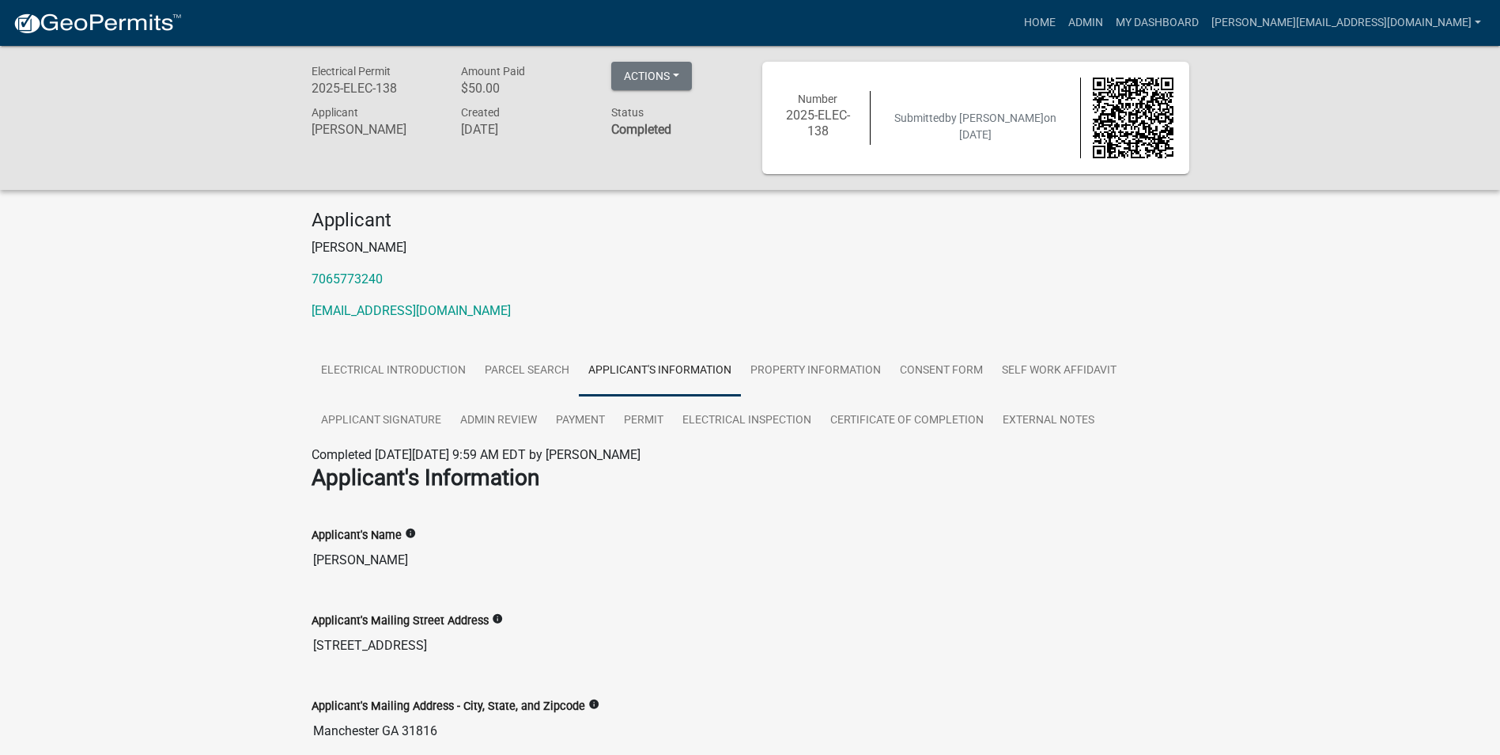
click at [104, 513] on div "Electrical Permit 2025-ELEC-138 Amount Paid $50.00 Actions View receipt #1 View…" at bounding box center [750, 692] width 1500 height 1293
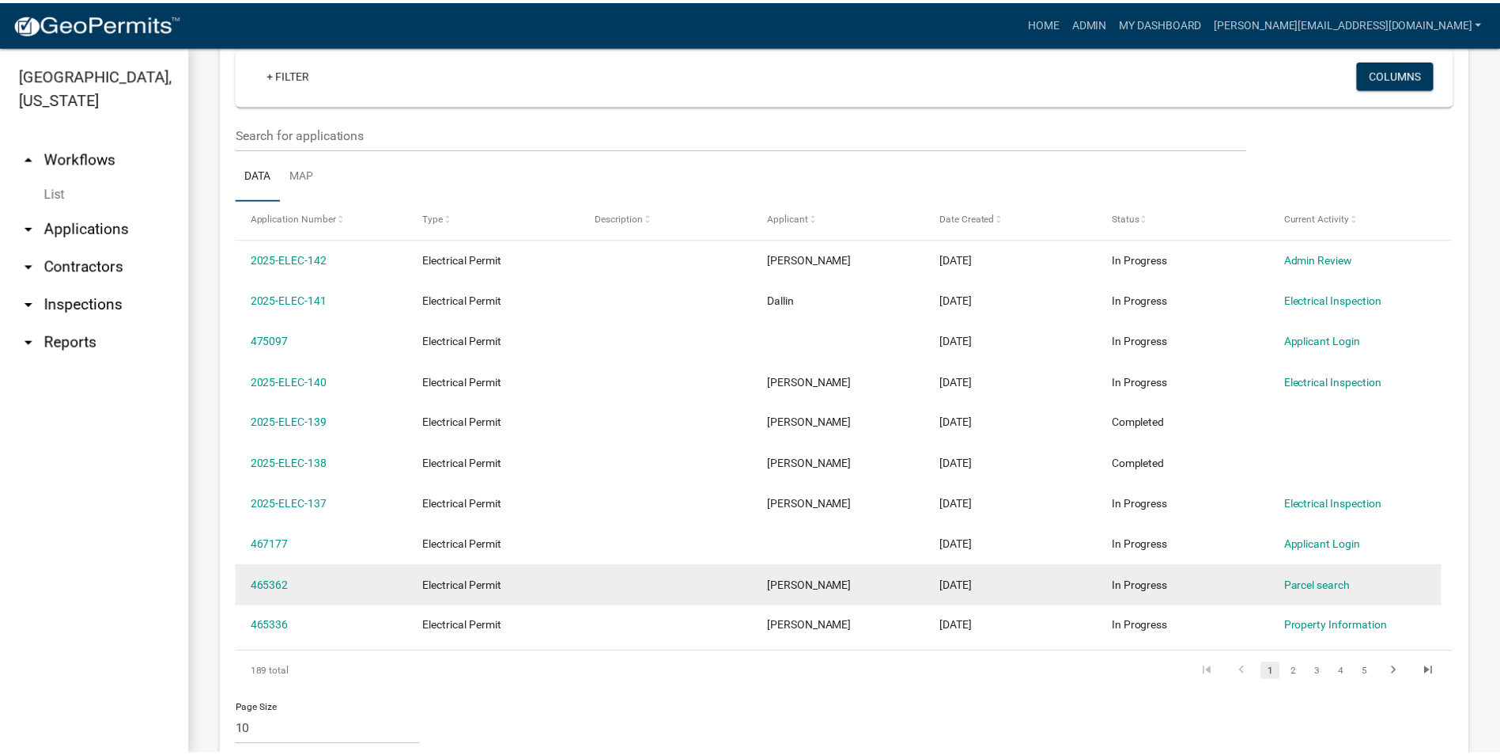
scroll to position [633, 0]
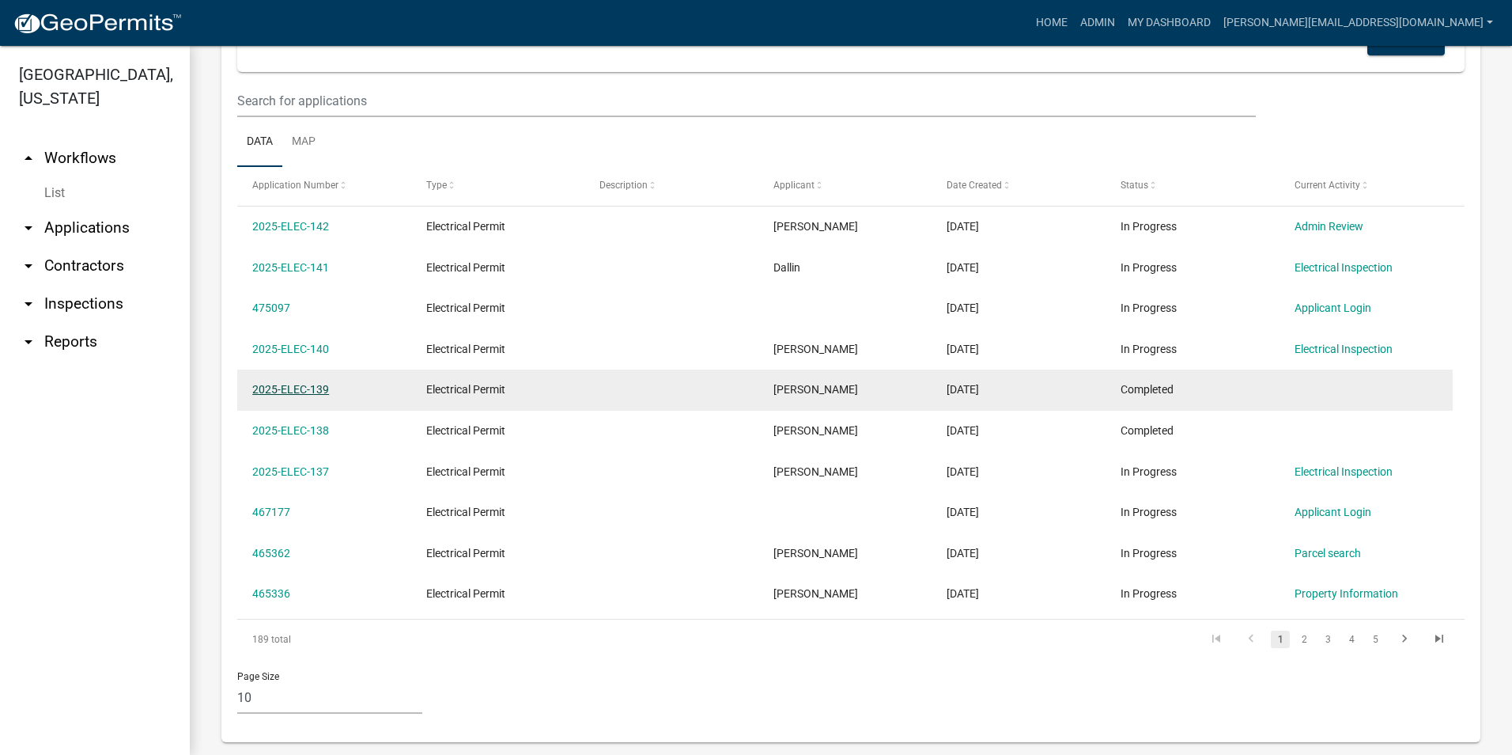
click at [293, 387] on link "2025-ELEC-139" at bounding box center [290, 389] width 77 height 13
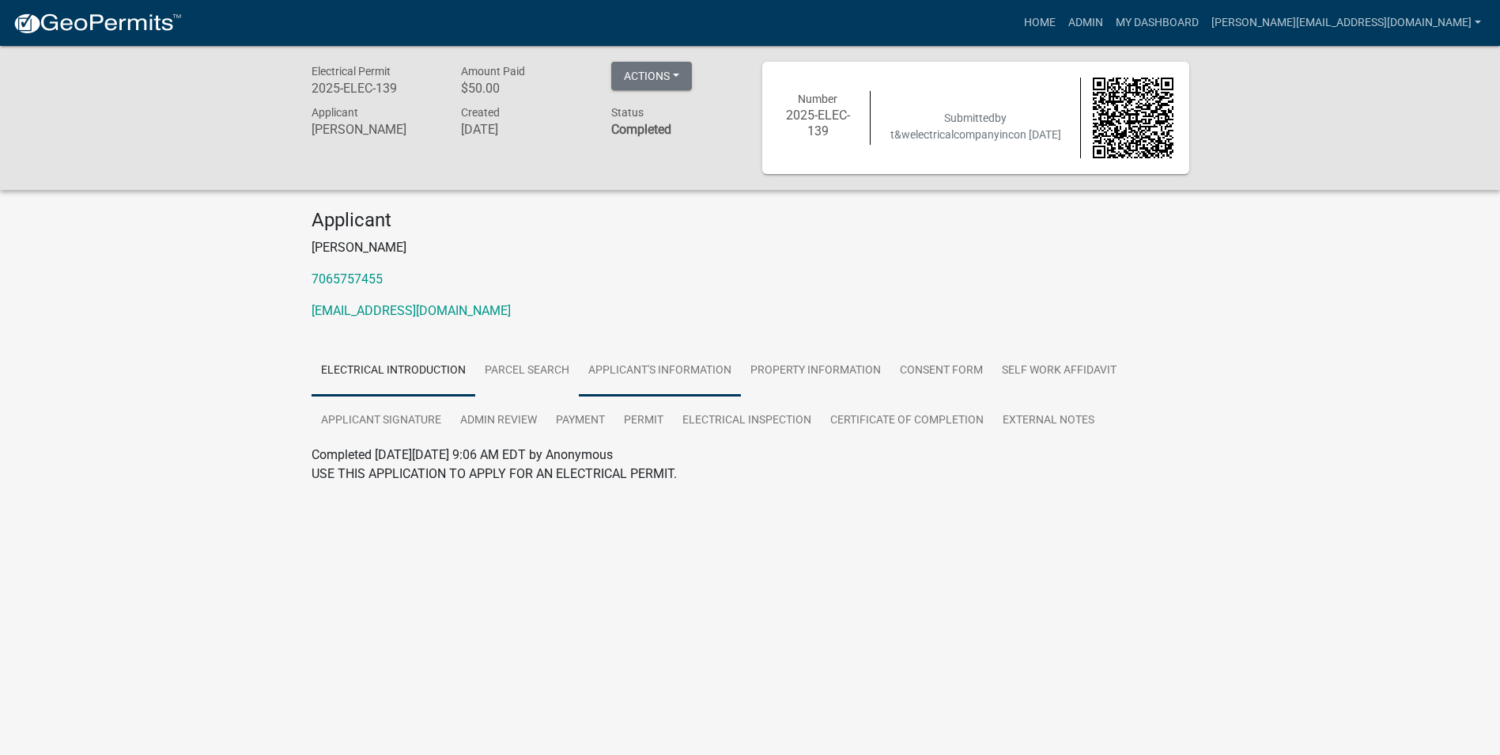
click at [643, 369] on link "Applicant's Information" at bounding box center [660, 371] width 162 height 51
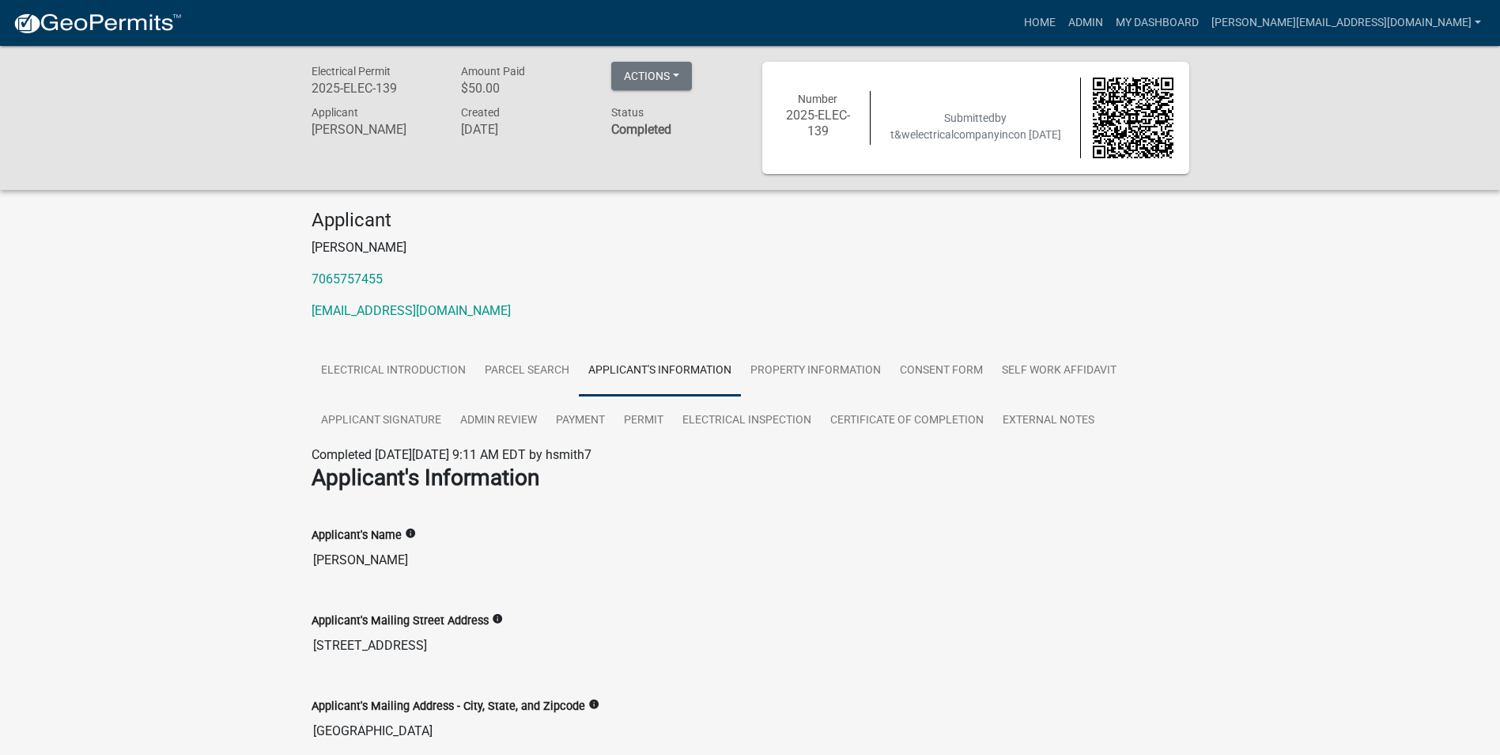
click at [80, 535] on div "Electrical Permit 2025-ELEC-139 Amount Paid $50.00 Actions View receipt Printer…" at bounding box center [750, 702] width 1500 height 1312
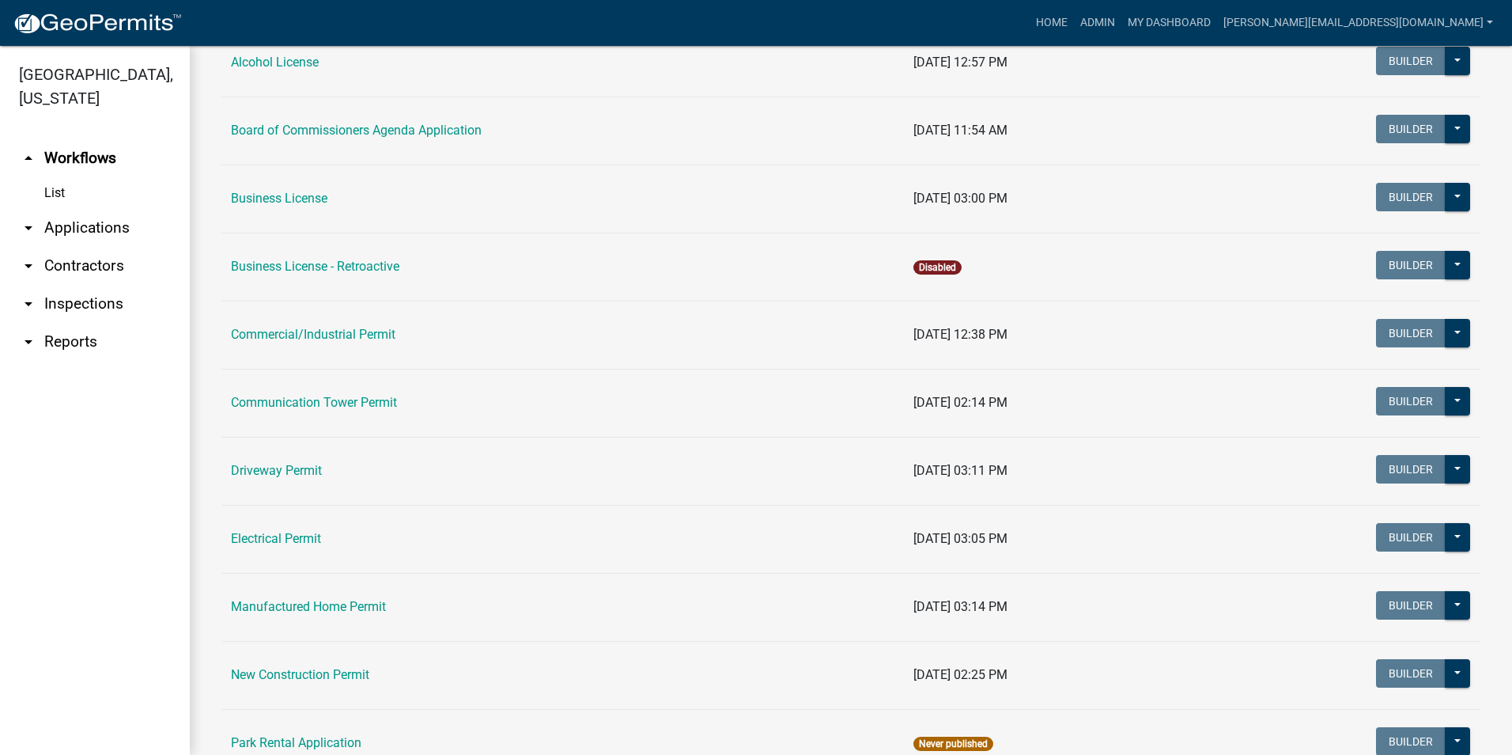
scroll to position [316, 0]
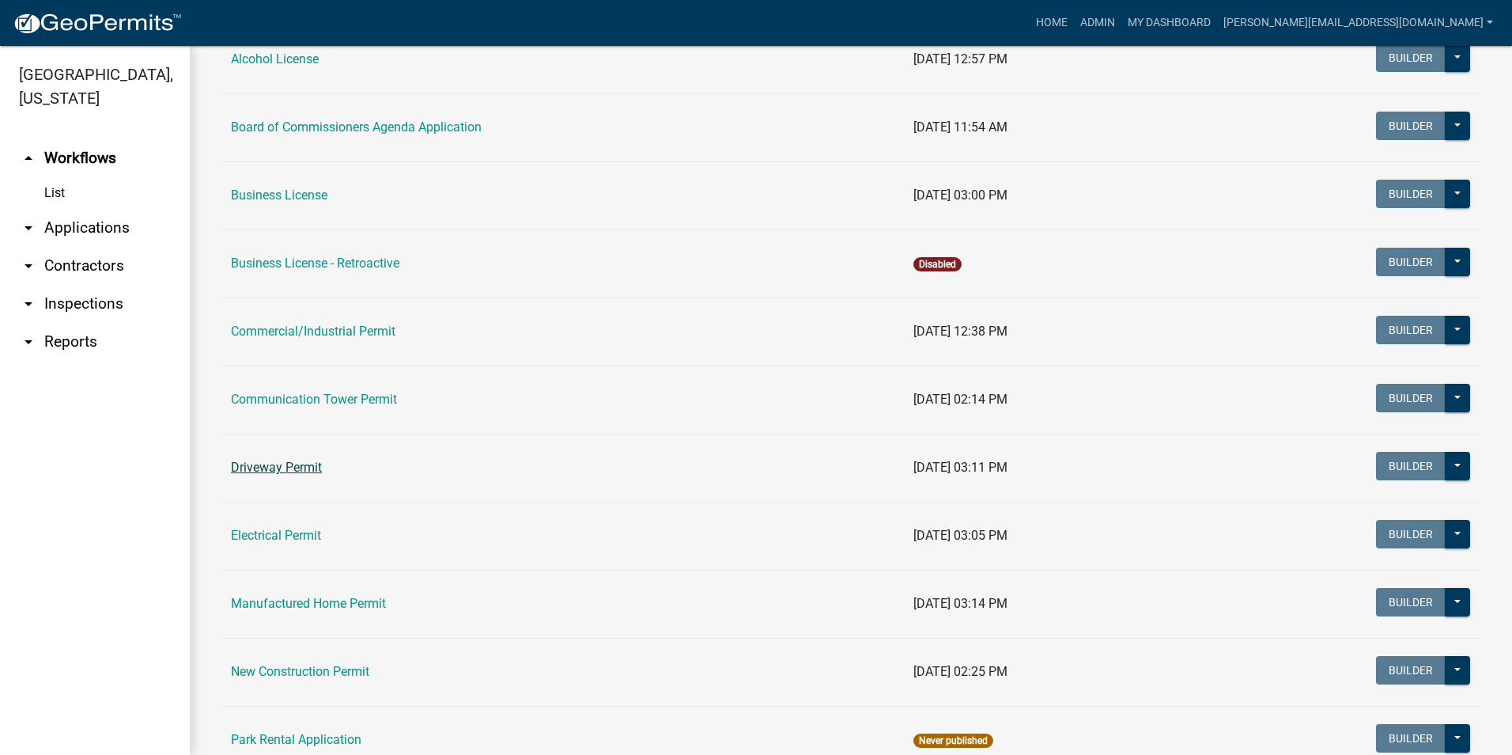
click at [289, 465] on link "Driveway Permit" at bounding box center [276, 467] width 91 height 15
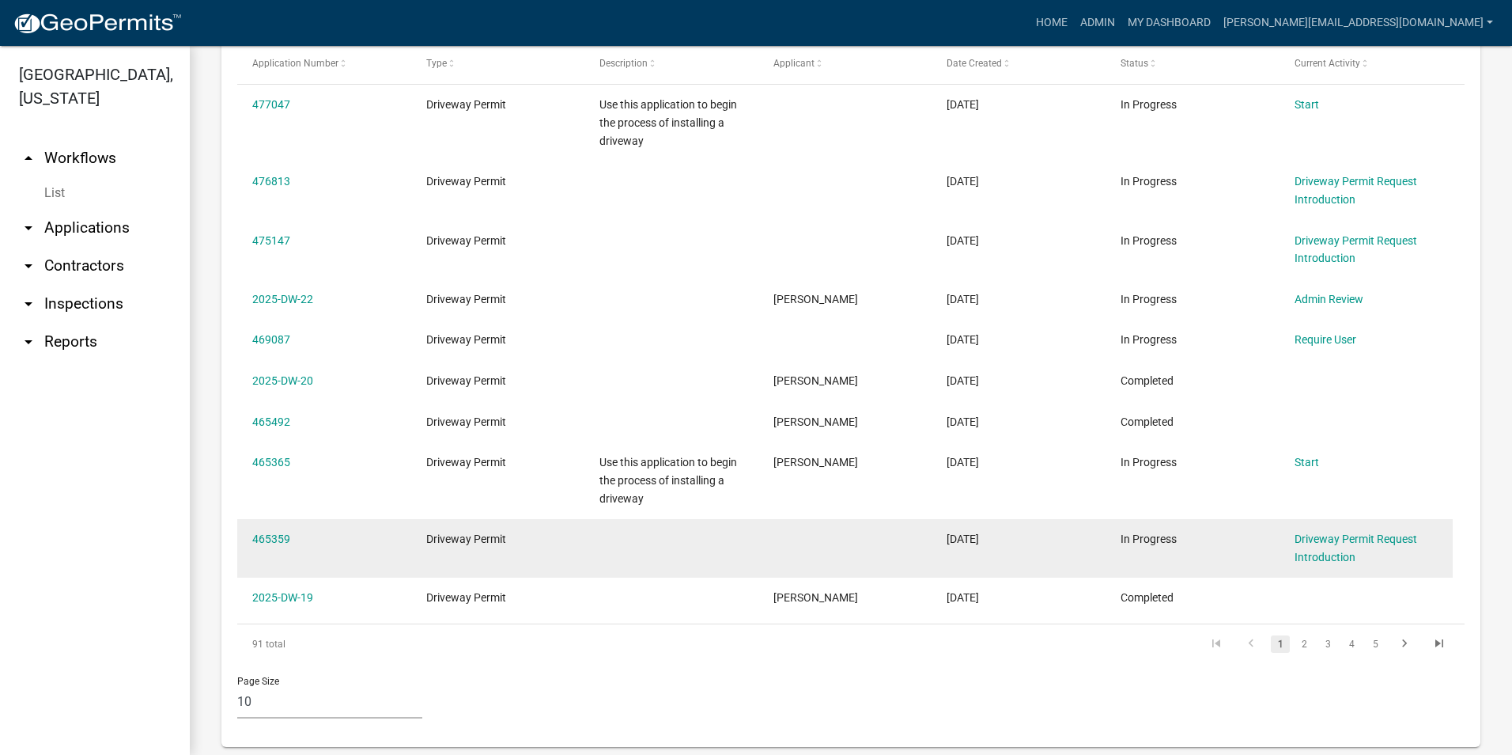
scroll to position [778, 0]
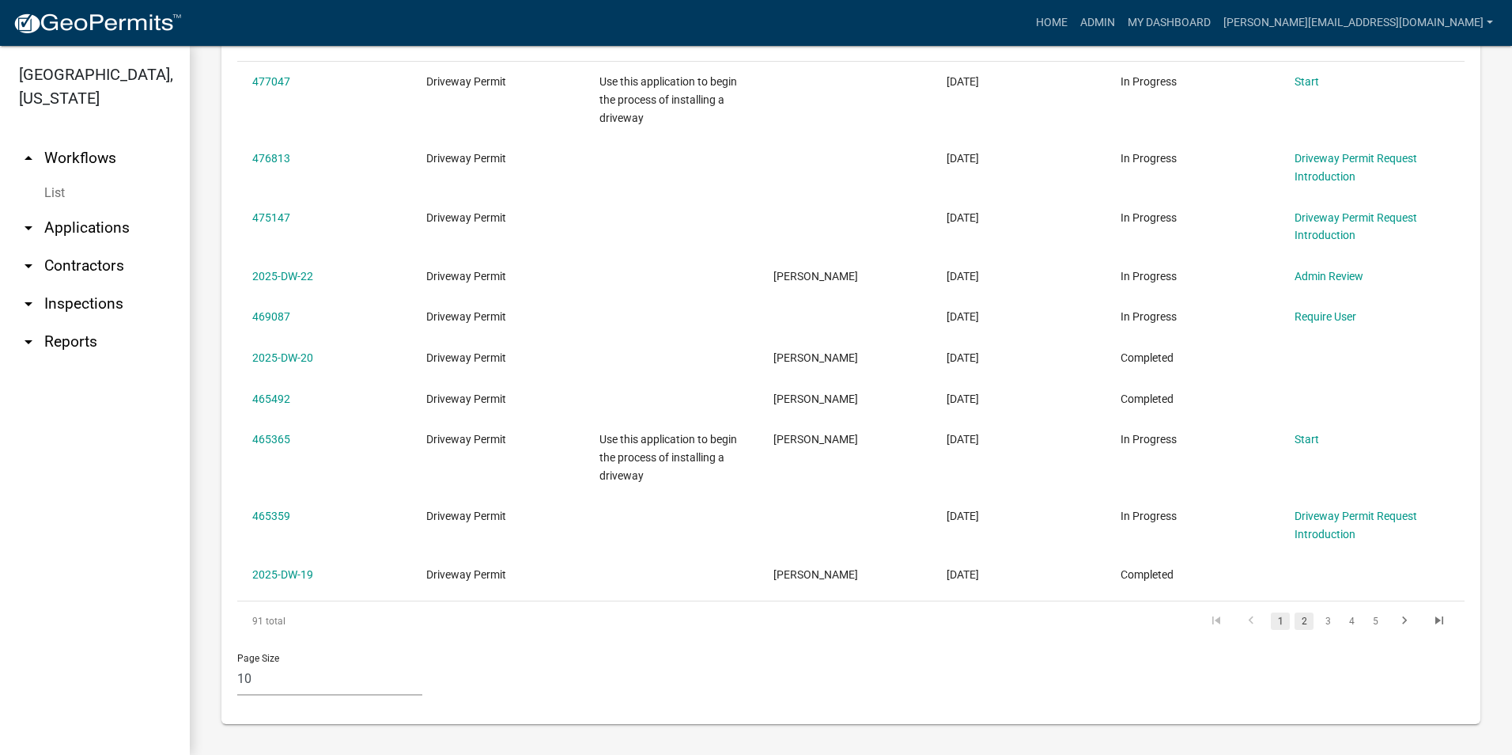
click at [1295, 615] on link "2" at bounding box center [1304, 620] width 19 height 17
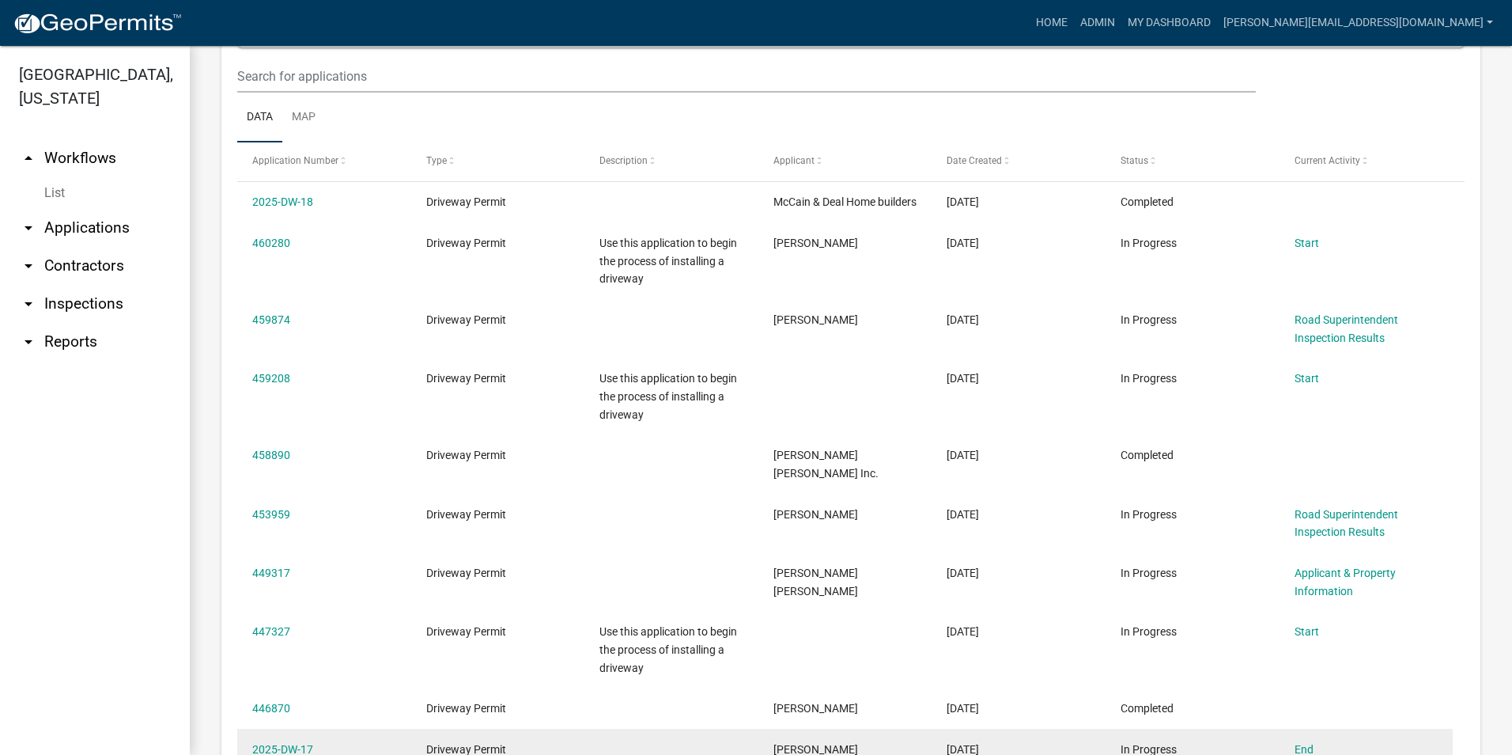
scroll to position [770, 0]
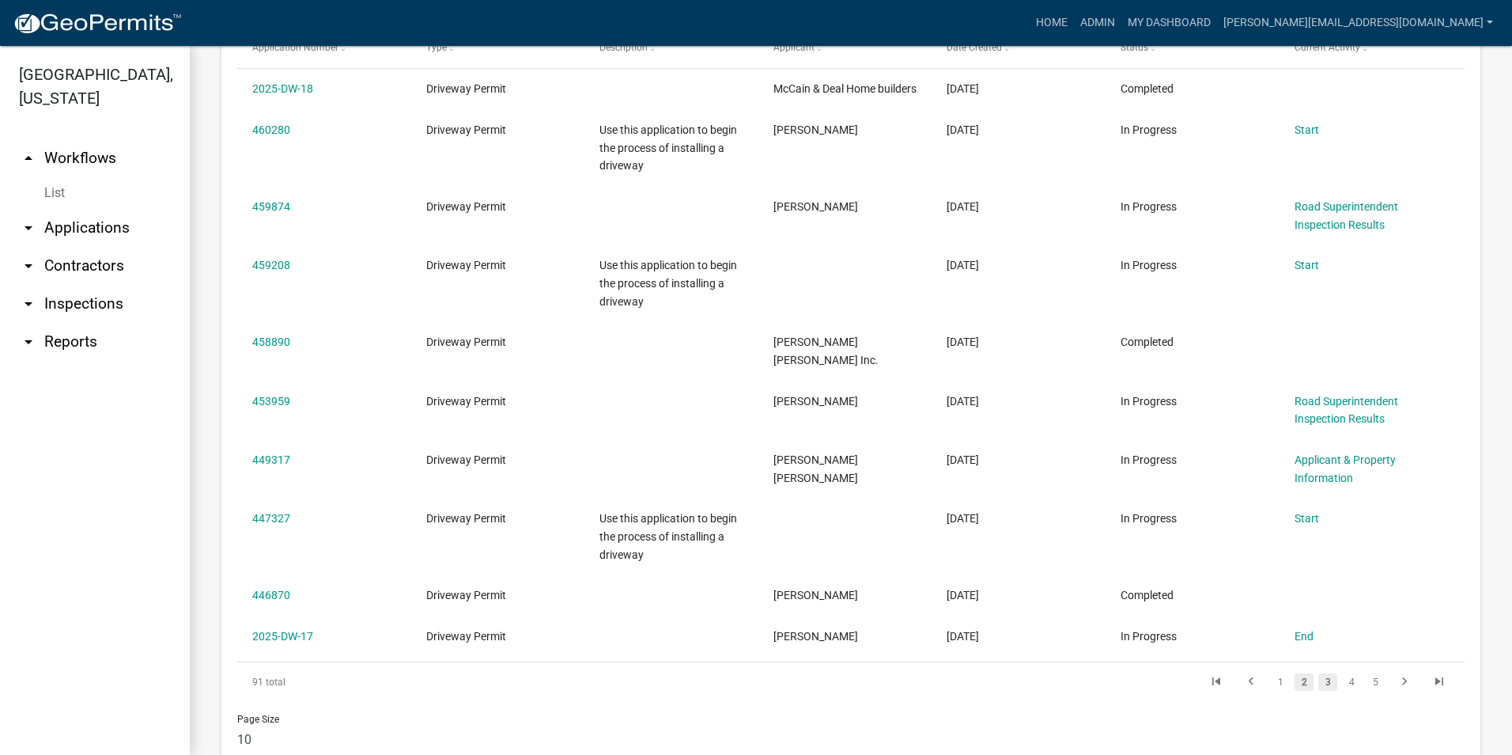
click at [1319, 691] on link "3" at bounding box center [1328, 681] width 19 height 17
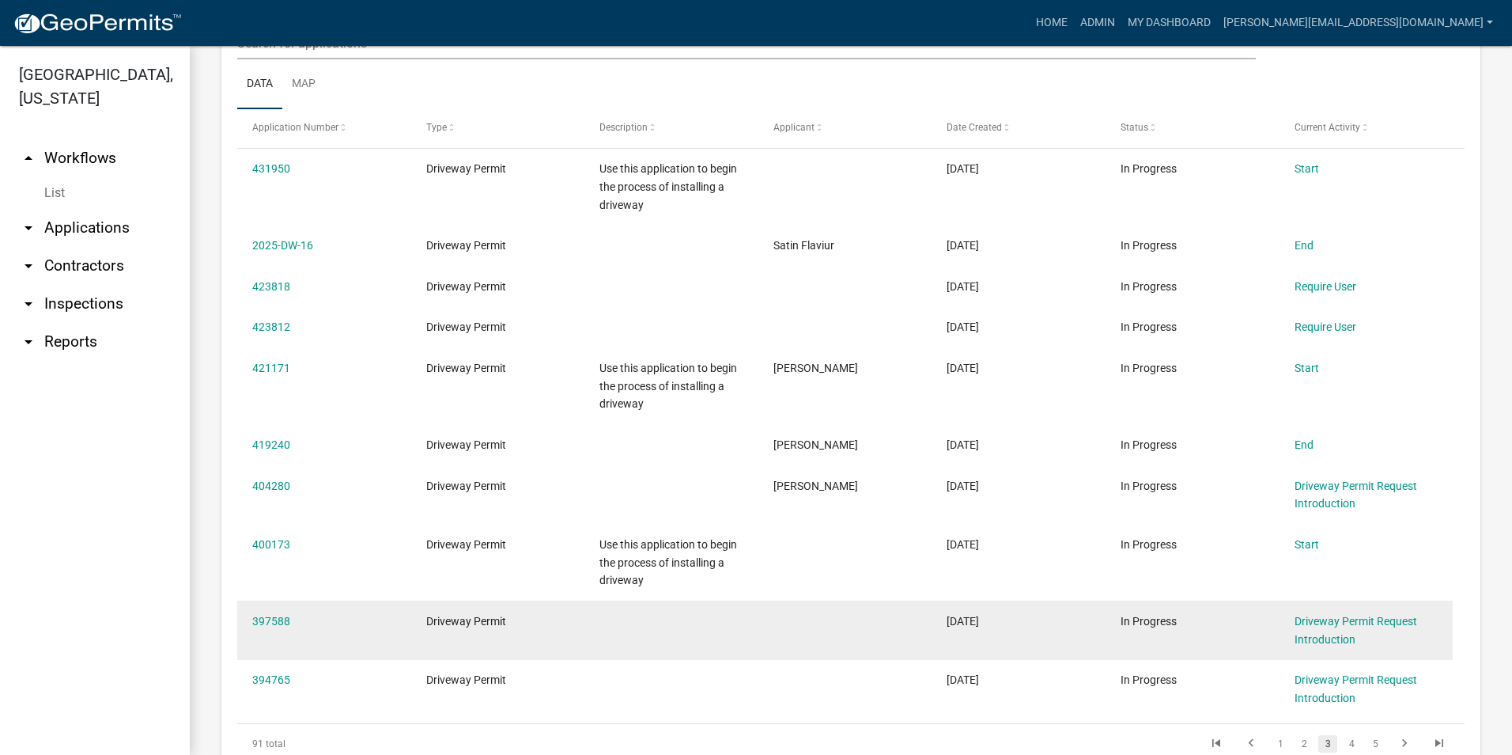
scroll to position [691, 0]
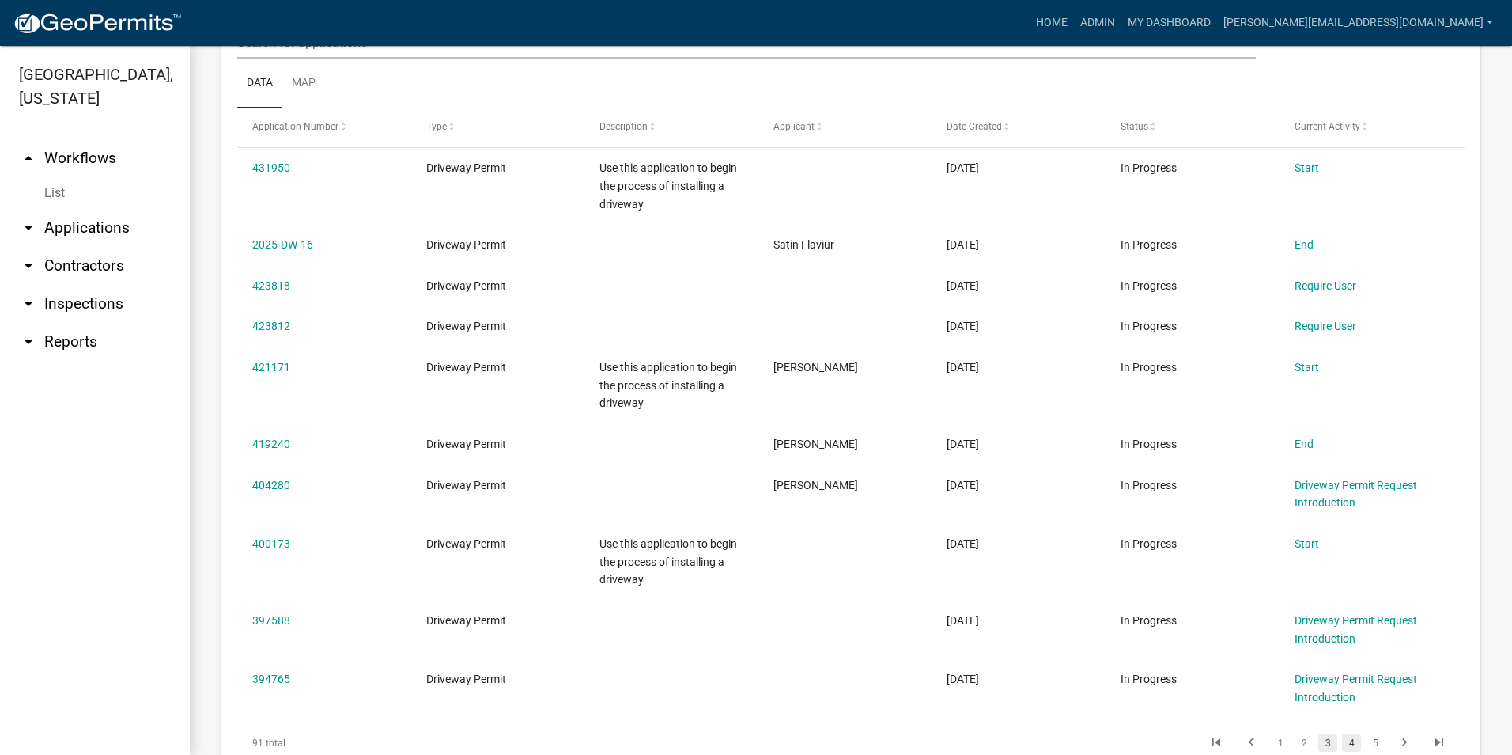
click at [1342, 744] on link "4" at bounding box center [1351, 742] width 19 height 17
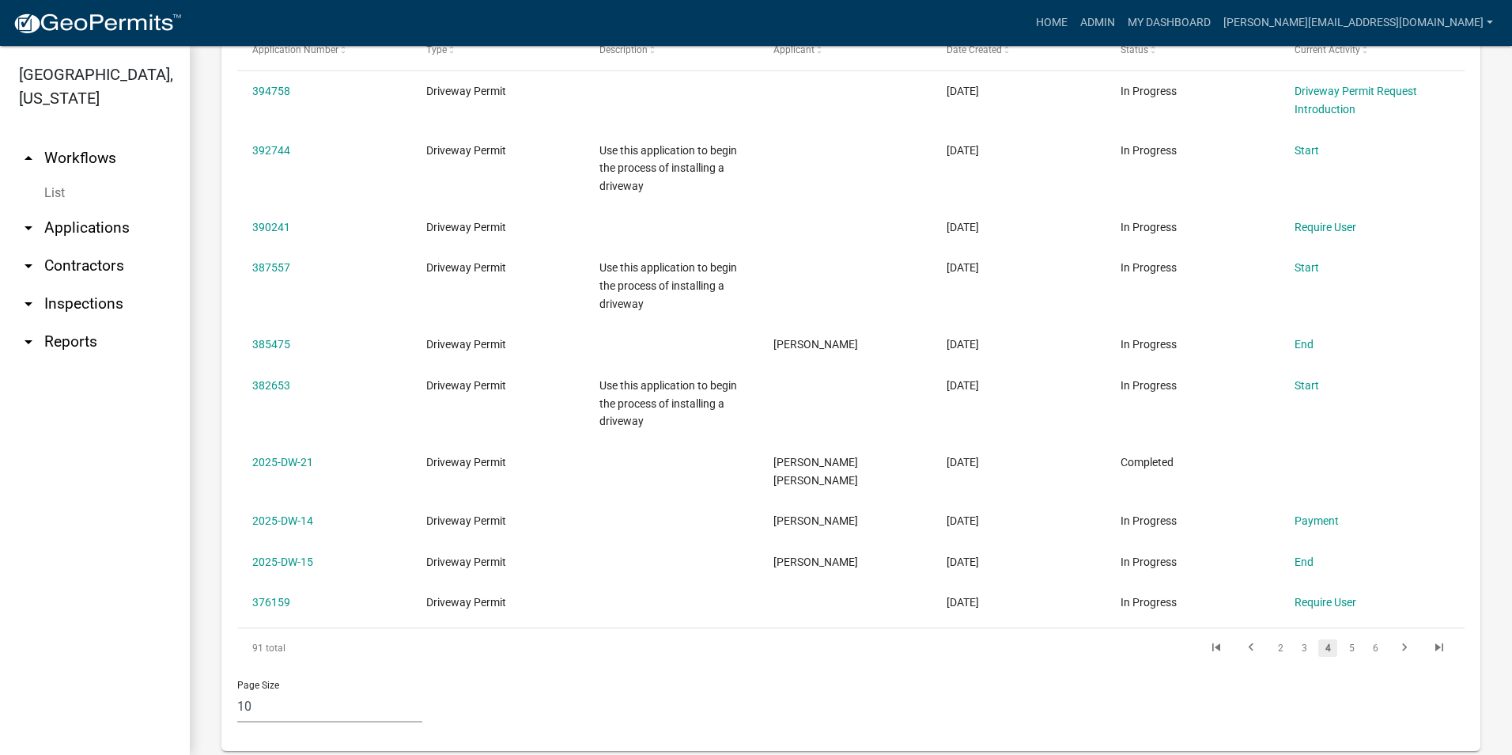
scroll to position [770, 0]
click at [1271, 637] on link "2" at bounding box center [1280, 645] width 19 height 17
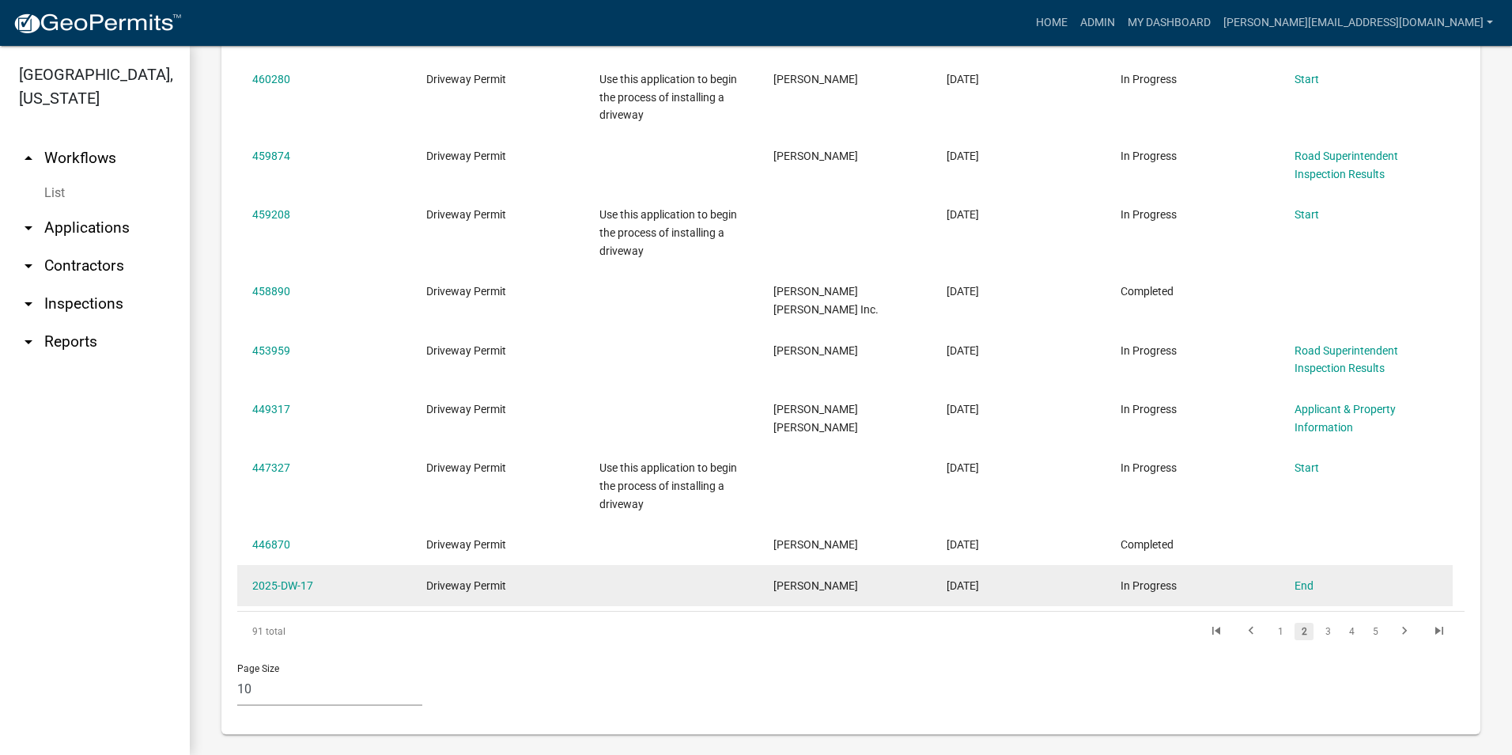
scroll to position [850, 0]
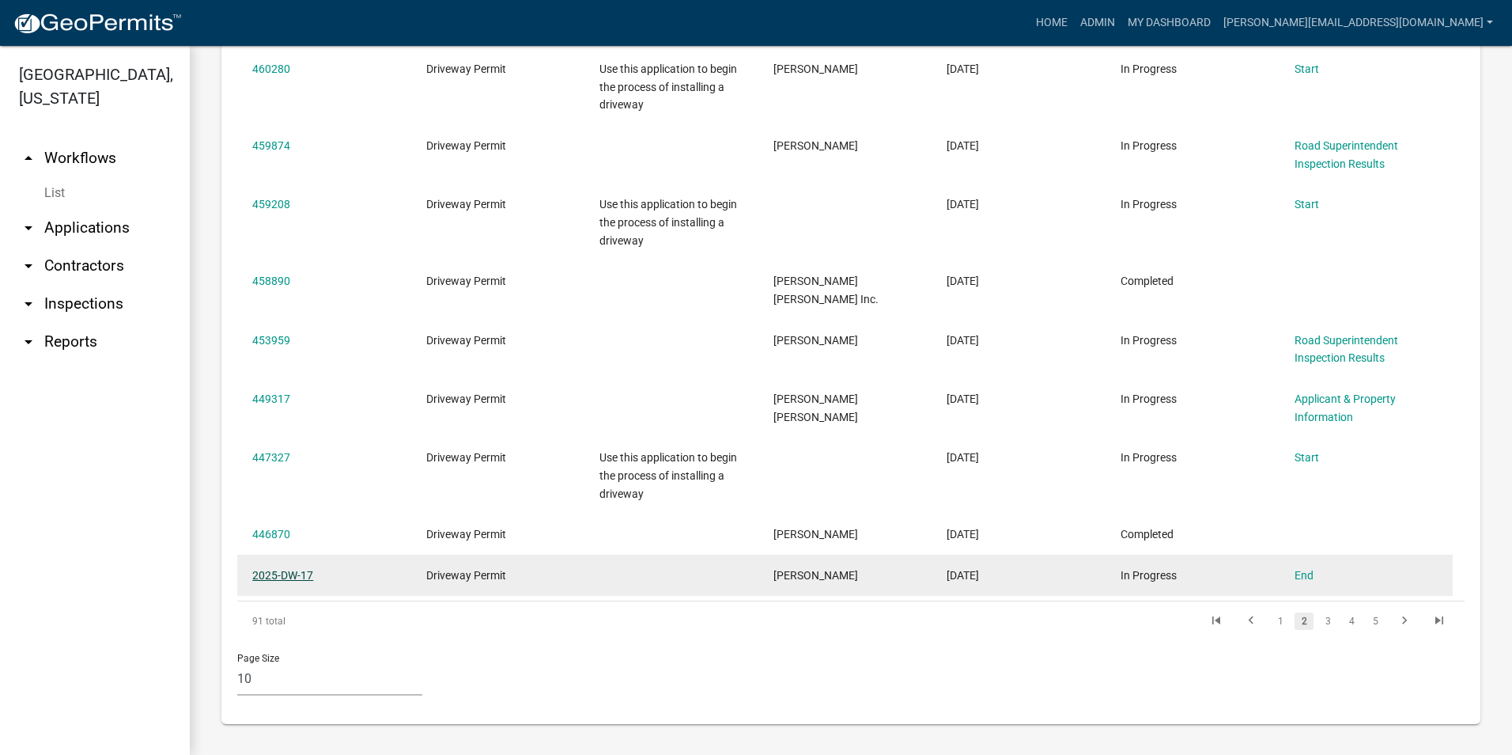
click at [286, 577] on link "2025-DW-17" at bounding box center [282, 575] width 61 height 13
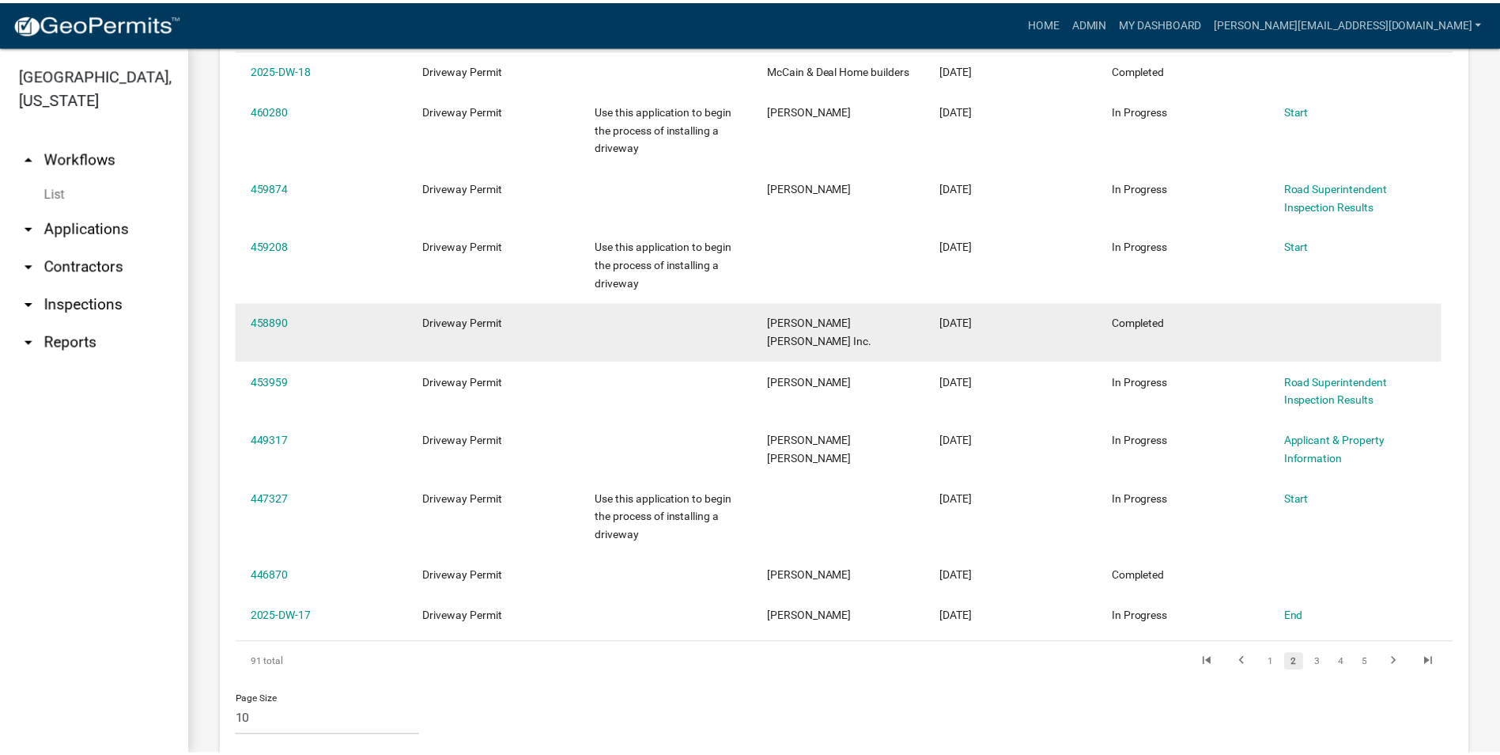
scroll to position [612, 0]
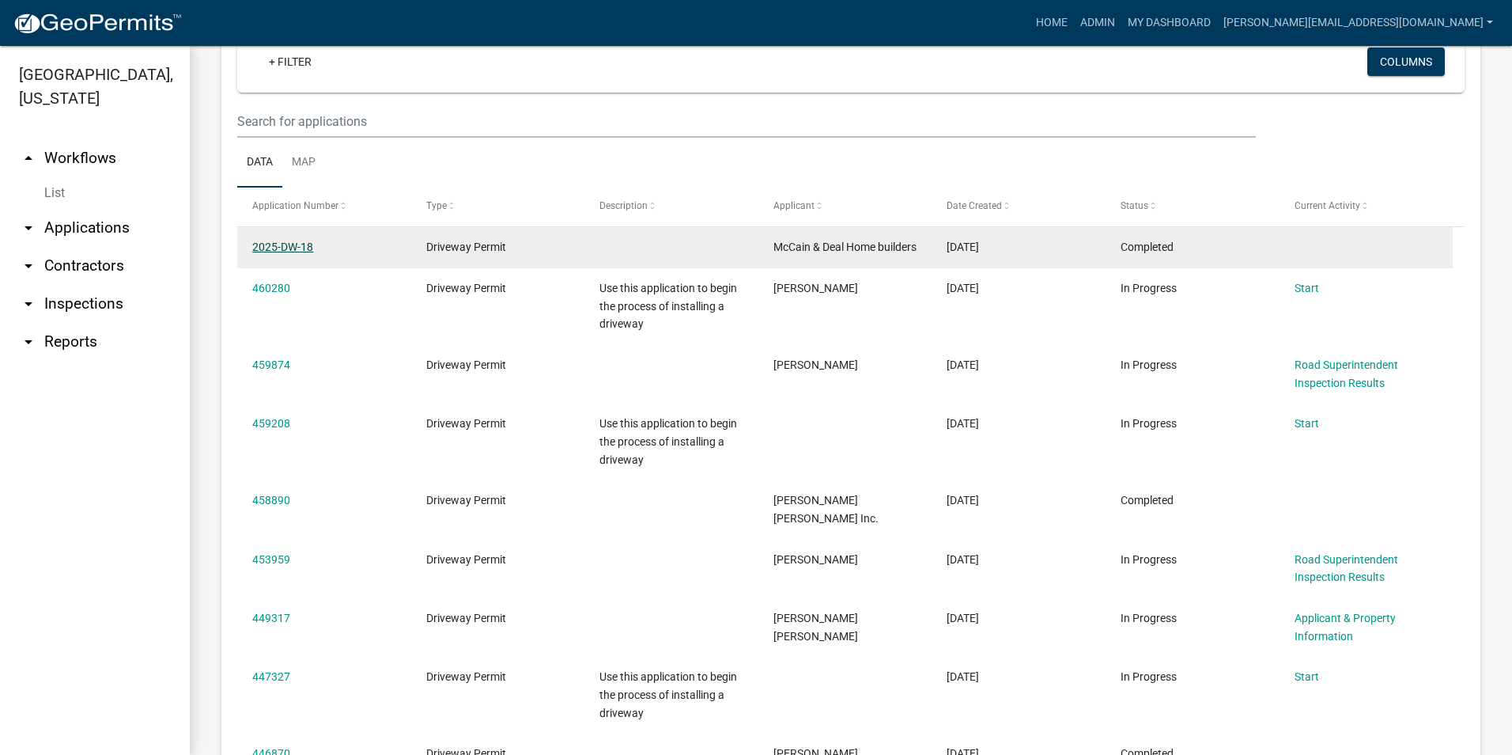
click at [289, 245] on link "2025-DW-18" at bounding box center [282, 246] width 61 height 13
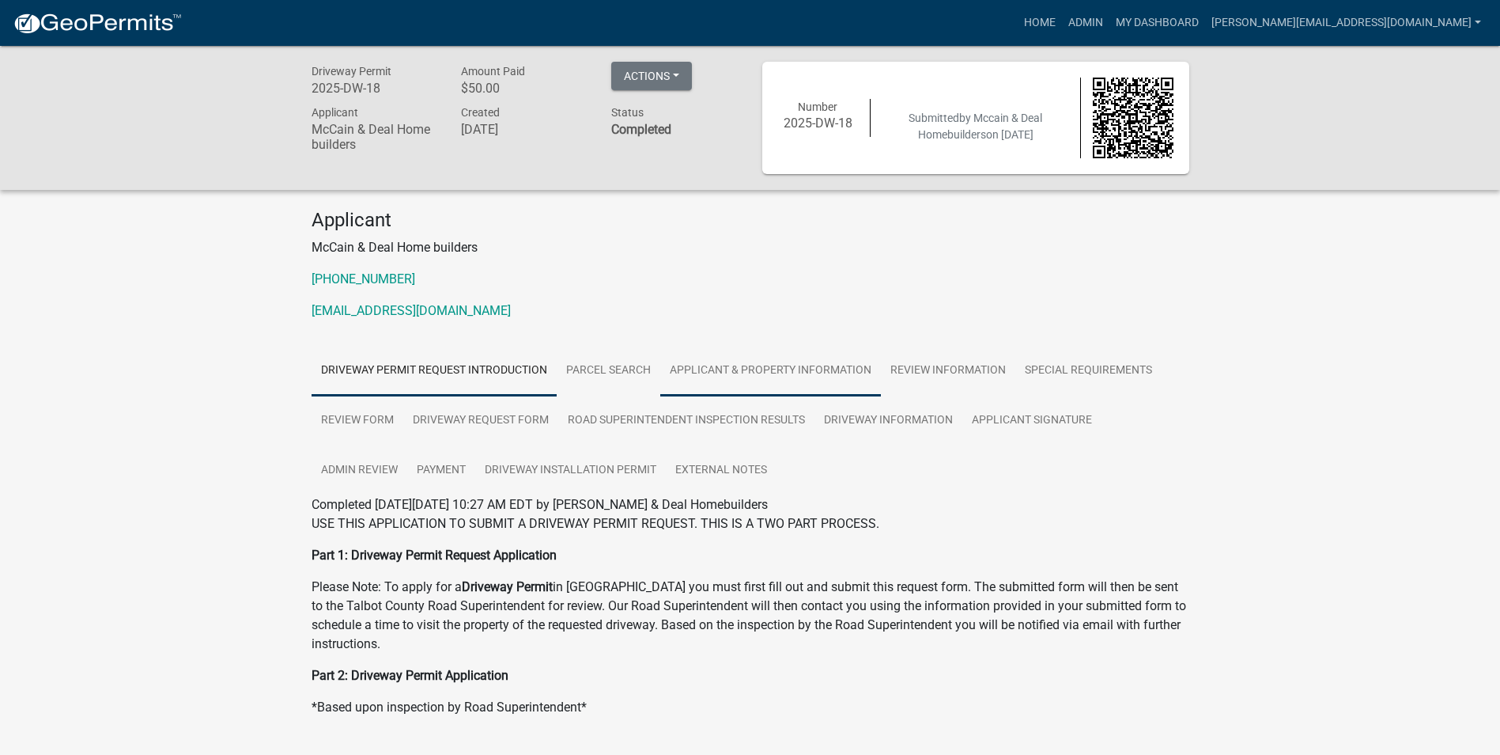
click at [726, 364] on link "Applicant & Property Information" at bounding box center [770, 371] width 221 height 51
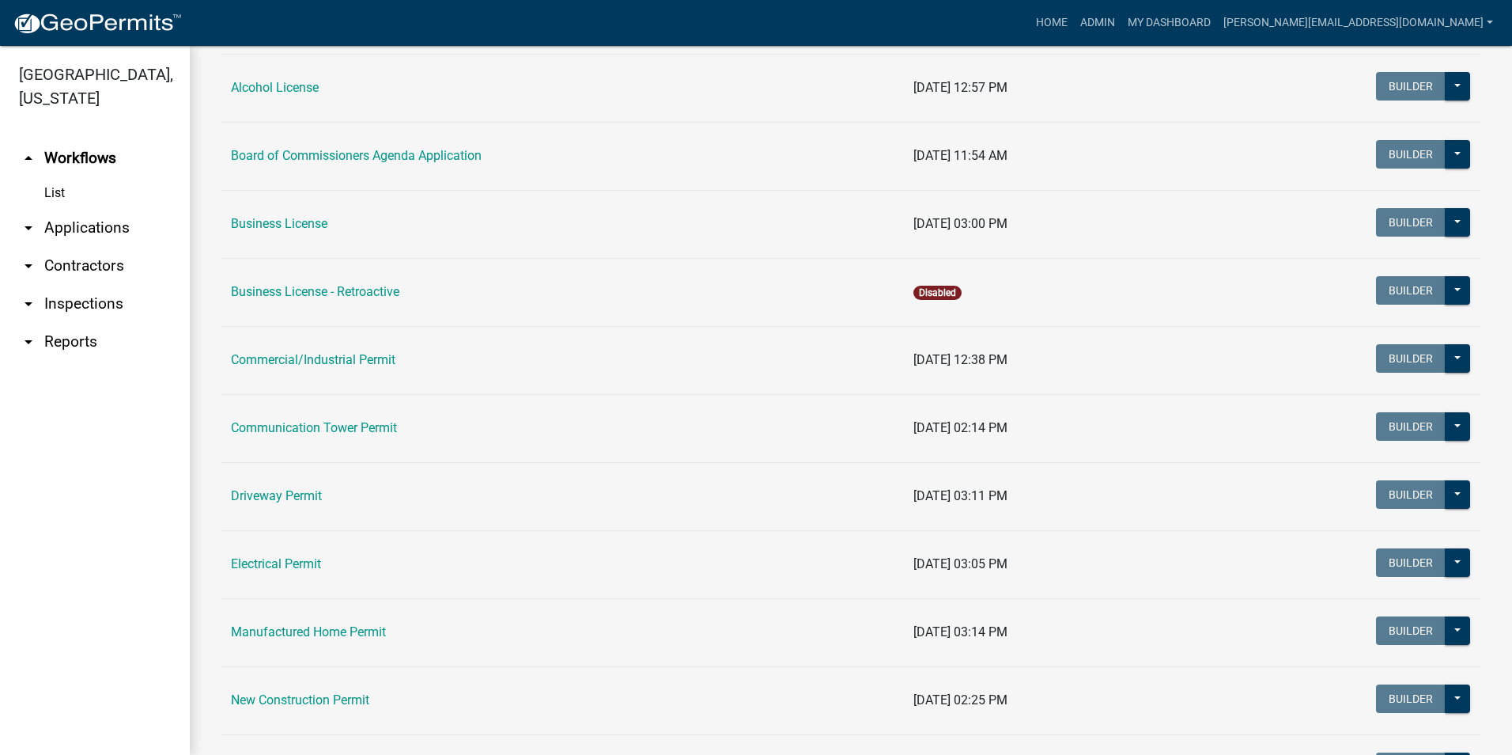
scroll to position [316, 0]
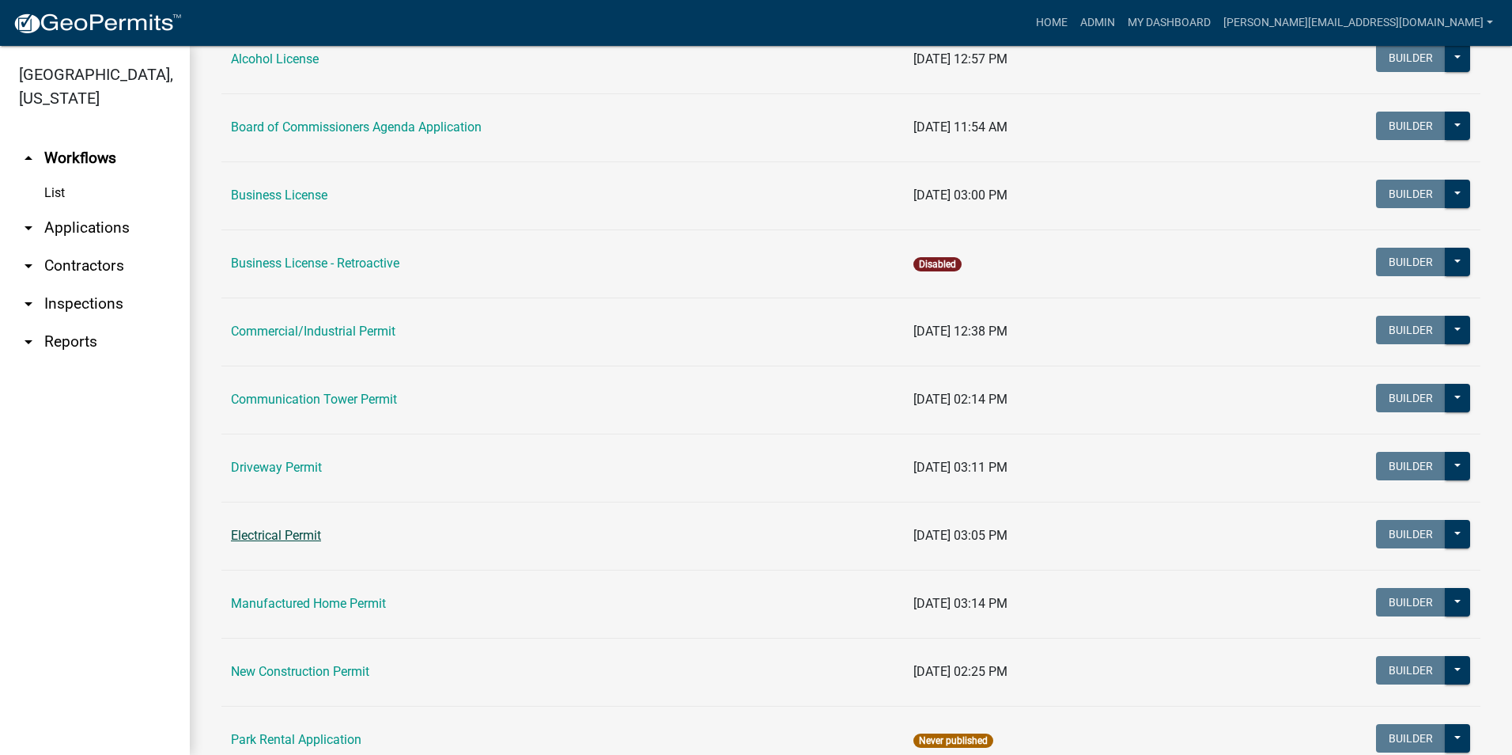
click at [284, 531] on link "Electrical Permit" at bounding box center [276, 535] width 90 height 15
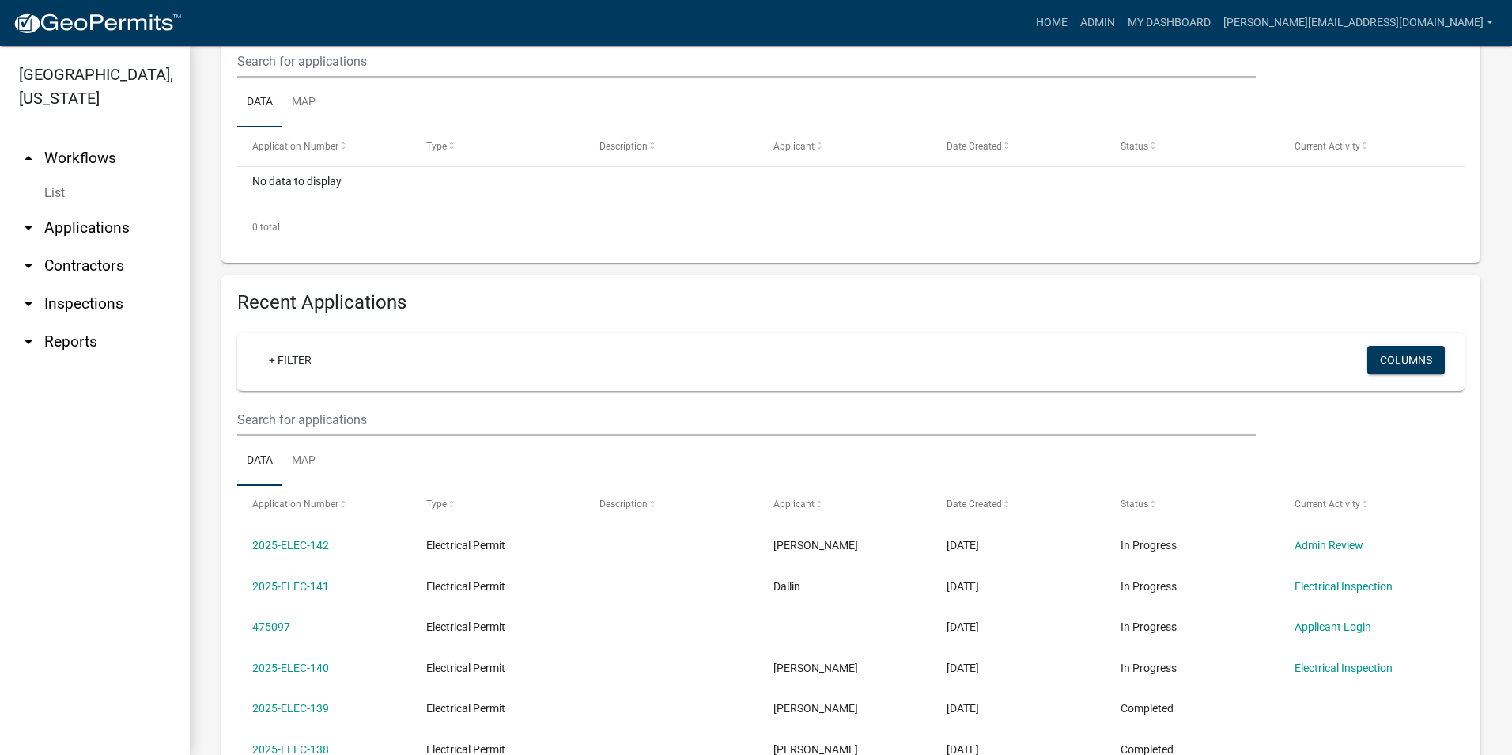
scroll to position [237, 0]
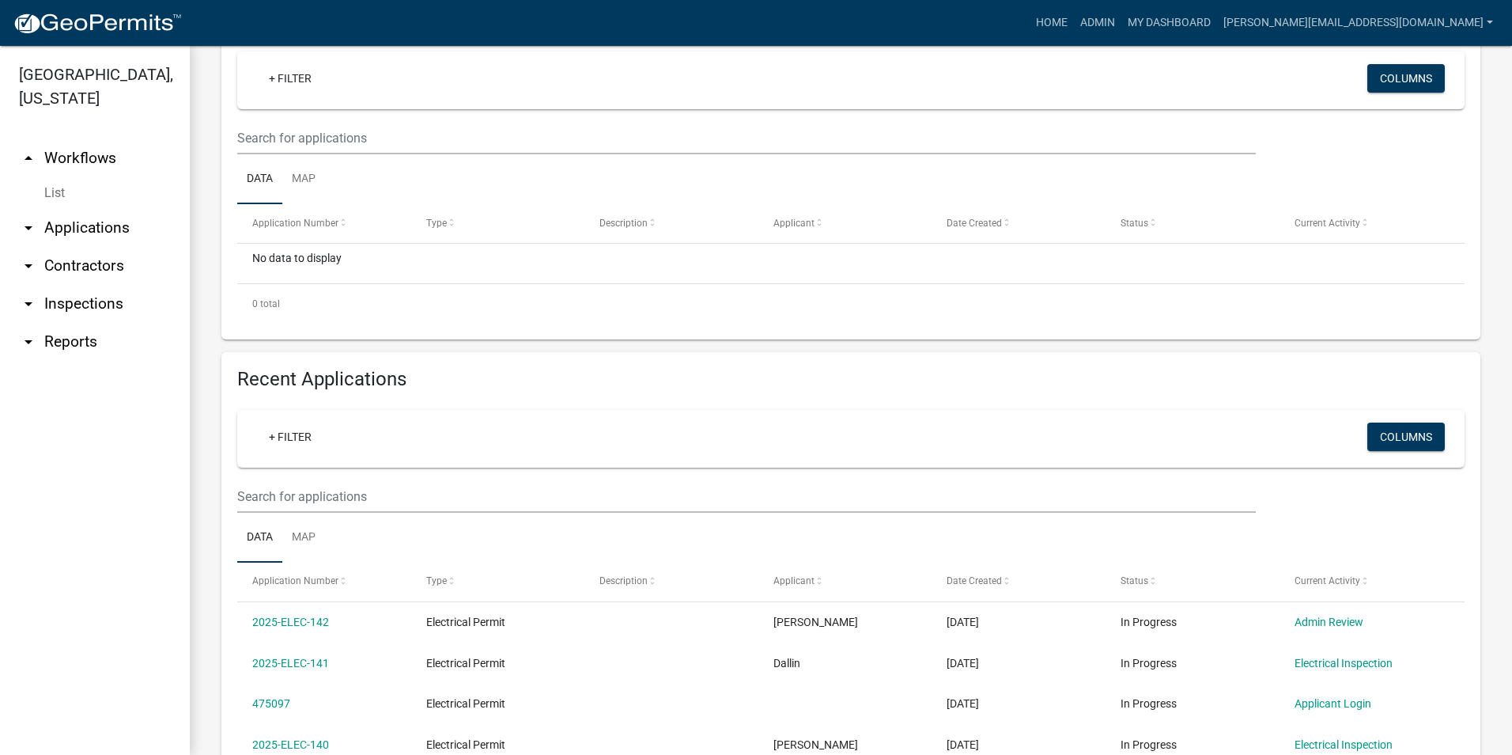
click at [78, 526] on ul "arrow_drop_up Workflows List arrow_drop_down Applications Search by Parcel Sear…" at bounding box center [95, 441] width 190 height 628
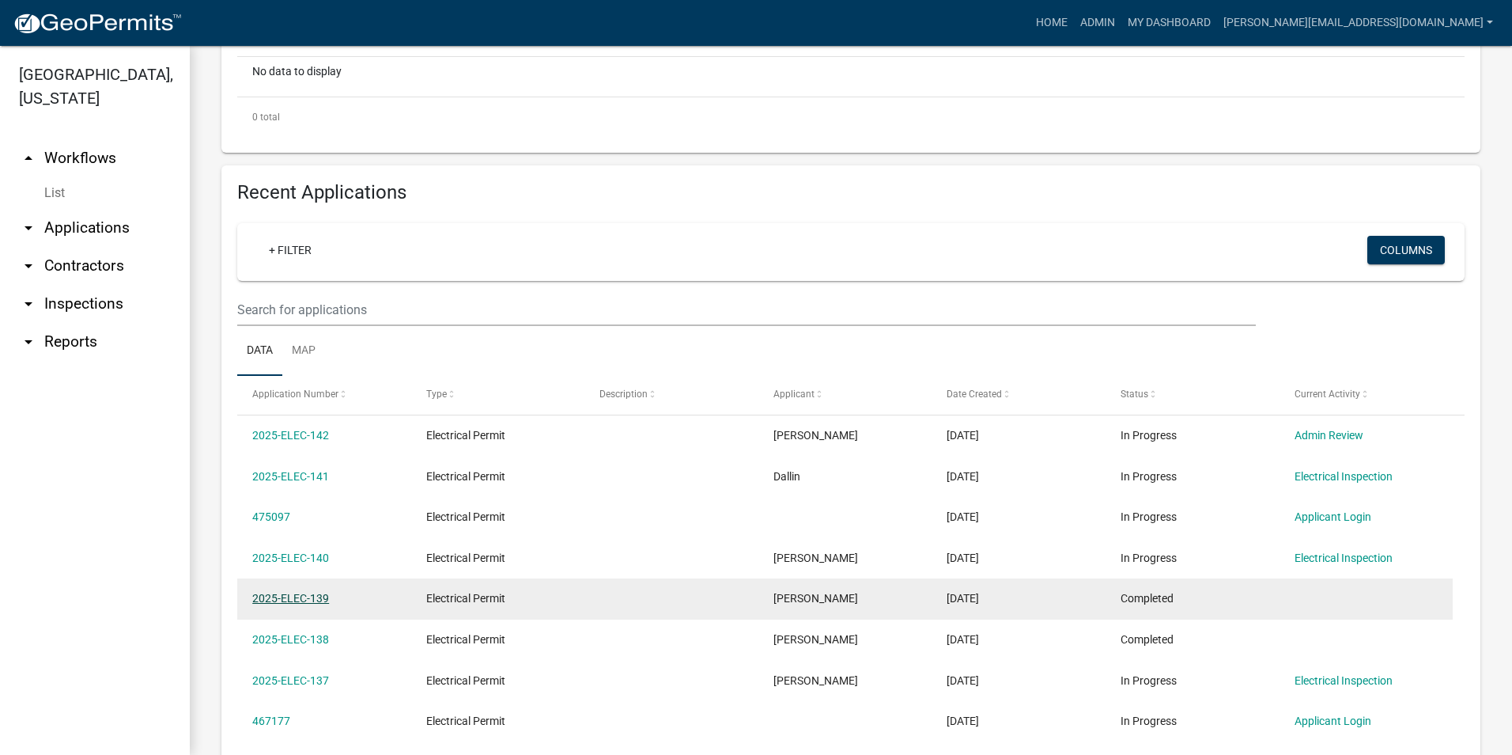
scroll to position [475, 0]
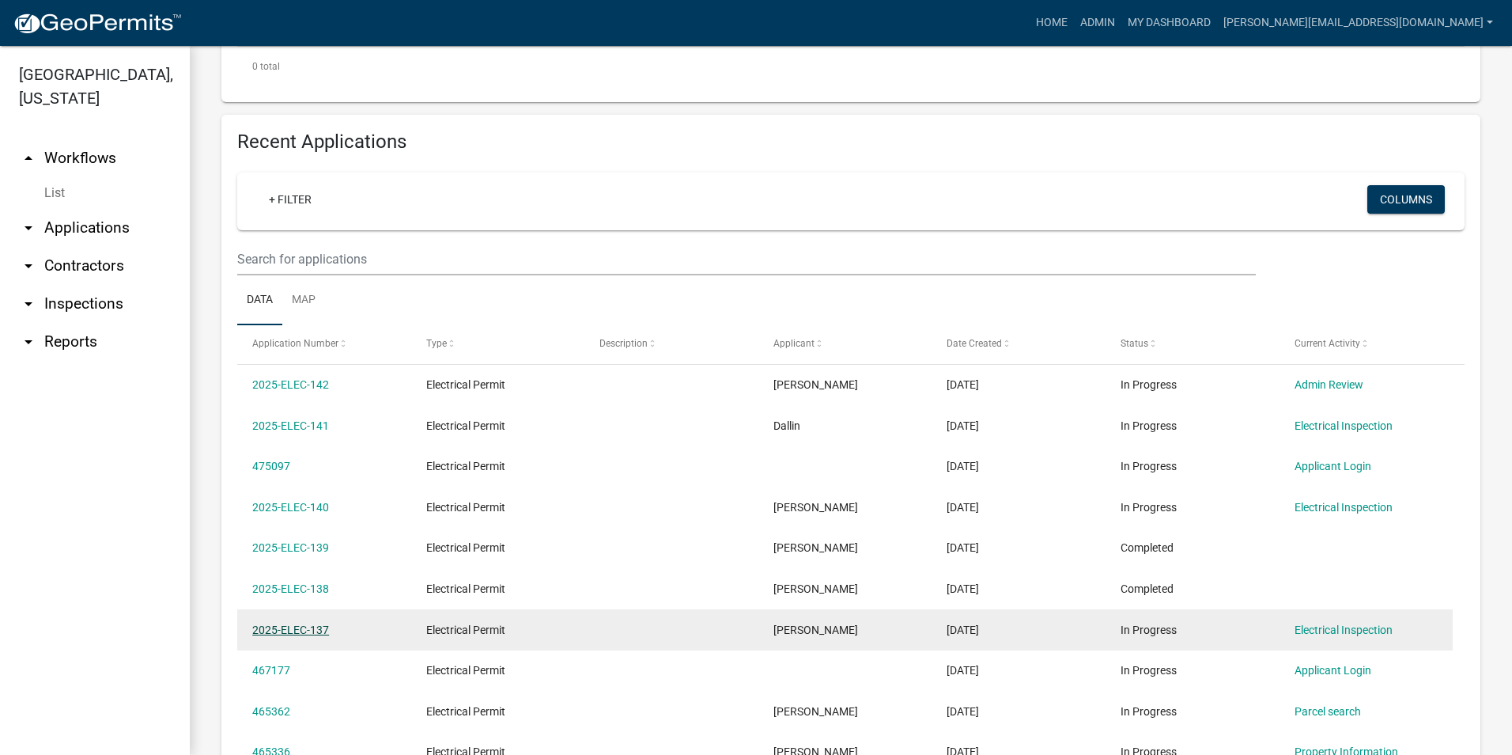
click at [300, 626] on link "2025-ELEC-137" at bounding box center [290, 629] width 77 height 13
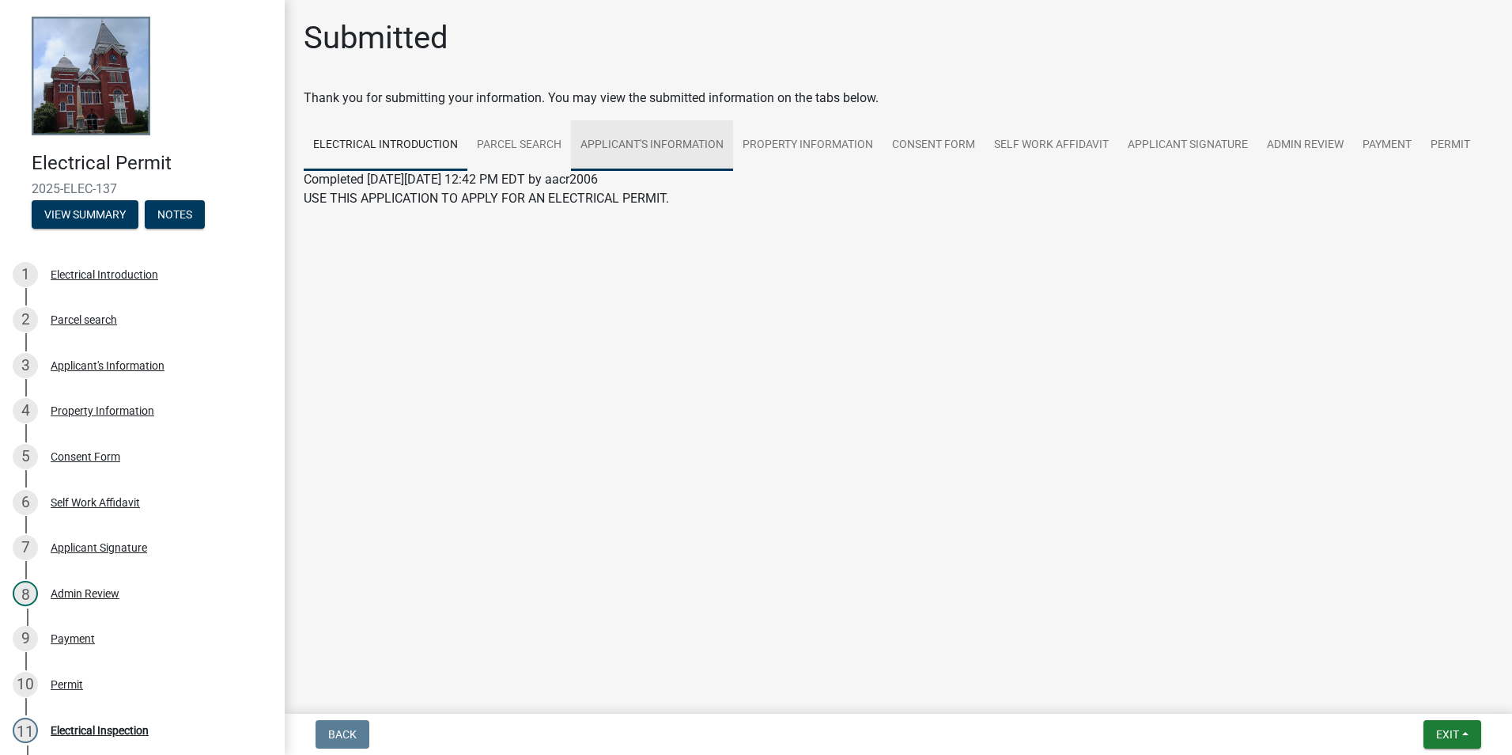
click at [680, 146] on link "Applicant's Information" at bounding box center [652, 145] width 162 height 51
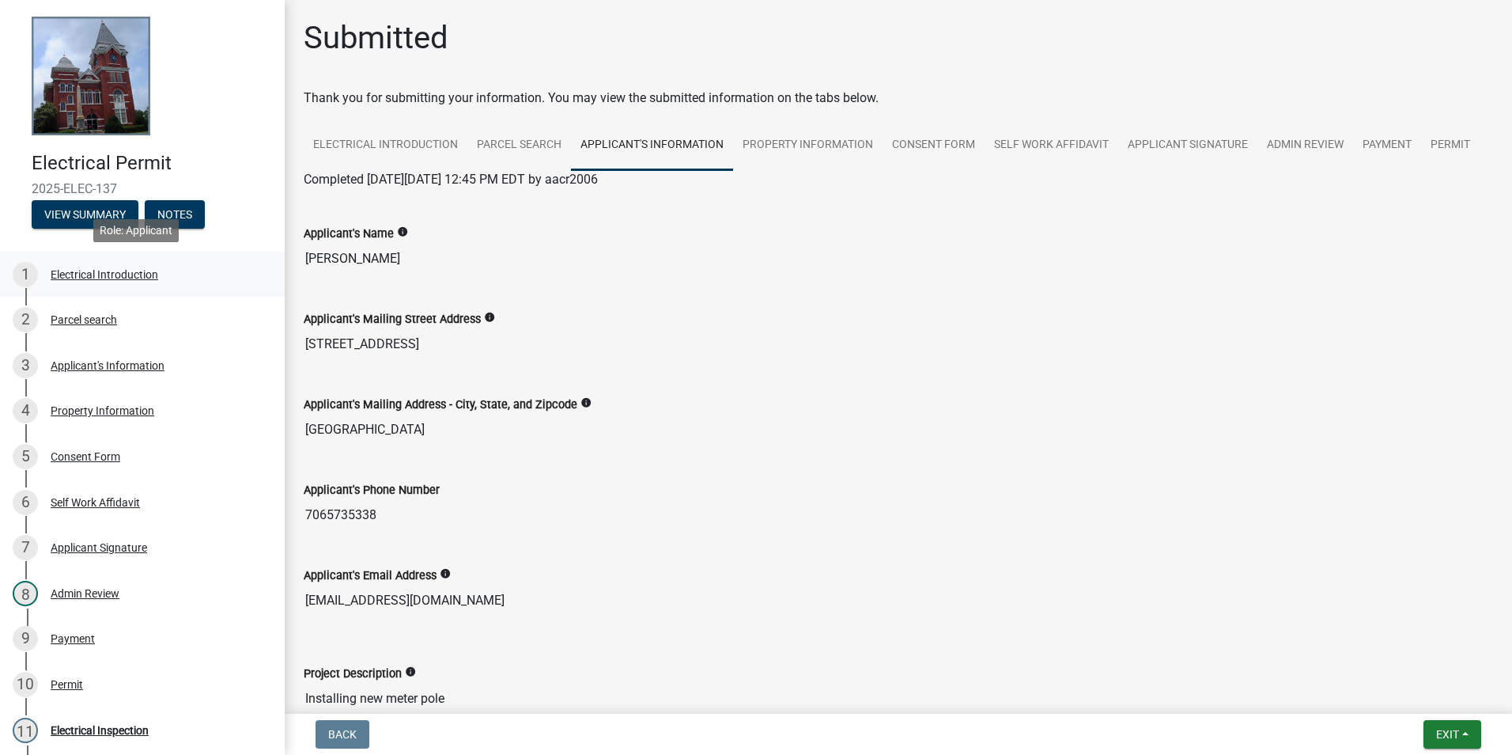
click at [122, 252] on link "1 Electrical Introduction" at bounding box center [142, 275] width 285 height 46
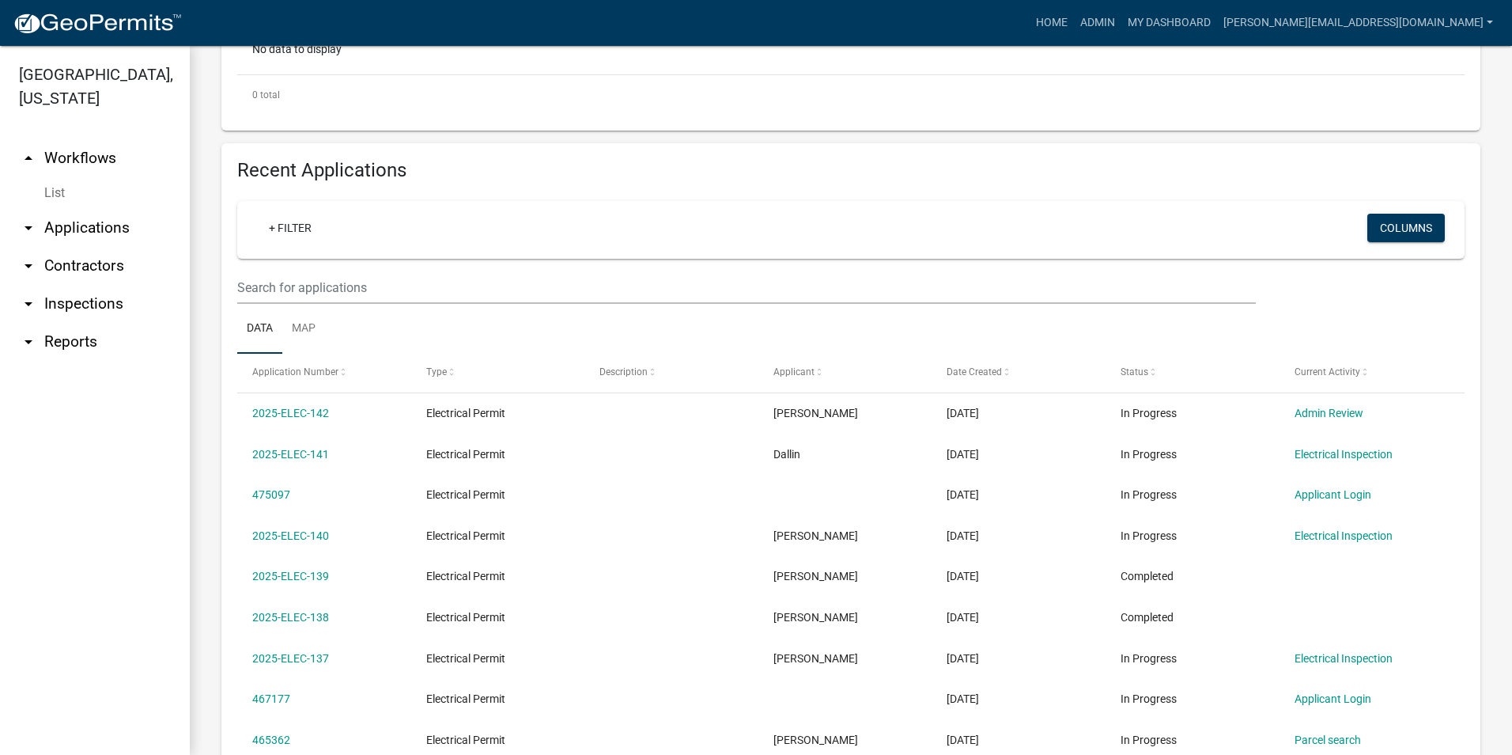
scroll to position [475, 0]
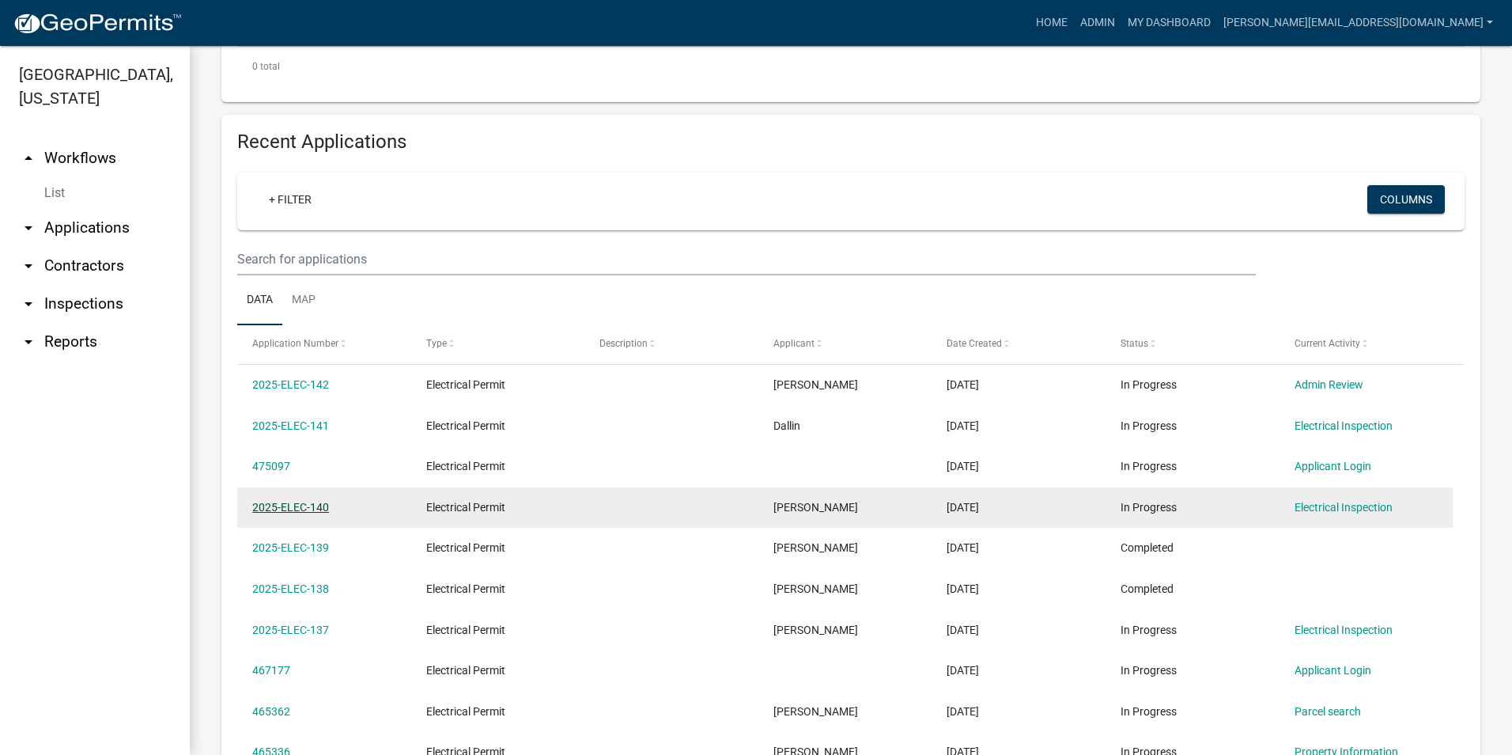
click at [272, 507] on link "2025-ELEC-140" at bounding box center [290, 507] width 77 height 13
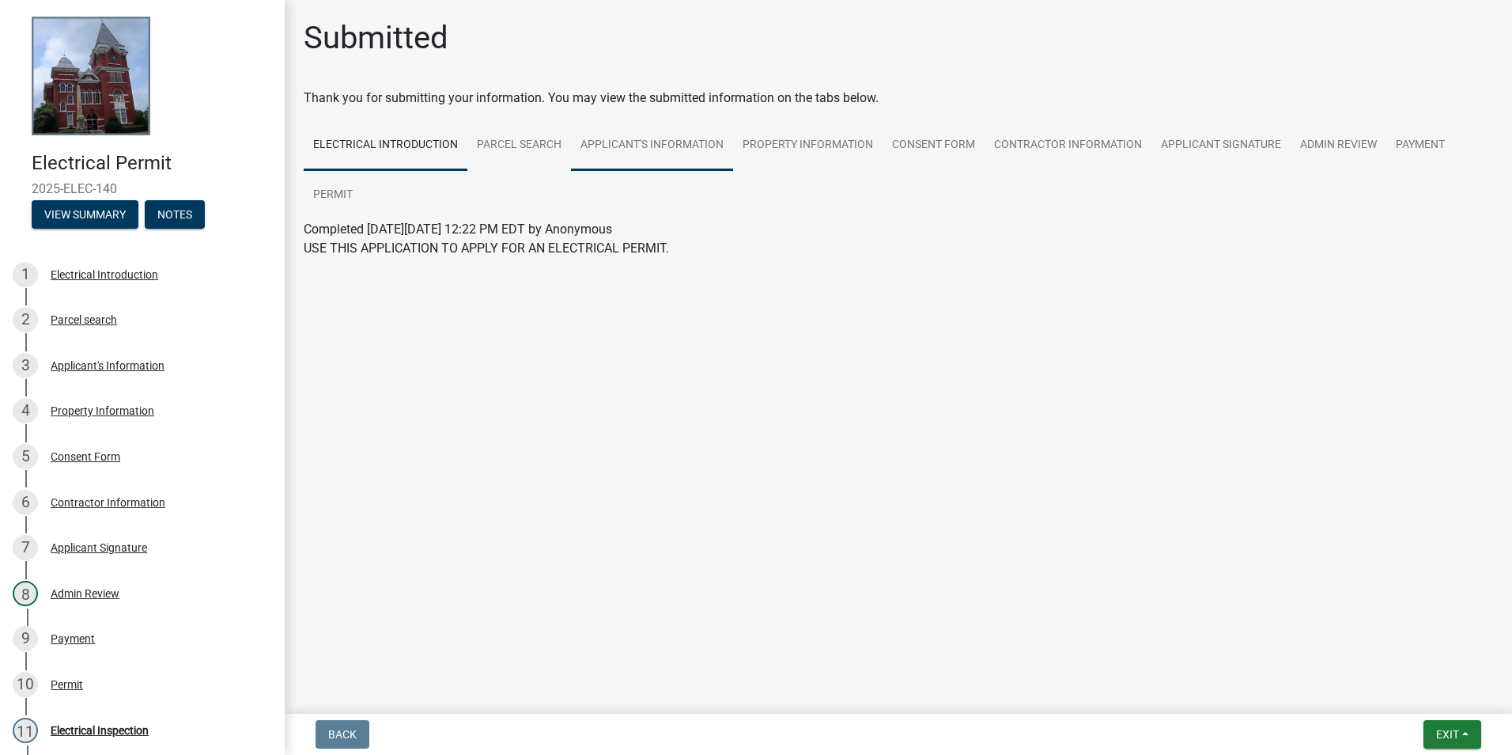
click at [653, 145] on link "Applicant's Information" at bounding box center [652, 145] width 162 height 51
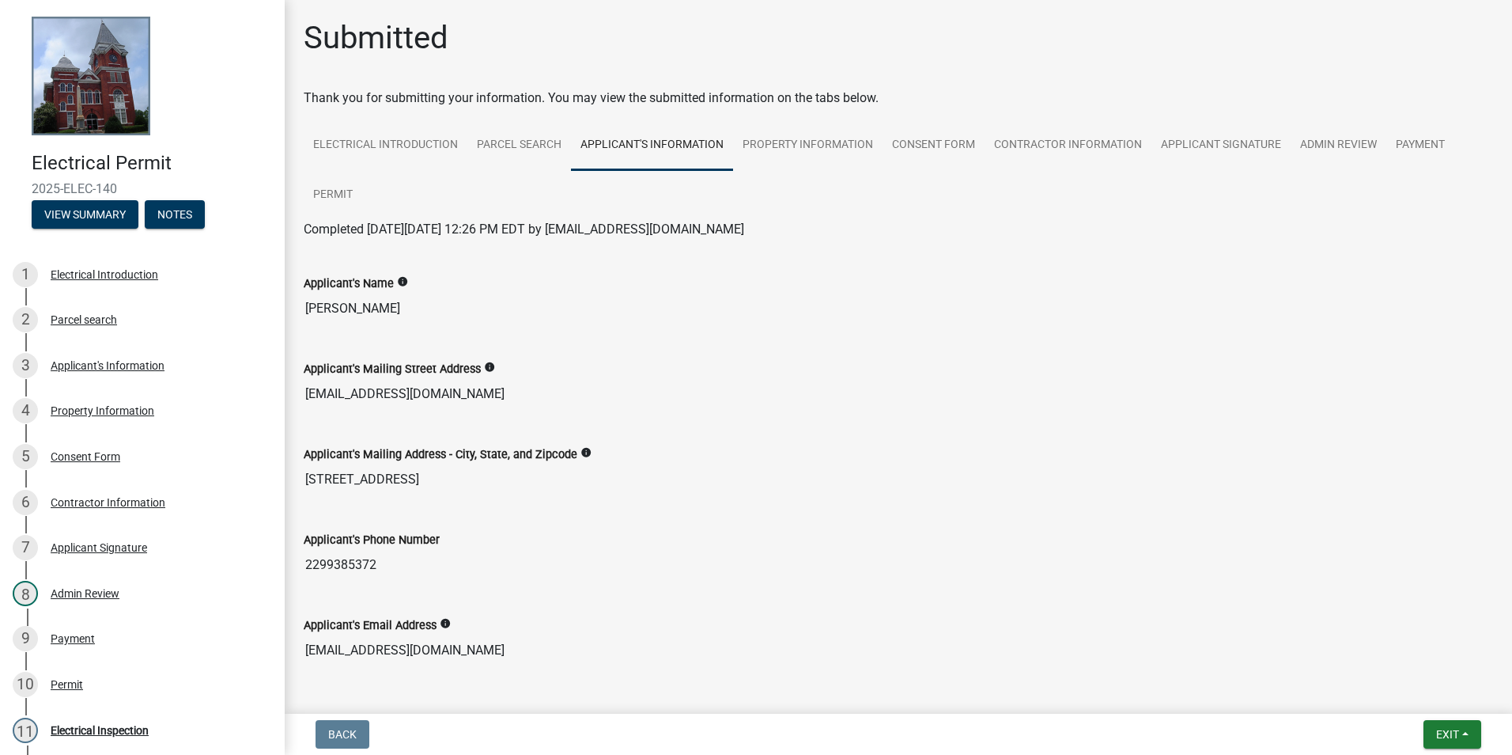
click at [15, 34] on link at bounding box center [136, 76] width 247 height 127
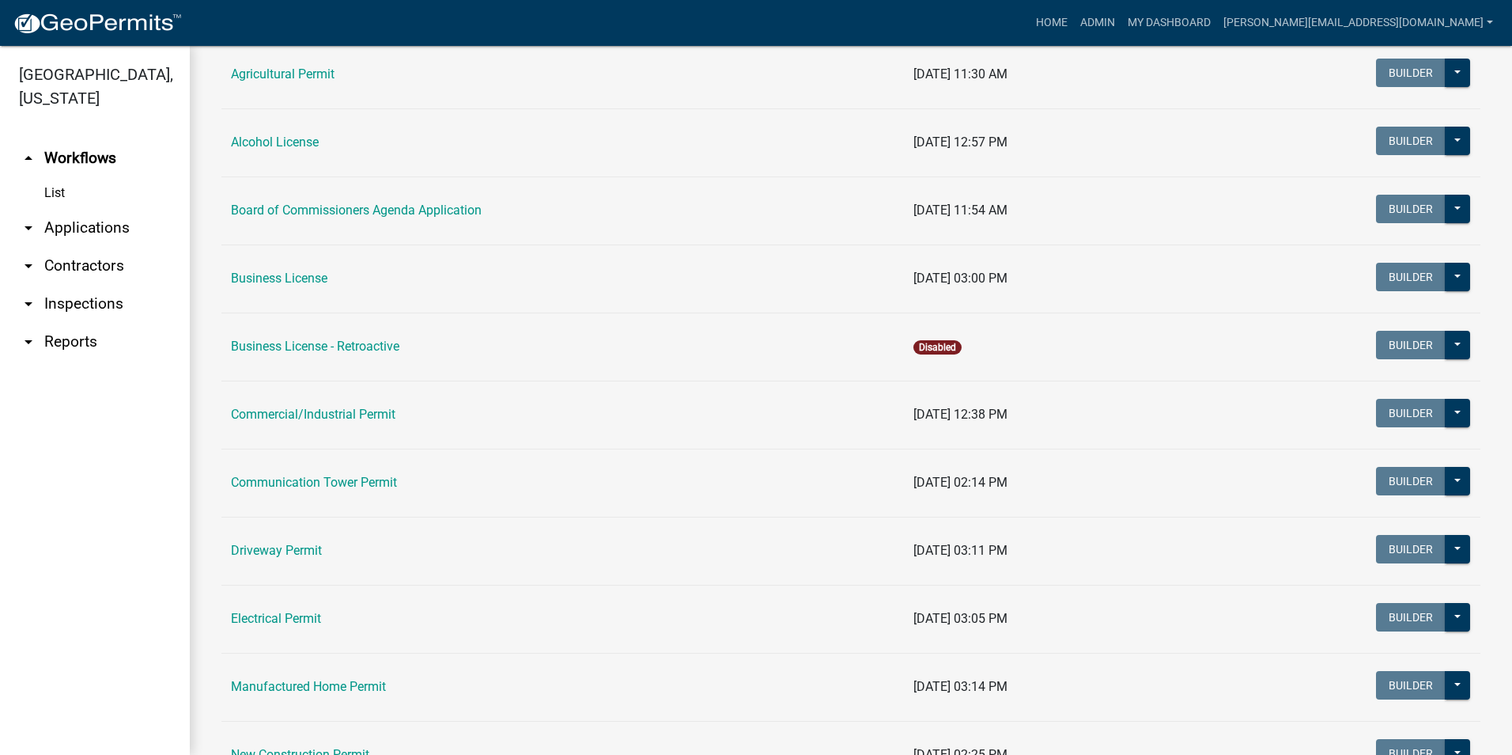
scroll to position [237, 0]
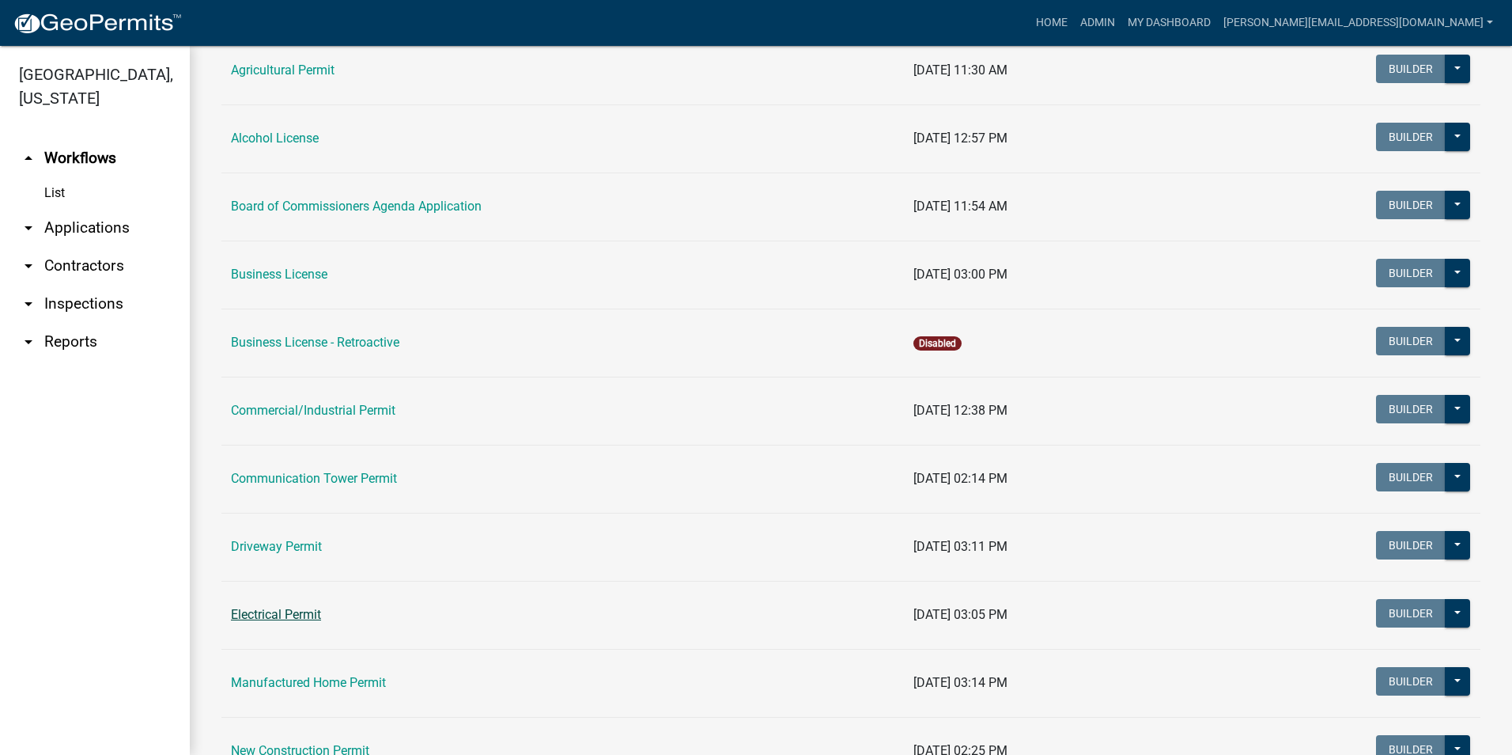
click at [310, 611] on link "Electrical Permit" at bounding box center [276, 614] width 90 height 15
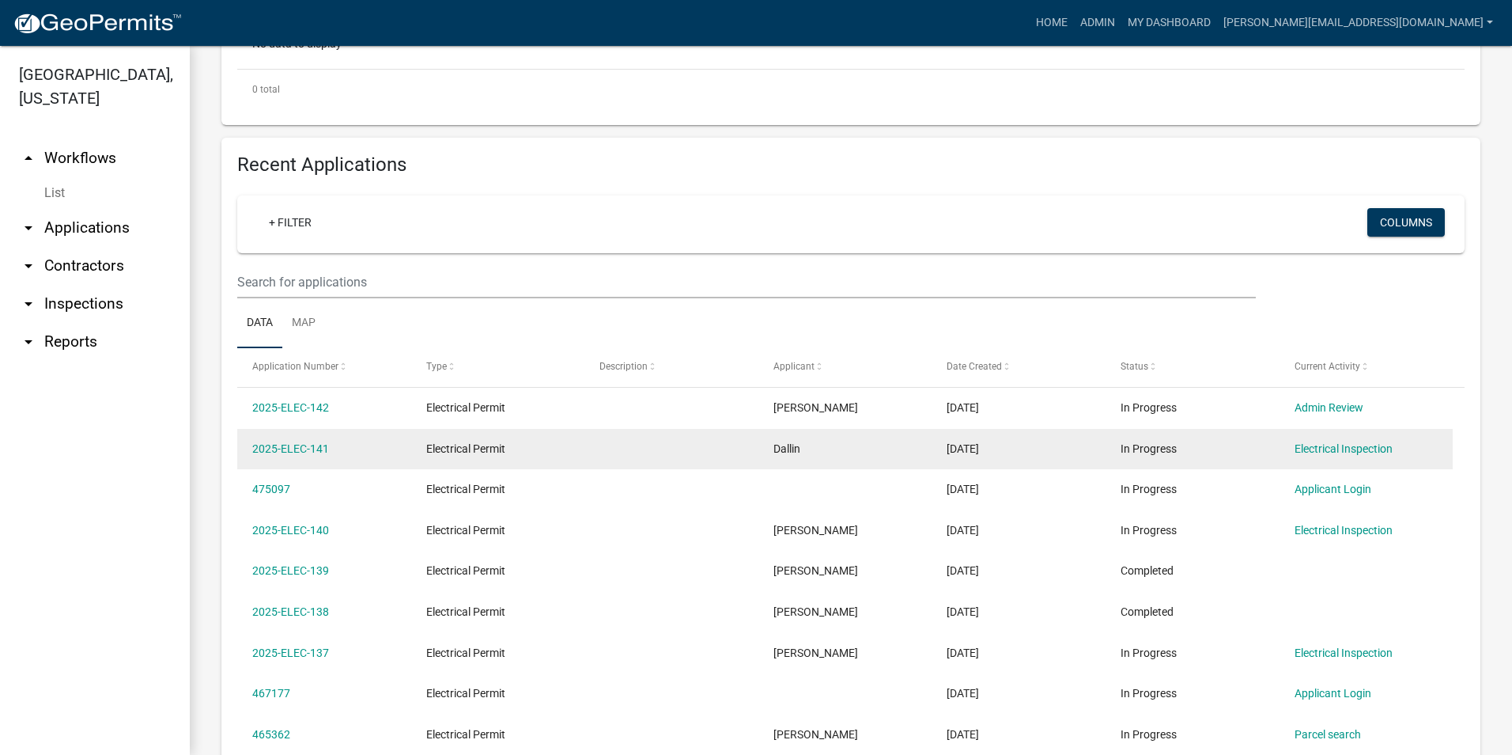
scroll to position [475, 0]
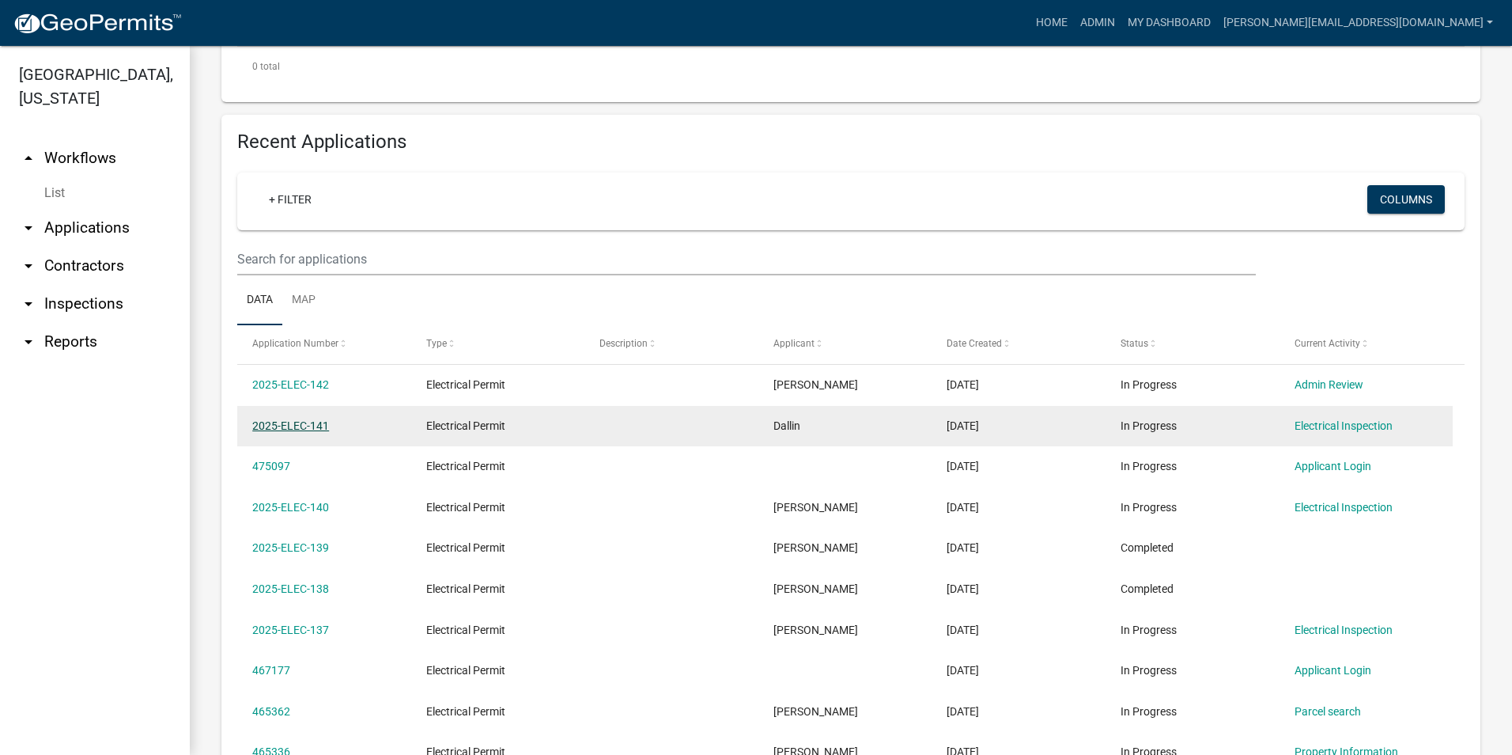
click at [305, 422] on link "2025-ELEC-141" at bounding box center [290, 425] width 77 height 13
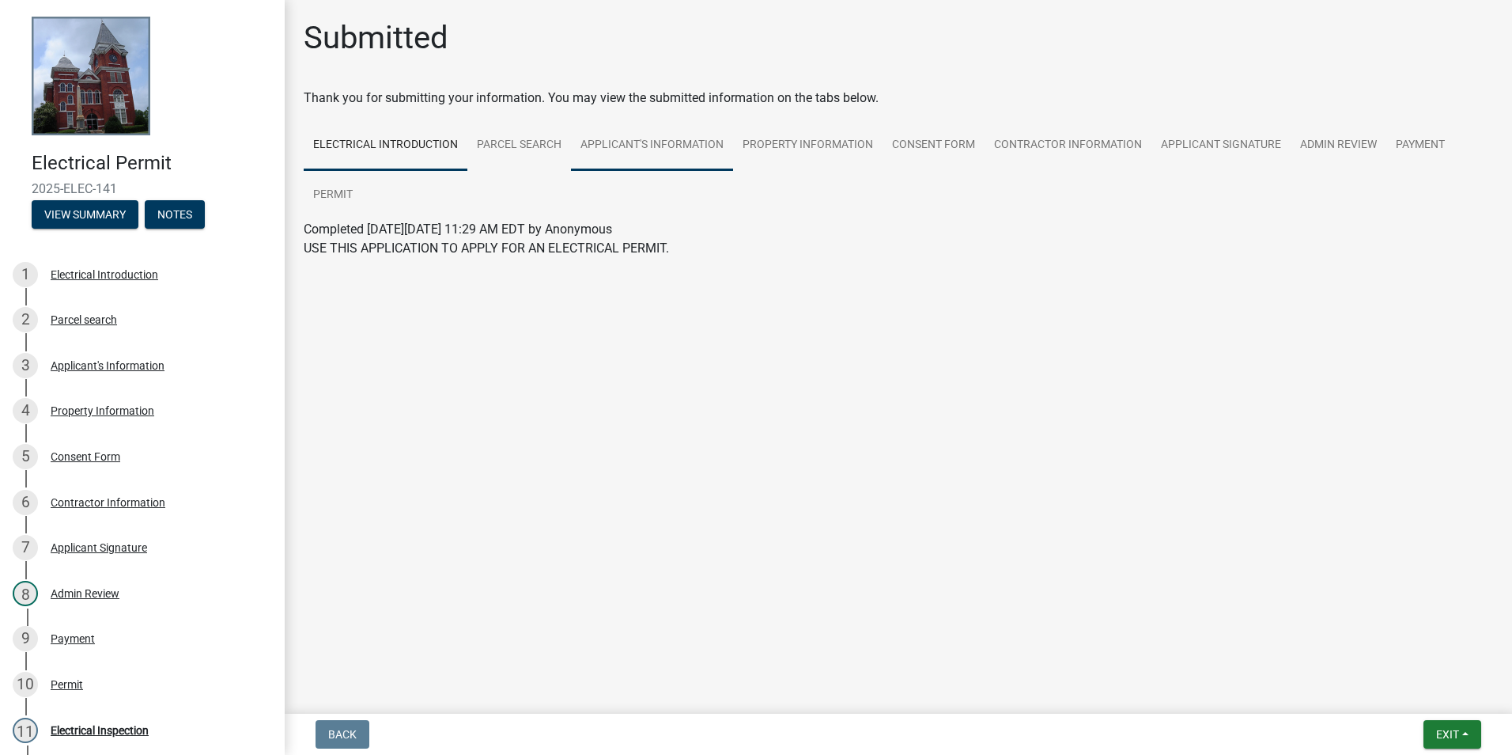
click at [620, 146] on link "Applicant's Information" at bounding box center [652, 145] width 162 height 51
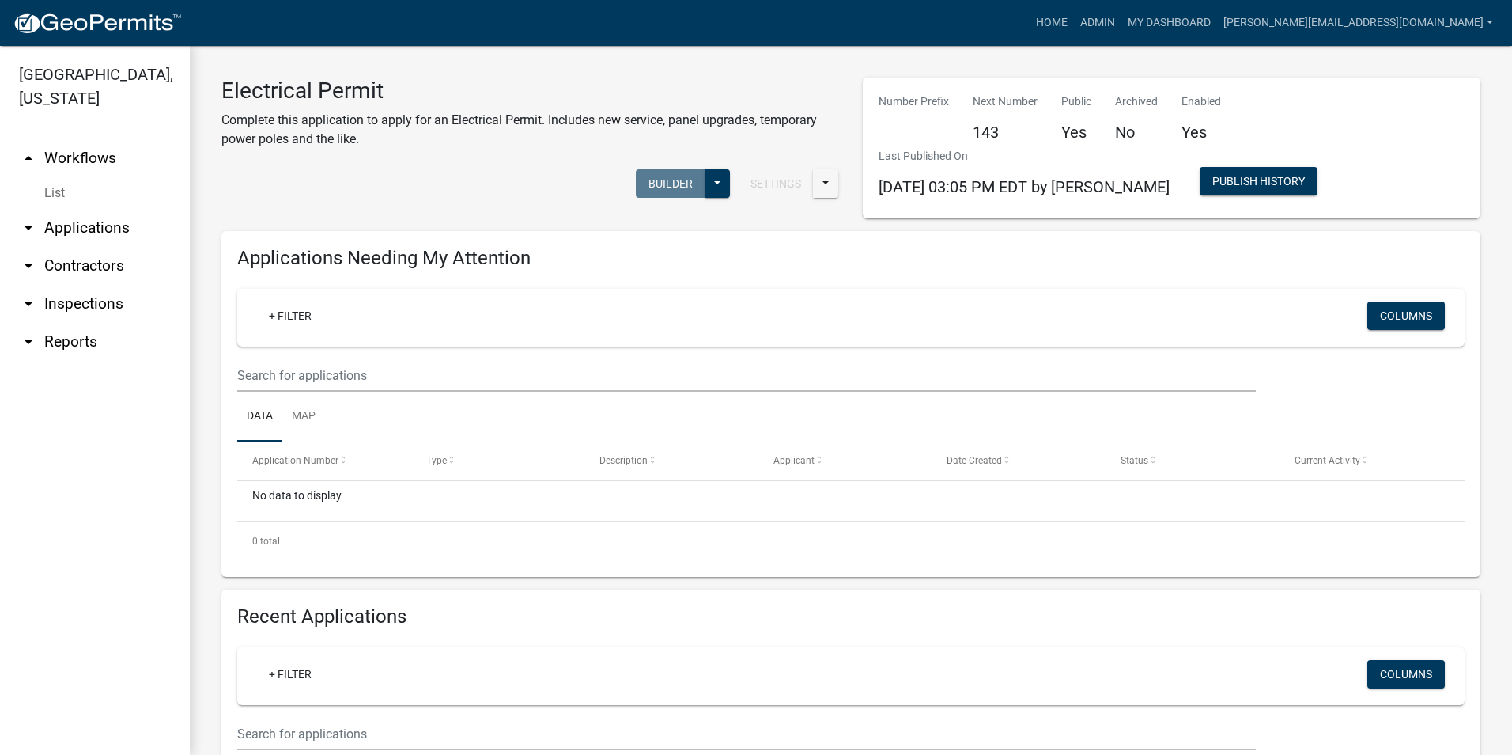
click at [98, 518] on ul "arrow_drop_up Workflows List arrow_drop_down Applications Search by Parcel Sear…" at bounding box center [95, 441] width 190 height 628
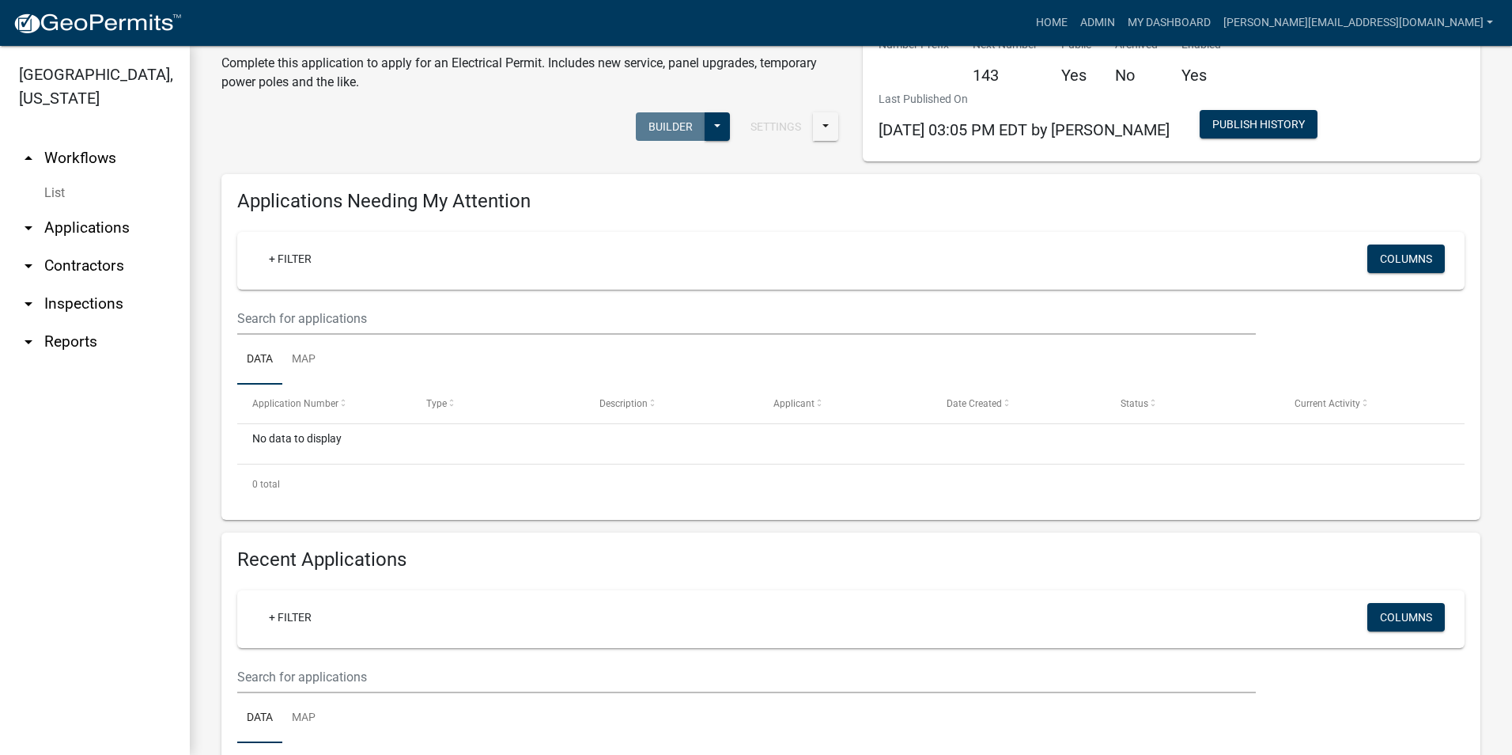
scroll to position [237, 0]
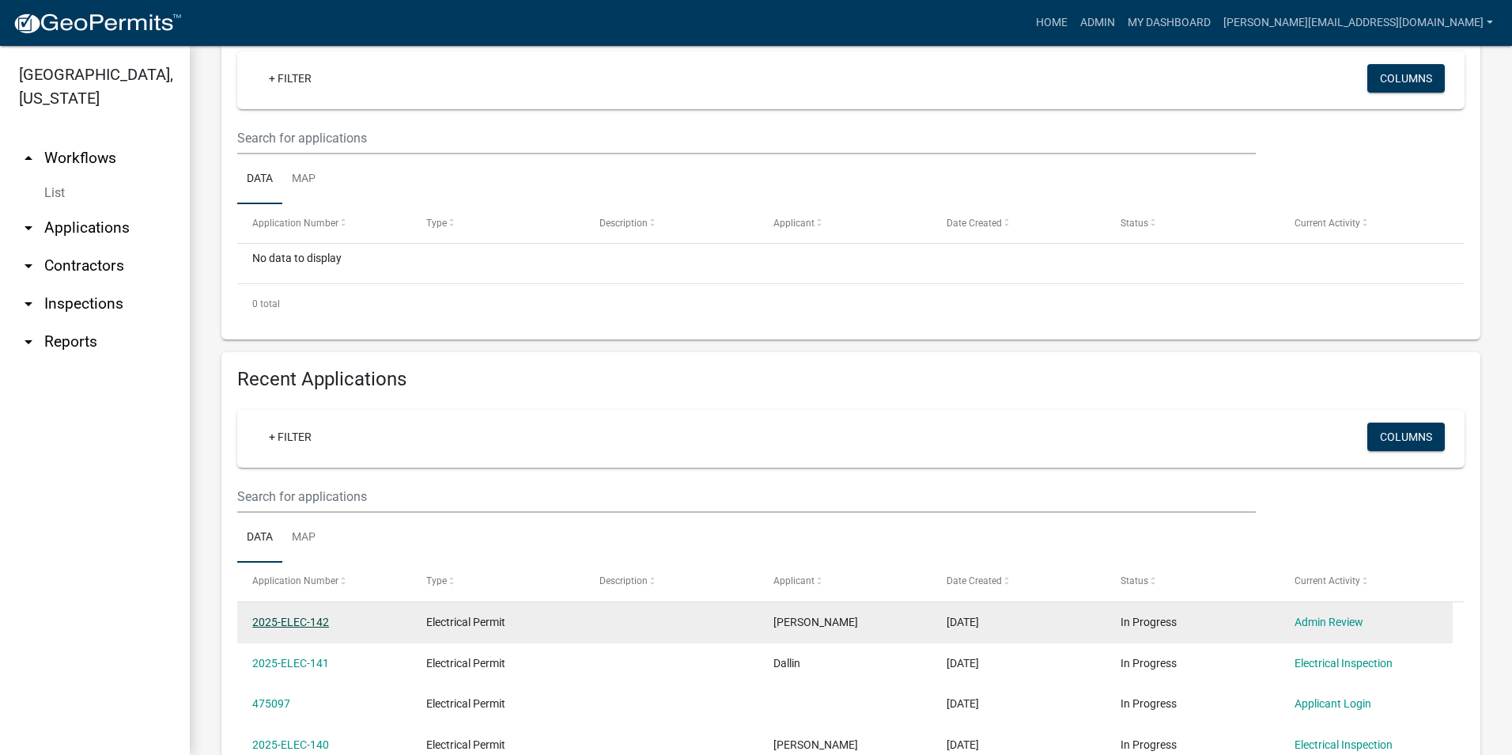
click at [298, 622] on link "2025-ELEC-142" at bounding box center [290, 621] width 77 height 13
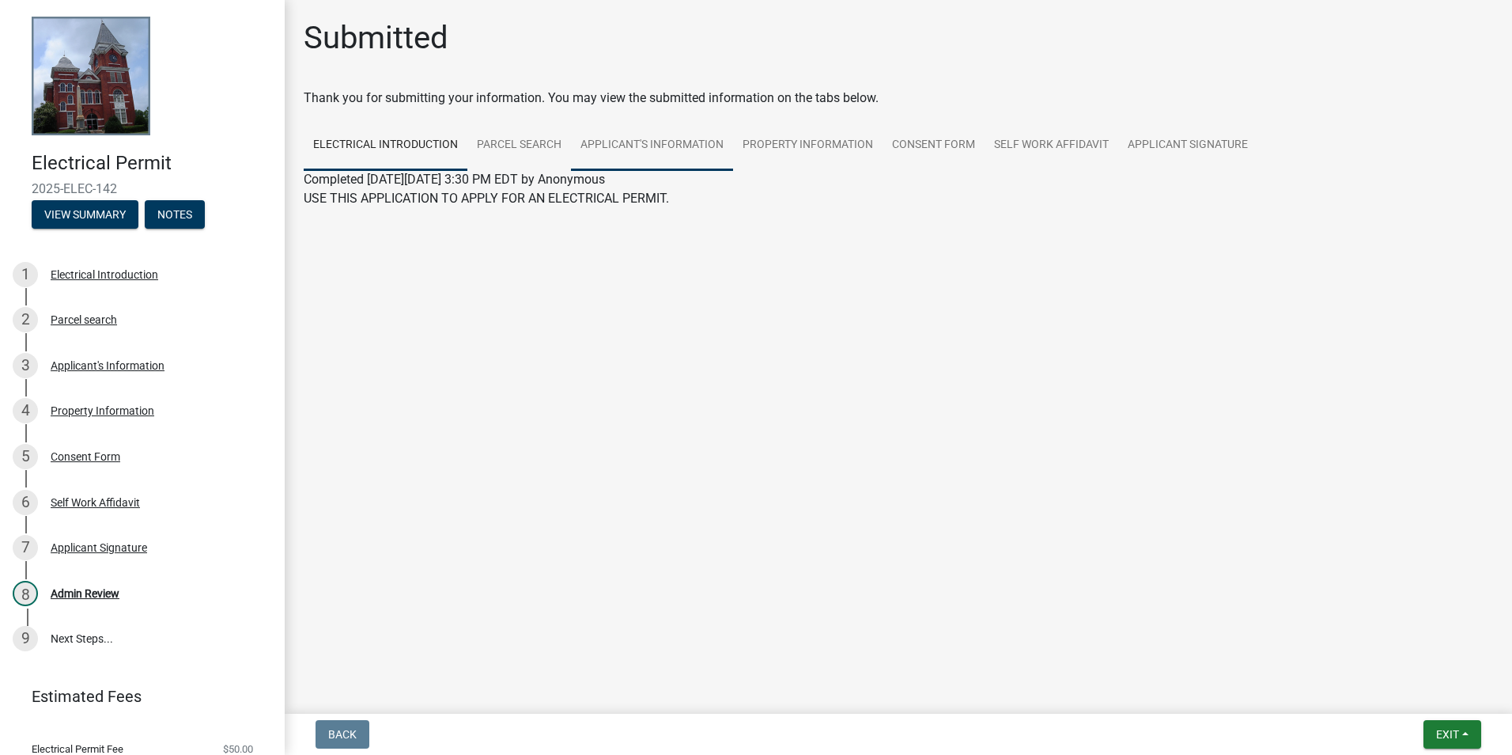
click at [661, 140] on link "Applicant's Information" at bounding box center [652, 145] width 162 height 51
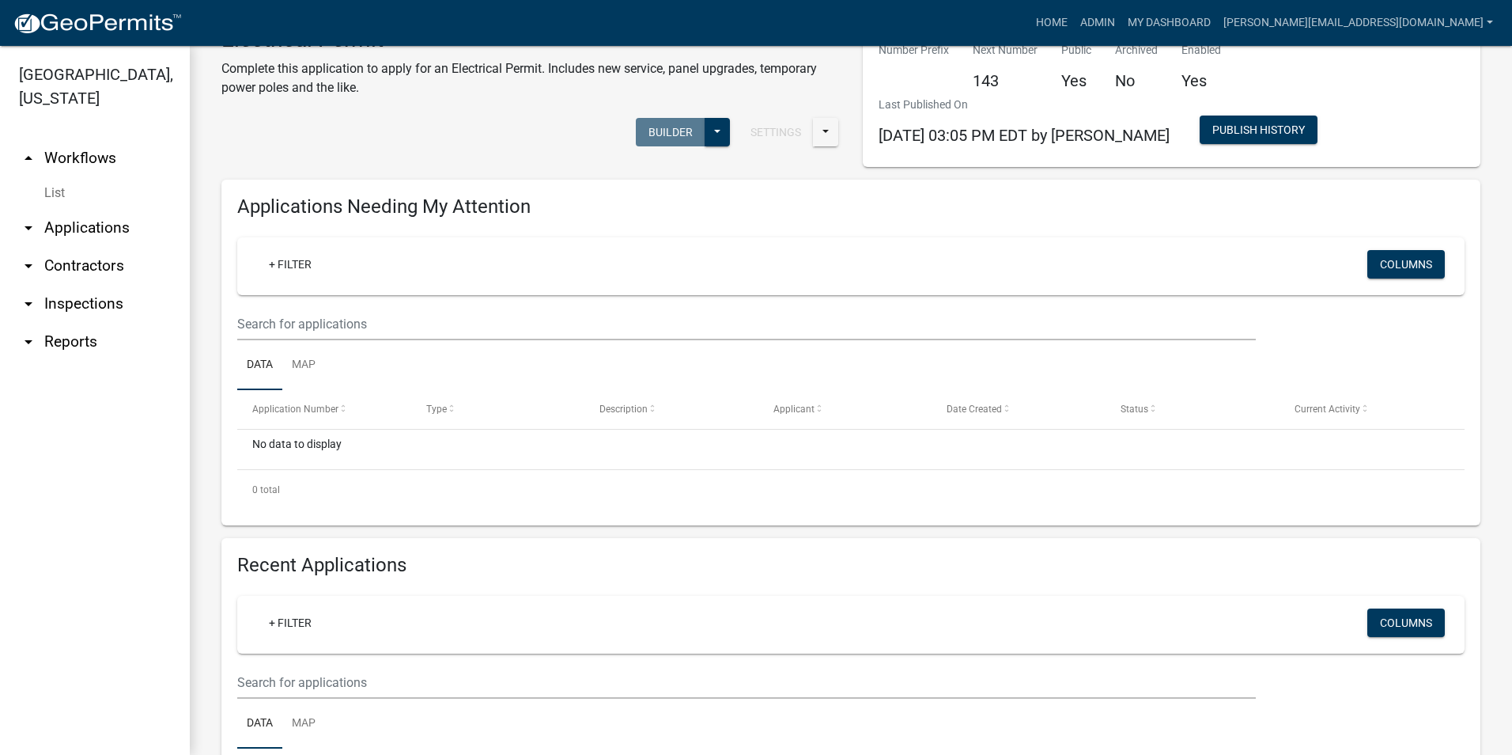
scroll to position [79, 0]
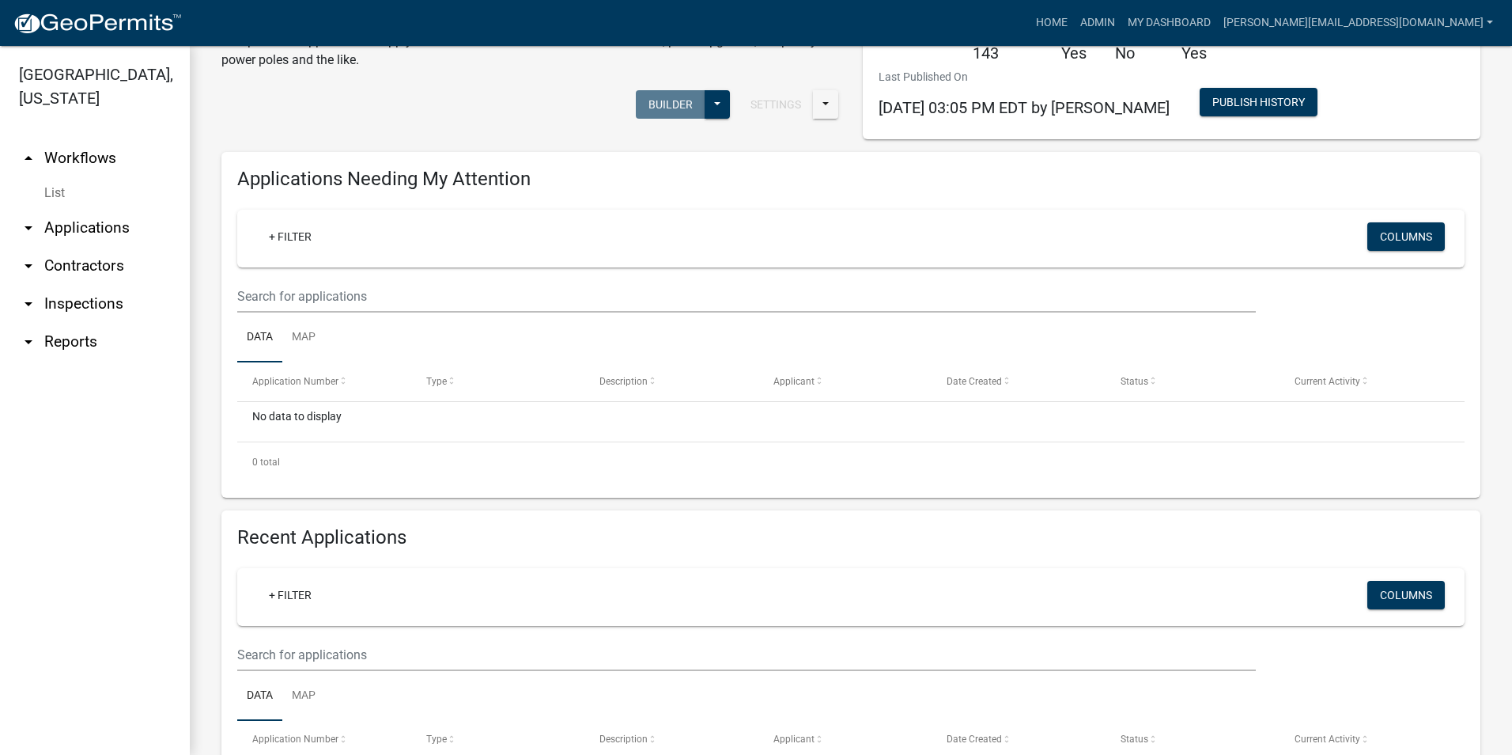
click at [107, 630] on ul "arrow_drop_up Workflows List arrow_drop_down Applications Search by Parcel Sear…" at bounding box center [95, 441] width 190 height 628
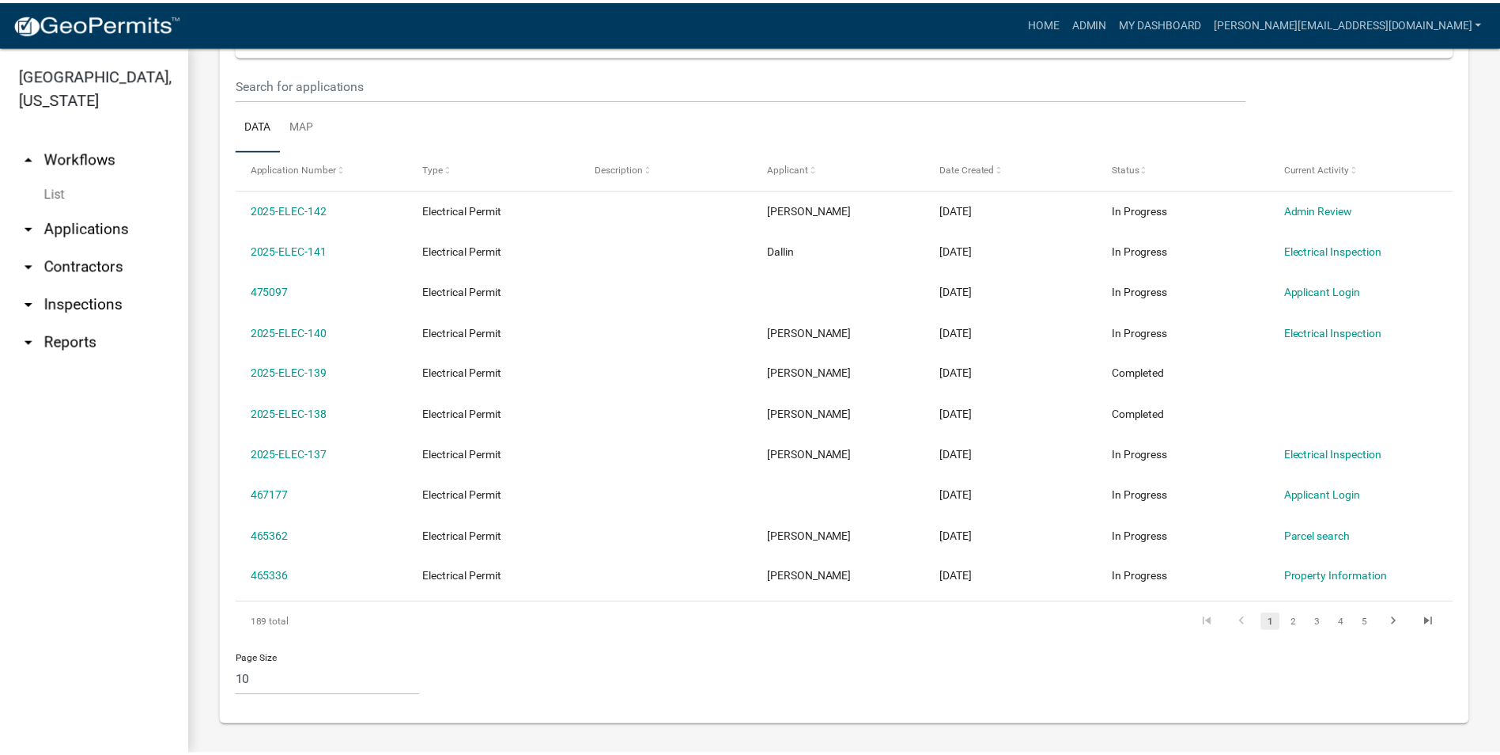
scroll to position [652, 0]
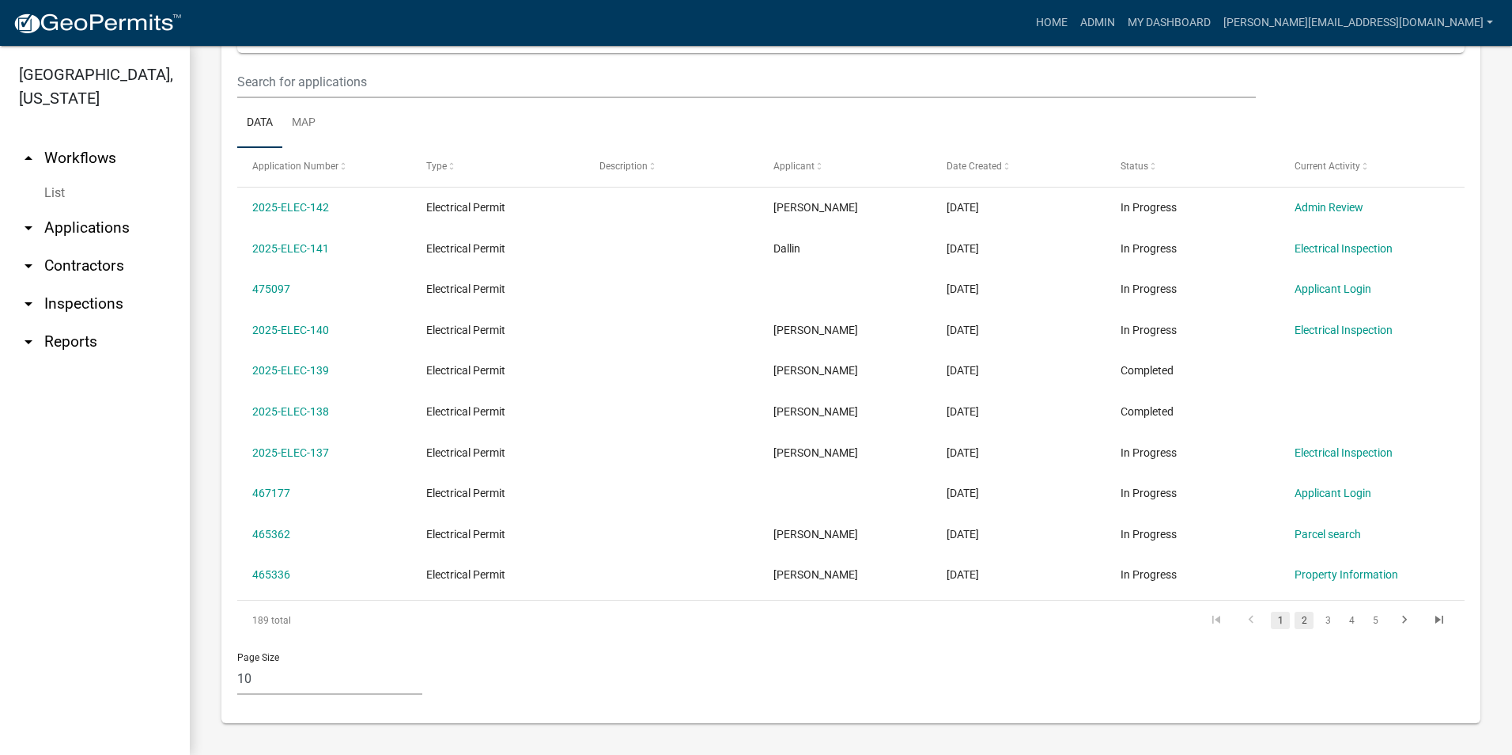
click at [1295, 620] on link "2" at bounding box center [1304, 619] width 19 height 17
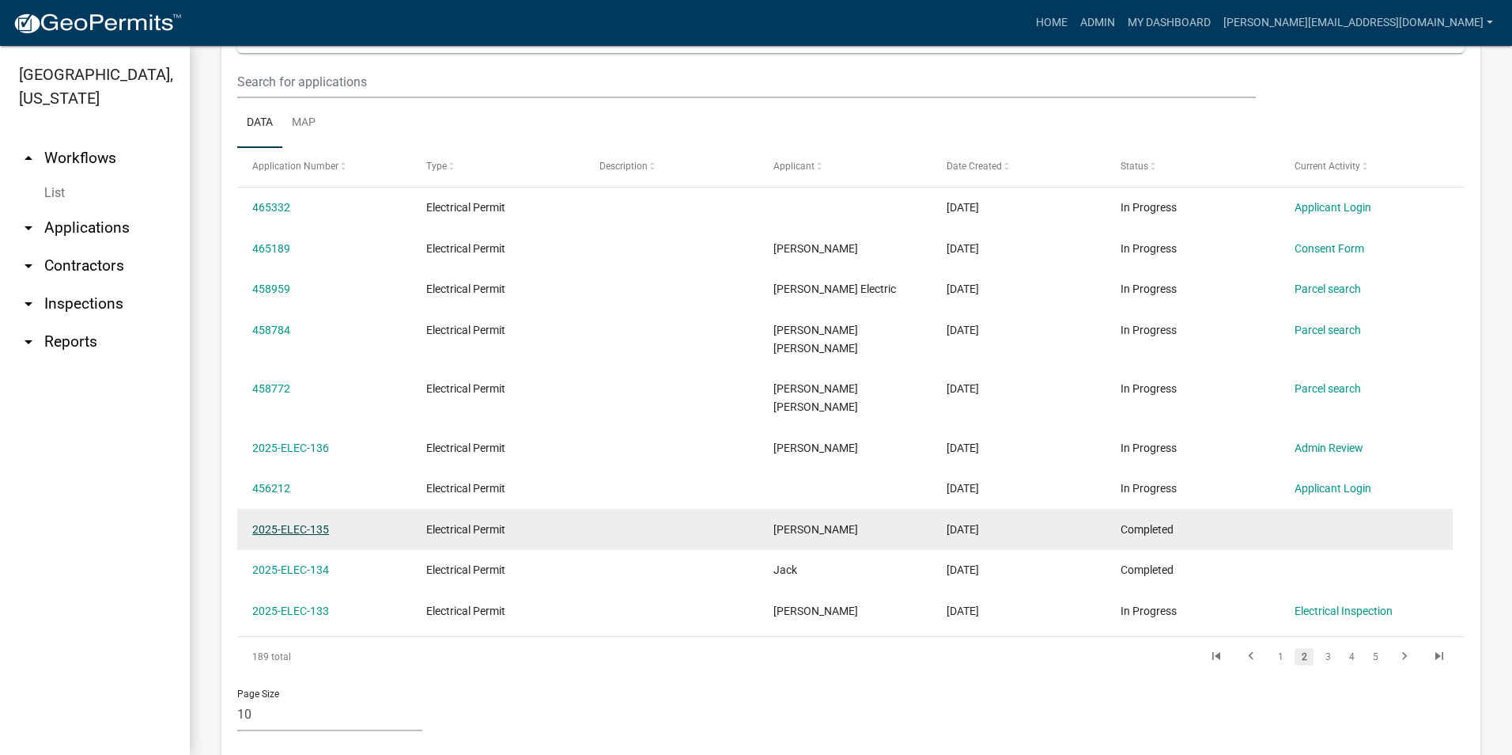
click at [289, 523] on link "2025-ELEC-135" at bounding box center [290, 529] width 77 height 13
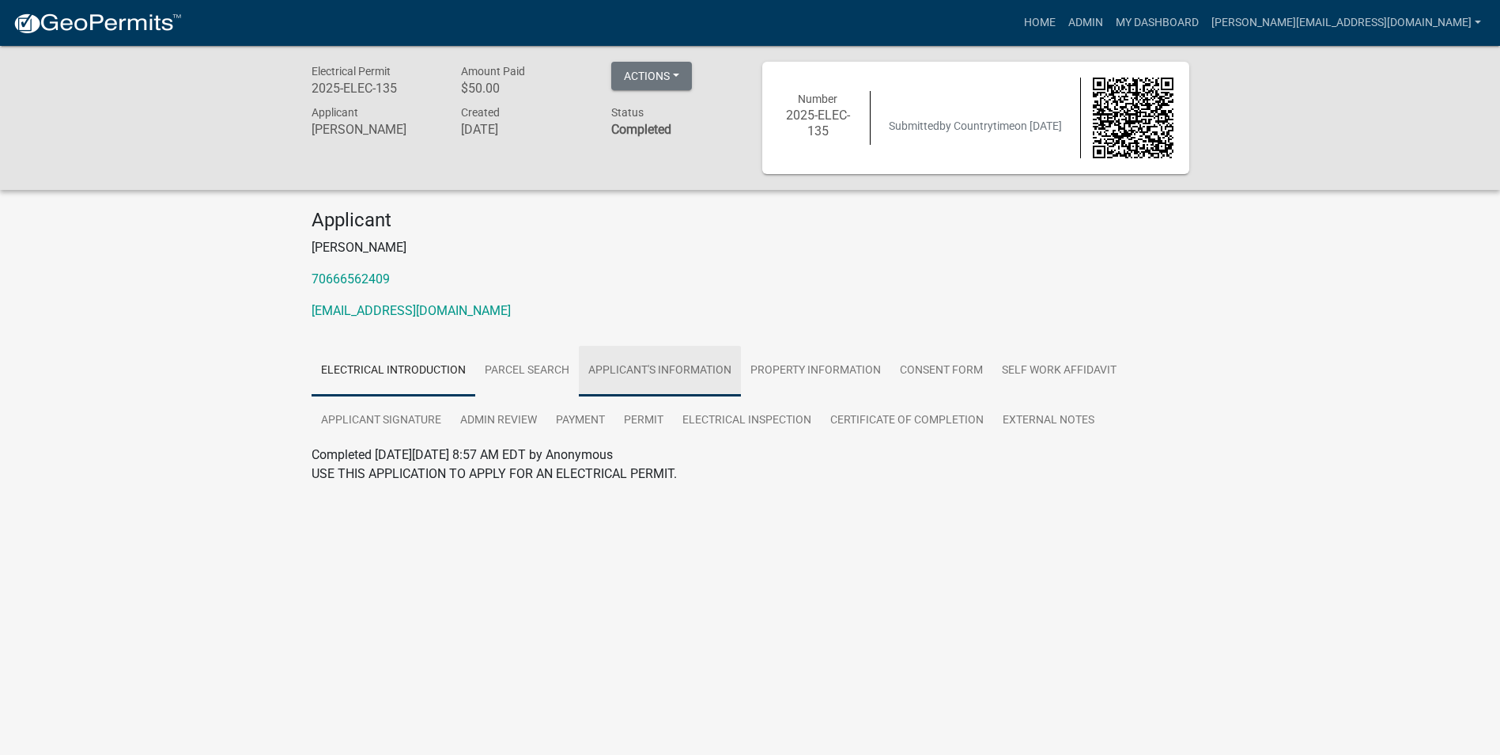
click at [622, 373] on link "Applicant's Information" at bounding box center [660, 371] width 162 height 51
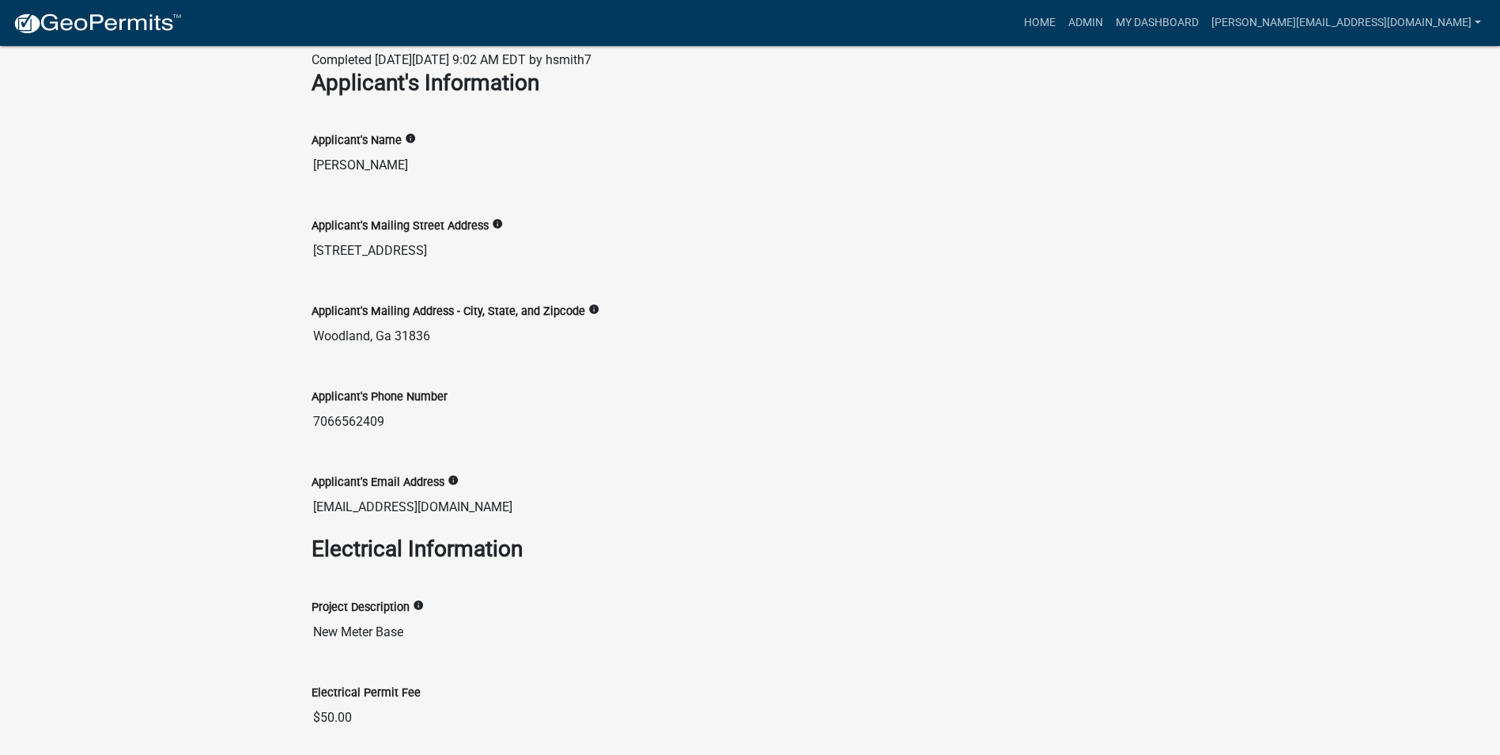
scroll to position [395, 0]
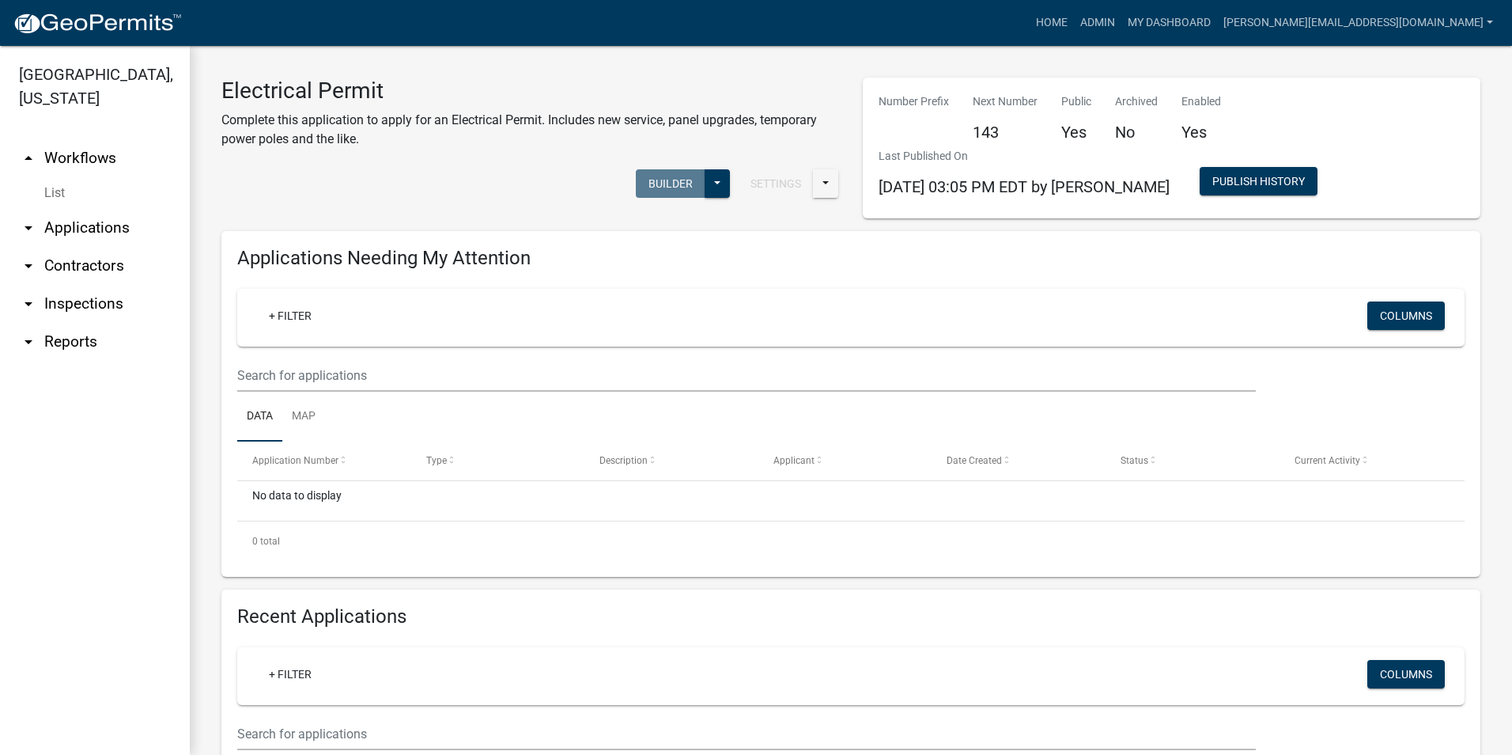
click at [89, 643] on ul "arrow_drop_up Workflows List arrow_drop_down Applications Search by Parcel Sear…" at bounding box center [95, 441] width 190 height 628
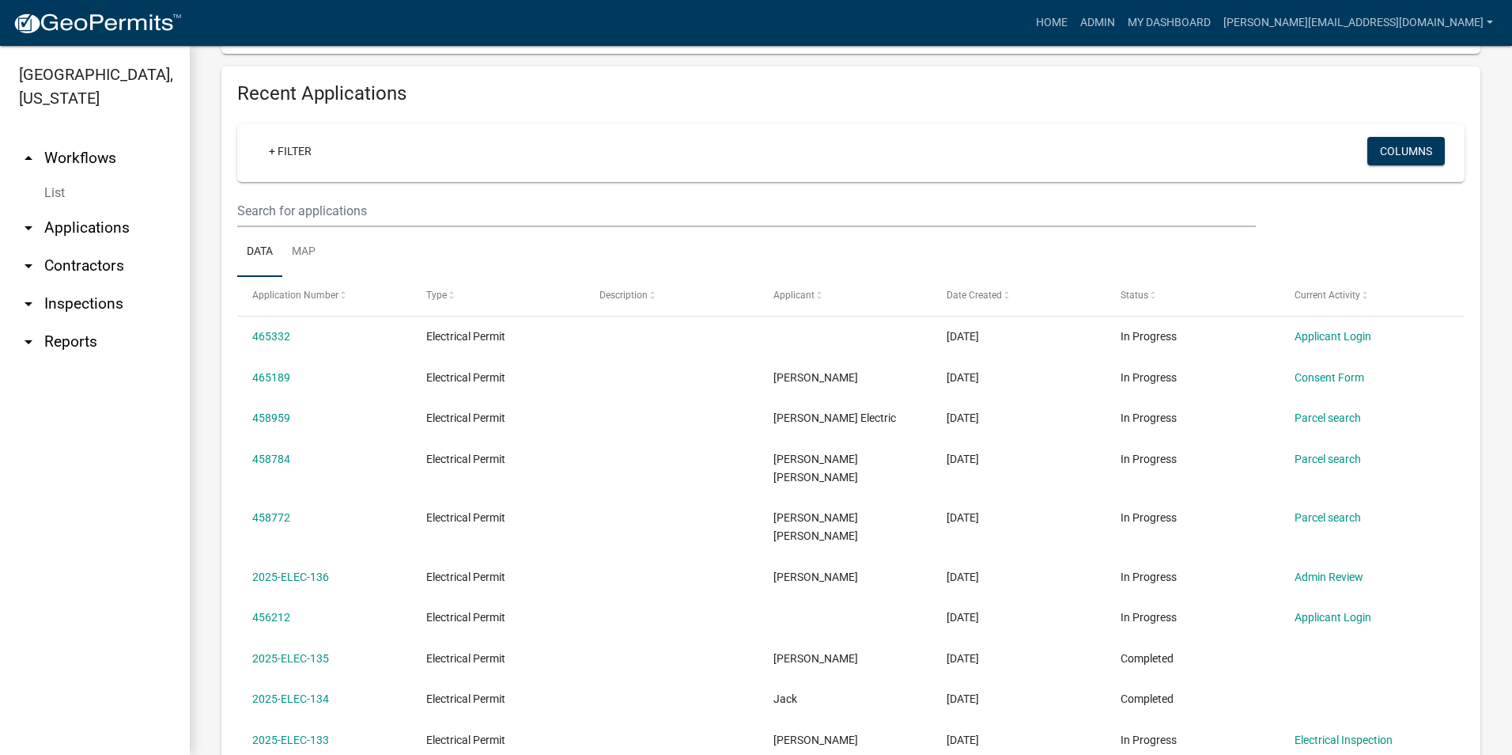
scroll to position [554, 0]
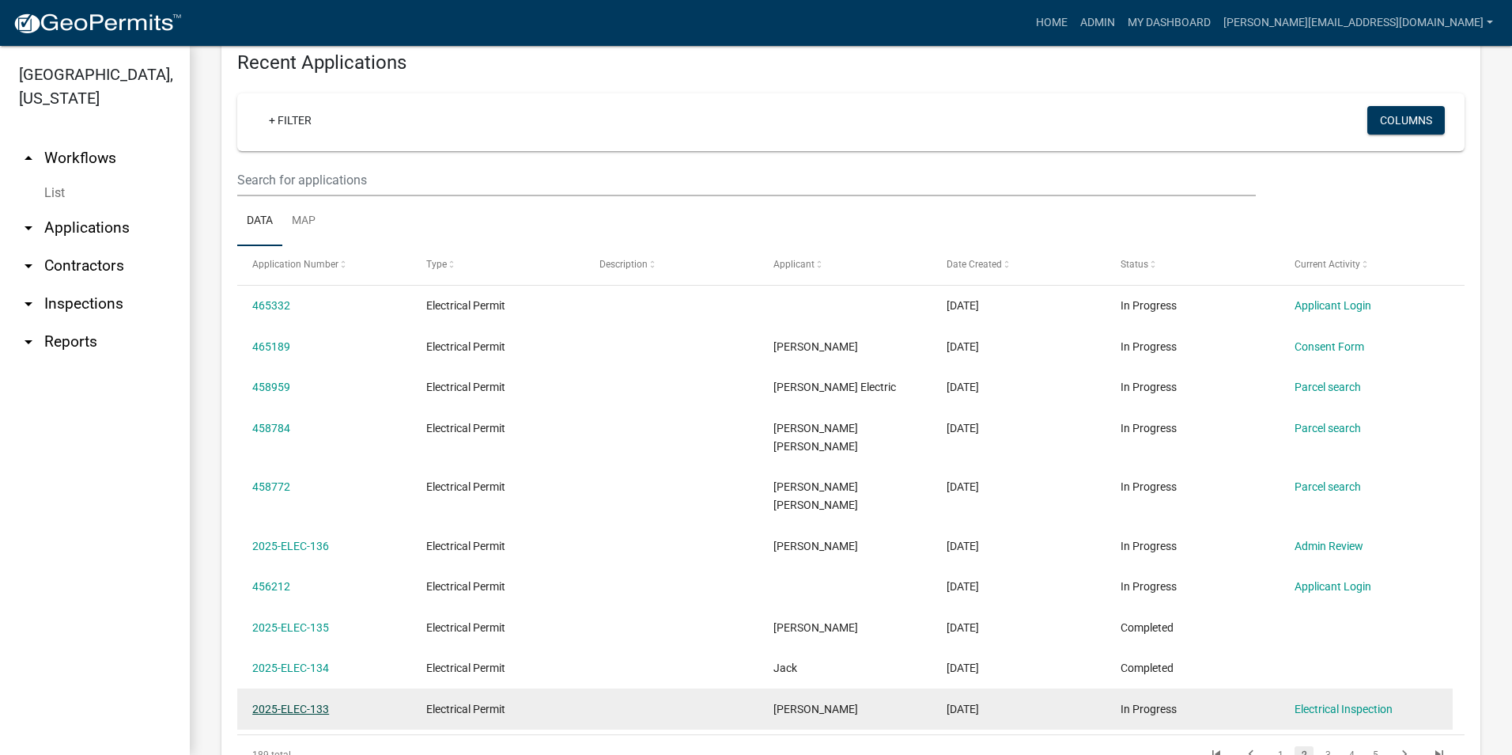
click at [296, 702] on link "2025-ELEC-133" at bounding box center [290, 708] width 77 height 13
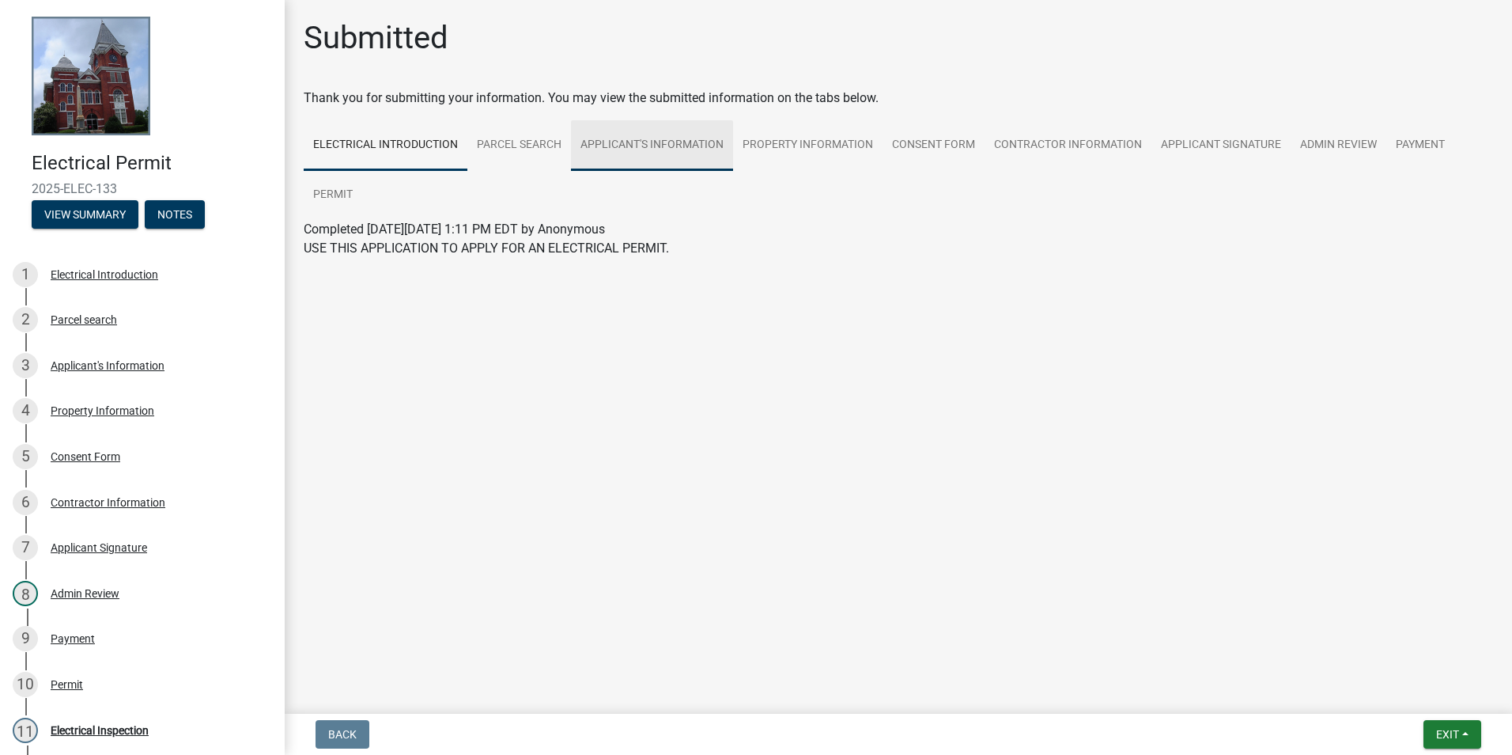
click at [644, 144] on link "Applicant's Information" at bounding box center [652, 145] width 162 height 51
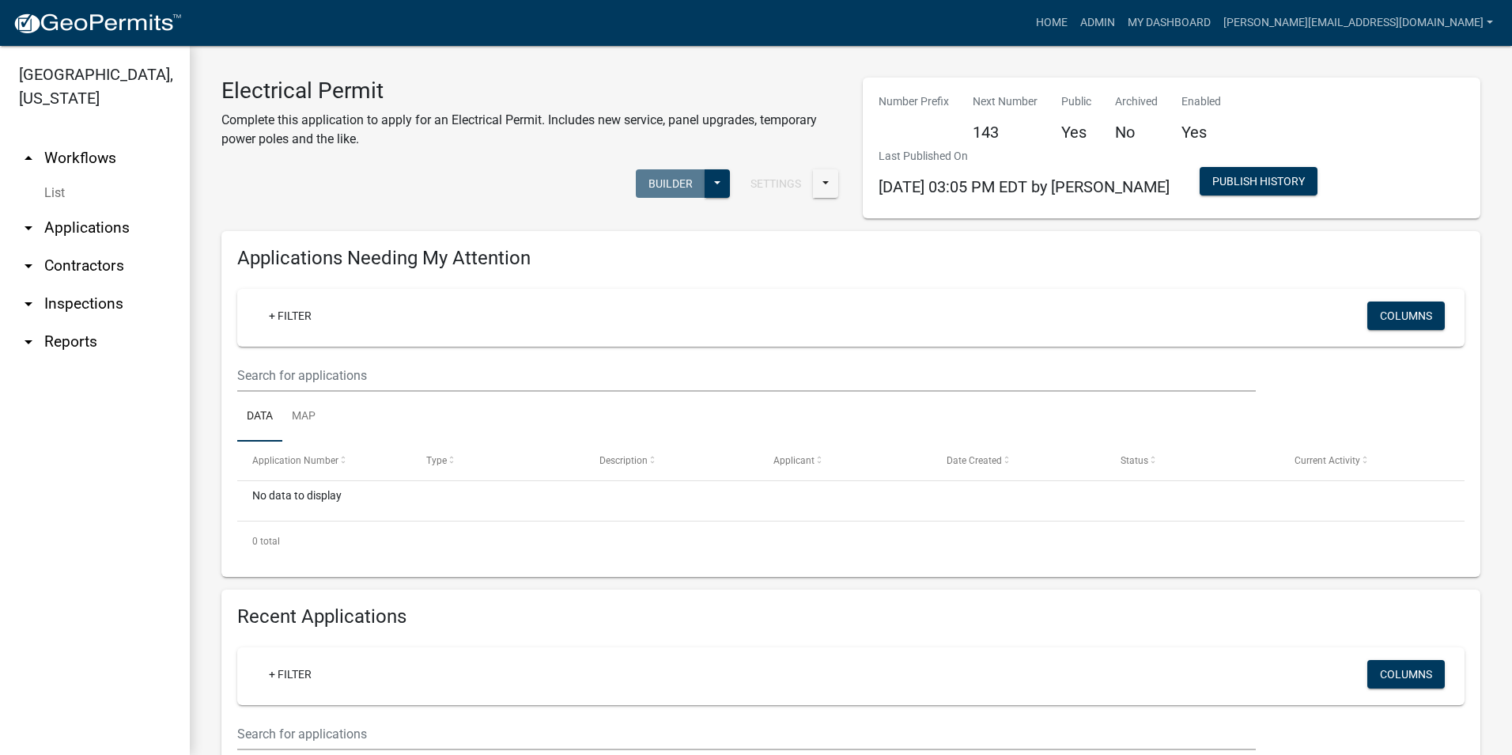
click at [127, 647] on ul "arrow_drop_up Workflows List arrow_drop_down Applications Search by Parcel Sear…" at bounding box center [95, 441] width 190 height 628
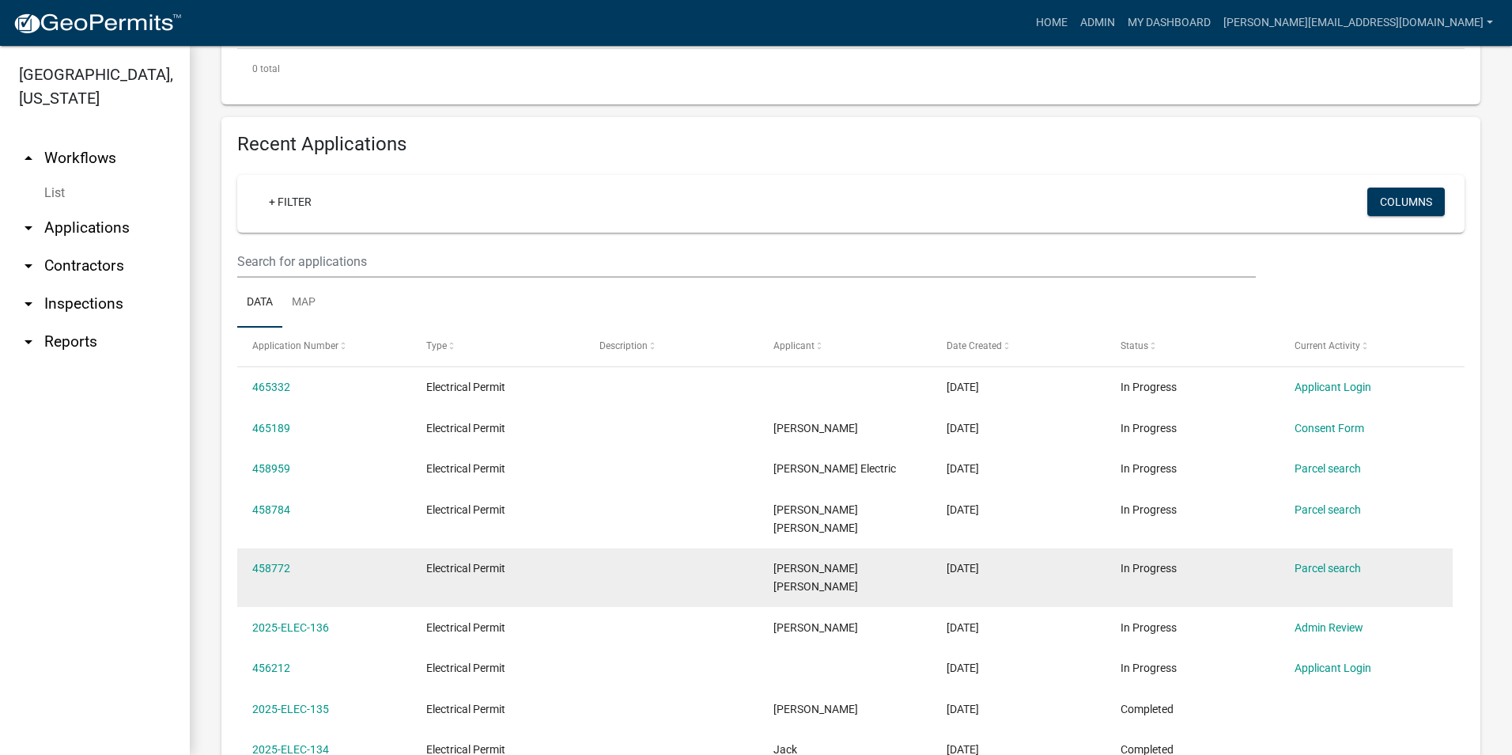
scroll to position [633, 0]
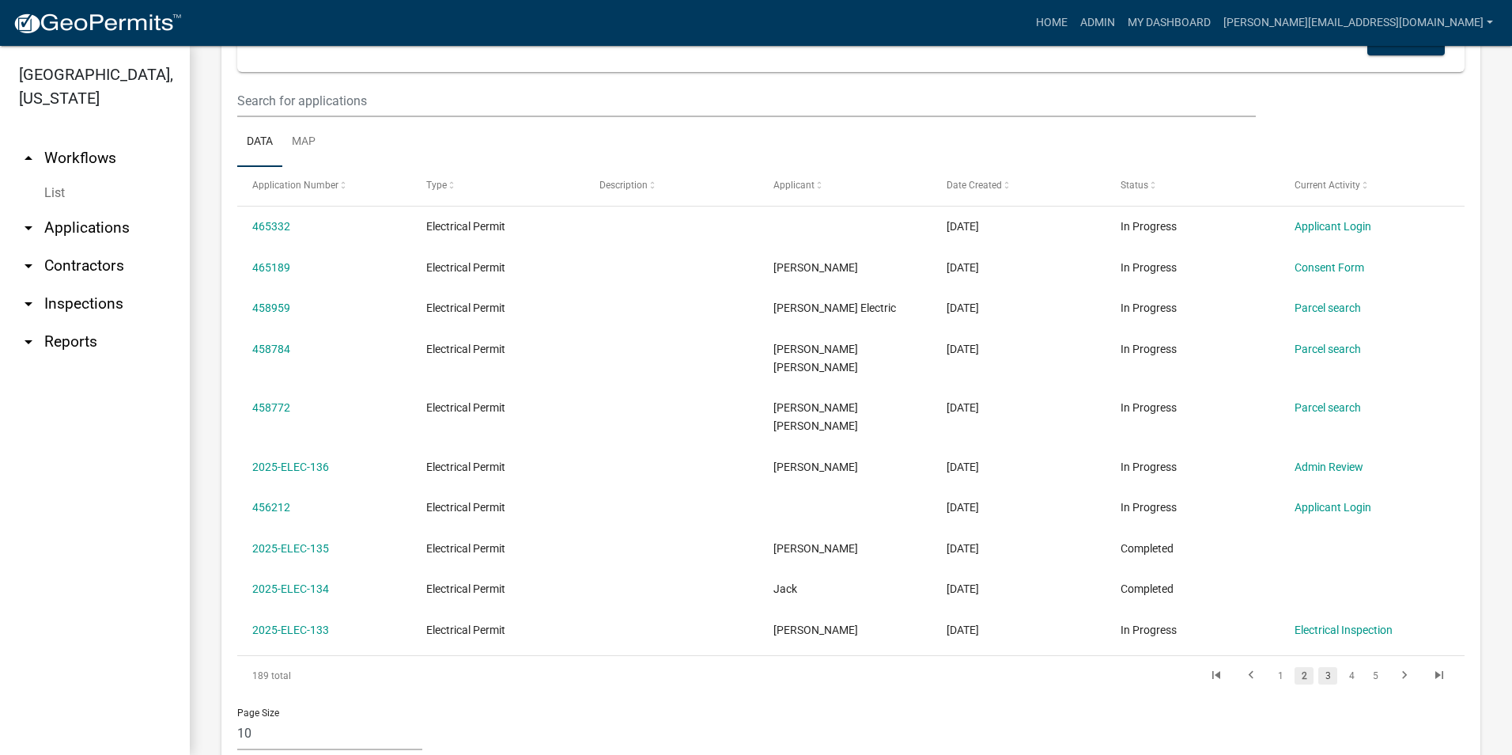
click at [1319, 667] on link "3" at bounding box center [1328, 675] width 19 height 17
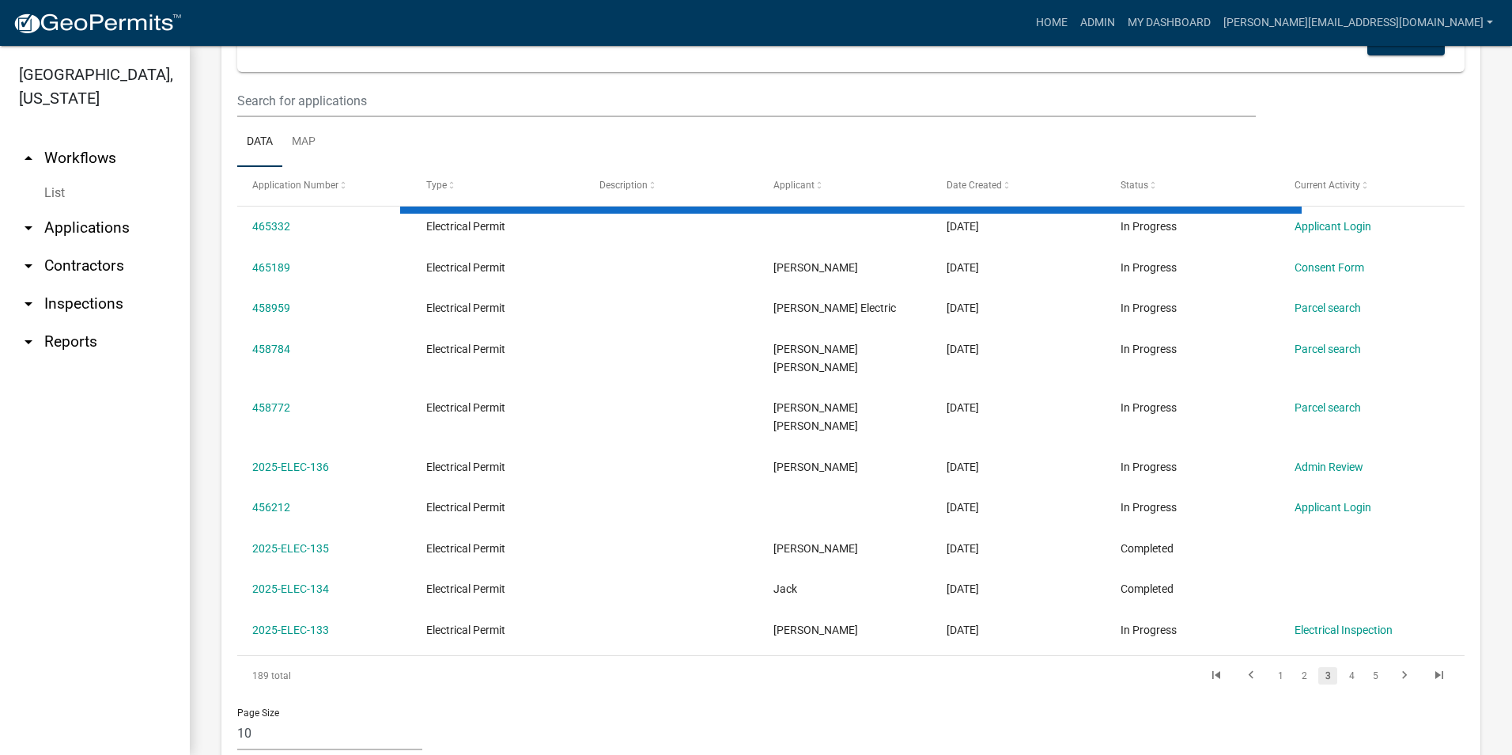
click at [1315, 637] on div "Application Number Type Description Applicant Date Created Status Current Activ…" at bounding box center [851, 431] width 1228 height 528
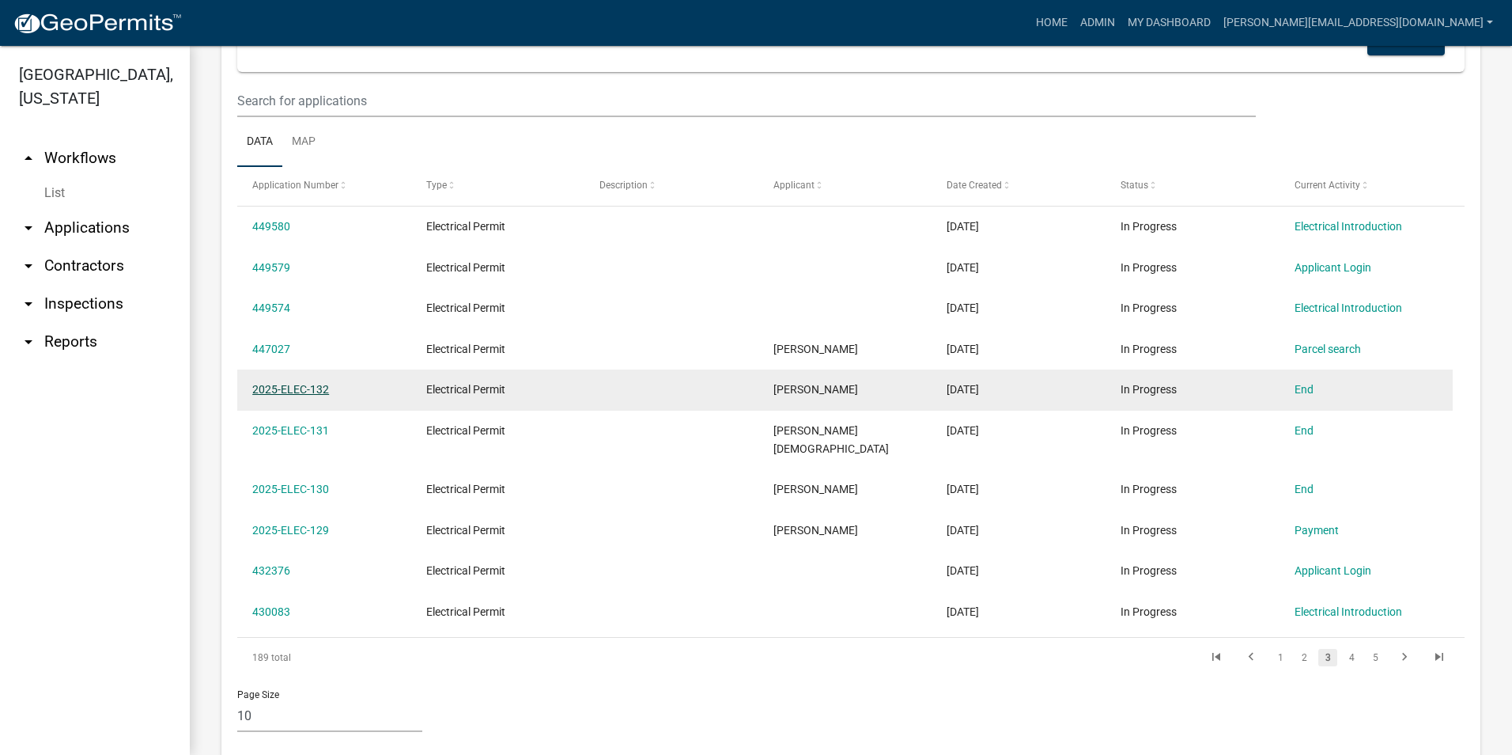
click at [289, 393] on link "2025-ELEC-132" at bounding box center [290, 389] width 77 height 13
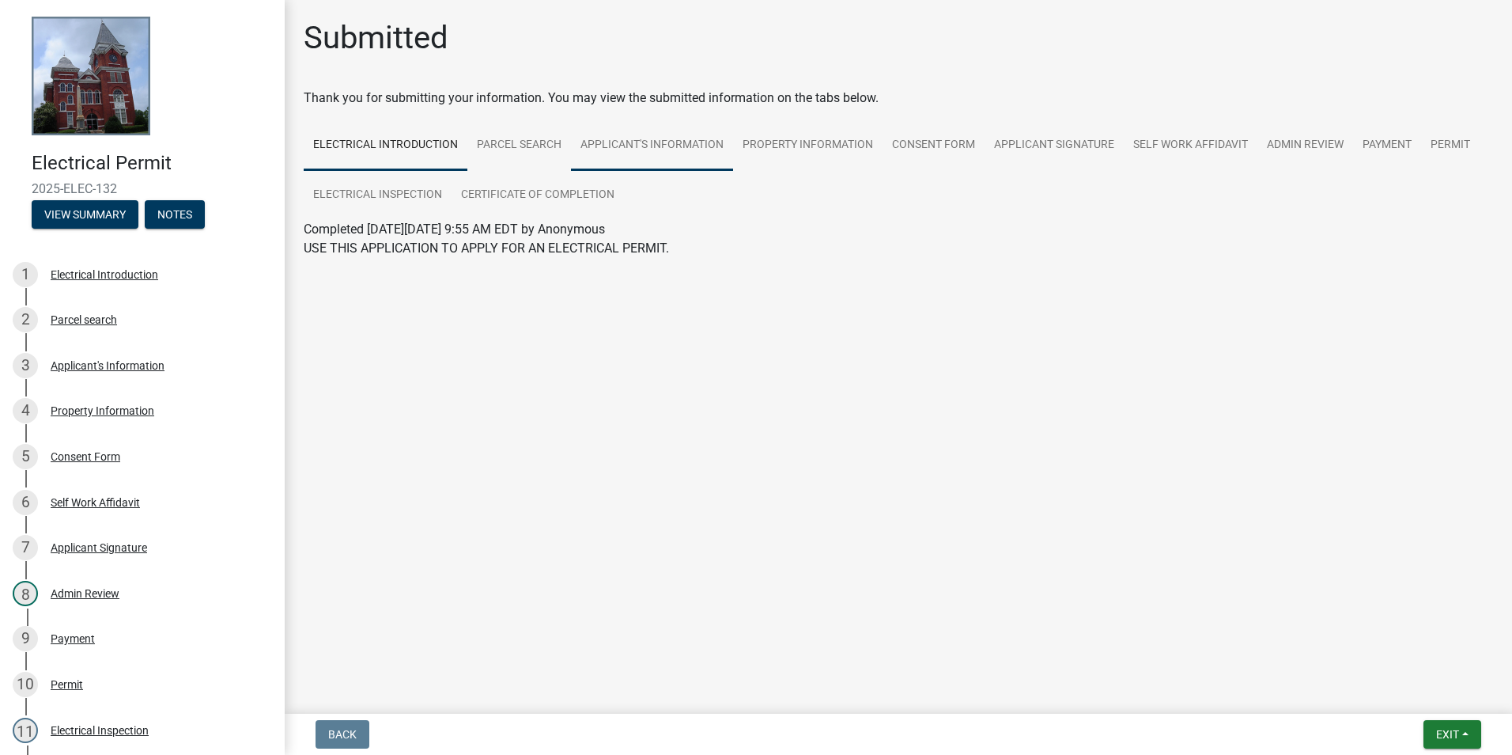
click at [685, 149] on link "Applicant's Information" at bounding box center [652, 145] width 162 height 51
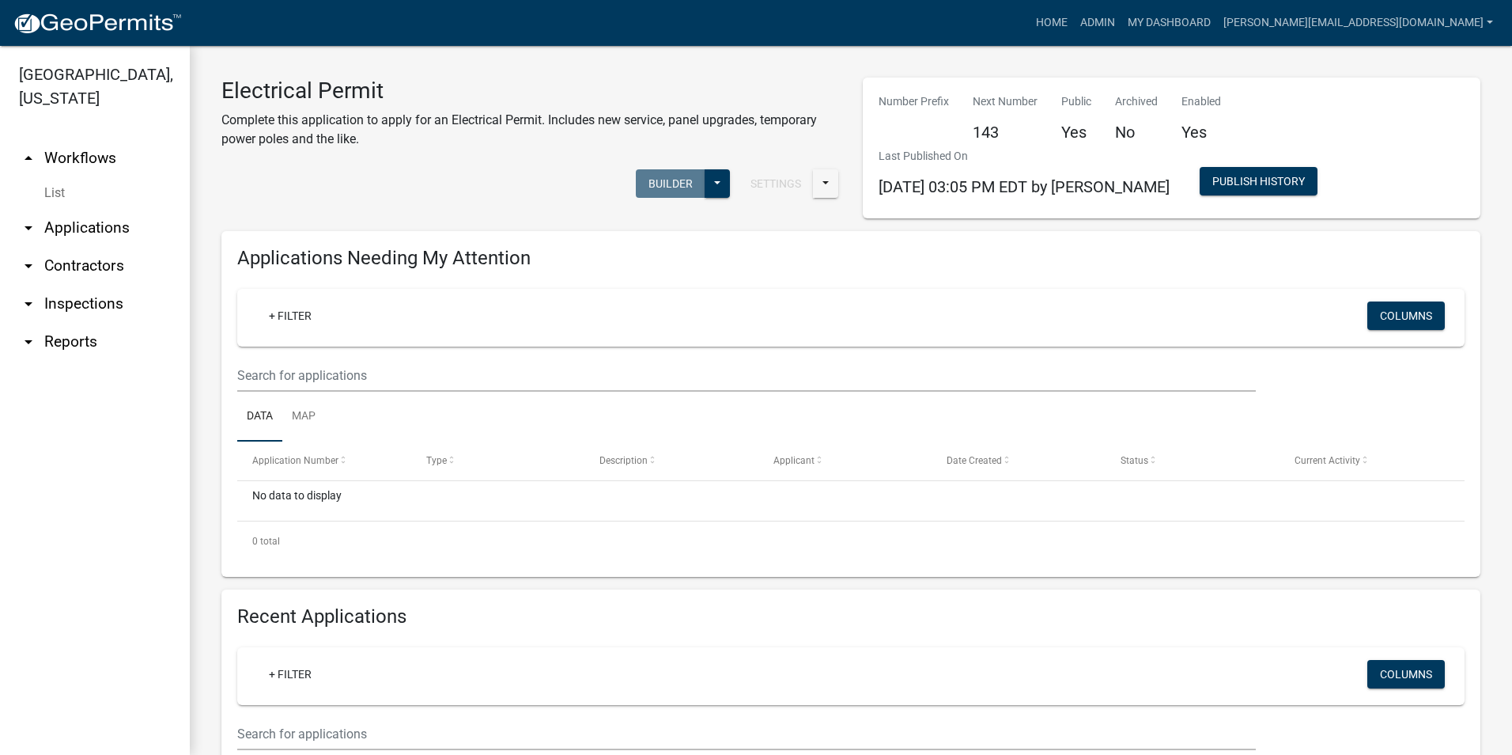
click at [93, 649] on ul "arrow_drop_up Workflows List arrow_drop_down Applications Search by Parcel Sear…" at bounding box center [95, 441] width 190 height 628
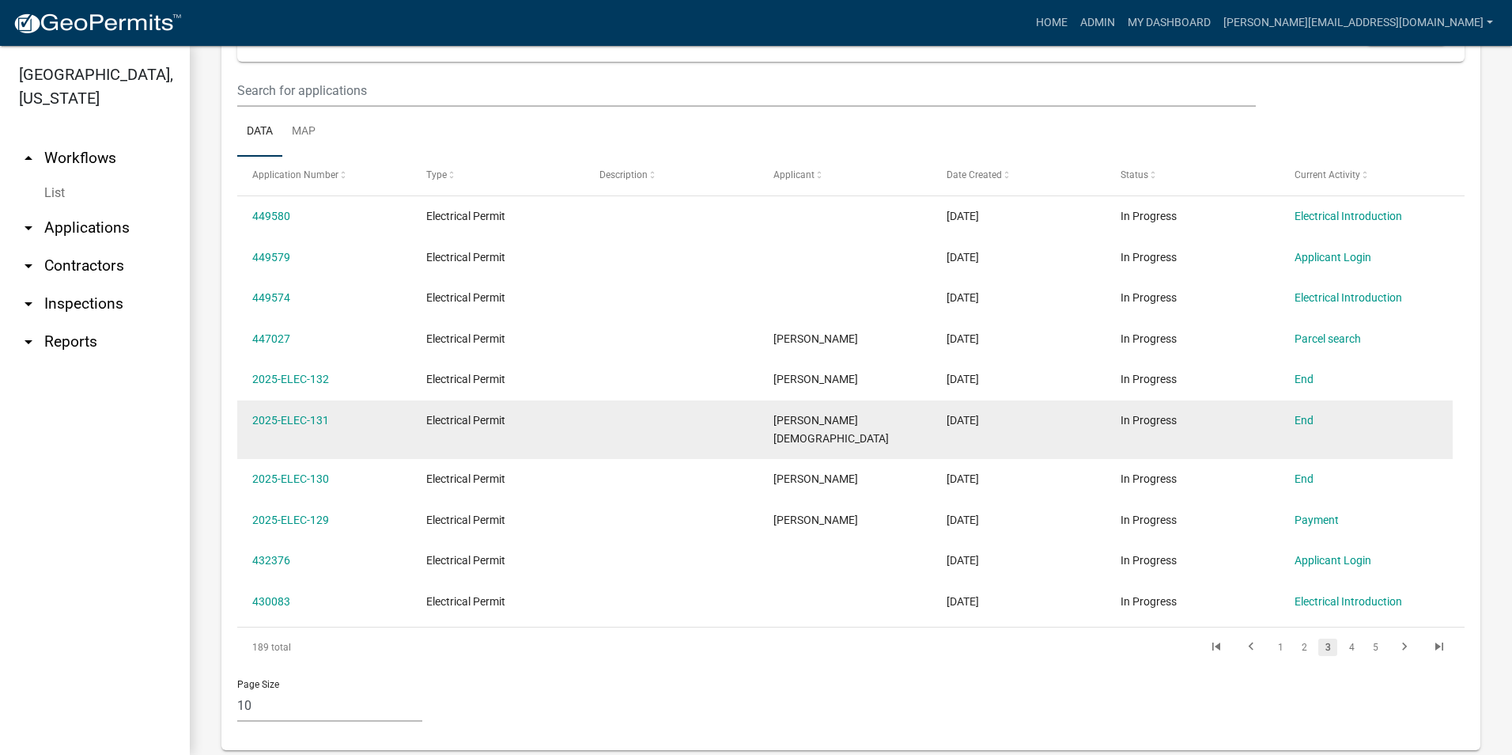
scroll to position [670, 0]
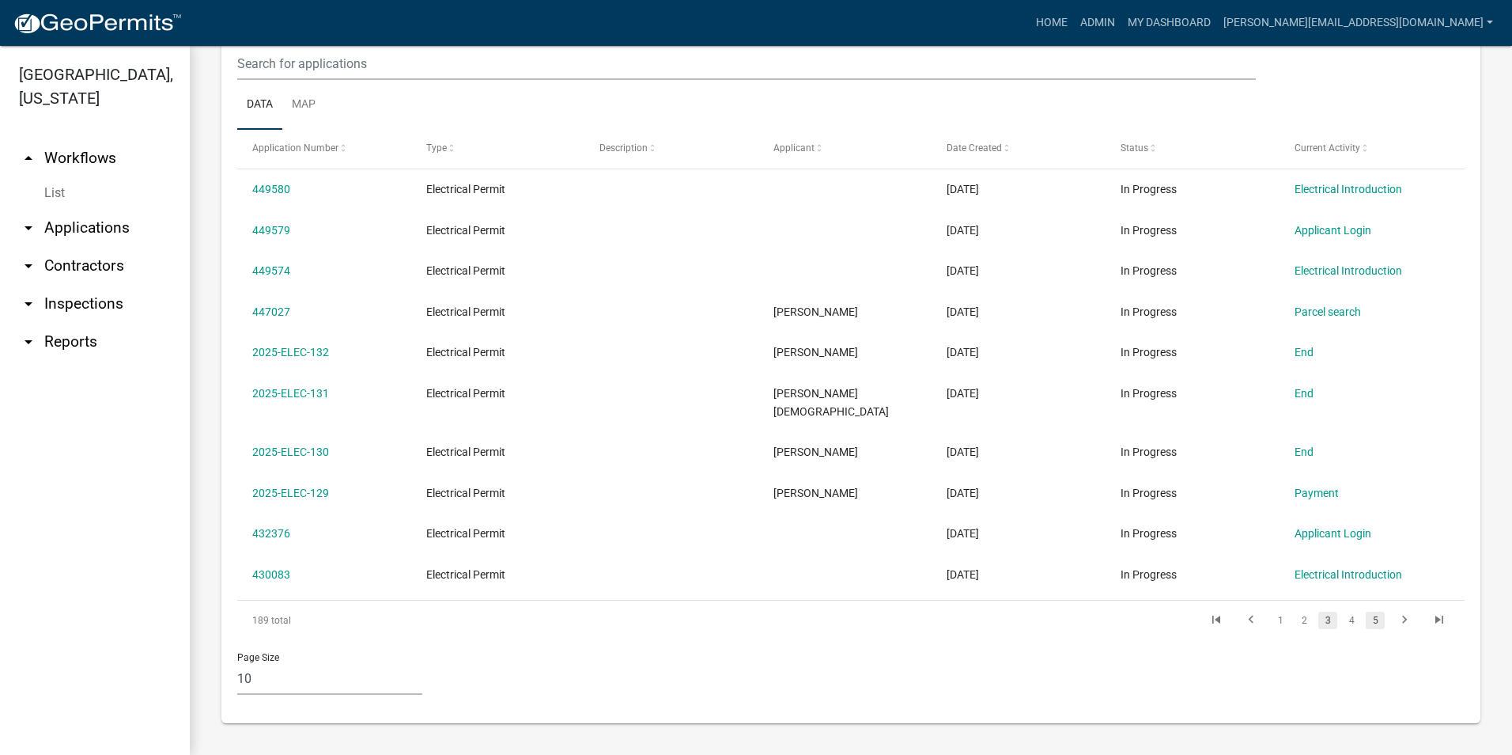
click at [1366, 619] on link "5" at bounding box center [1375, 619] width 19 height 17
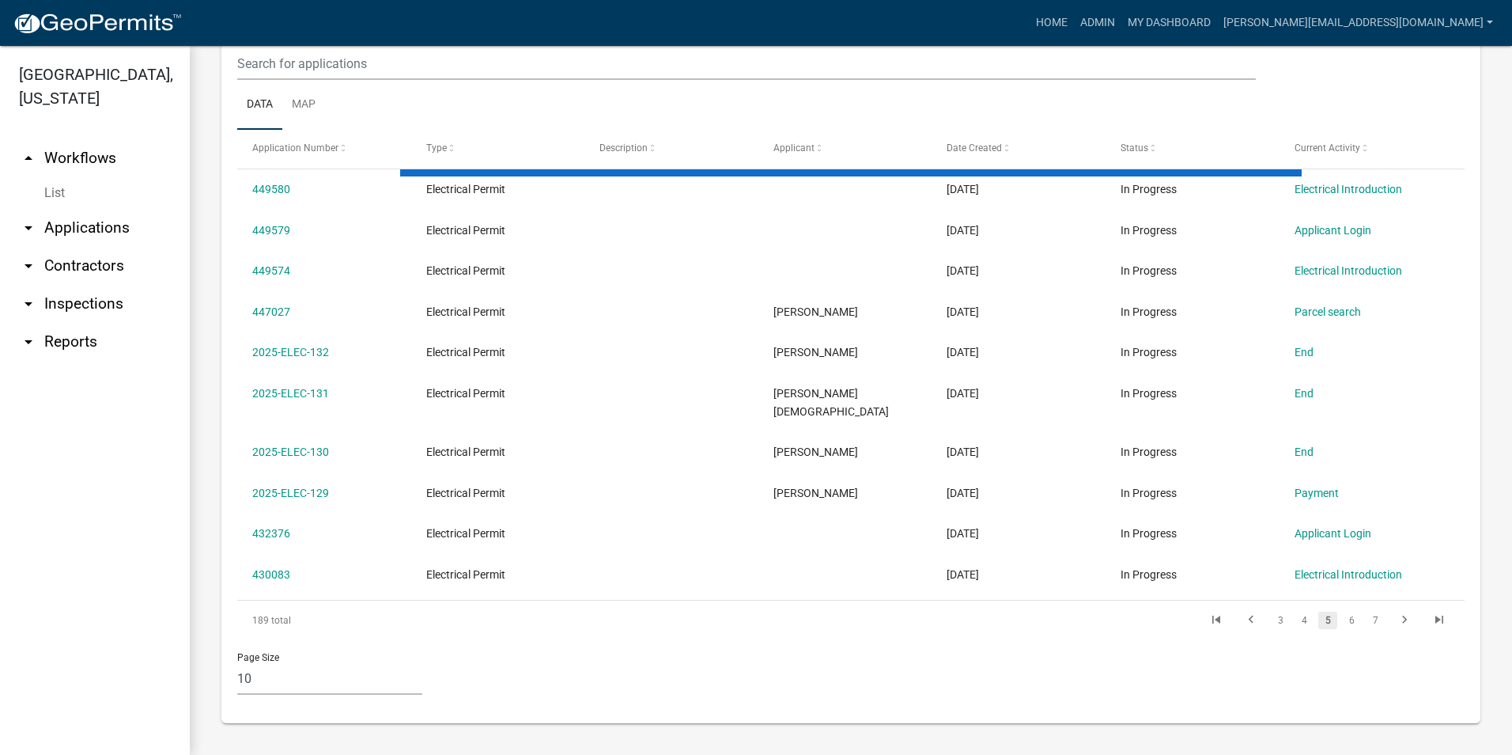
scroll to position [652, 0]
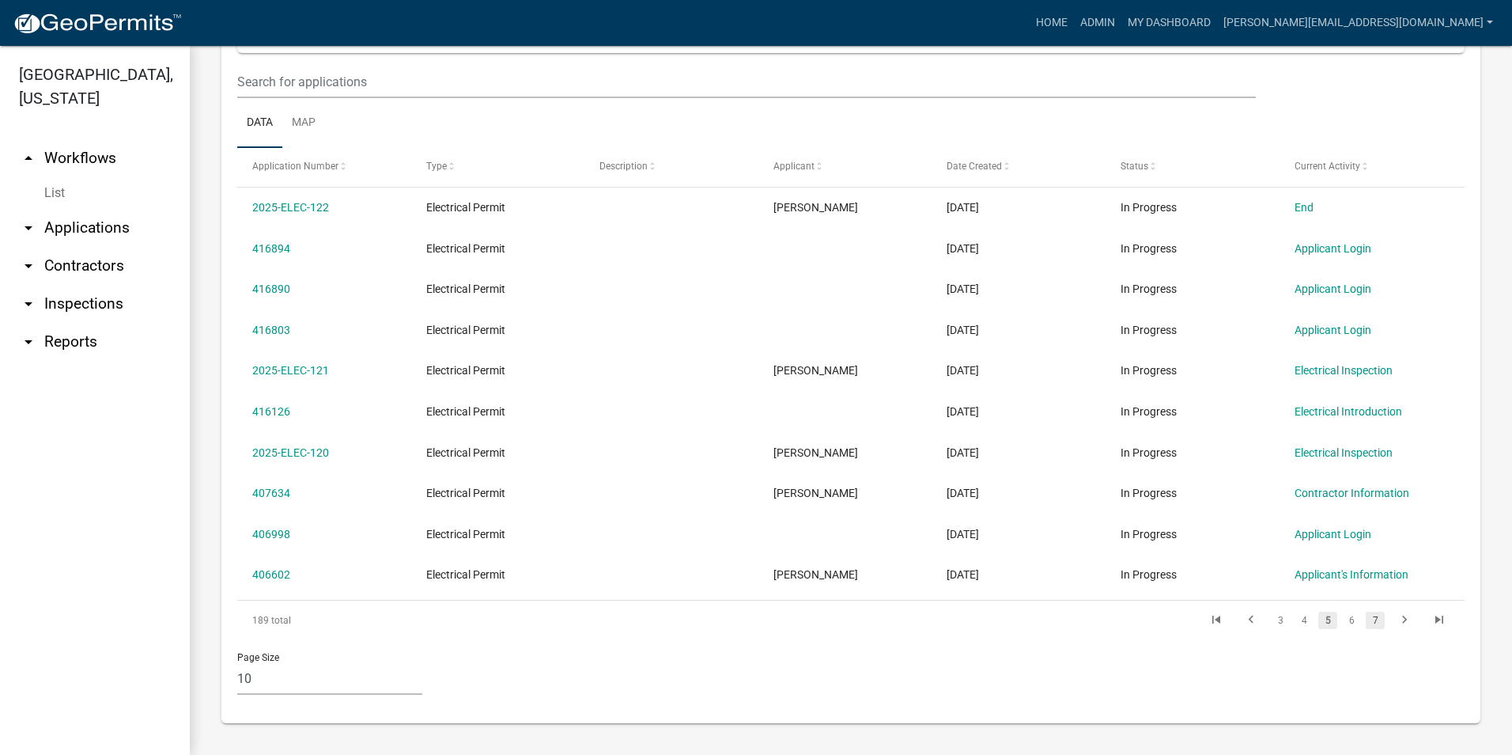
click at [1366, 619] on link "7" at bounding box center [1375, 619] width 19 height 17
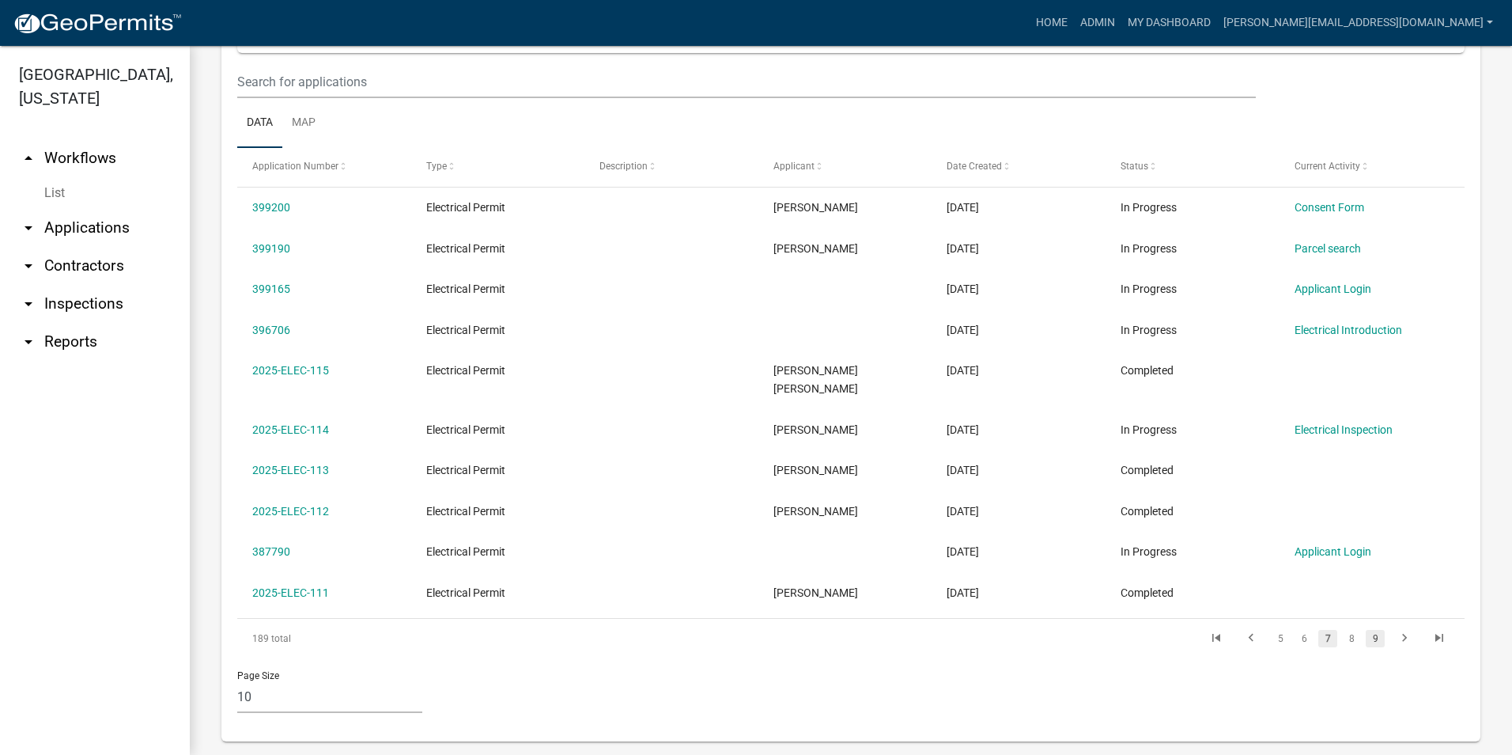
click at [1366, 630] on link "9" at bounding box center [1375, 638] width 19 height 17
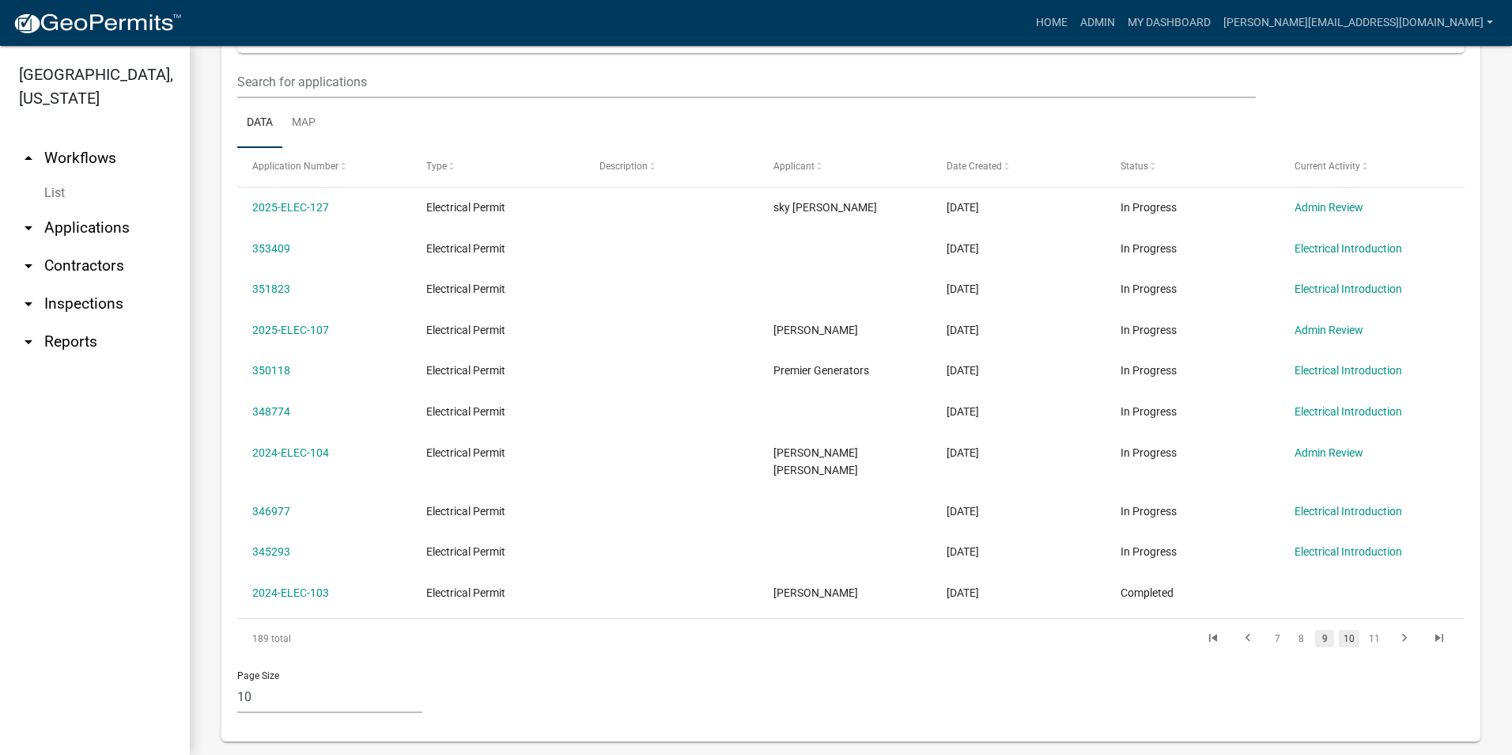
click at [1341, 630] on link "10" at bounding box center [1349, 638] width 21 height 17
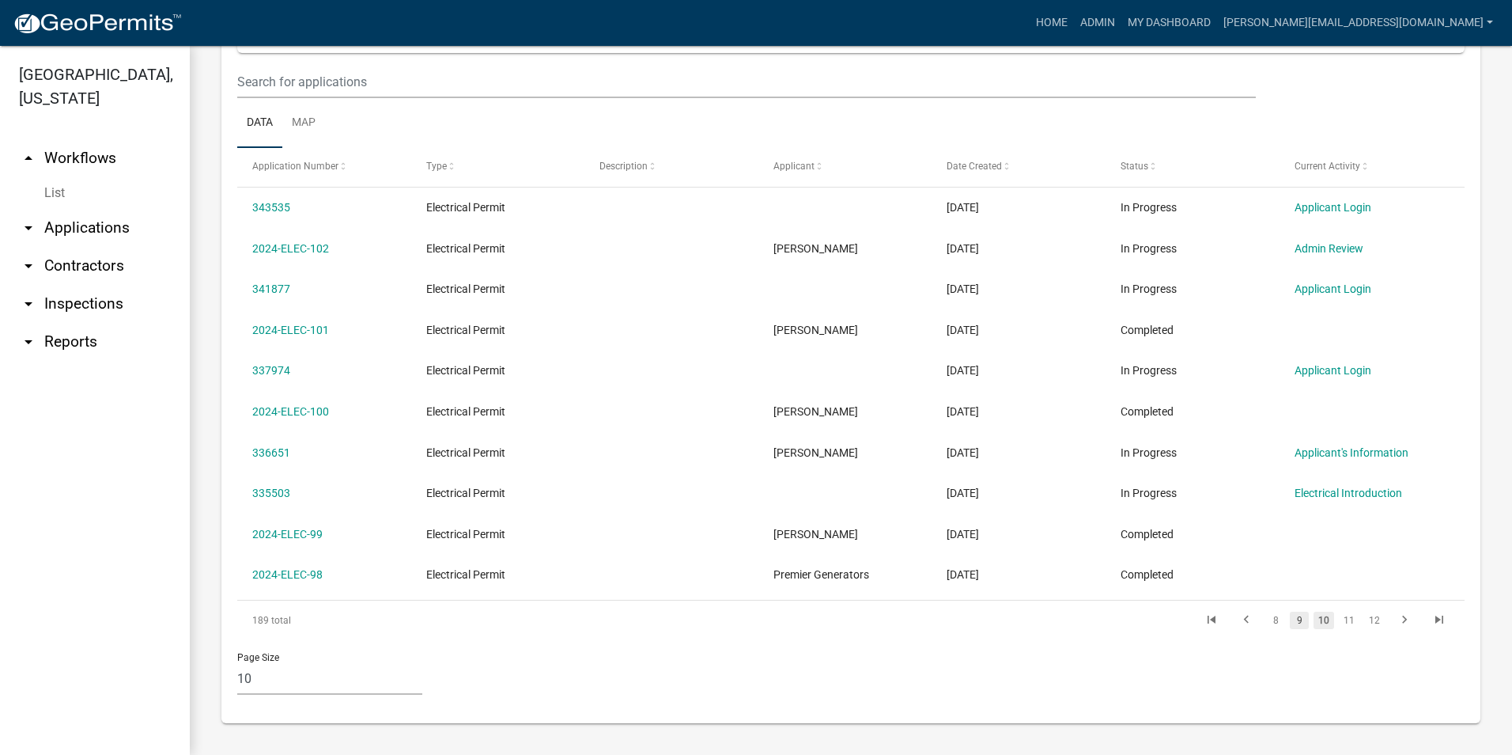
click at [1290, 617] on link "9" at bounding box center [1299, 619] width 19 height 17
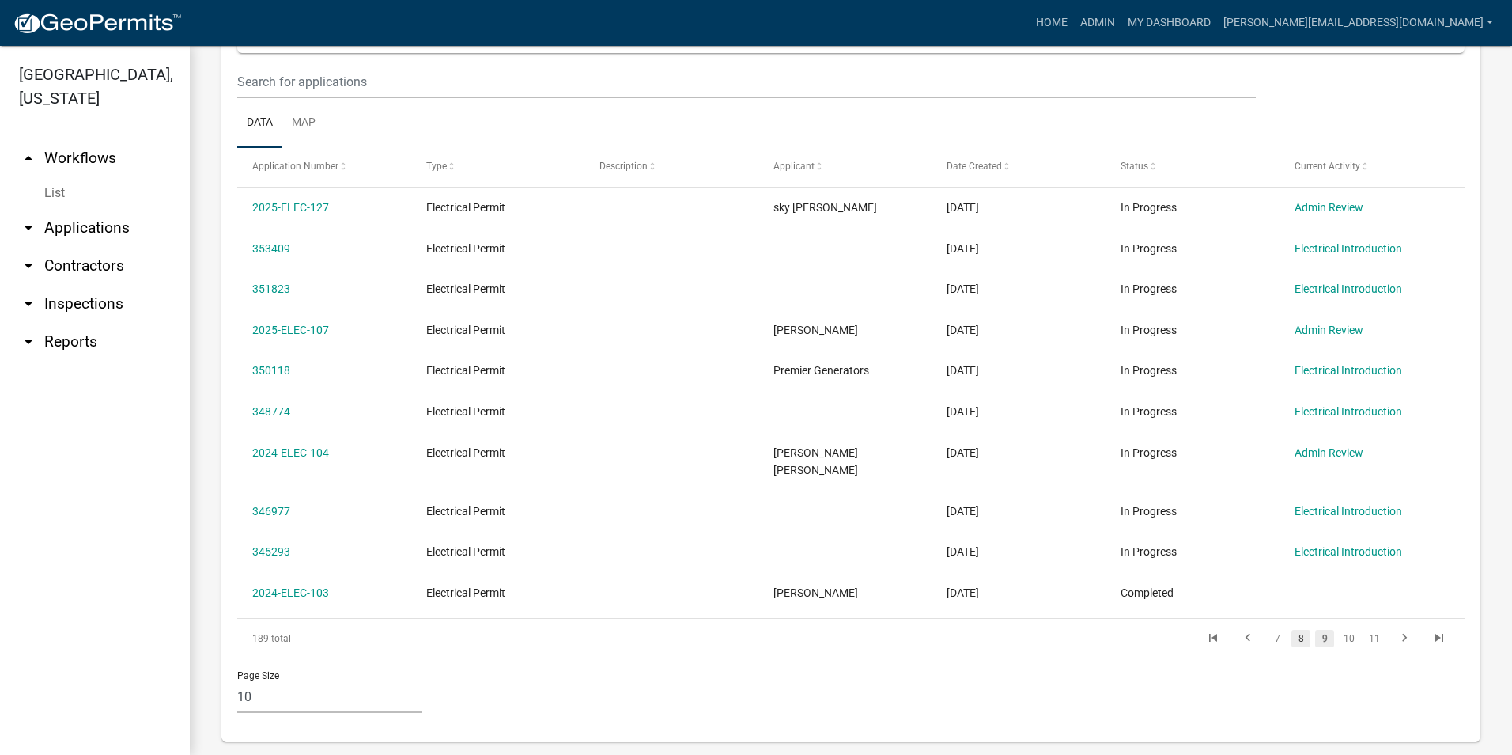
click at [1295, 630] on link "8" at bounding box center [1301, 638] width 19 height 17
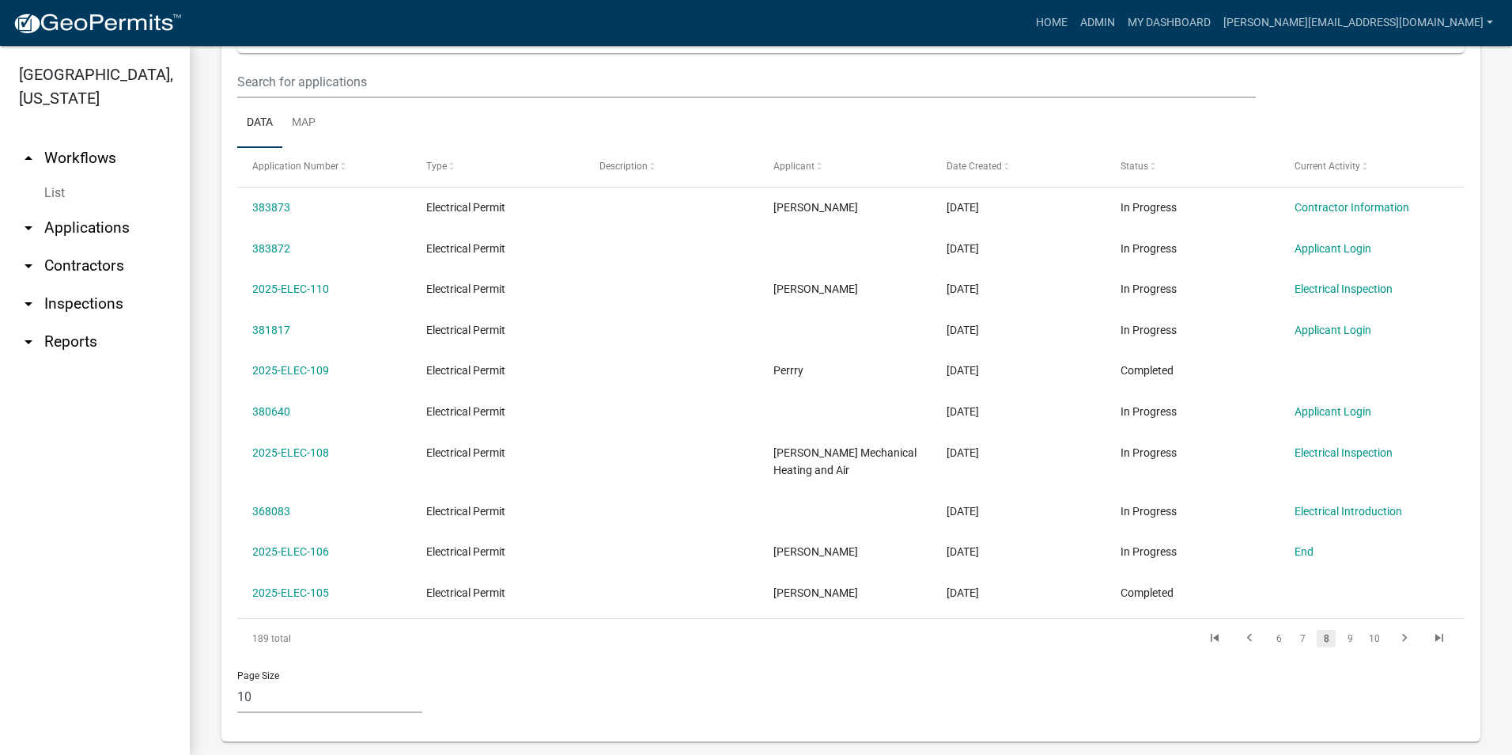
click at [113, 615] on ul "arrow_drop_up Workflows List arrow_drop_down Applications Search by Parcel Sear…" at bounding box center [95, 441] width 190 height 628
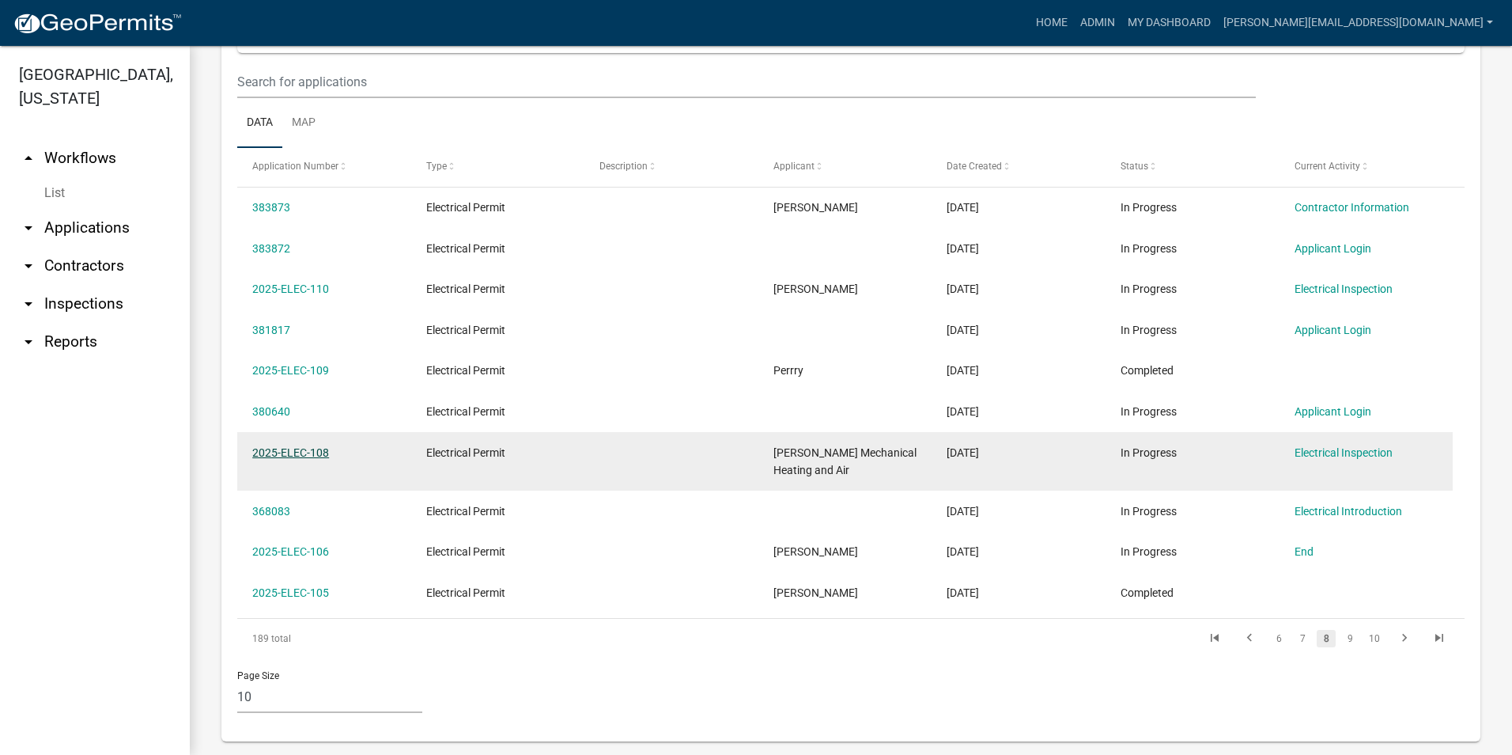
click at [293, 452] on link "2025-ELEC-108" at bounding box center [290, 452] width 77 height 13
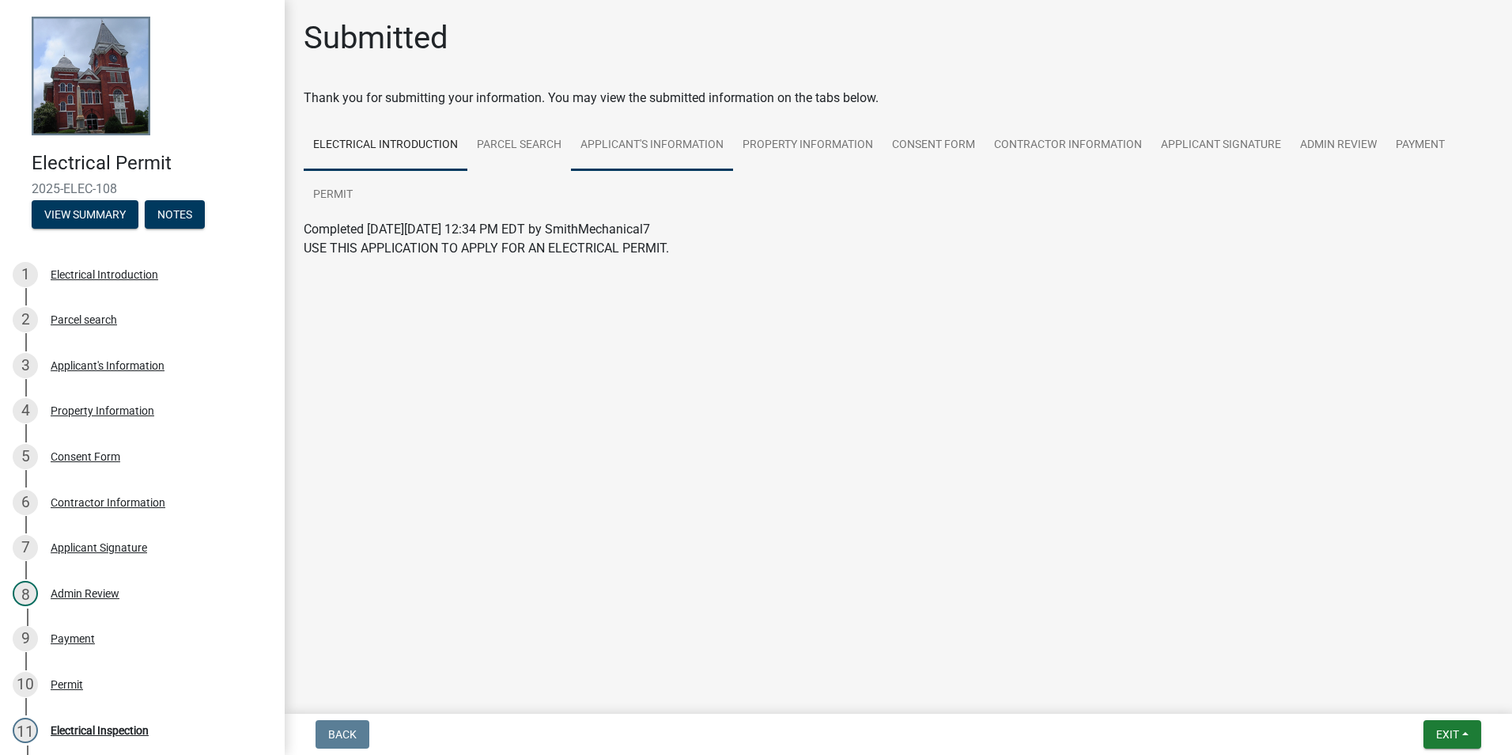
click at [664, 150] on link "Applicant's Information" at bounding box center [652, 145] width 162 height 51
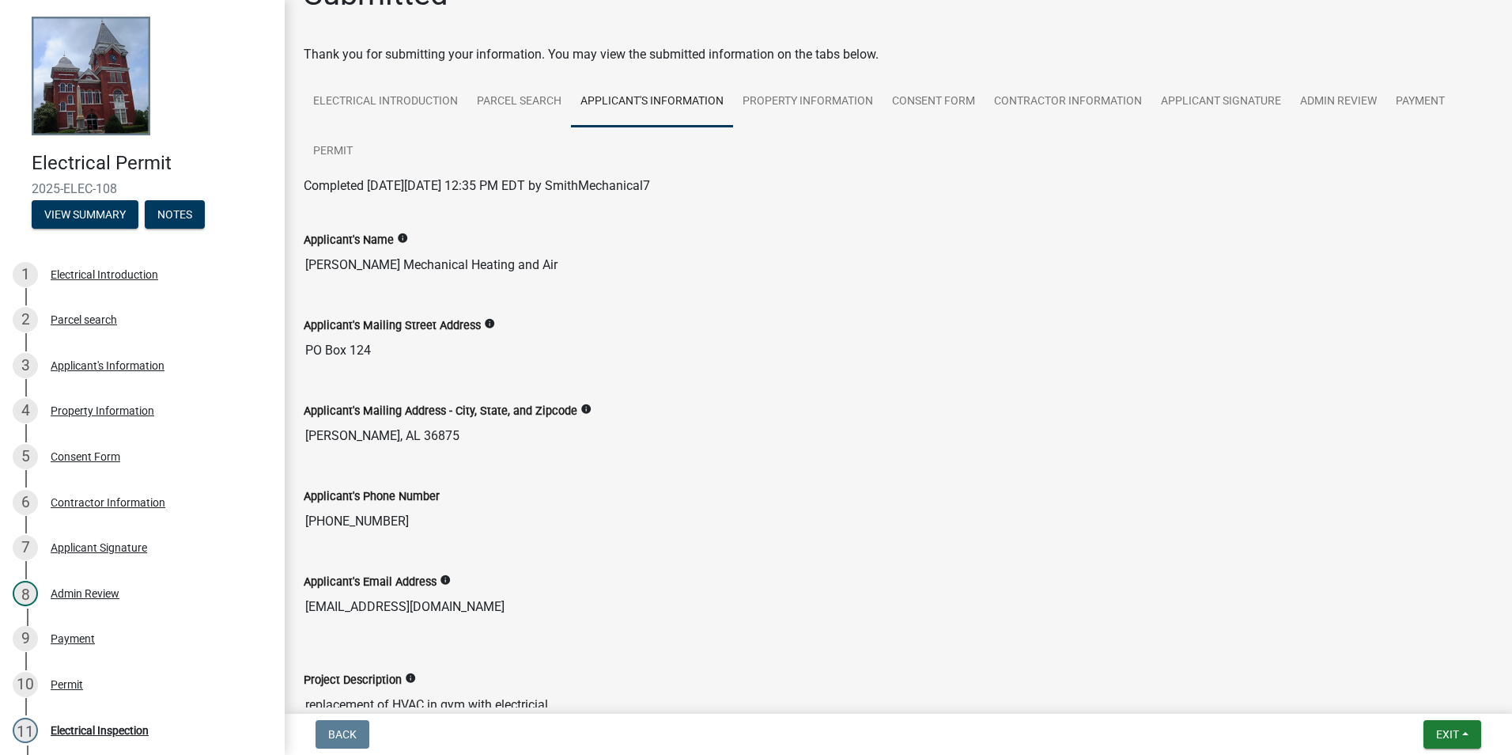
scroll to position [79, 0]
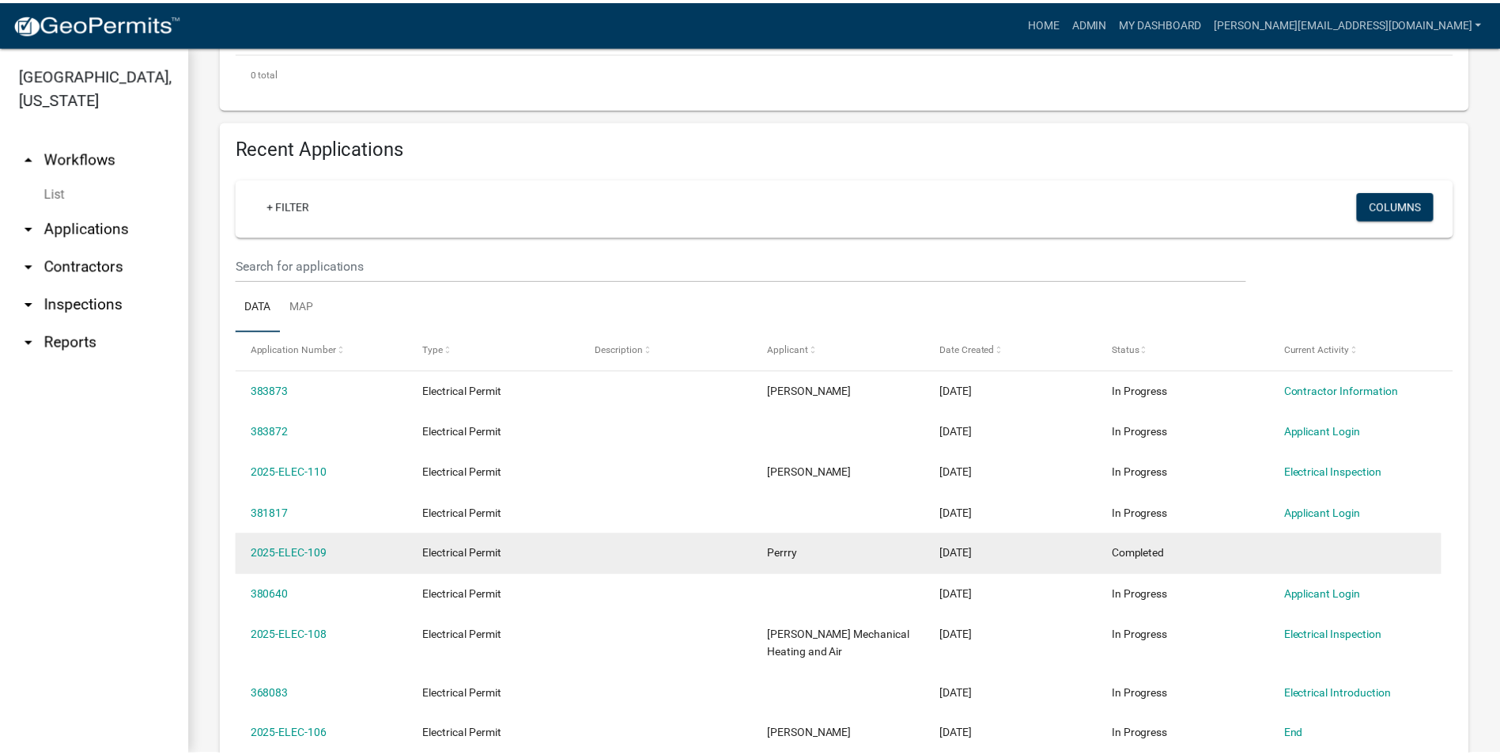
scroll to position [475, 0]
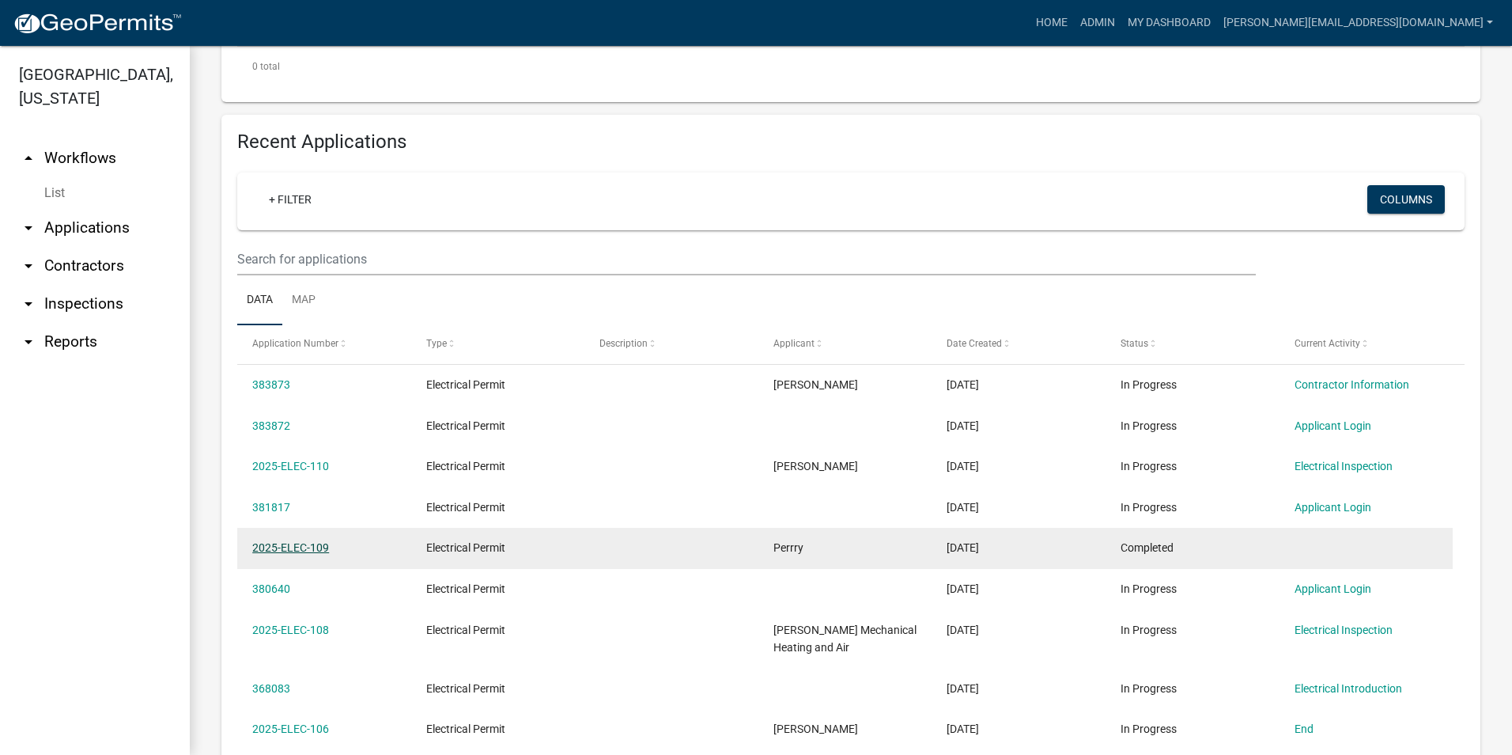
click at [319, 544] on link "2025-ELEC-109" at bounding box center [290, 547] width 77 height 13
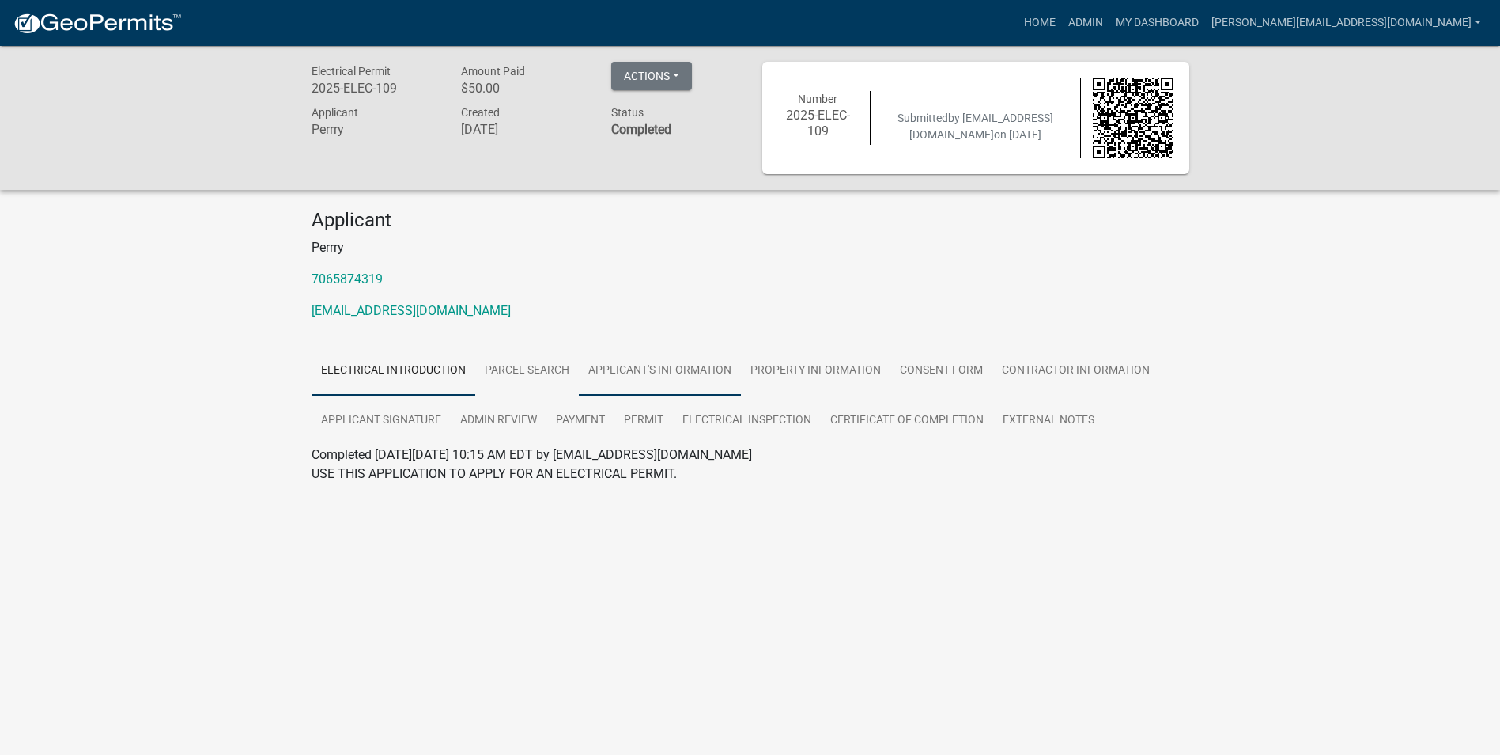
click at [634, 367] on link "Applicant's Information" at bounding box center [660, 371] width 162 height 51
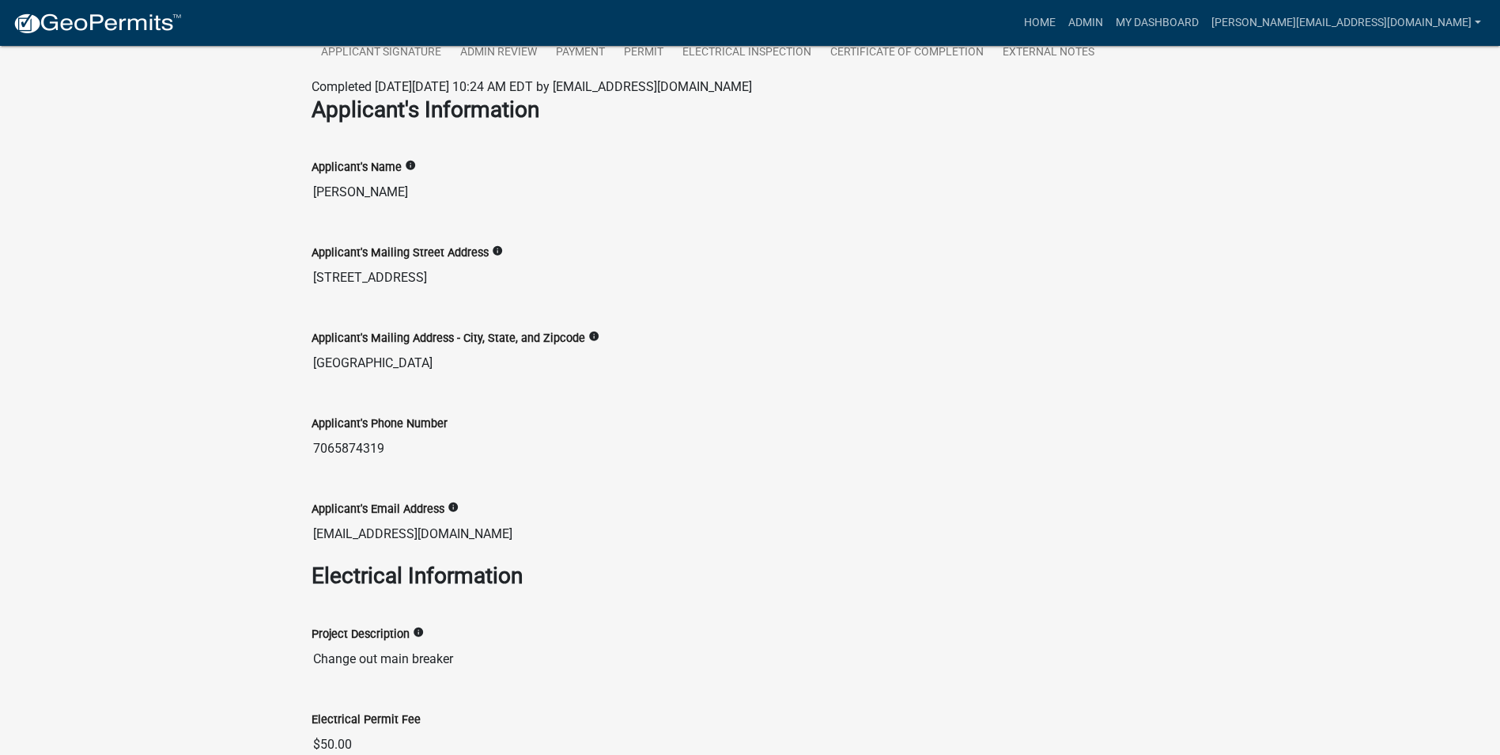
scroll to position [395, 0]
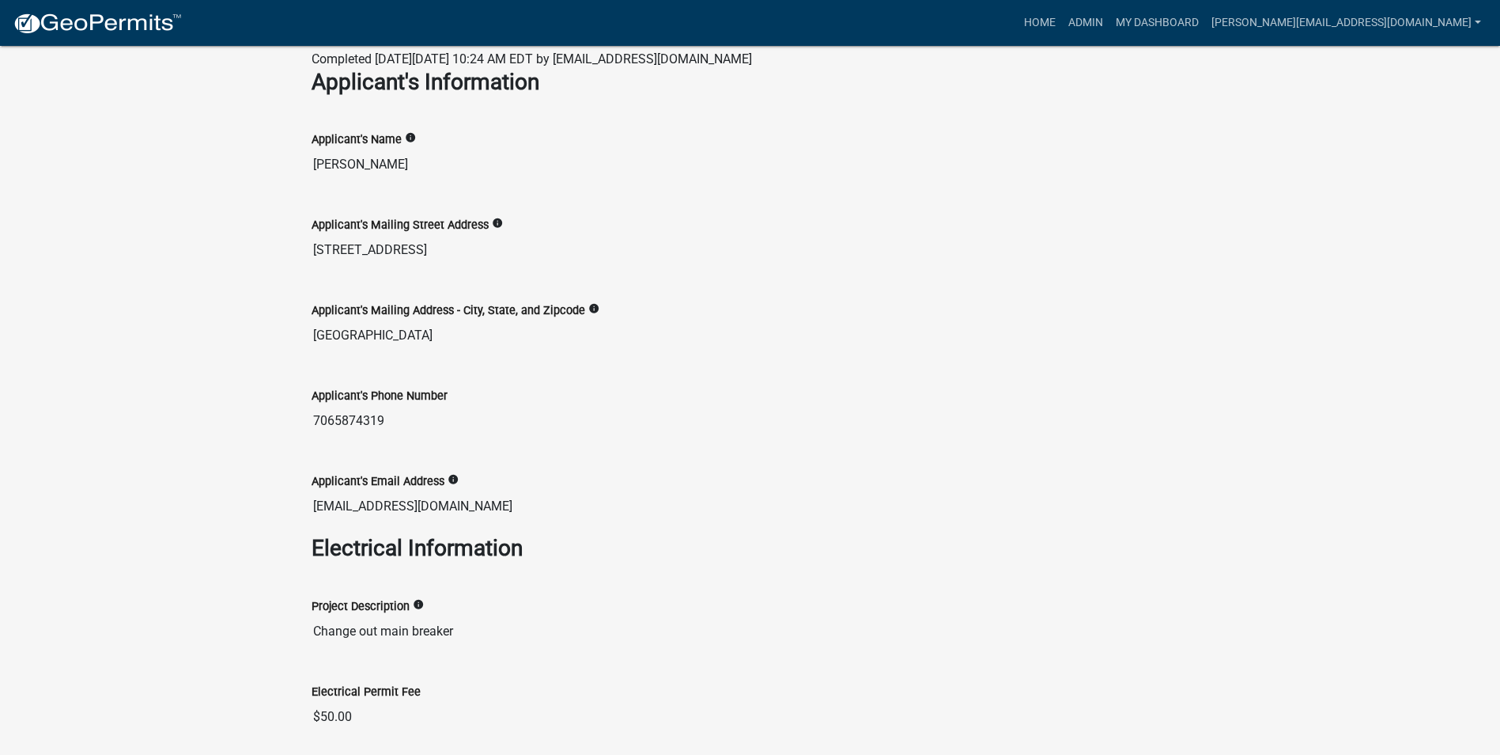
click at [127, 671] on div "Electrical Permit 2025-ELEC-109 Amount Paid $50.00 Actions View receipt Printer…" at bounding box center [750, 306] width 1500 height 1312
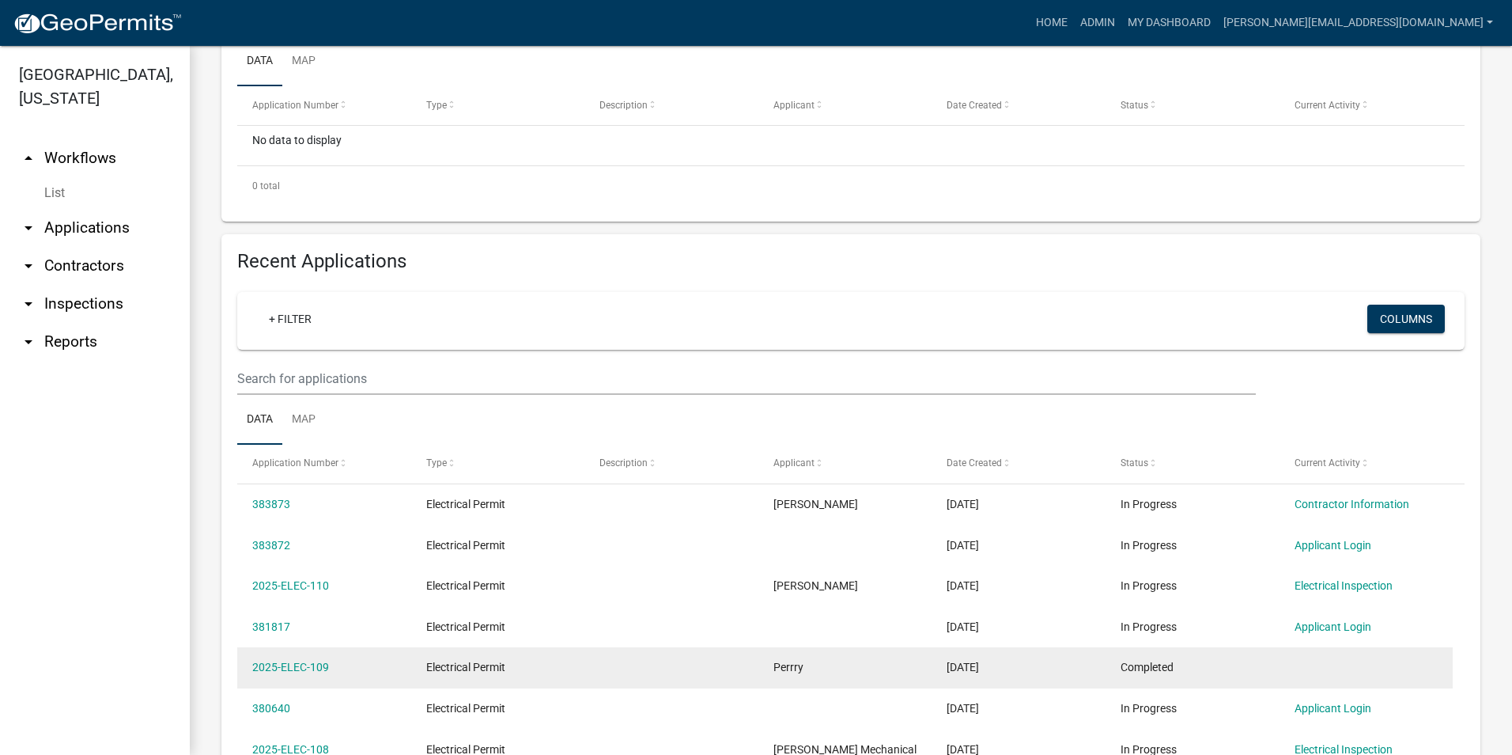
scroll to position [395, 0]
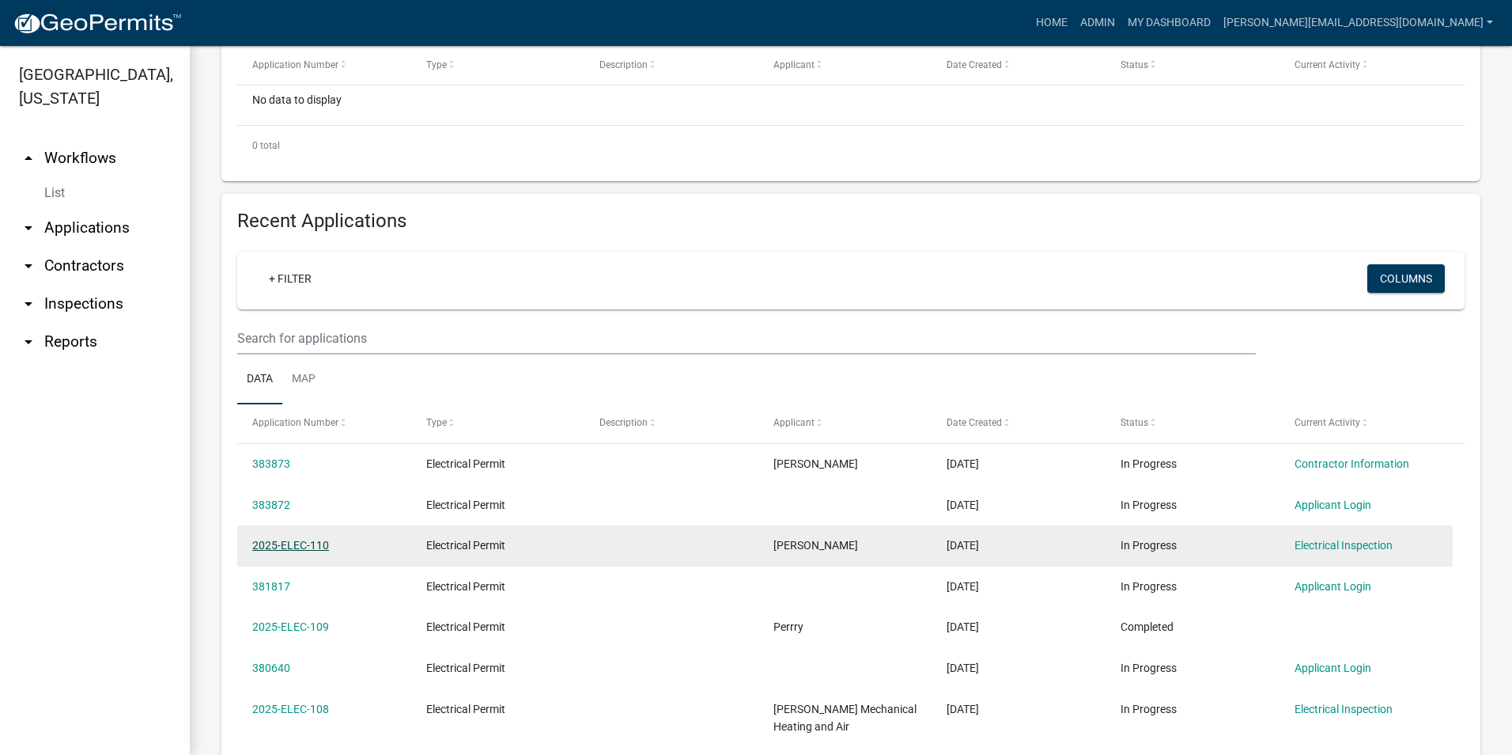
click at [312, 549] on link "2025-ELEC-110" at bounding box center [290, 545] width 77 height 13
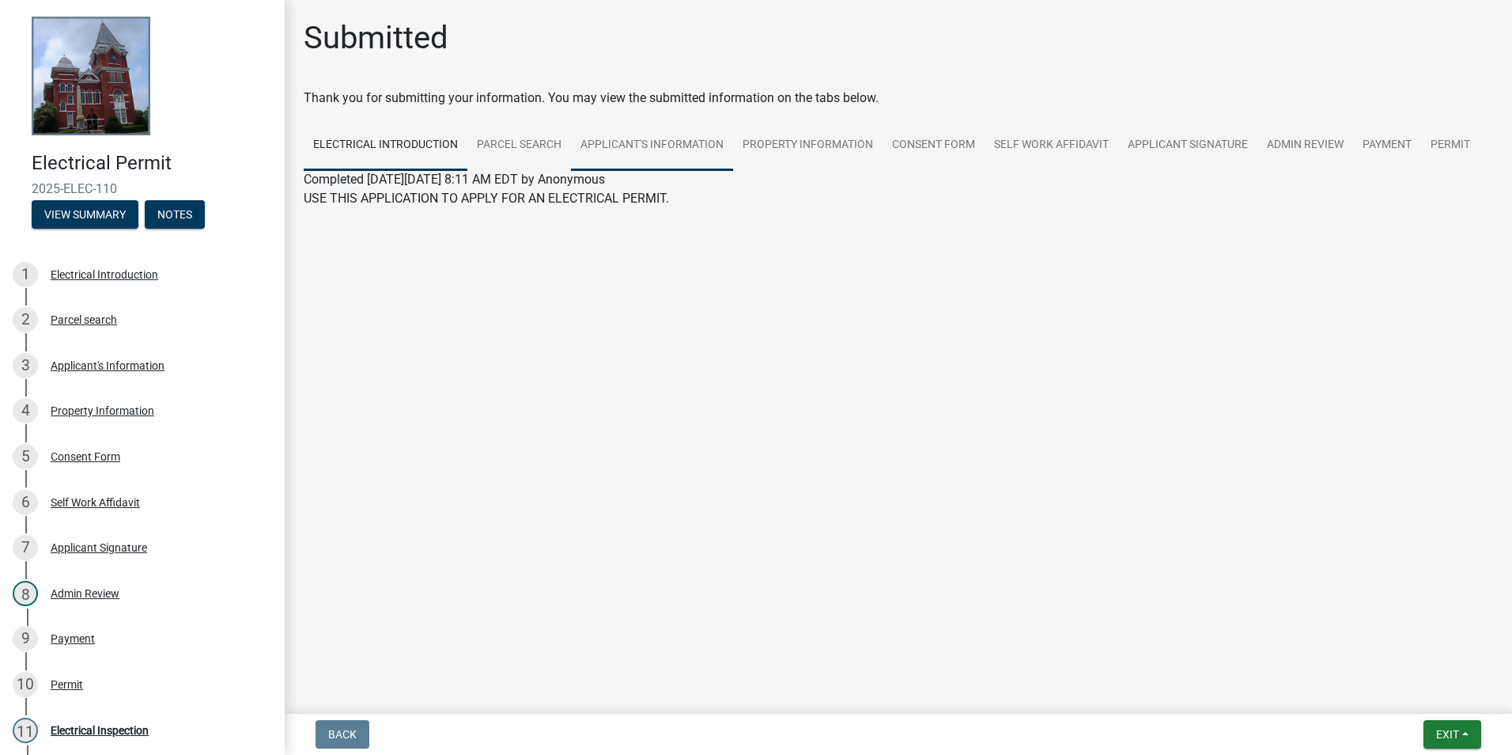
click at [699, 148] on link "Applicant's Information" at bounding box center [652, 145] width 162 height 51
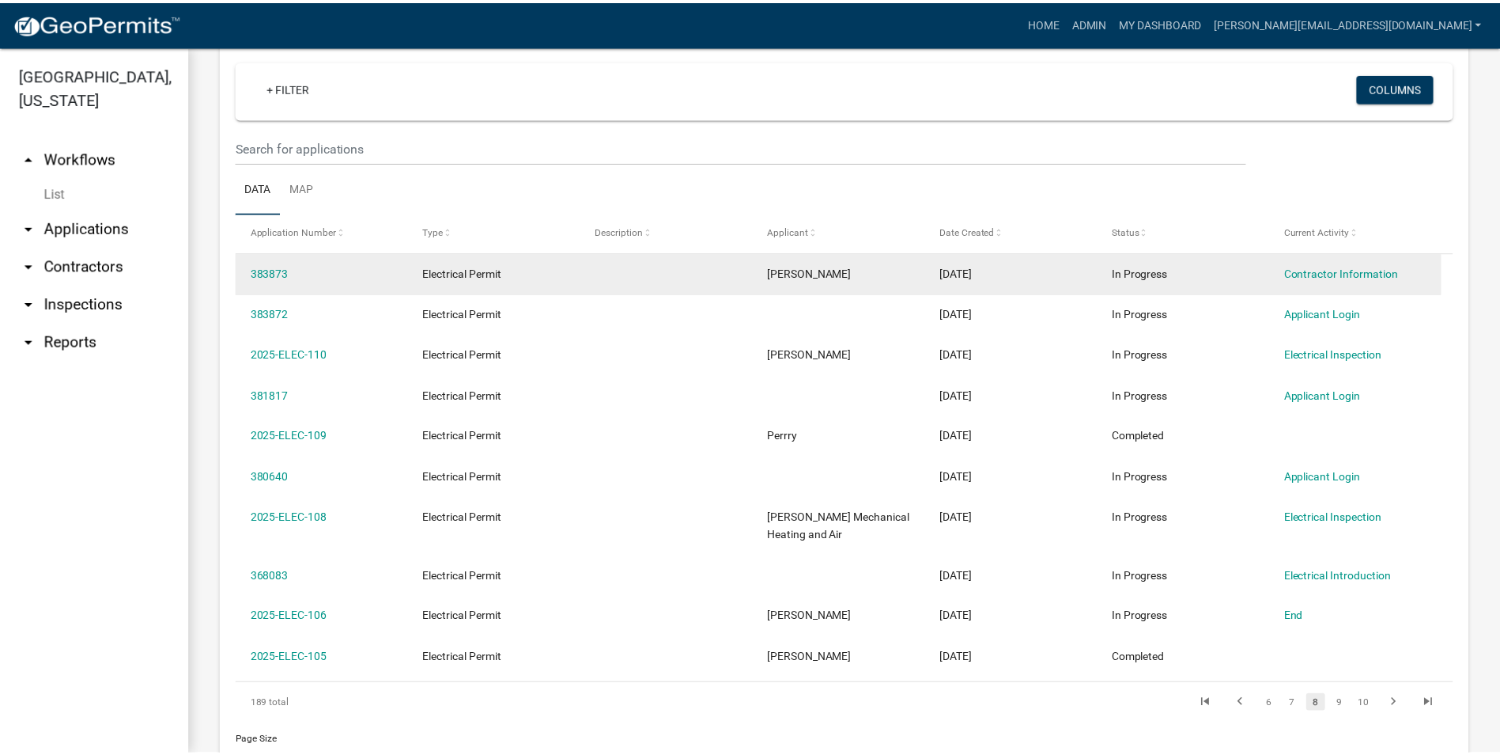
scroll to position [633, 0]
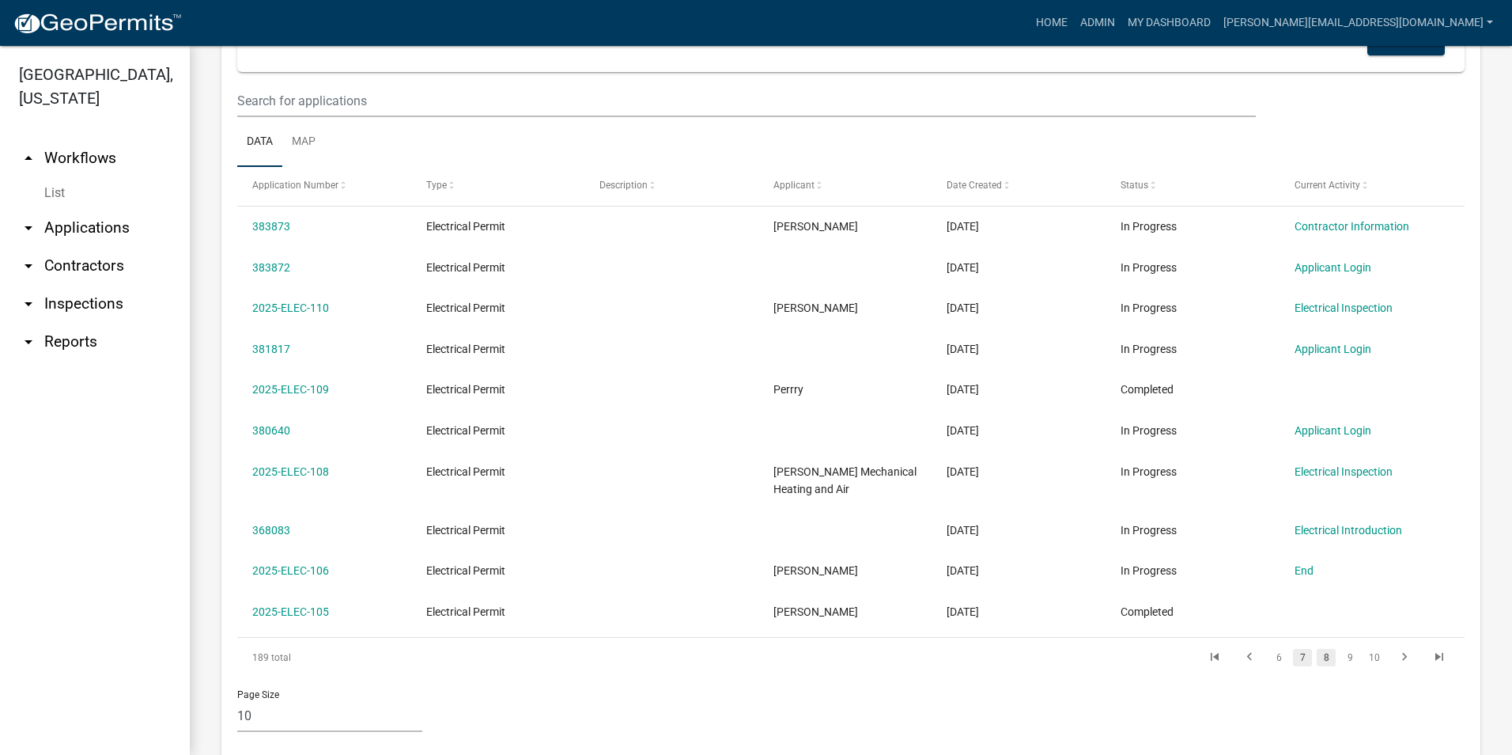
click at [1293, 657] on link "7" at bounding box center [1302, 657] width 19 height 17
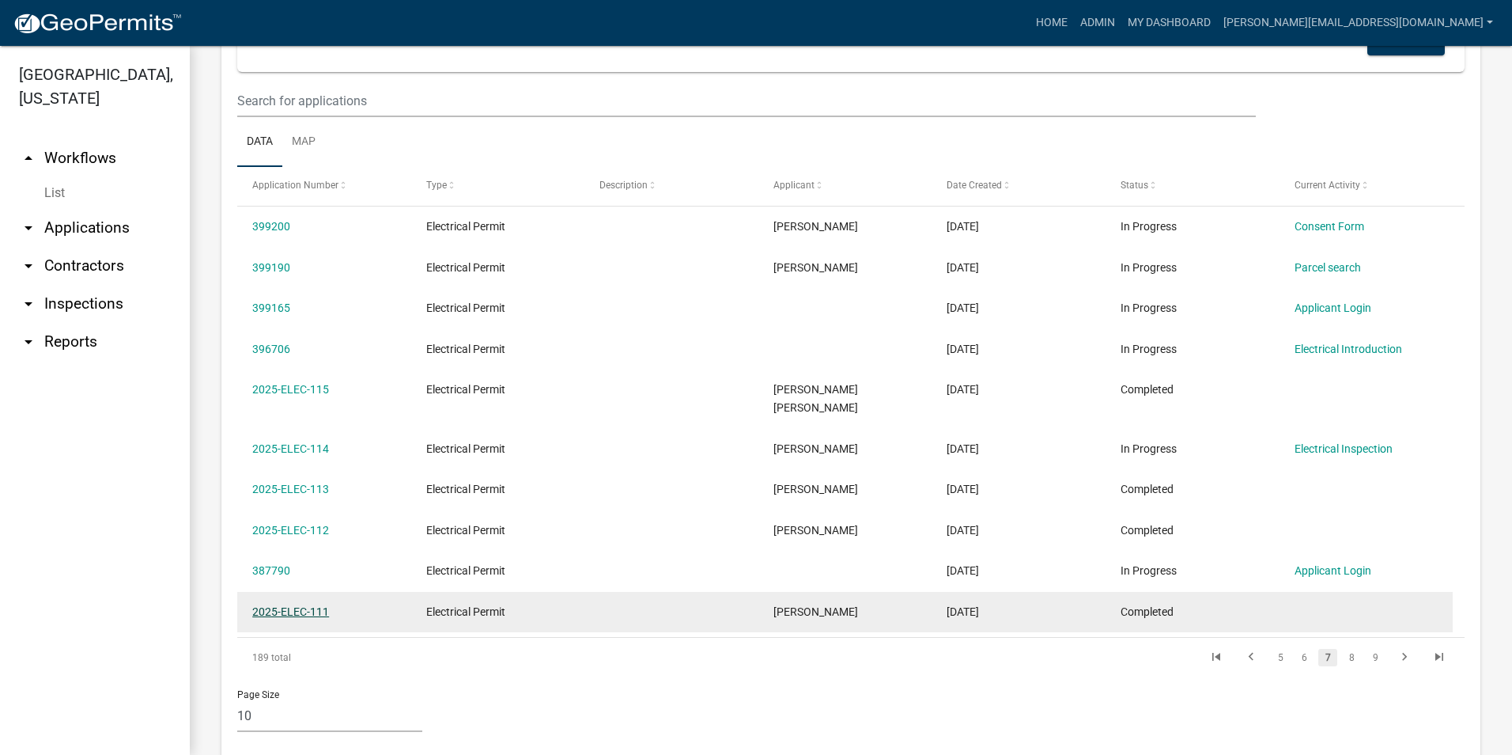
click at [310, 605] on link "2025-ELEC-111" at bounding box center [290, 611] width 77 height 13
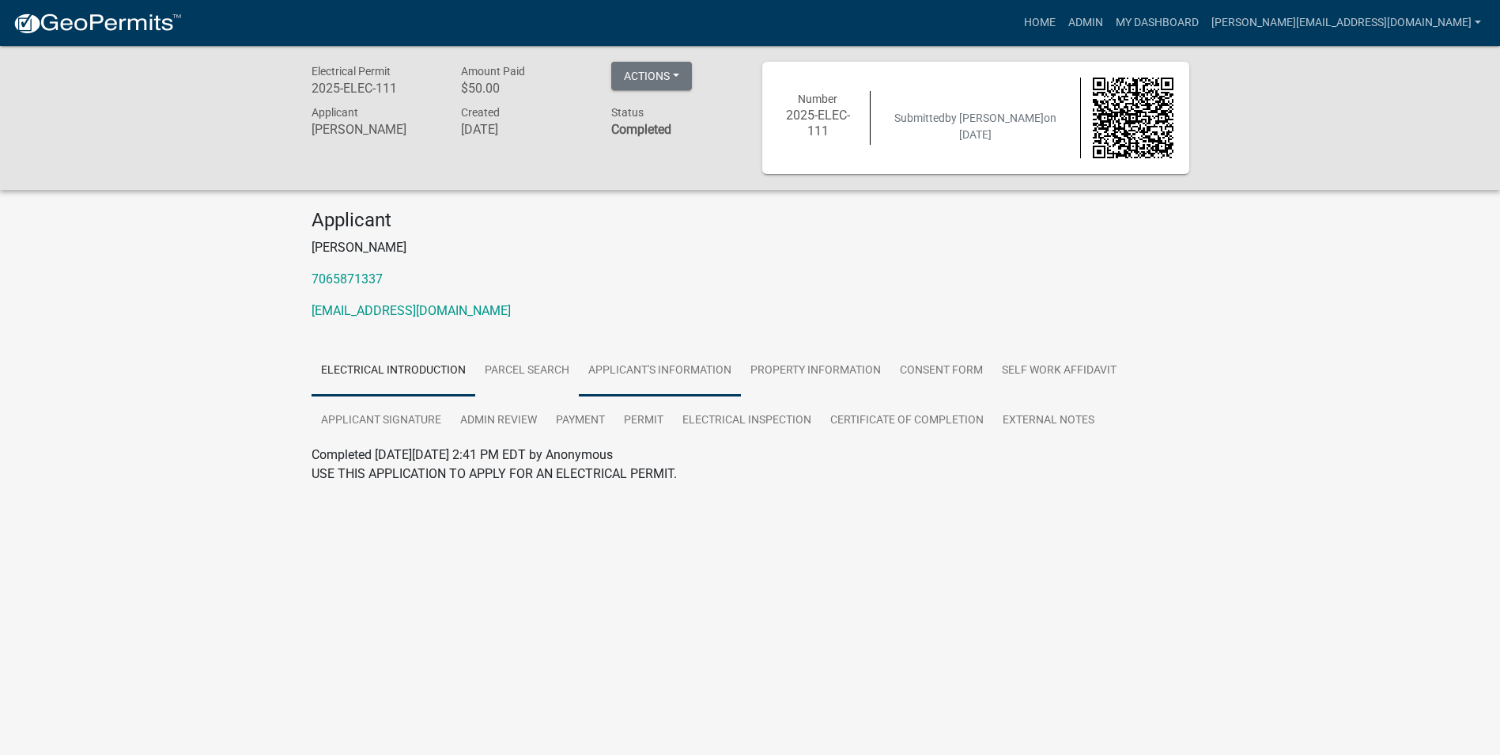
click at [611, 368] on link "Applicant's Information" at bounding box center [660, 371] width 162 height 51
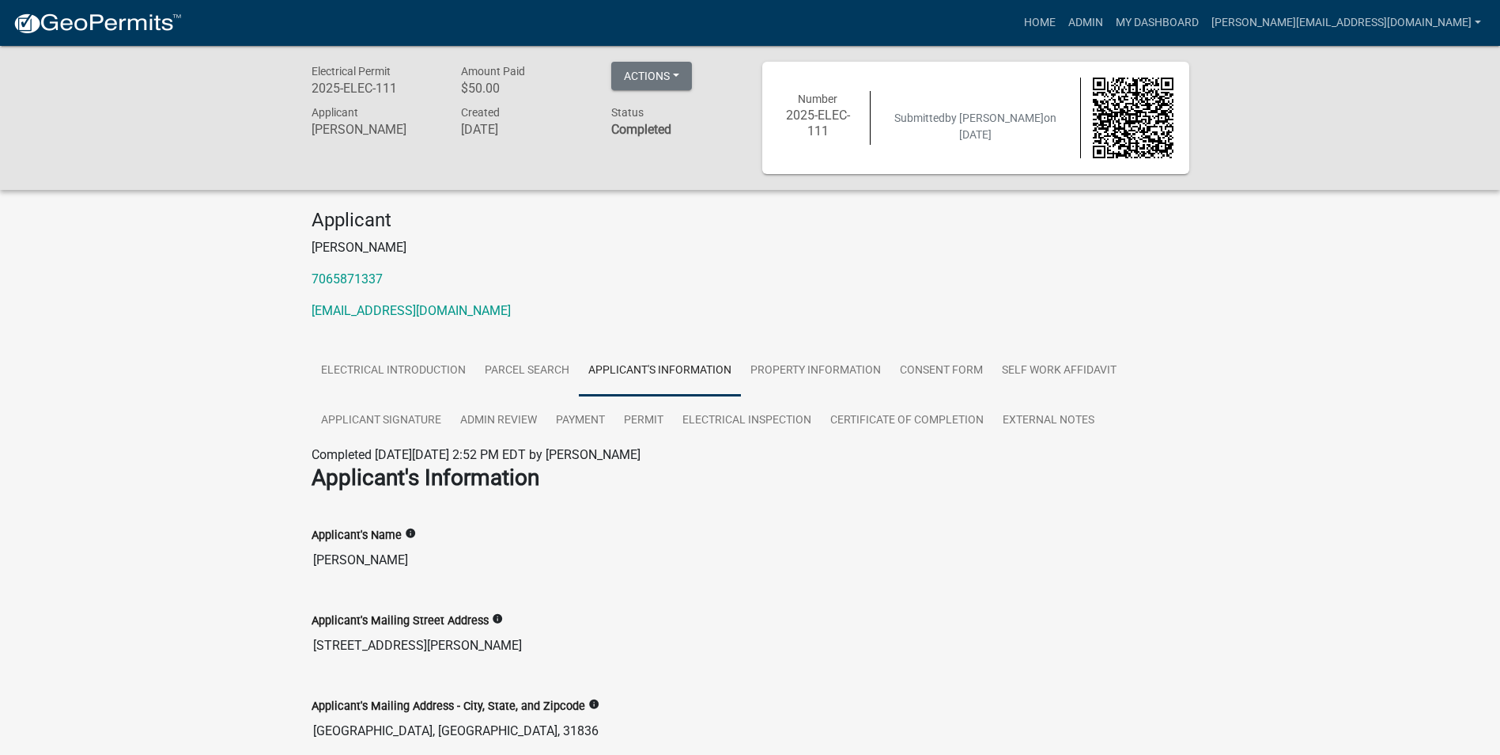
click at [92, 613] on div "Electrical Permit 2025-ELEC-111 Amount Paid $50.00 Actions View receipt Printer…" at bounding box center [750, 702] width 1500 height 1312
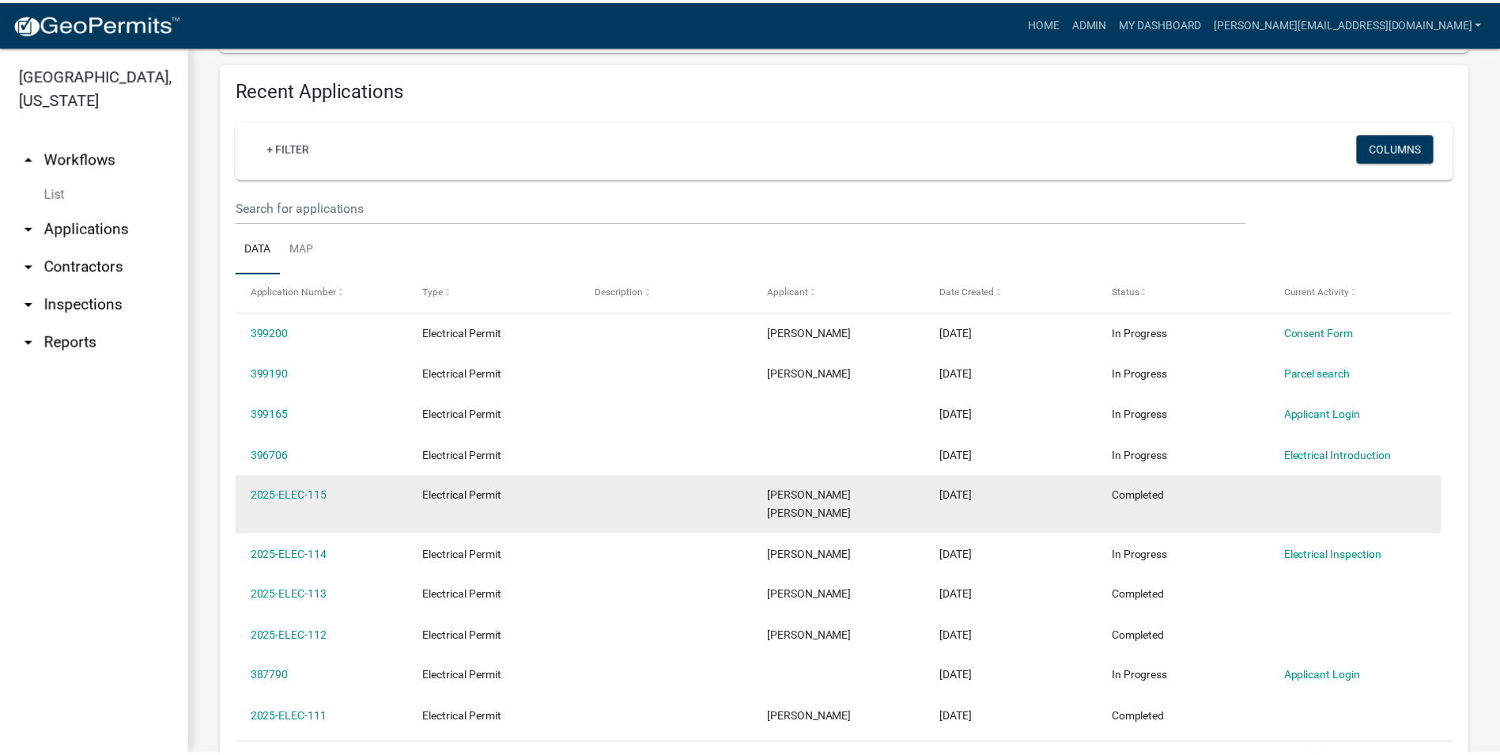
scroll to position [633, 0]
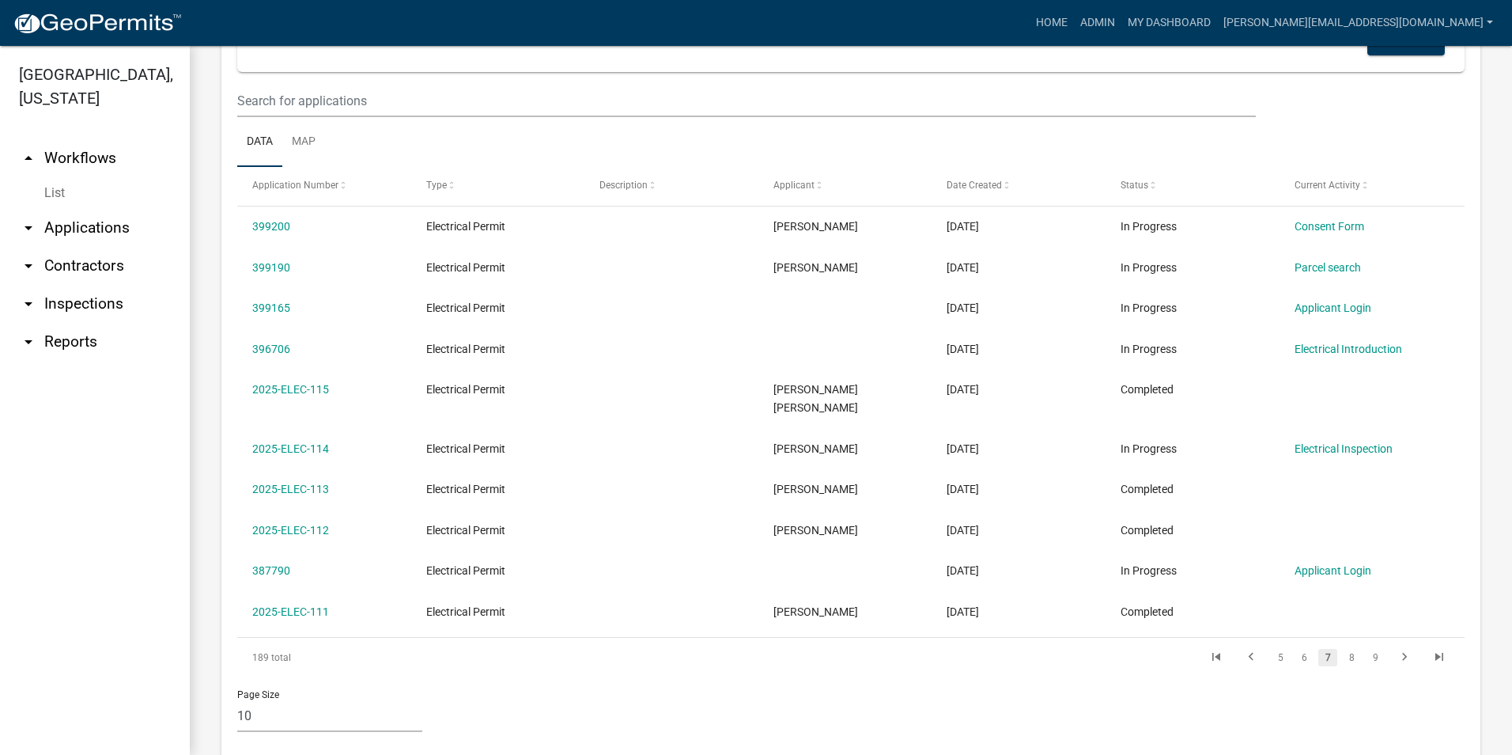
click at [93, 569] on ul "arrow_drop_up Workflows List arrow_drop_down Applications Search by Parcel Sear…" at bounding box center [95, 441] width 190 height 628
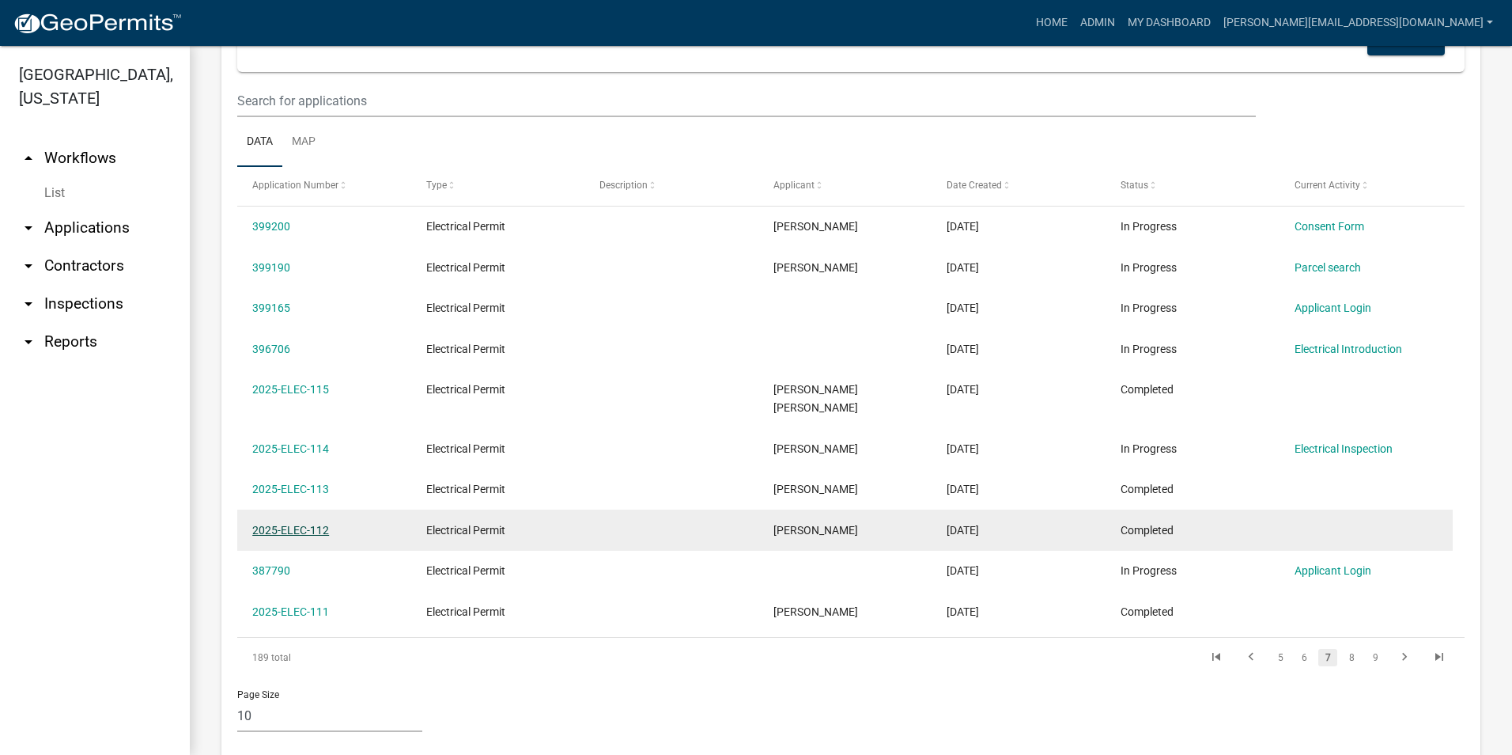
click at [301, 524] on link "2025-ELEC-112" at bounding box center [290, 530] width 77 height 13
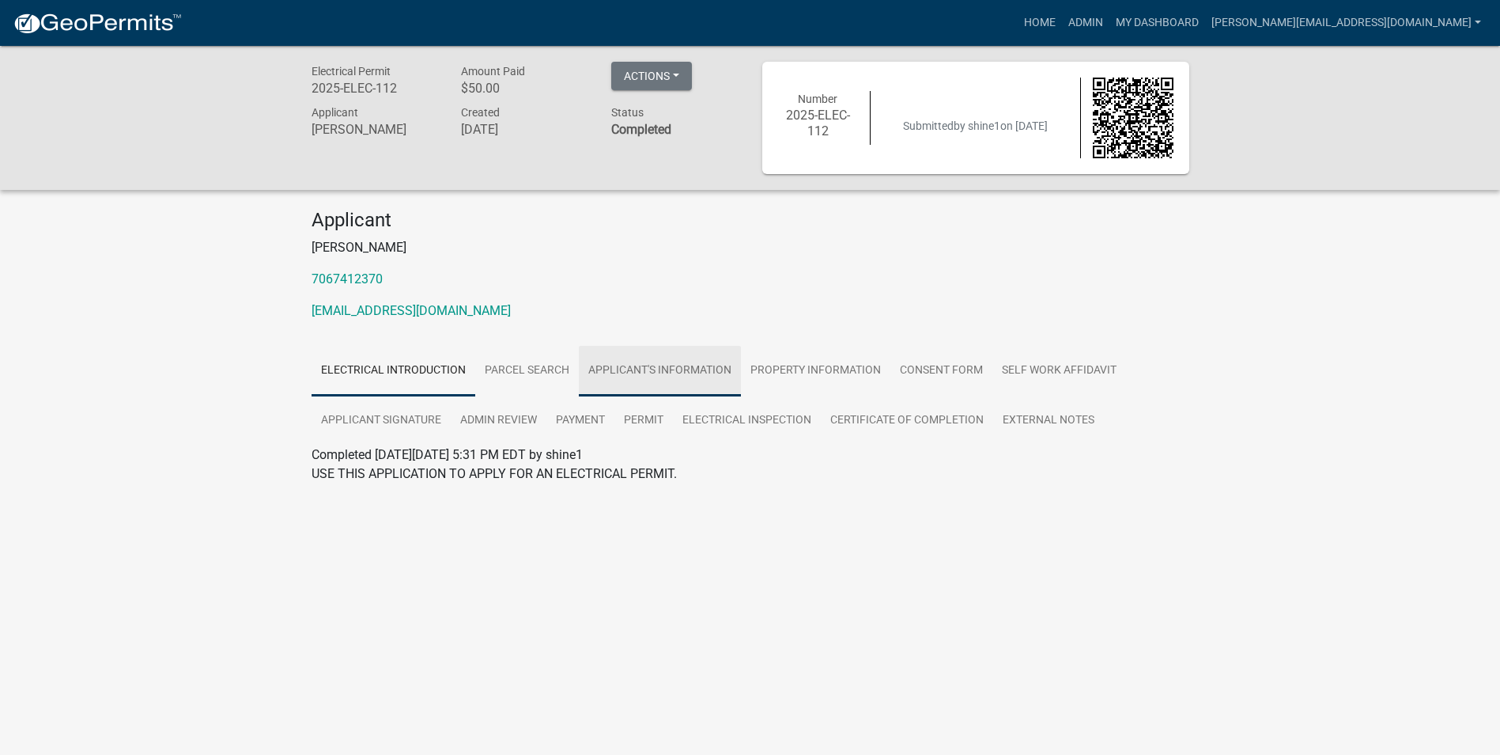
click at [645, 366] on link "Applicant's Information" at bounding box center [660, 371] width 162 height 51
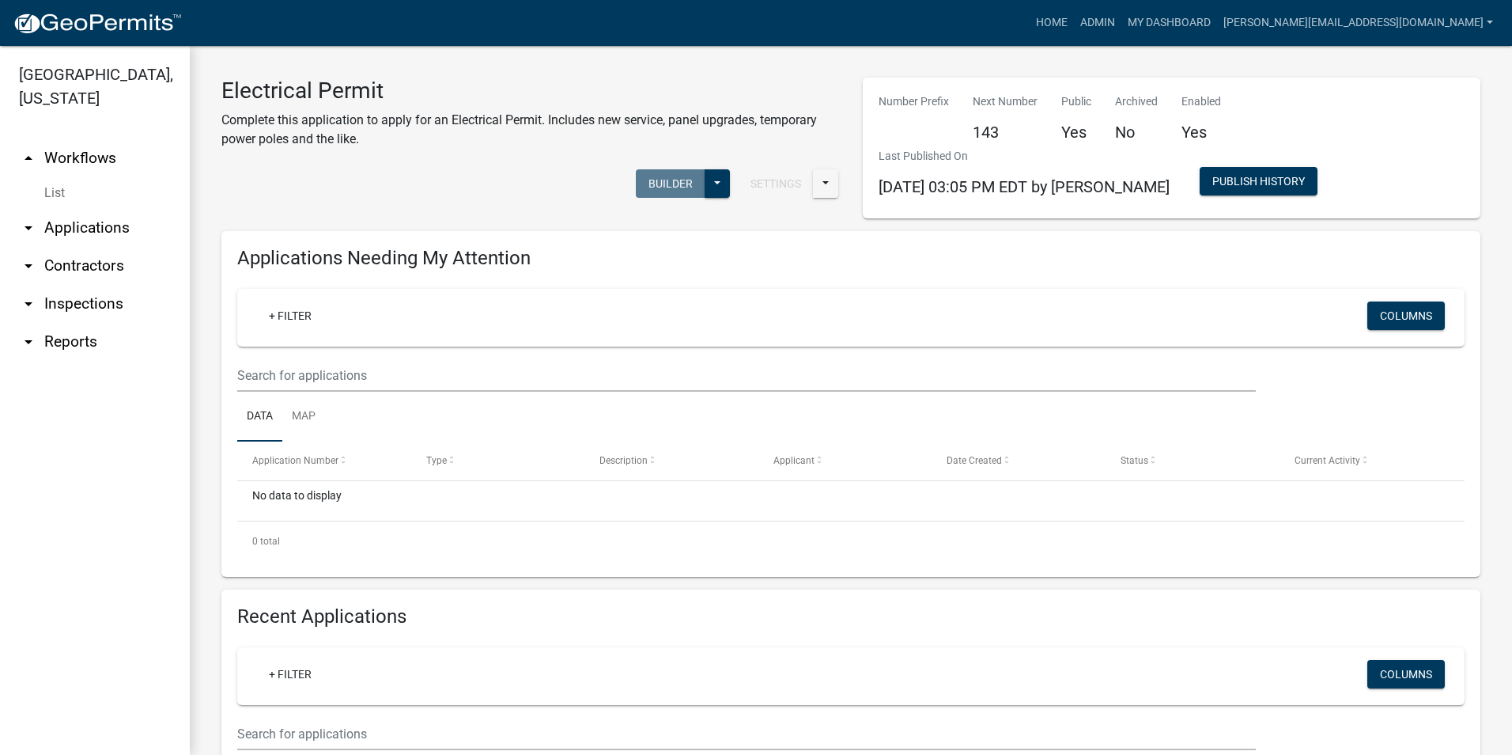
click at [99, 626] on ul "arrow_drop_up Workflows List arrow_drop_down Applications Search by Parcel Sear…" at bounding box center [95, 441] width 190 height 628
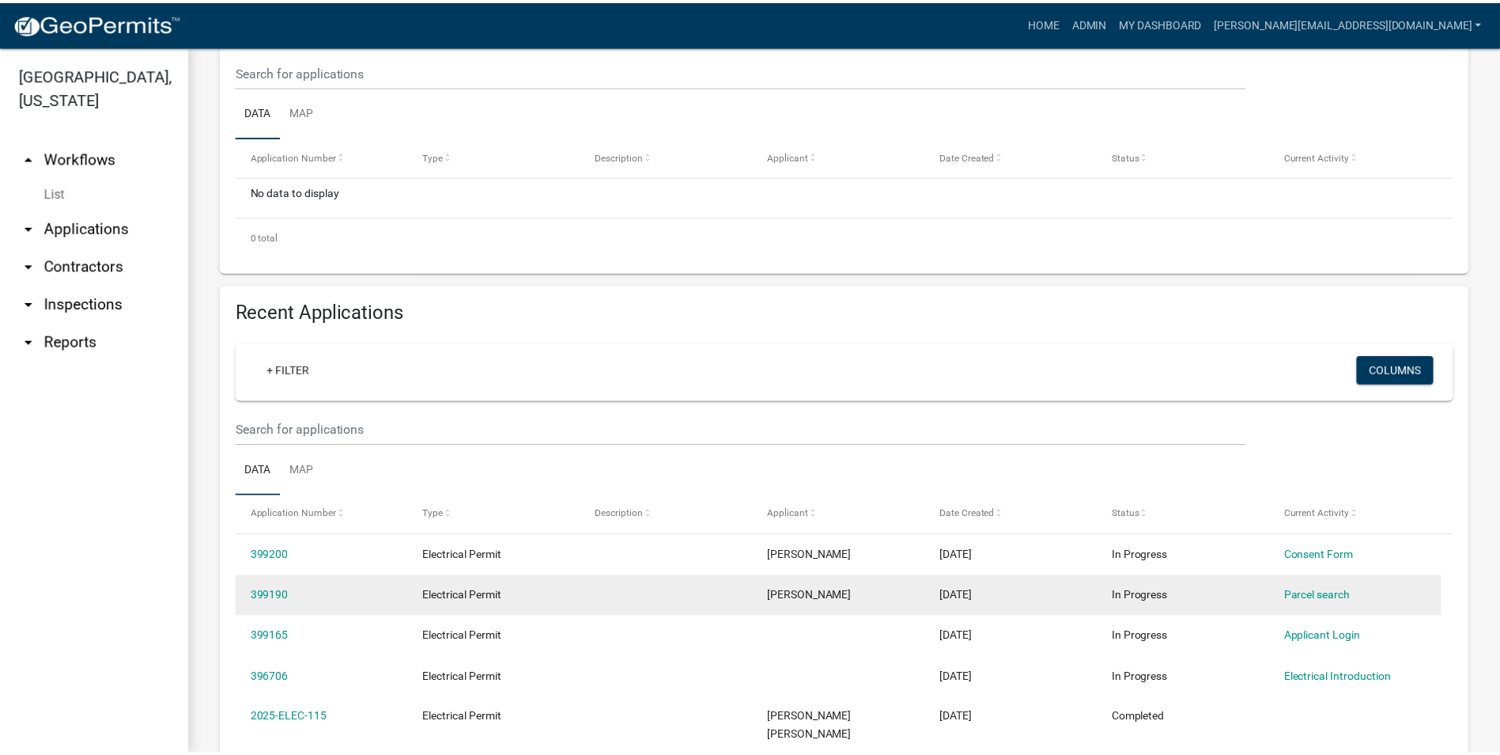
scroll to position [395, 0]
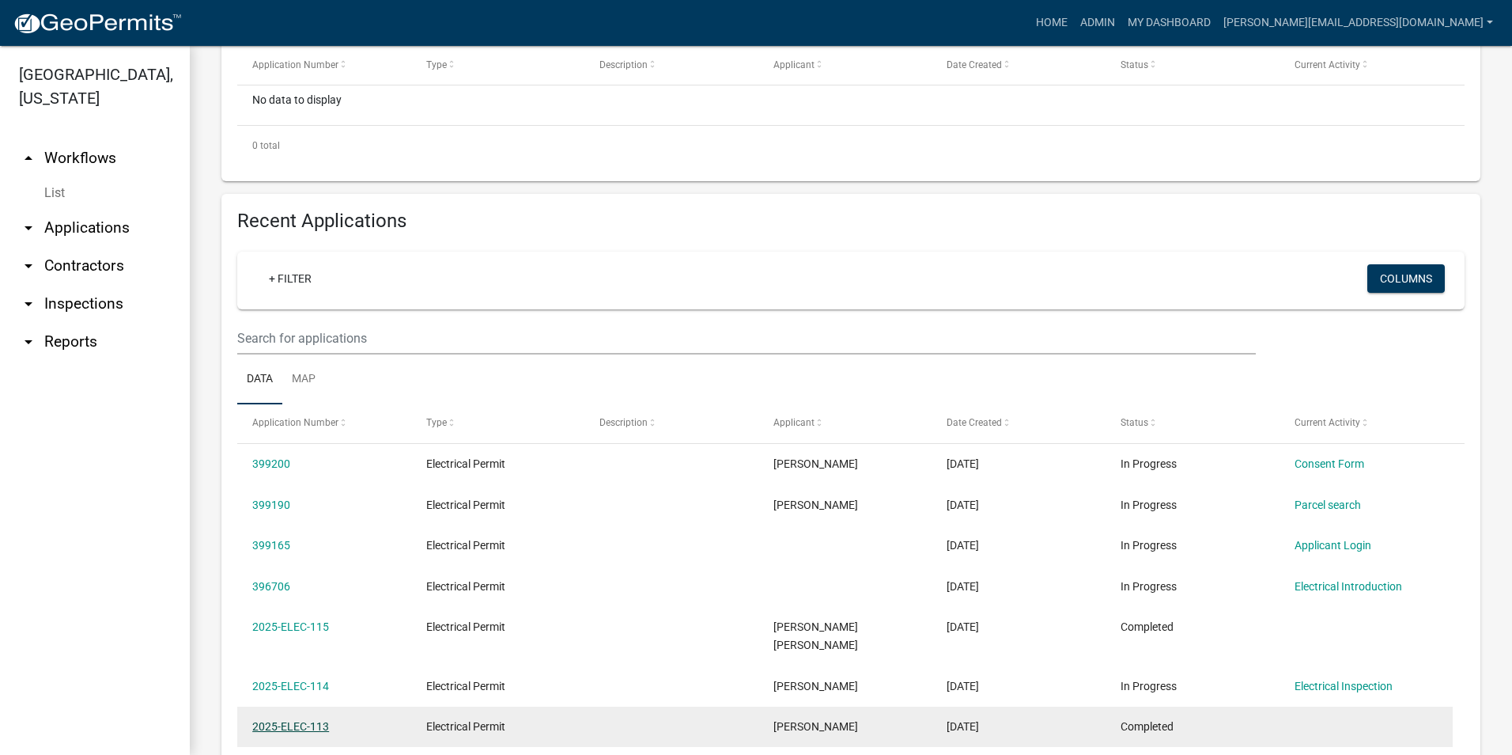
click at [285, 720] on link "2025-ELEC-113" at bounding box center [290, 726] width 77 height 13
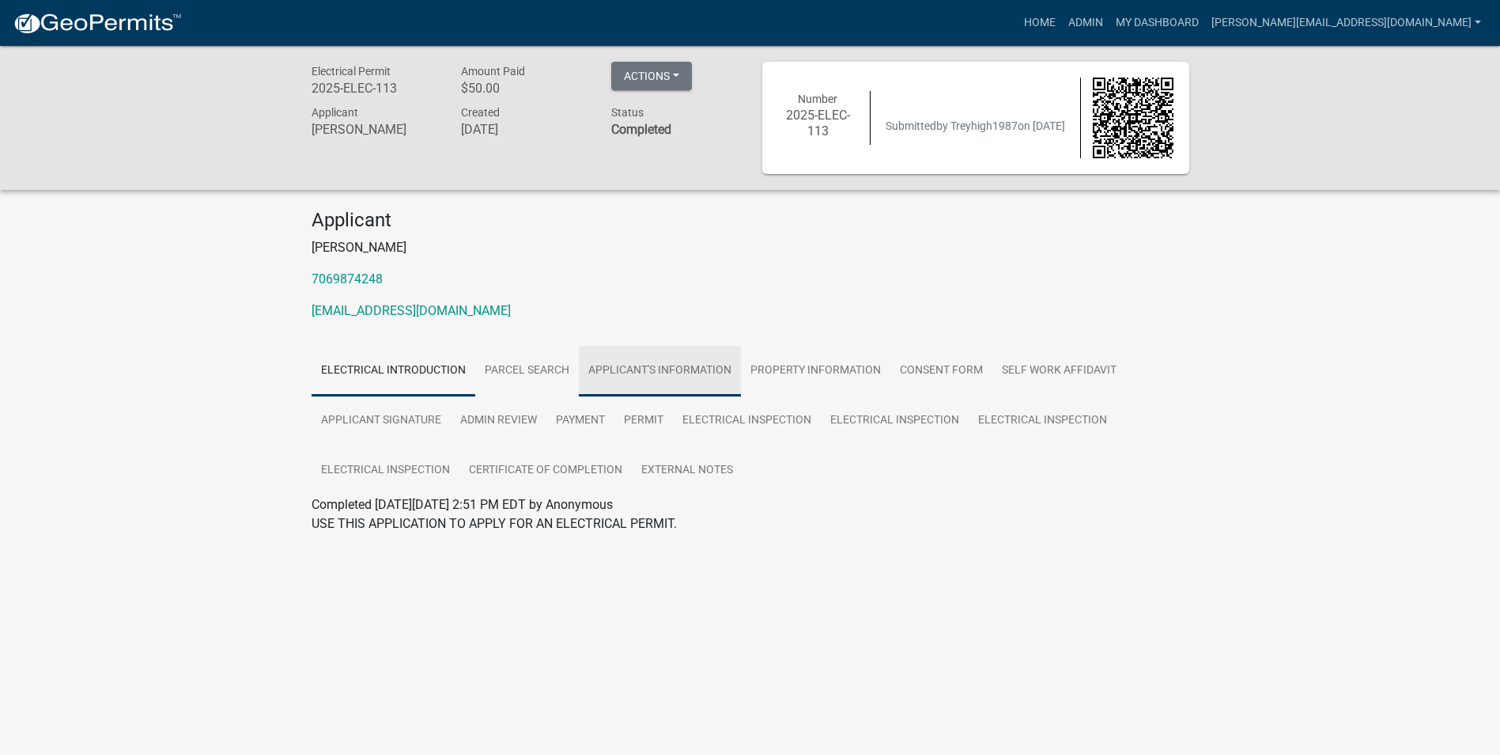
click at [623, 362] on link "Applicant's Information" at bounding box center [660, 371] width 162 height 51
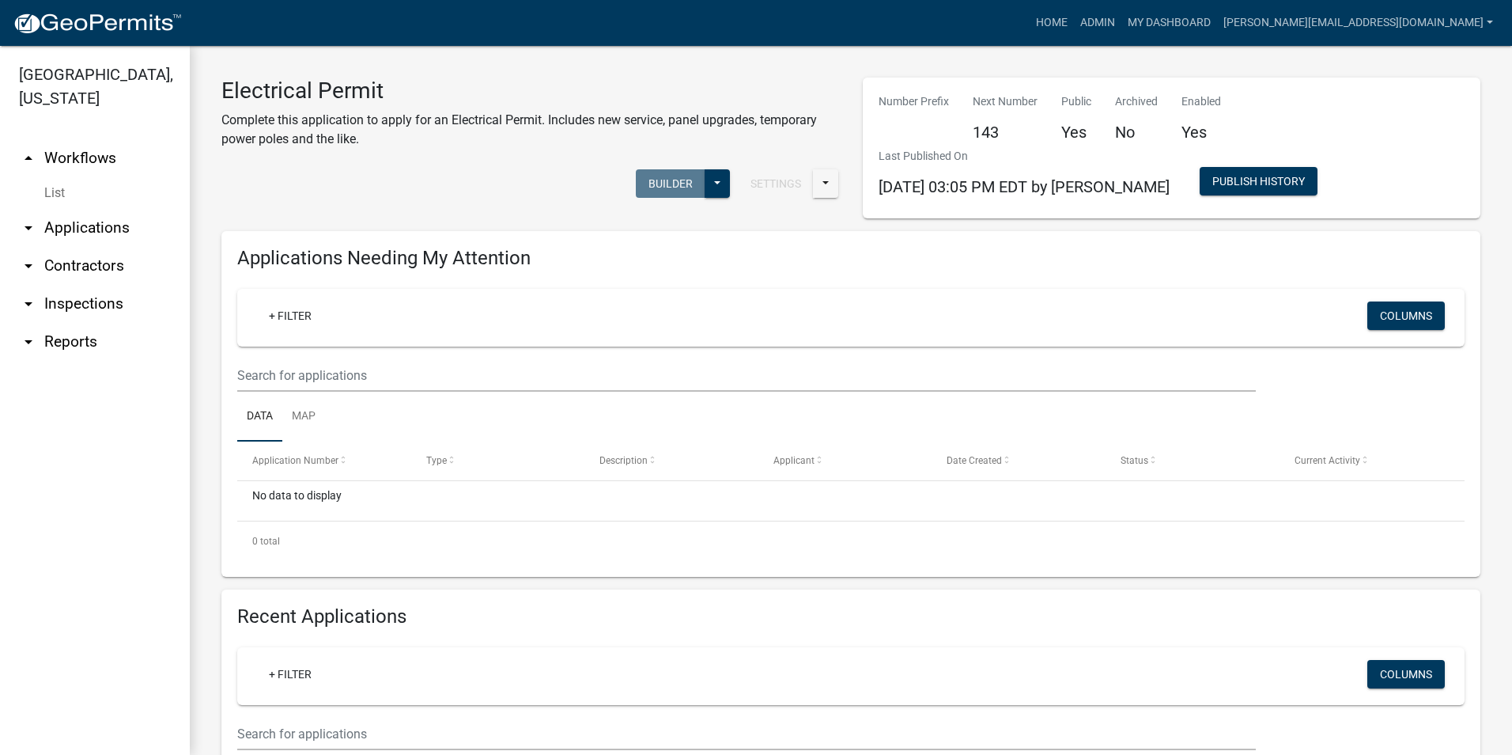
click at [63, 601] on ul "arrow_drop_up Workflows List arrow_drop_down Applications Search by Parcel Sear…" at bounding box center [95, 441] width 190 height 628
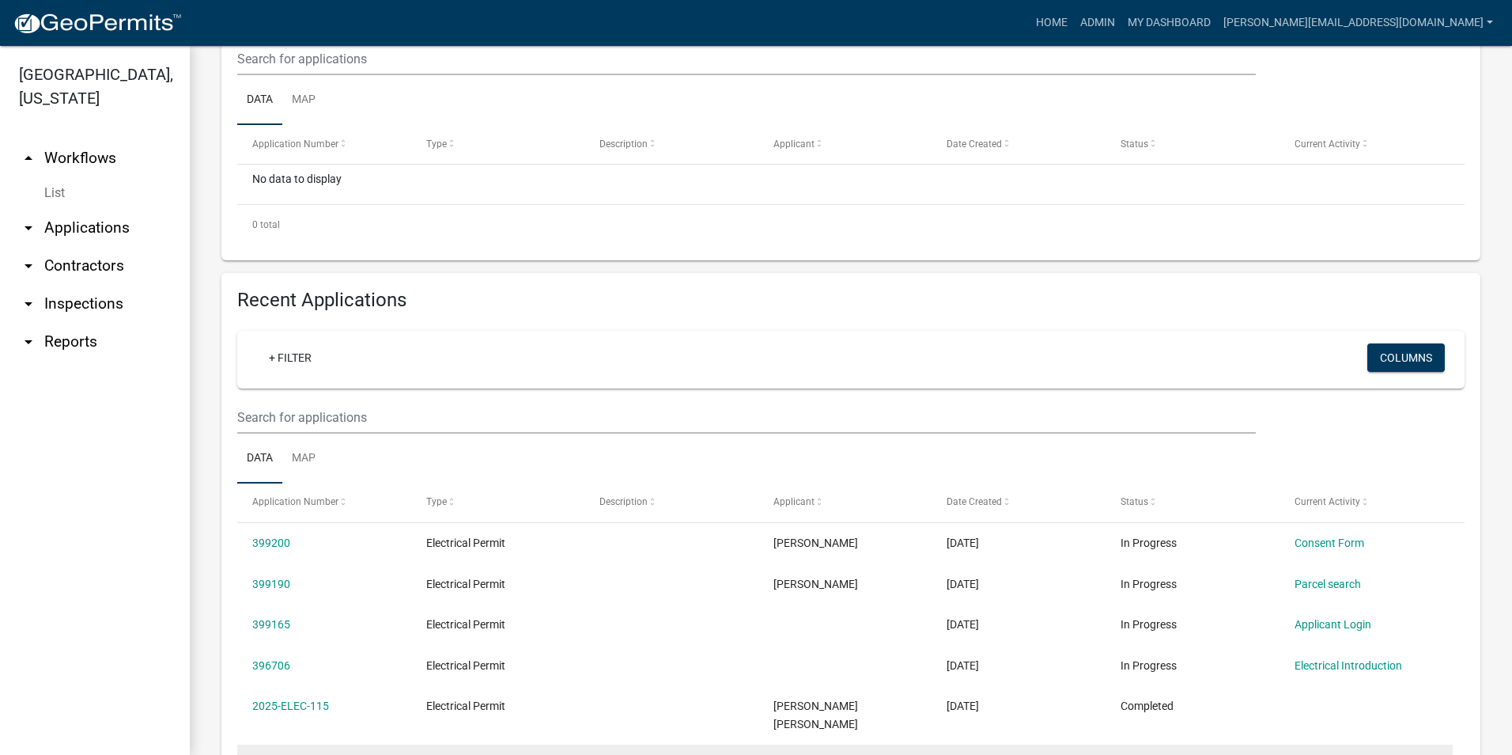
scroll to position [475, 0]
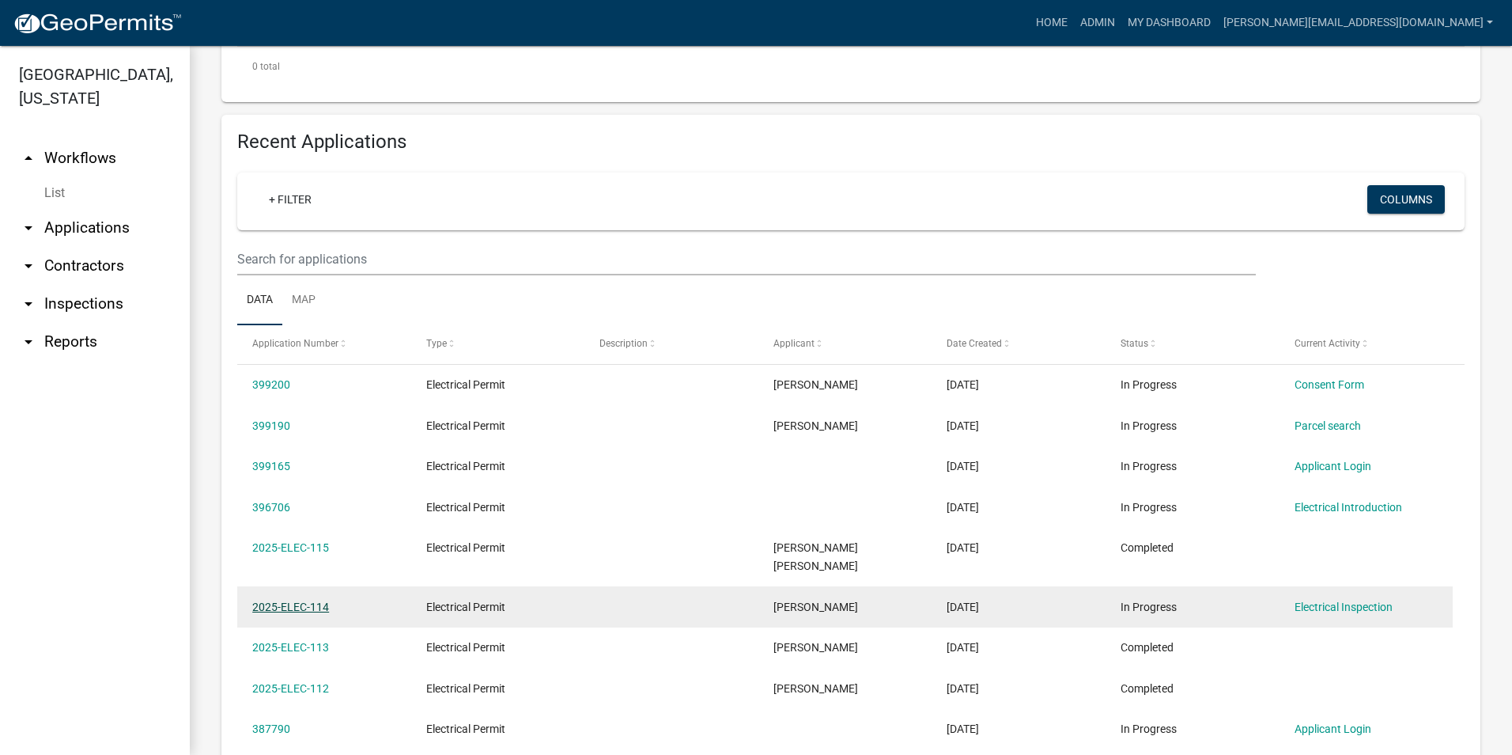
click at [300, 600] on link "2025-ELEC-114" at bounding box center [290, 606] width 77 height 13
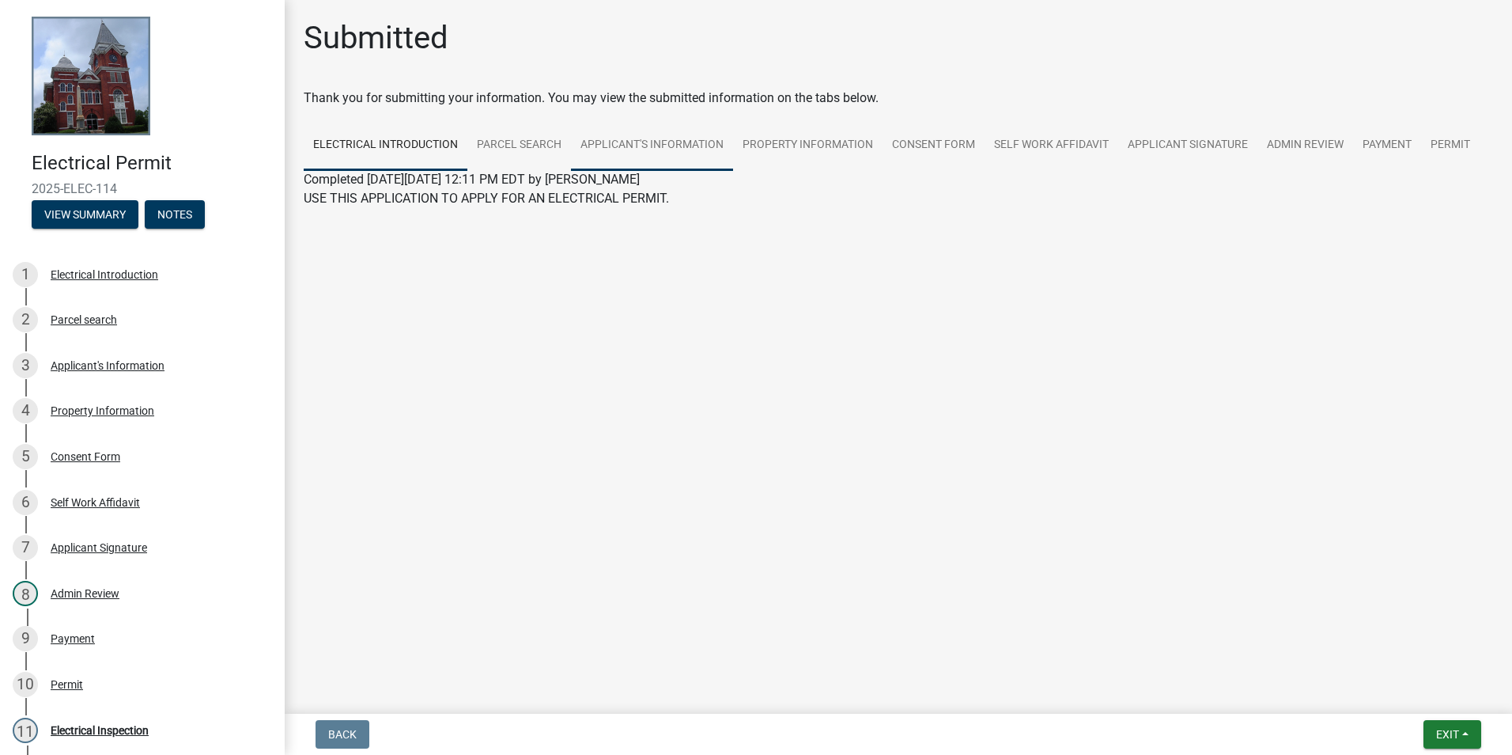
click at [685, 140] on link "Applicant's Information" at bounding box center [652, 145] width 162 height 51
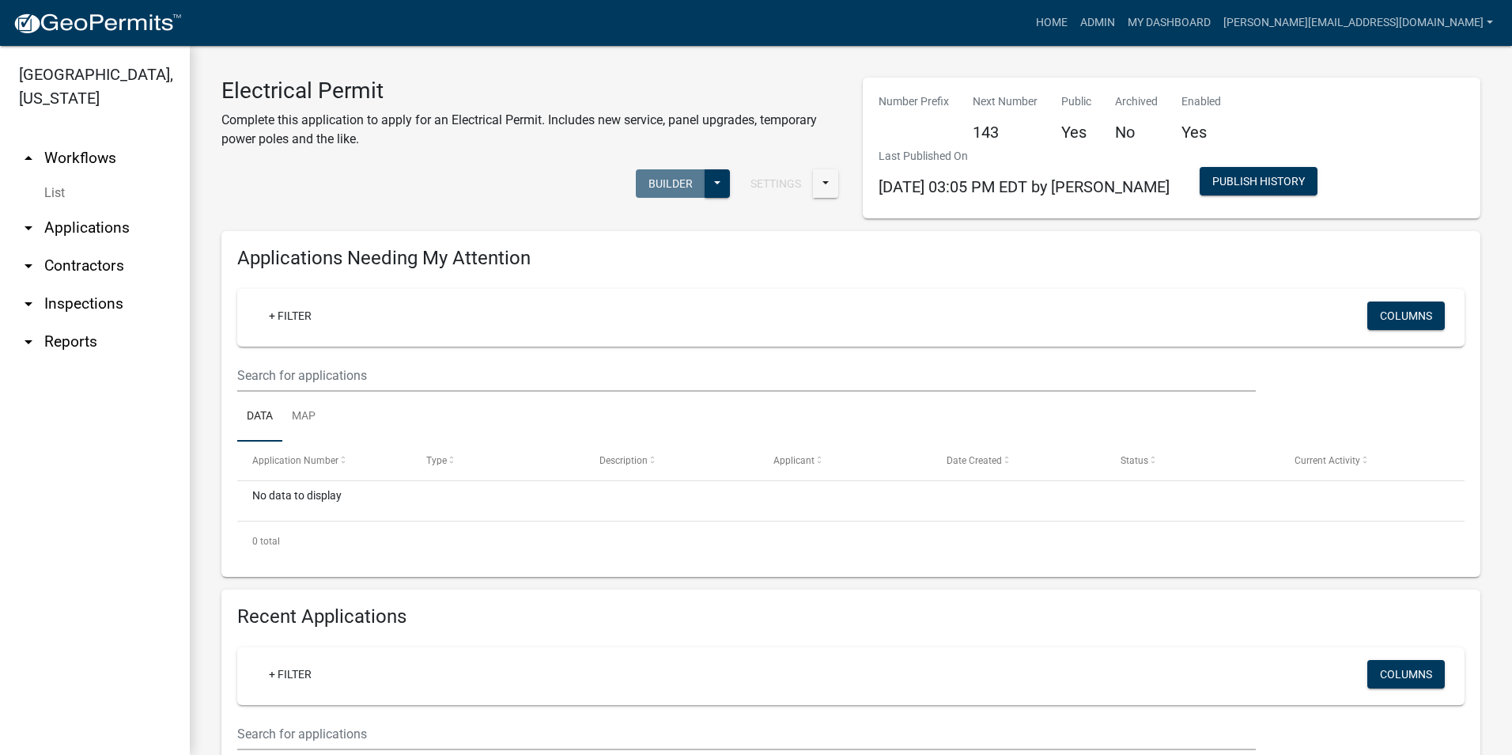
click at [133, 649] on ul "arrow_drop_up Workflows List arrow_drop_down Applications Search by Parcel Sear…" at bounding box center [95, 441] width 190 height 628
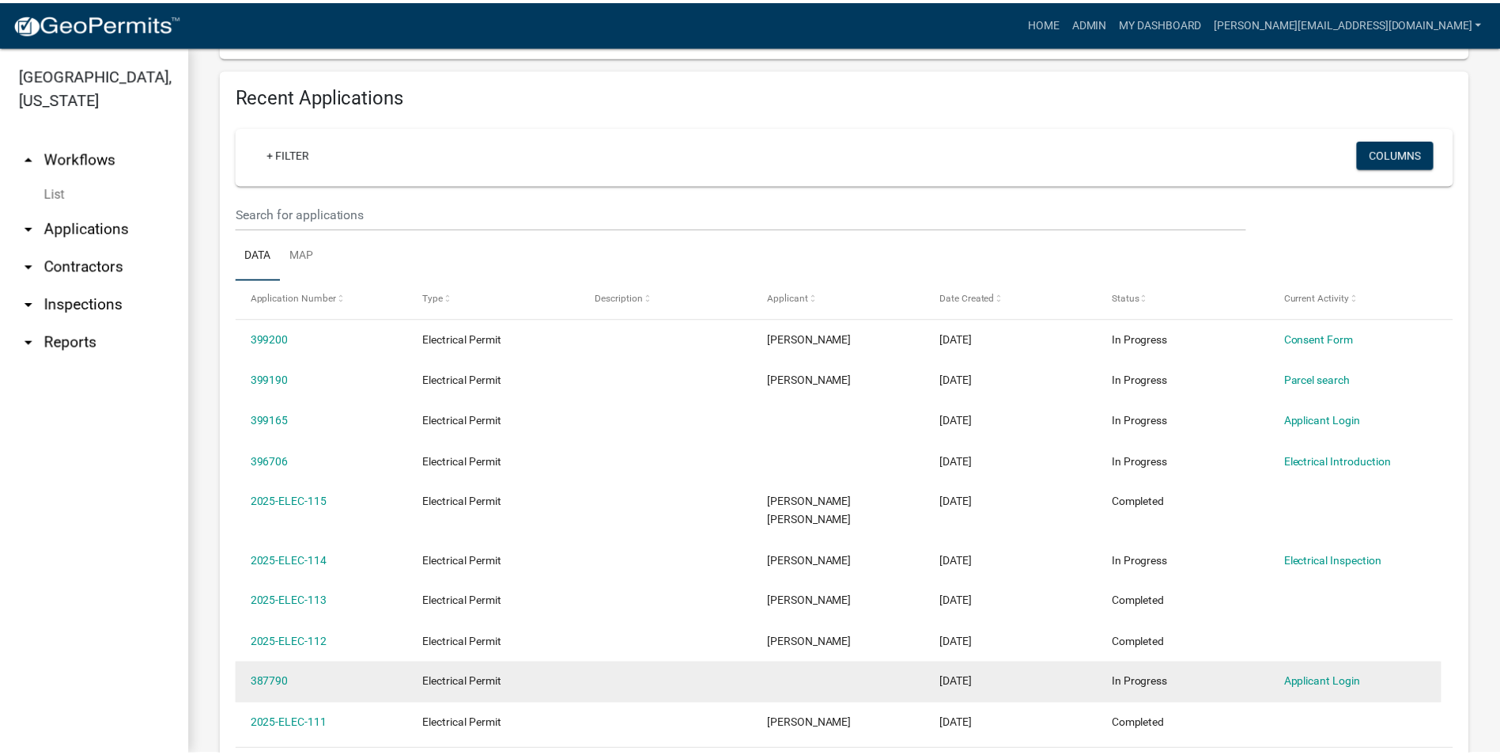
scroll to position [554, 0]
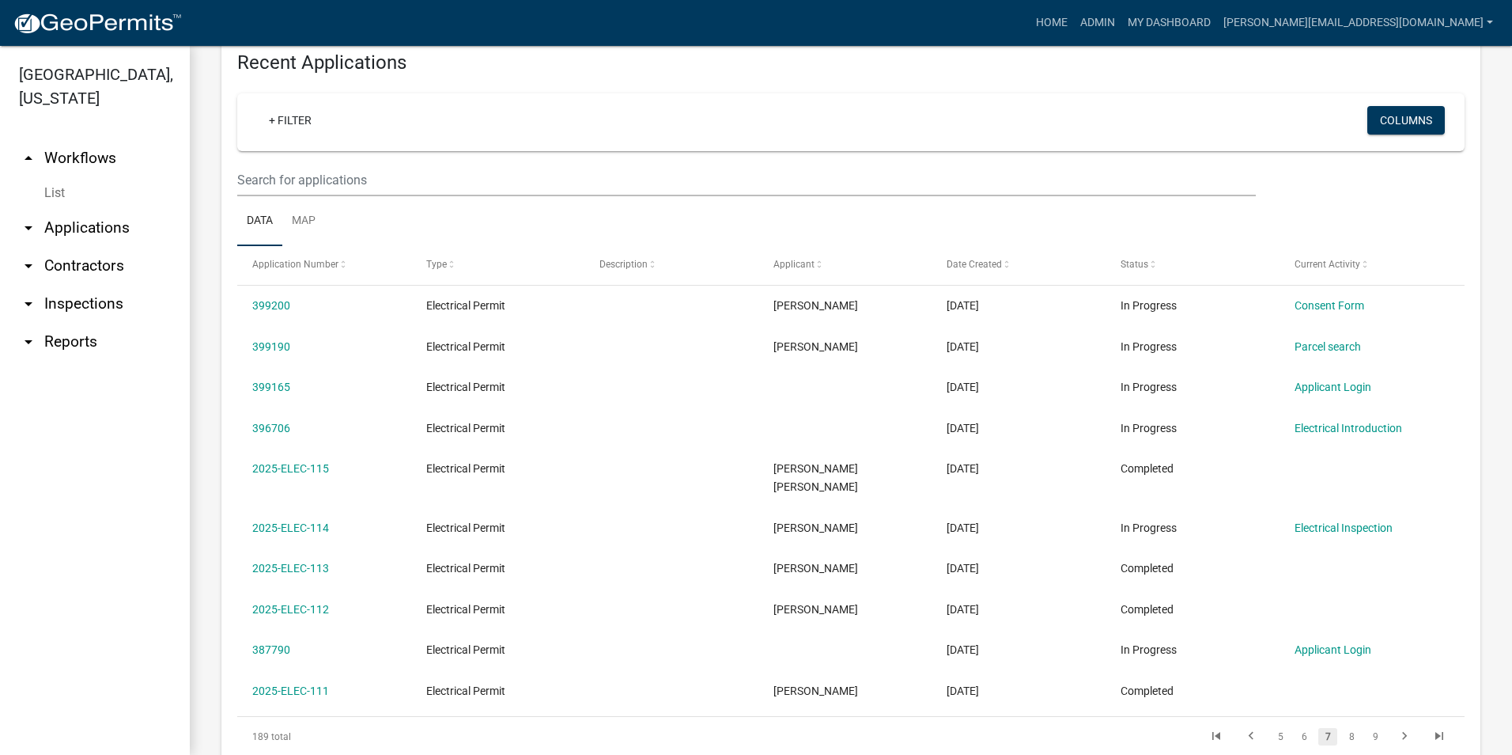
click at [283, 467] on link "2025-ELEC-115" at bounding box center [290, 468] width 77 height 13
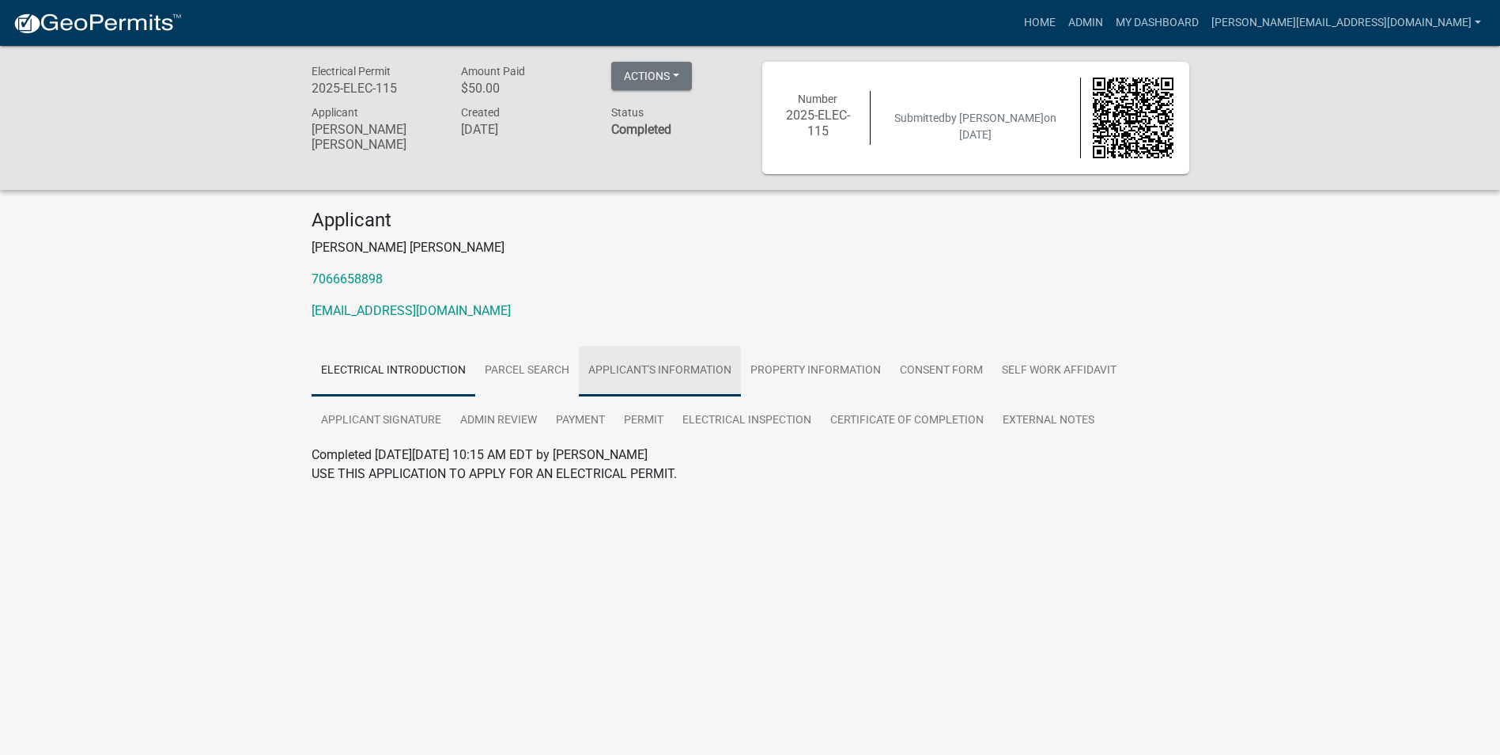
click at [643, 372] on link "Applicant's Information" at bounding box center [660, 371] width 162 height 51
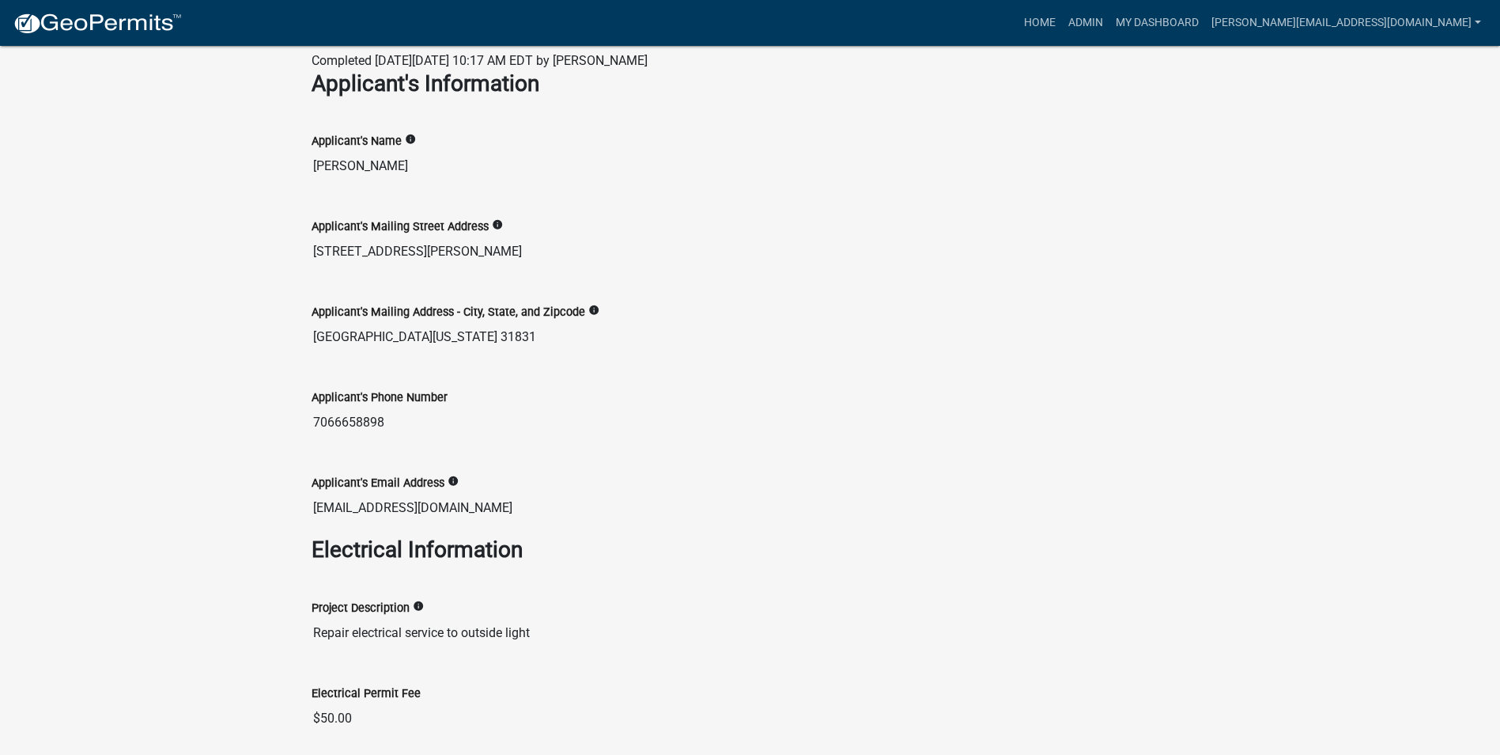
scroll to position [395, 0]
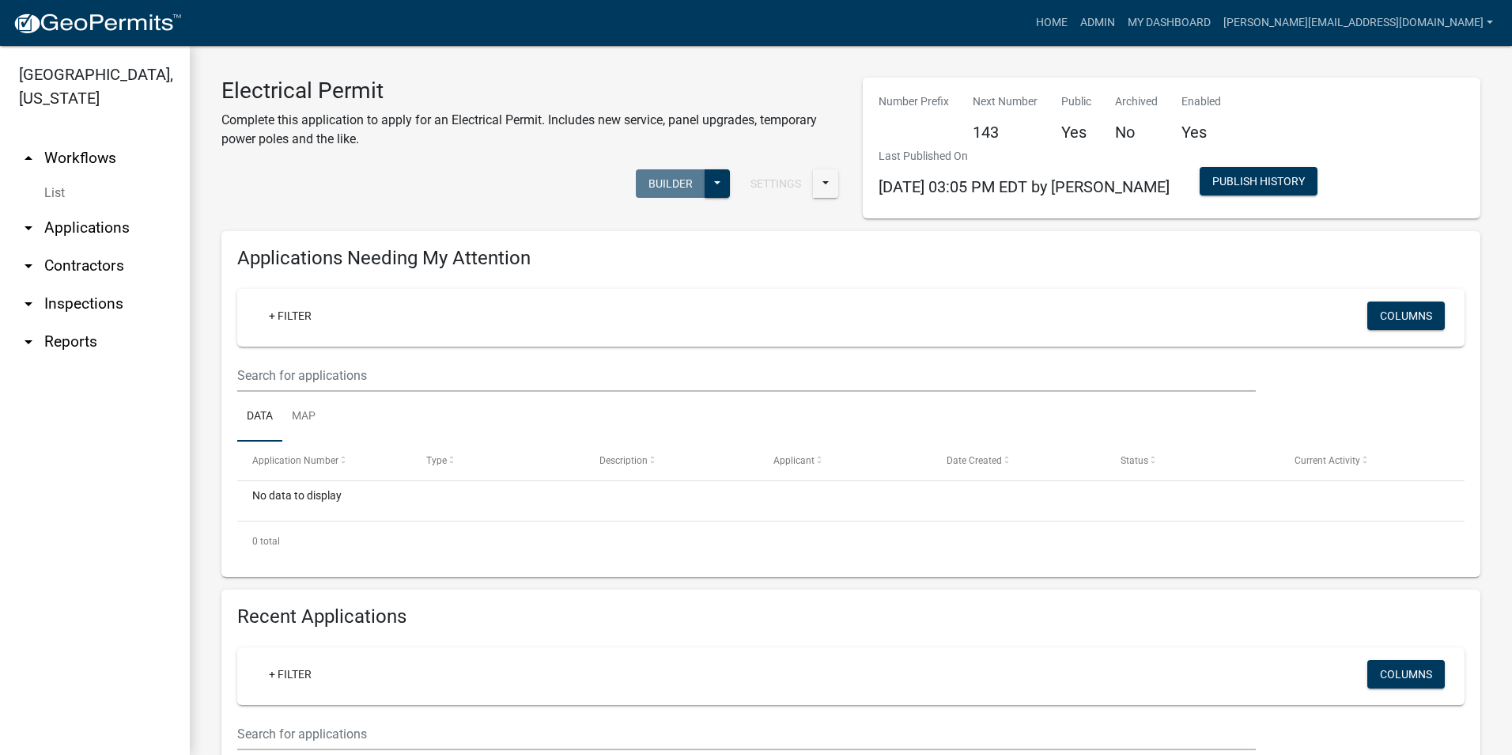
click at [97, 657] on ul "arrow_drop_up Workflows List arrow_drop_down Applications Search by Parcel Sear…" at bounding box center [95, 441] width 190 height 628
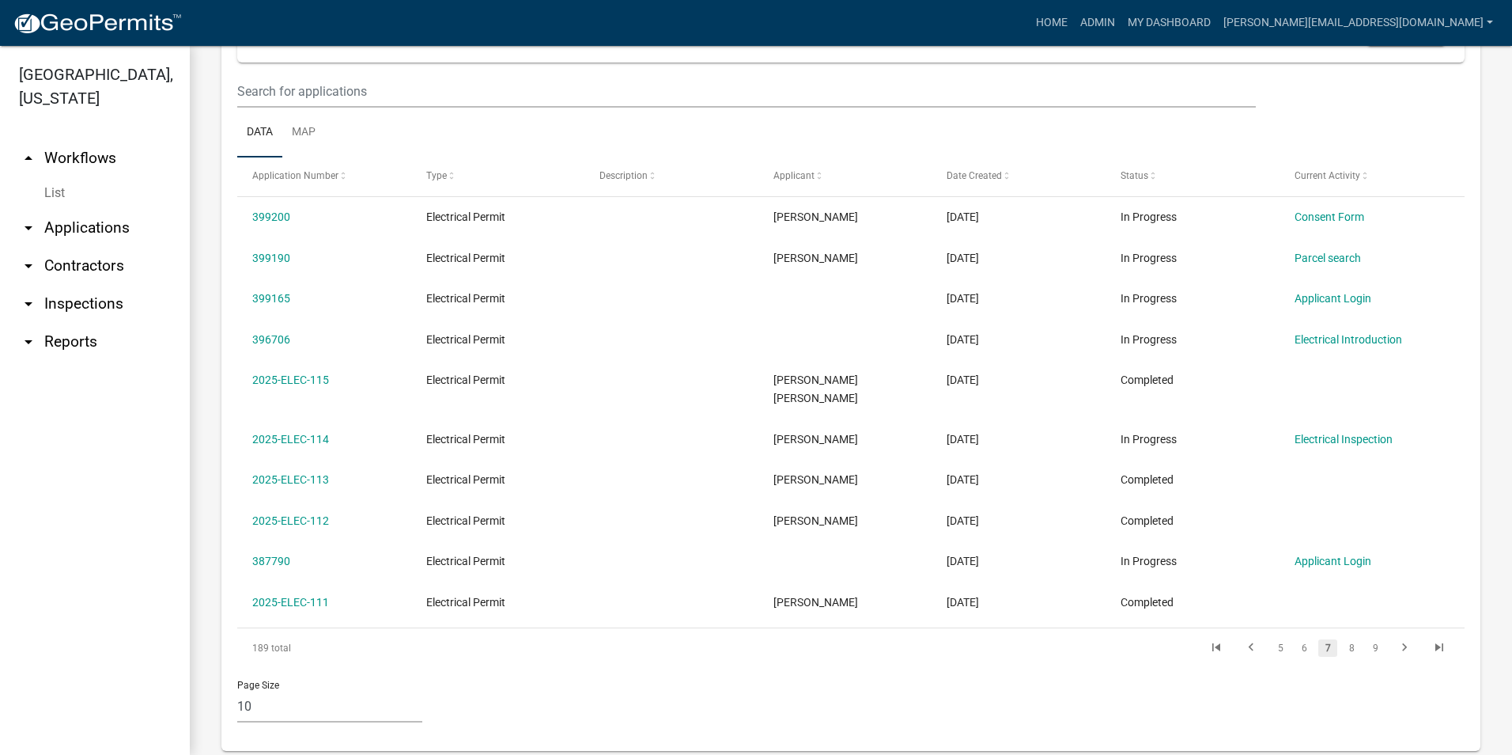
scroll to position [652, 0]
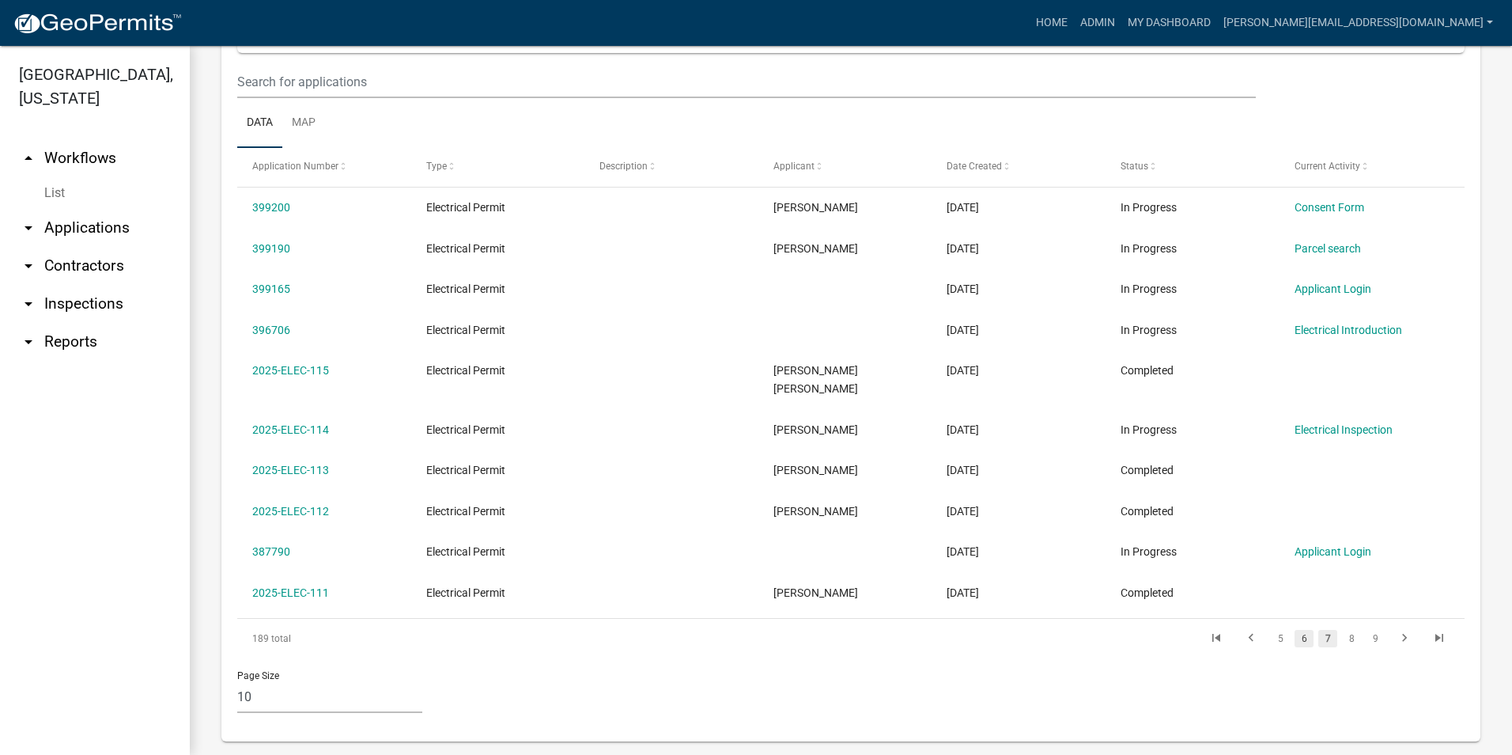
click at [1297, 630] on link "6" at bounding box center [1304, 638] width 19 height 17
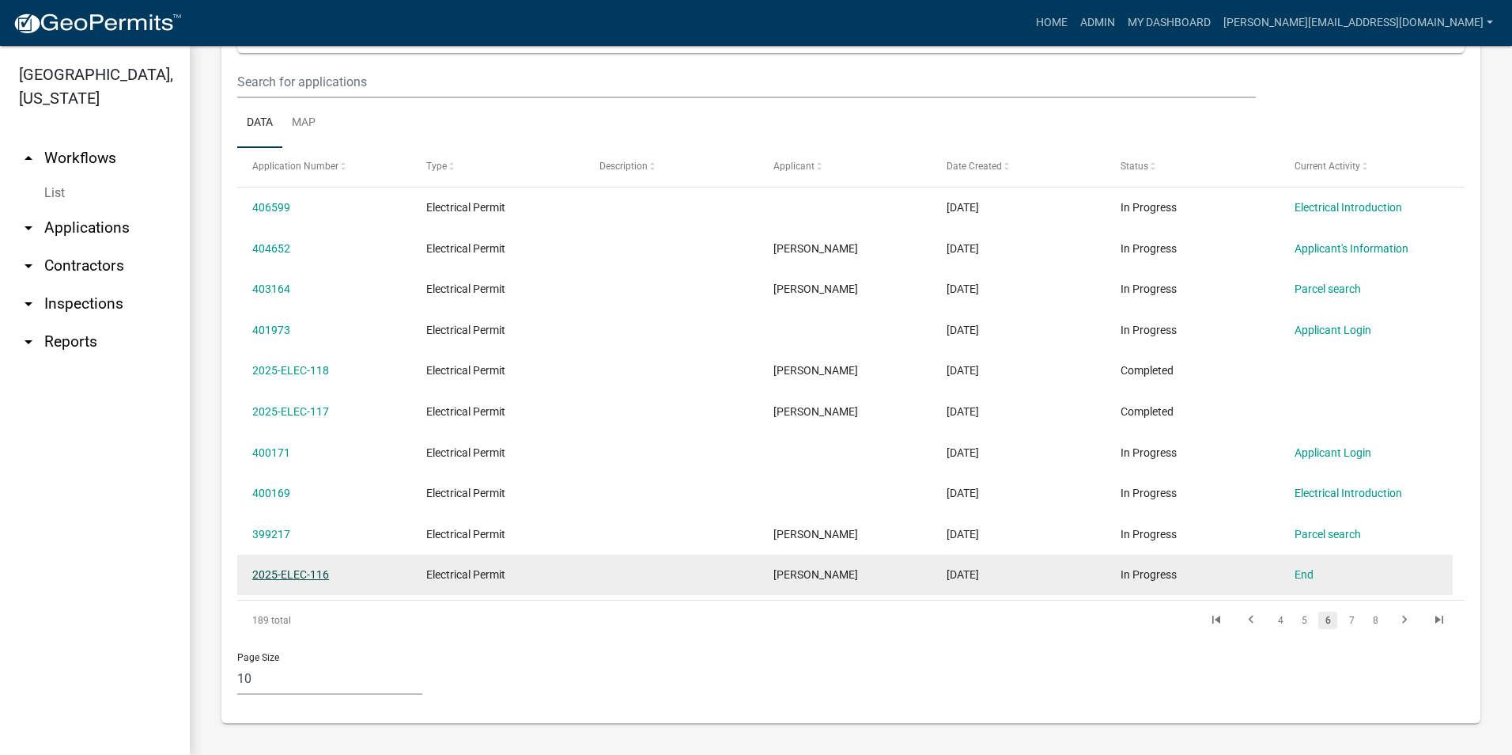
click at [316, 571] on link "2025-ELEC-116" at bounding box center [290, 574] width 77 height 13
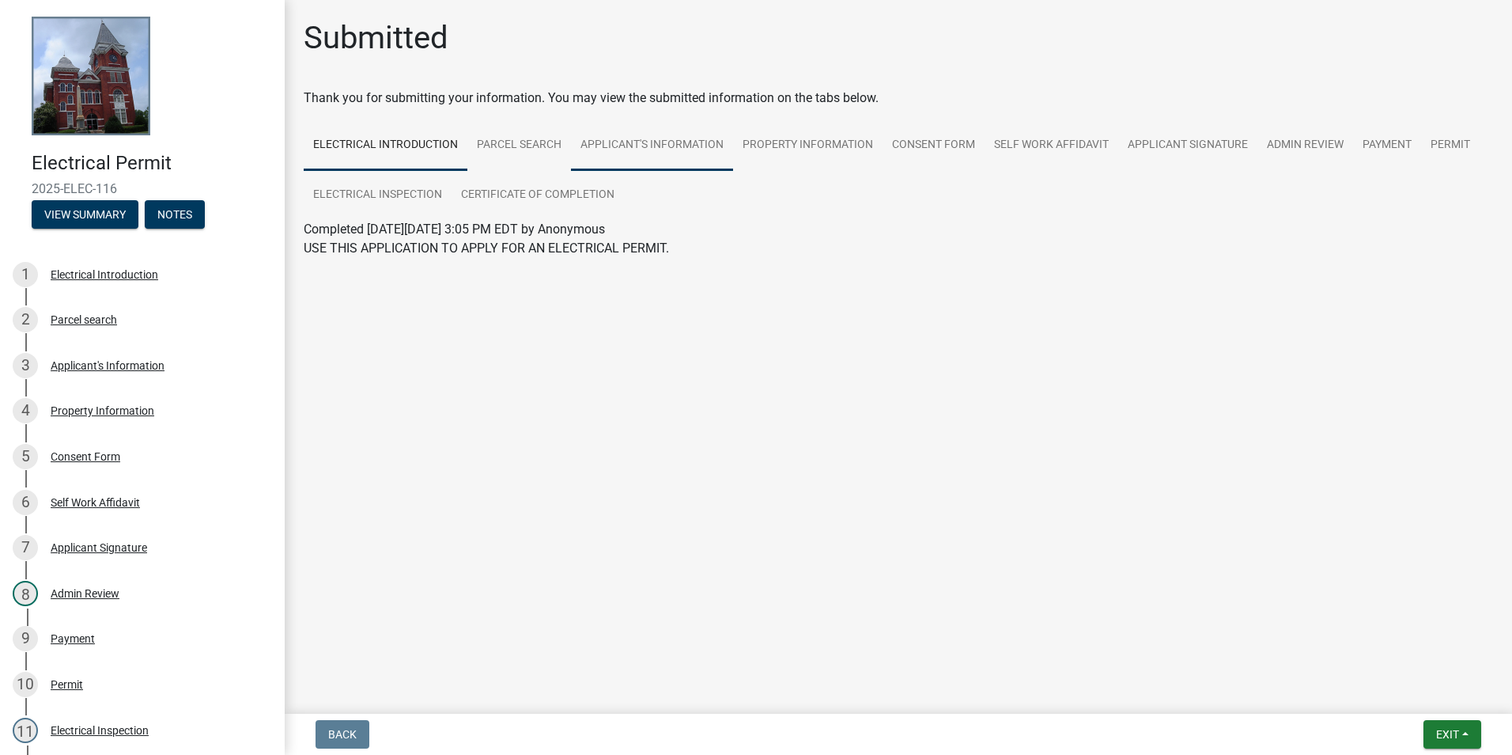
click at [656, 146] on link "Applicant's Information" at bounding box center [652, 145] width 162 height 51
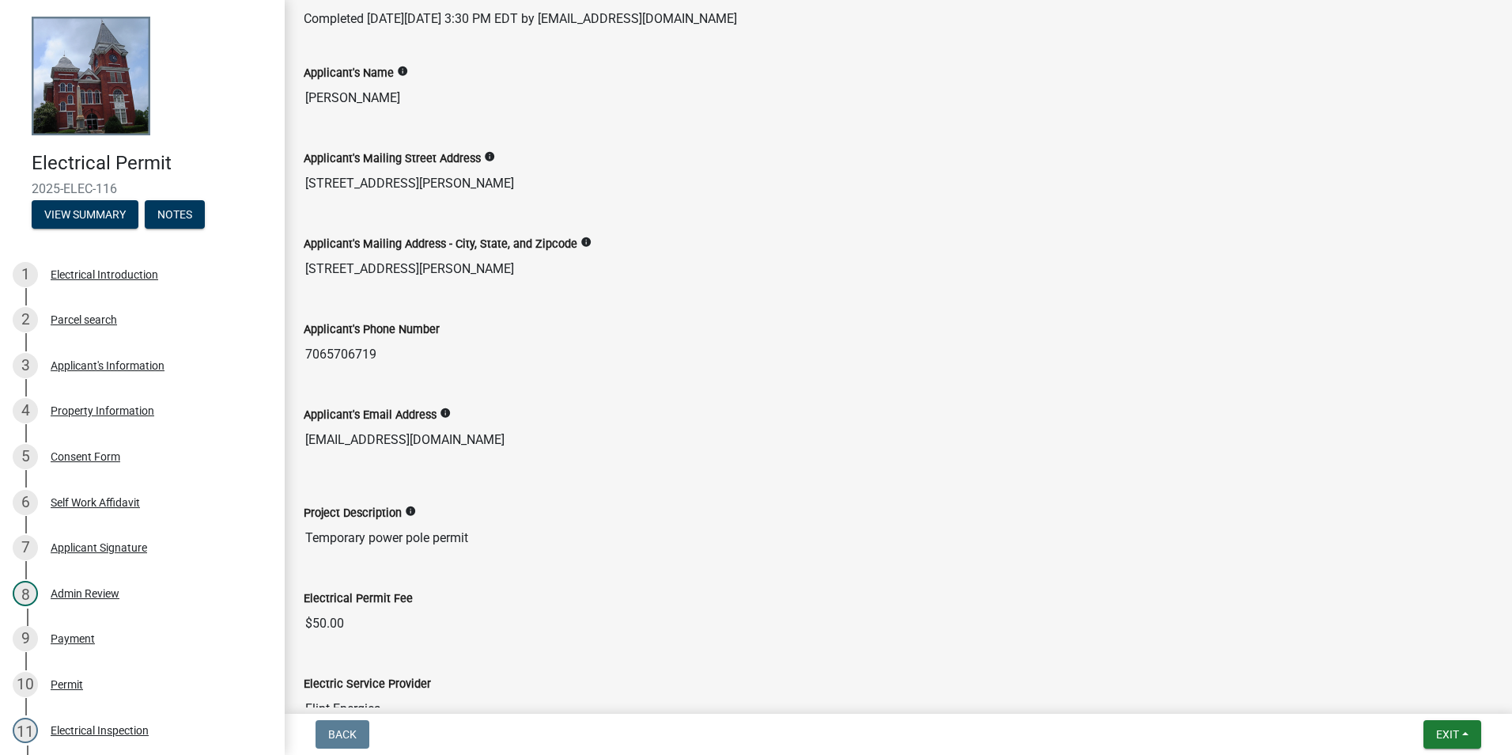
scroll to position [237, 0]
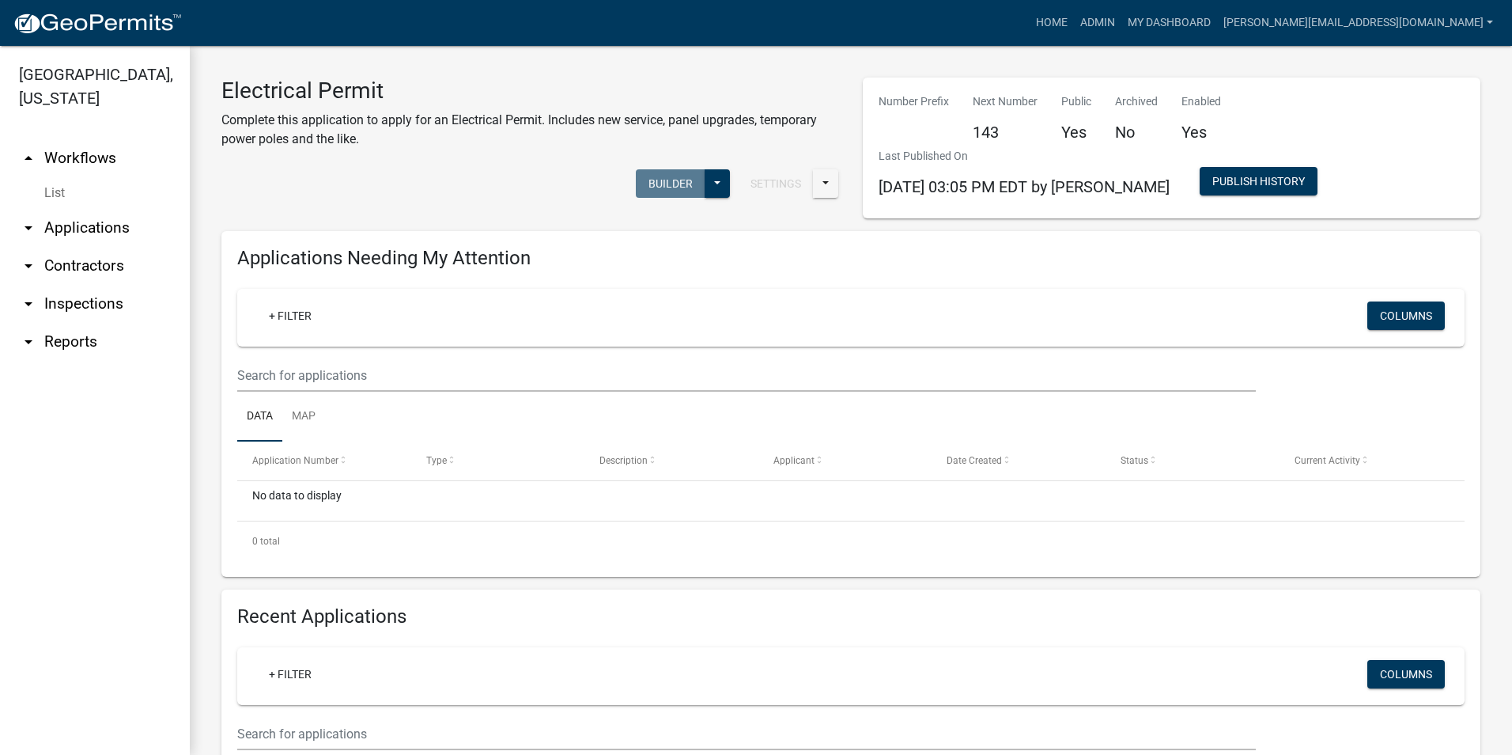
click at [117, 593] on ul "arrow_drop_up Workflows List arrow_drop_down Applications Search by Parcel Sear…" at bounding box center [95, 441] width 190 height 628
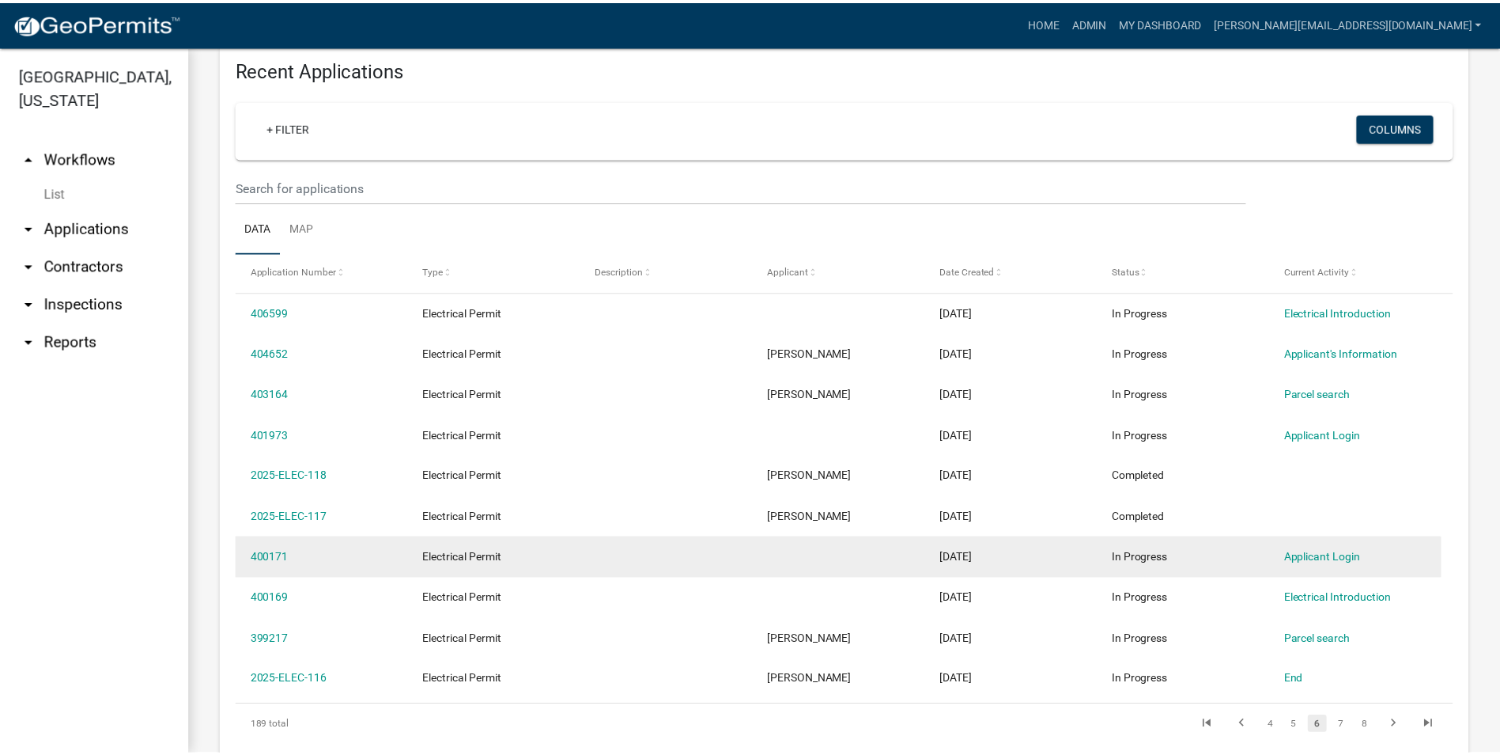
scroll to position [554, 0]
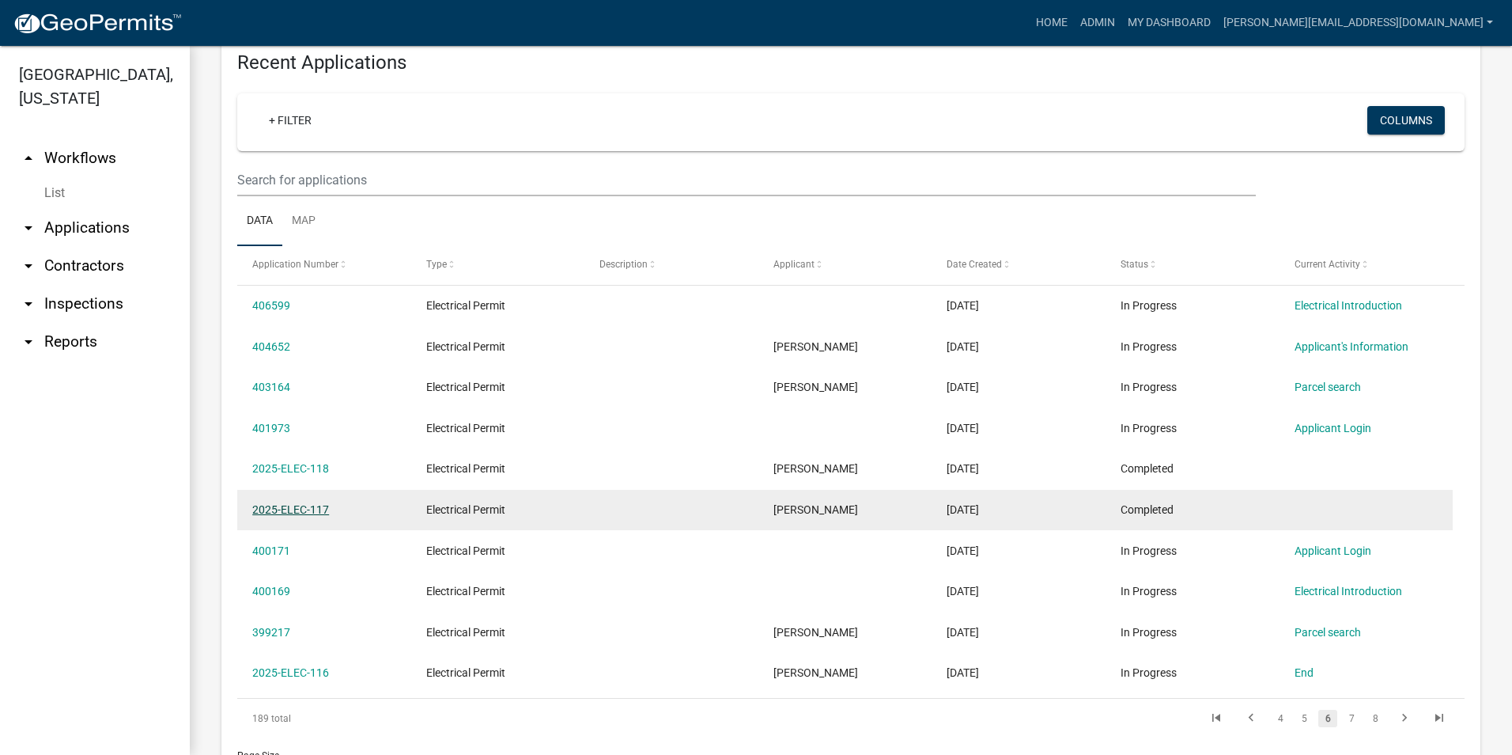
click at [317, 505] on link "2025-ELEC-117" at bounding box center [290, 509] width 77 height 13
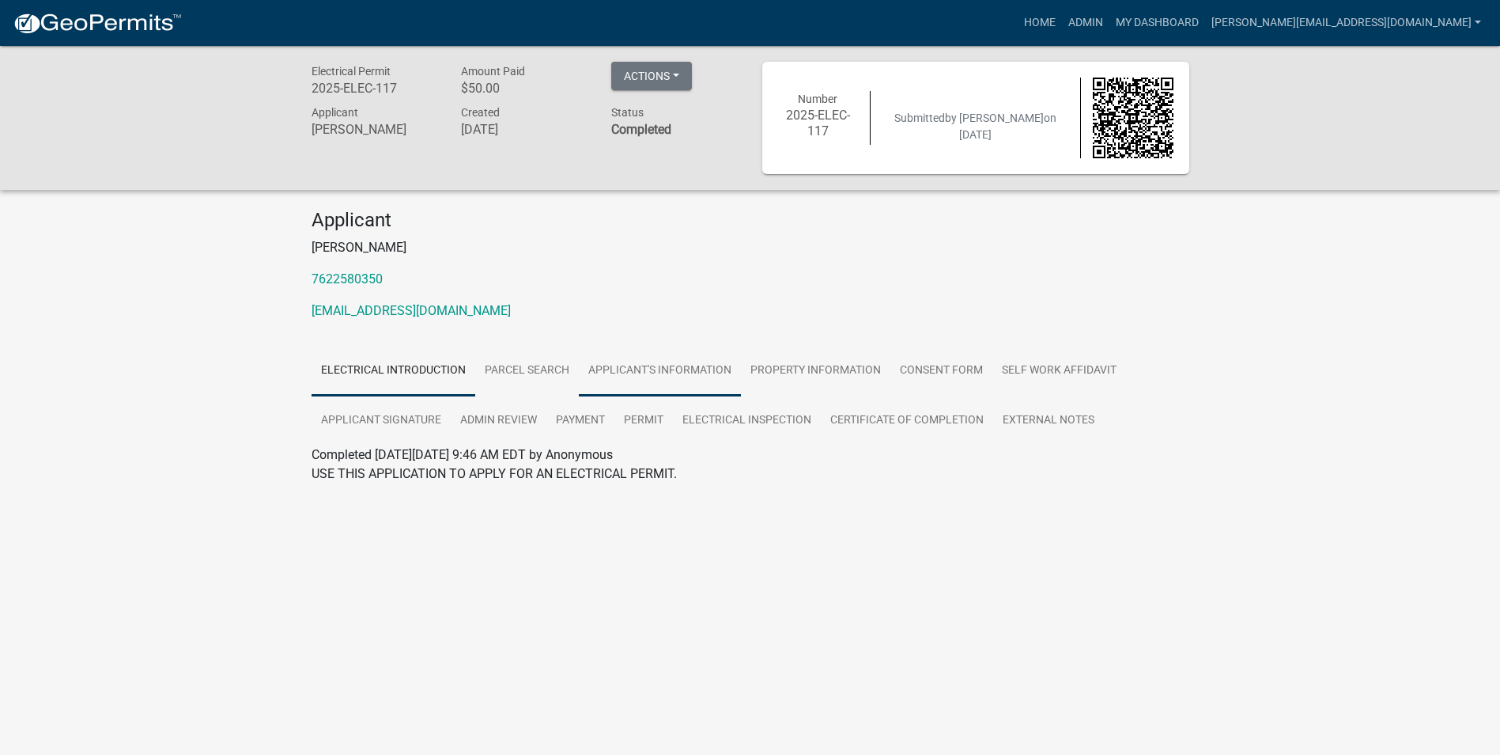
click at [634, 373] on link "Applicant's Information" at bounding box center [660, 371] width 162 height 51
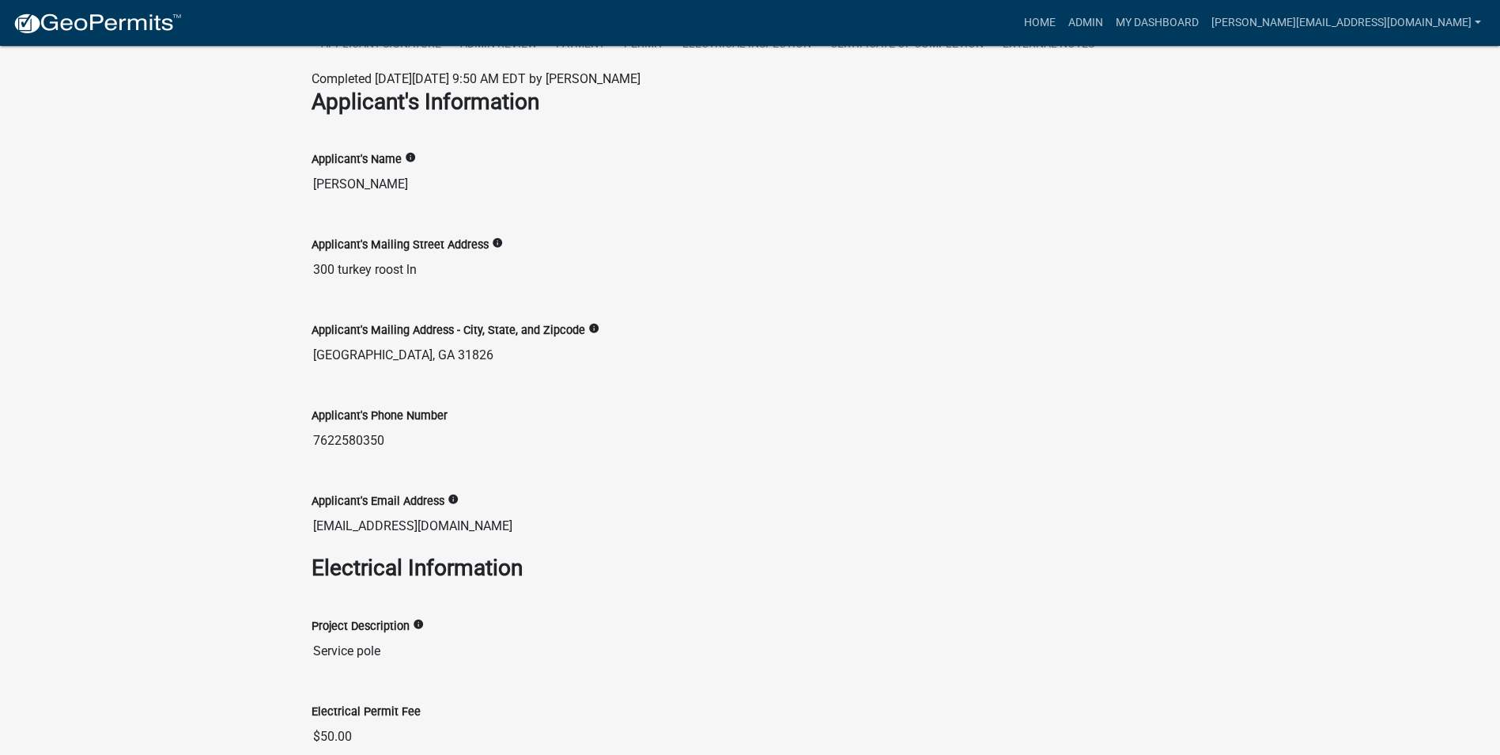
scroll to position [395, 0]
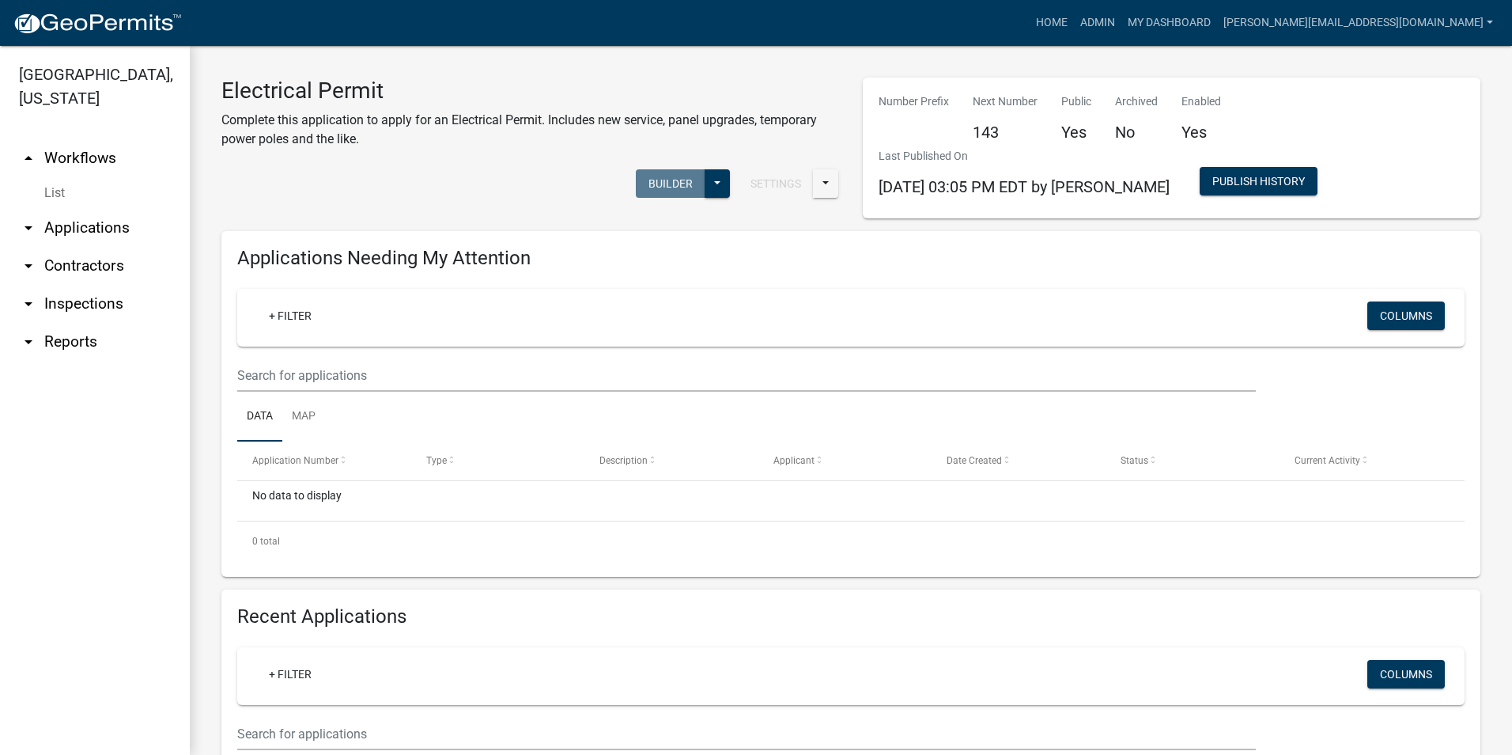
click at [109, 626] on ul "arrow_drop_up Workflows List arrow_drop_down Applications Search by Parcel Sear…" at bounding box center [95, 441] width 190 height 628
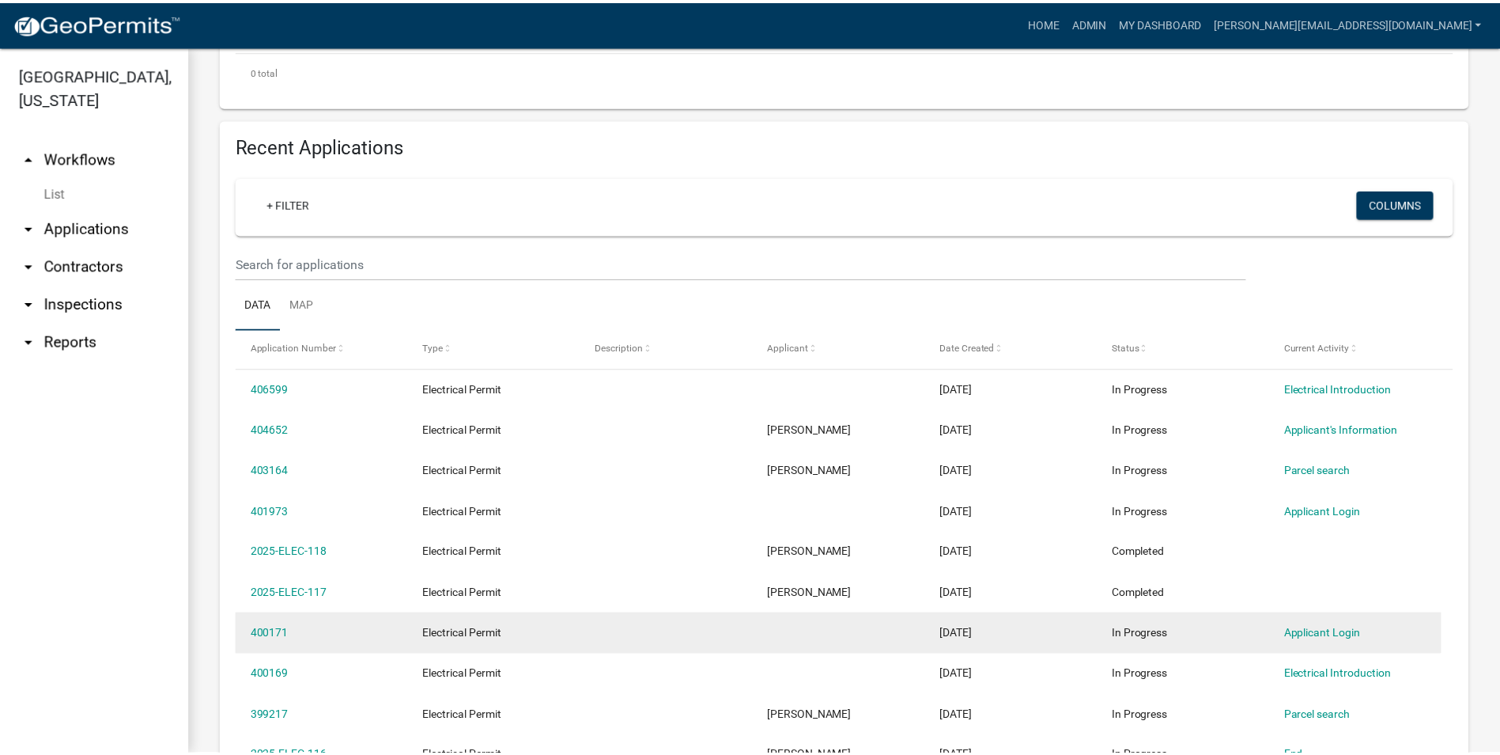
scroll to position [475, 0]
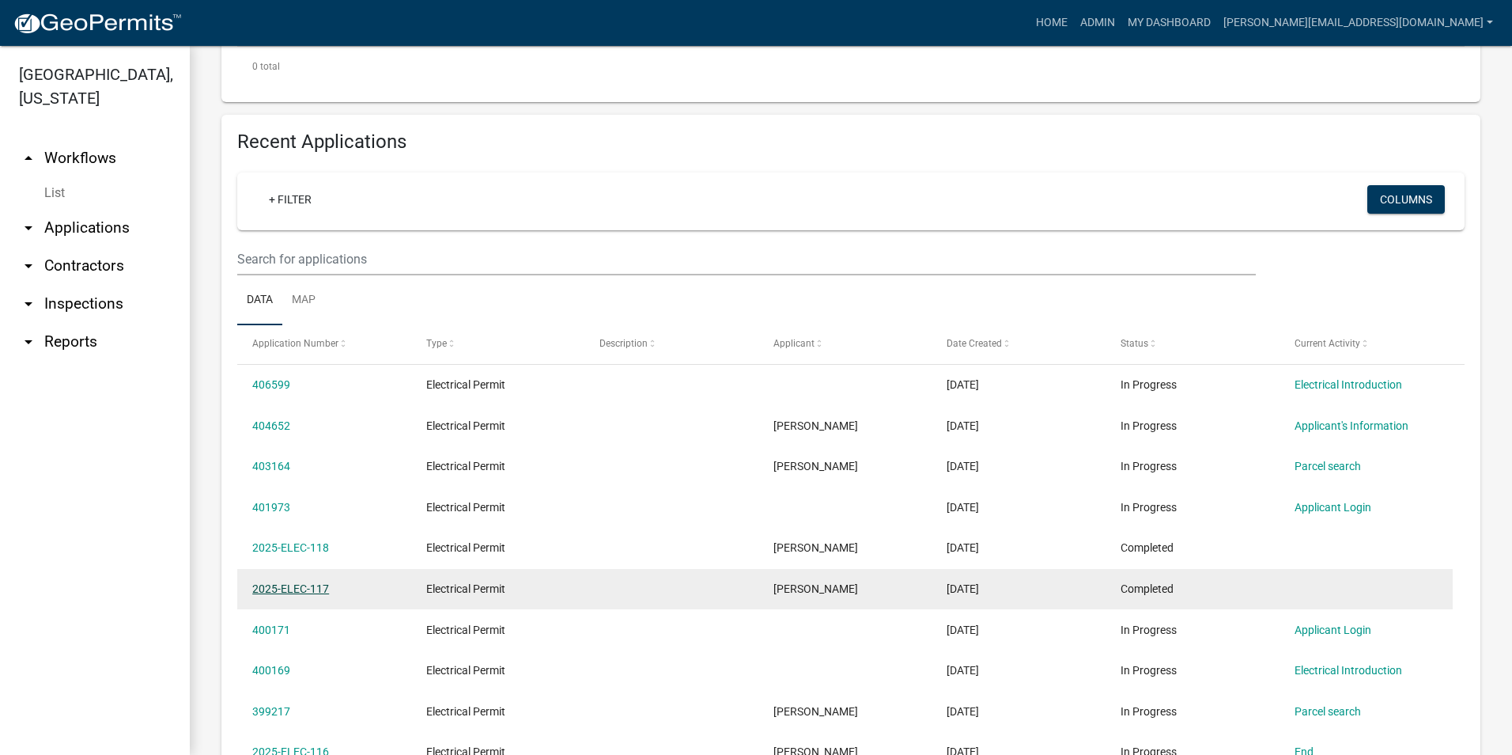
click at [309, 592] on link "2025-ELEC-117" at bounding box center [290, 588] width 77 height 13
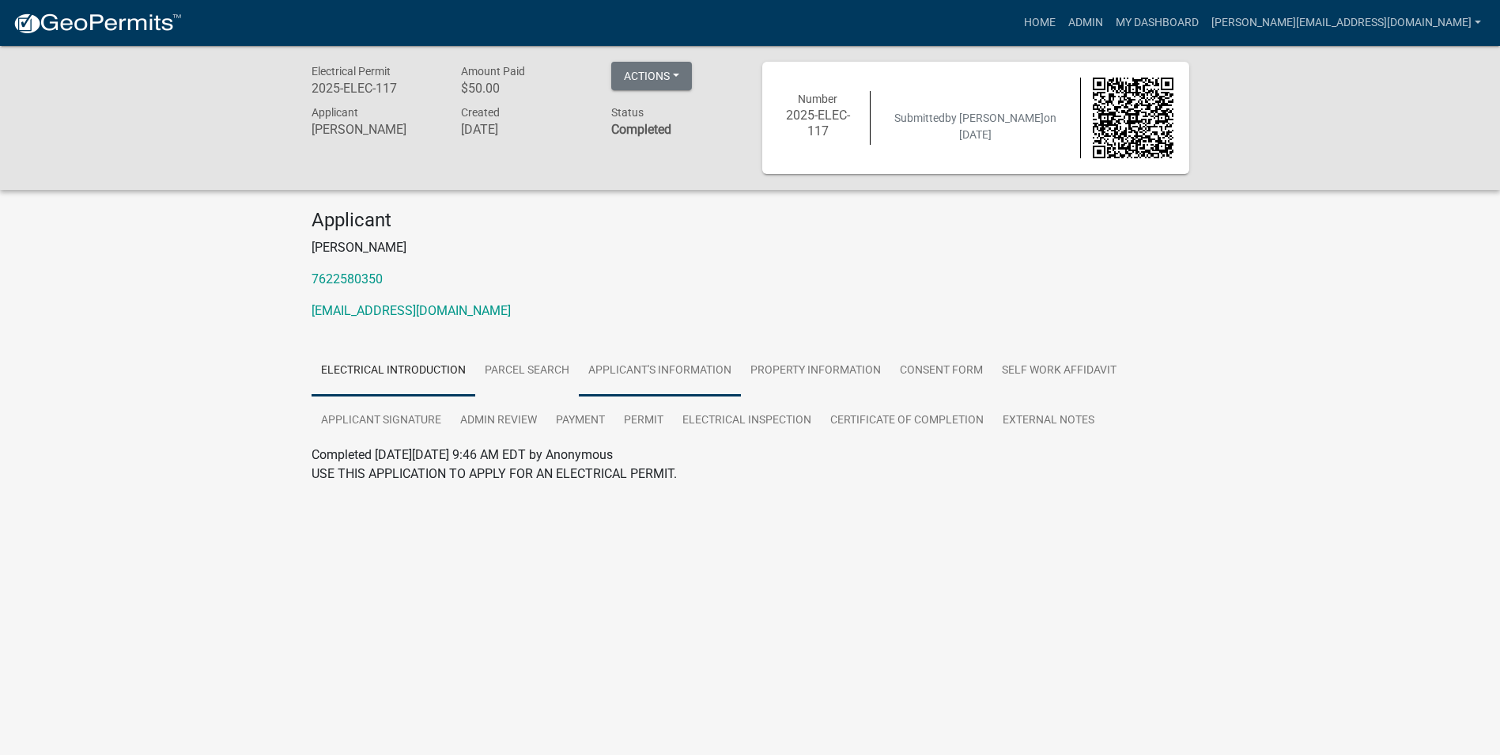
click at [622, 370] on link "Applicant's Information" at bounding box center [660, 371] width 162 height 51
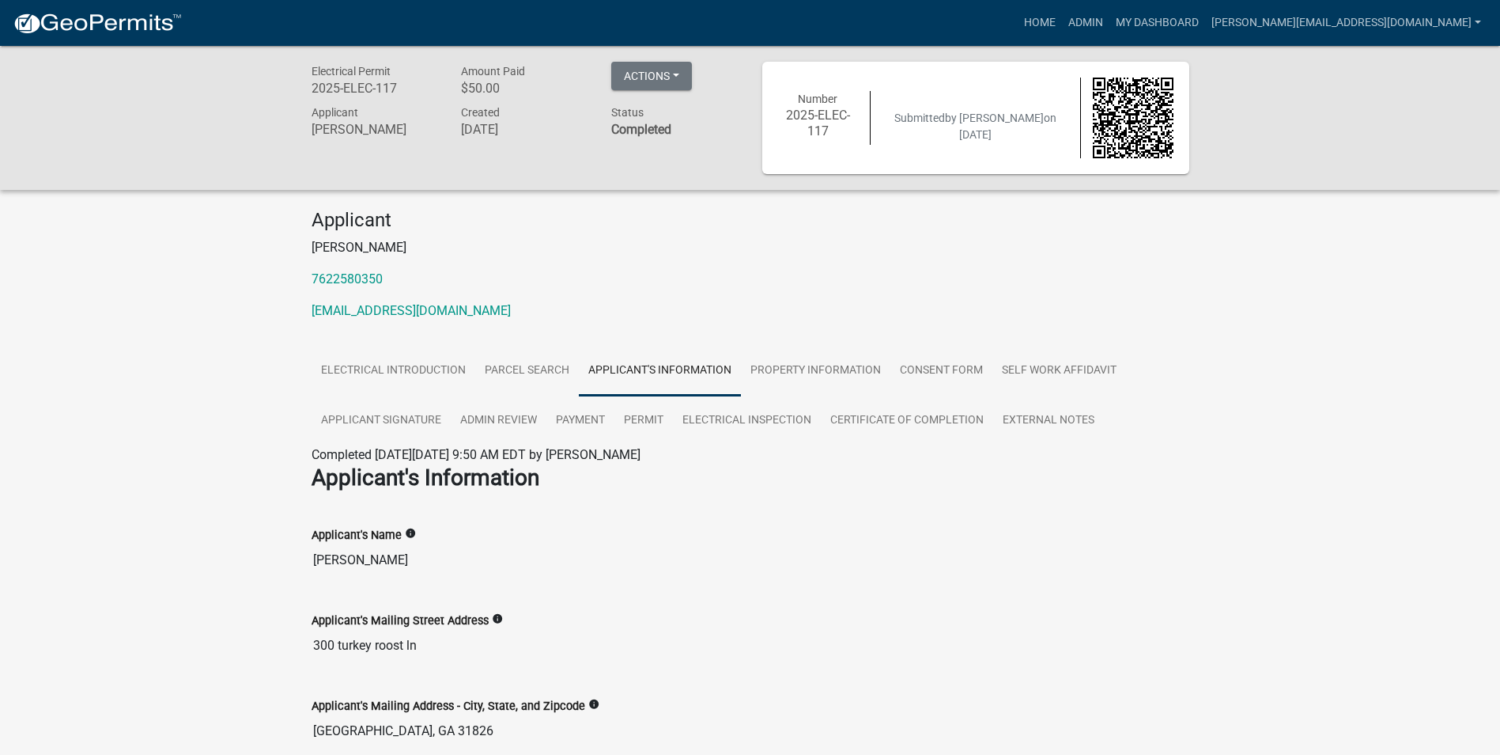
click at [126, 677] on div "Electrical Permit 2025-ELEC-117 Amount Paid $50.00 Actions View receipt Printer…" at bounding box center [750, 702] width 1500 height 1312
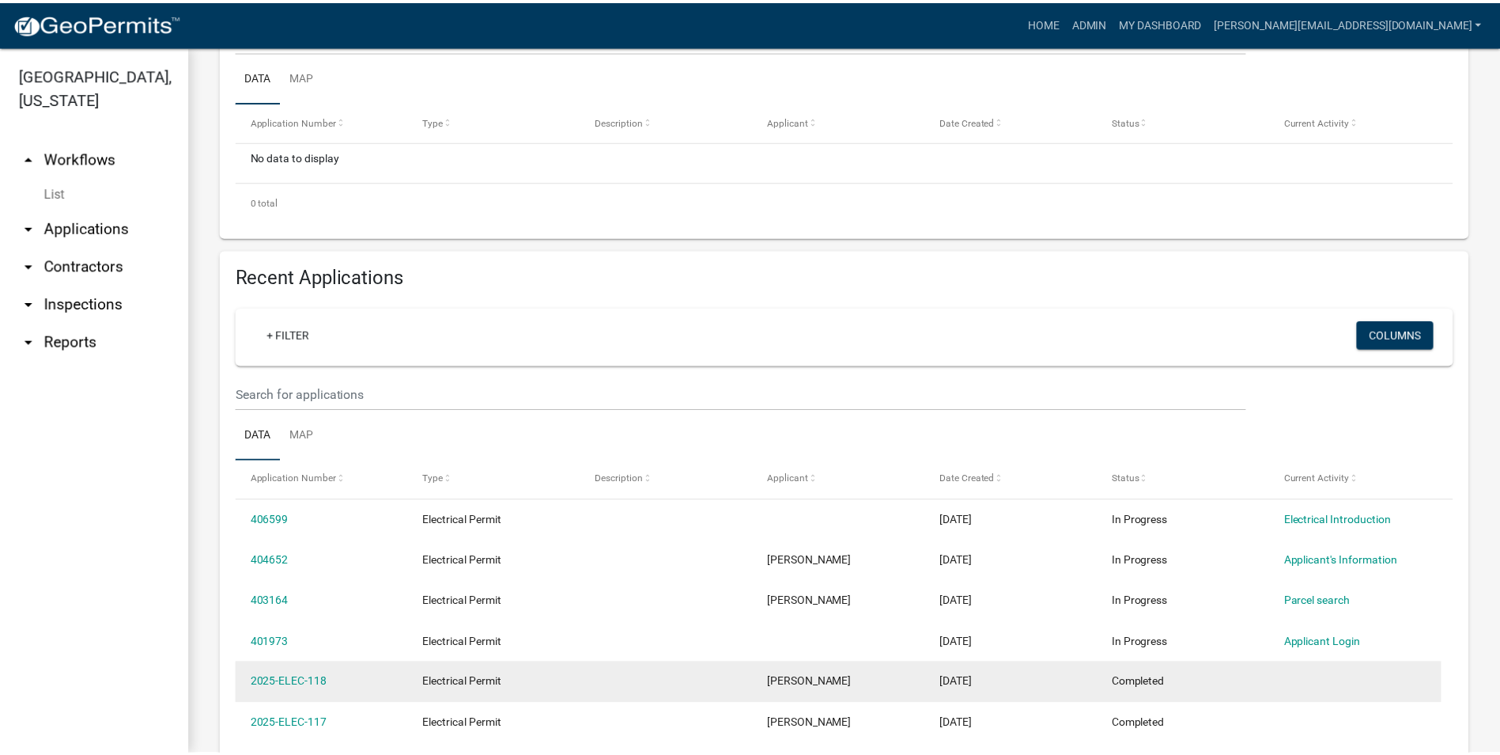
scroll to position [554, 0]
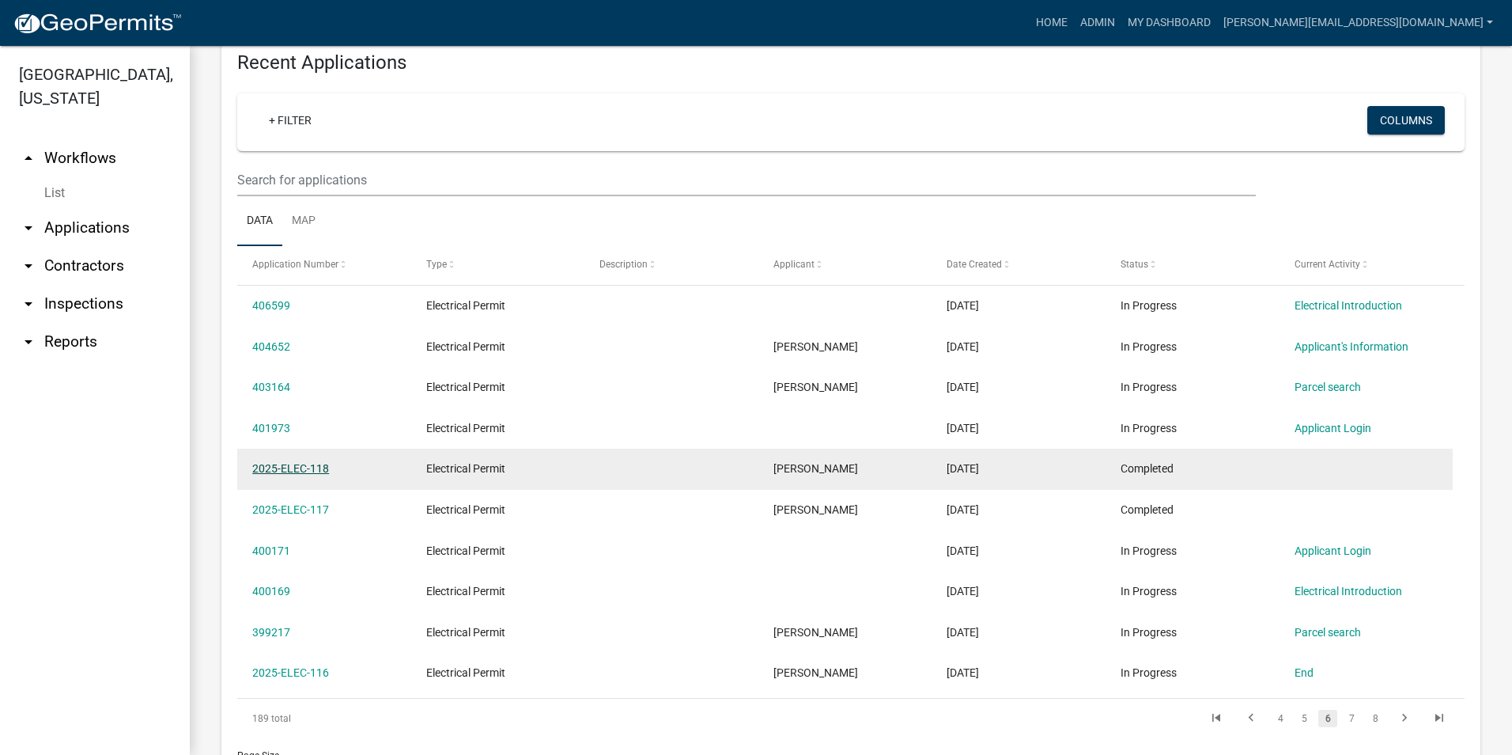
click at [294, 467] on link "2025-ELEC-118" at bounding box center [290, 468] width 77 height 13
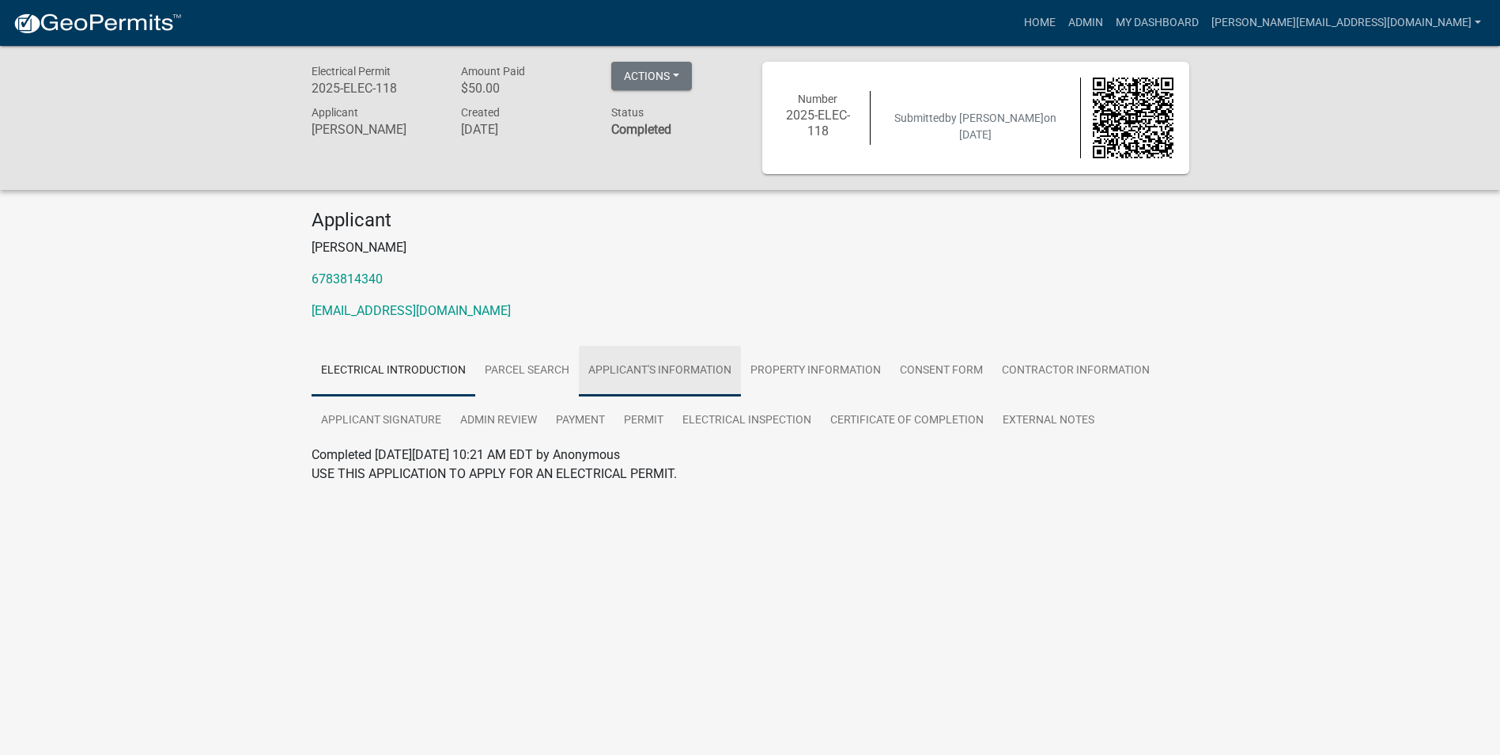
click at [638, 370] on link "Applicant's Information" at bounding box center [660, 371] width 162 height 51
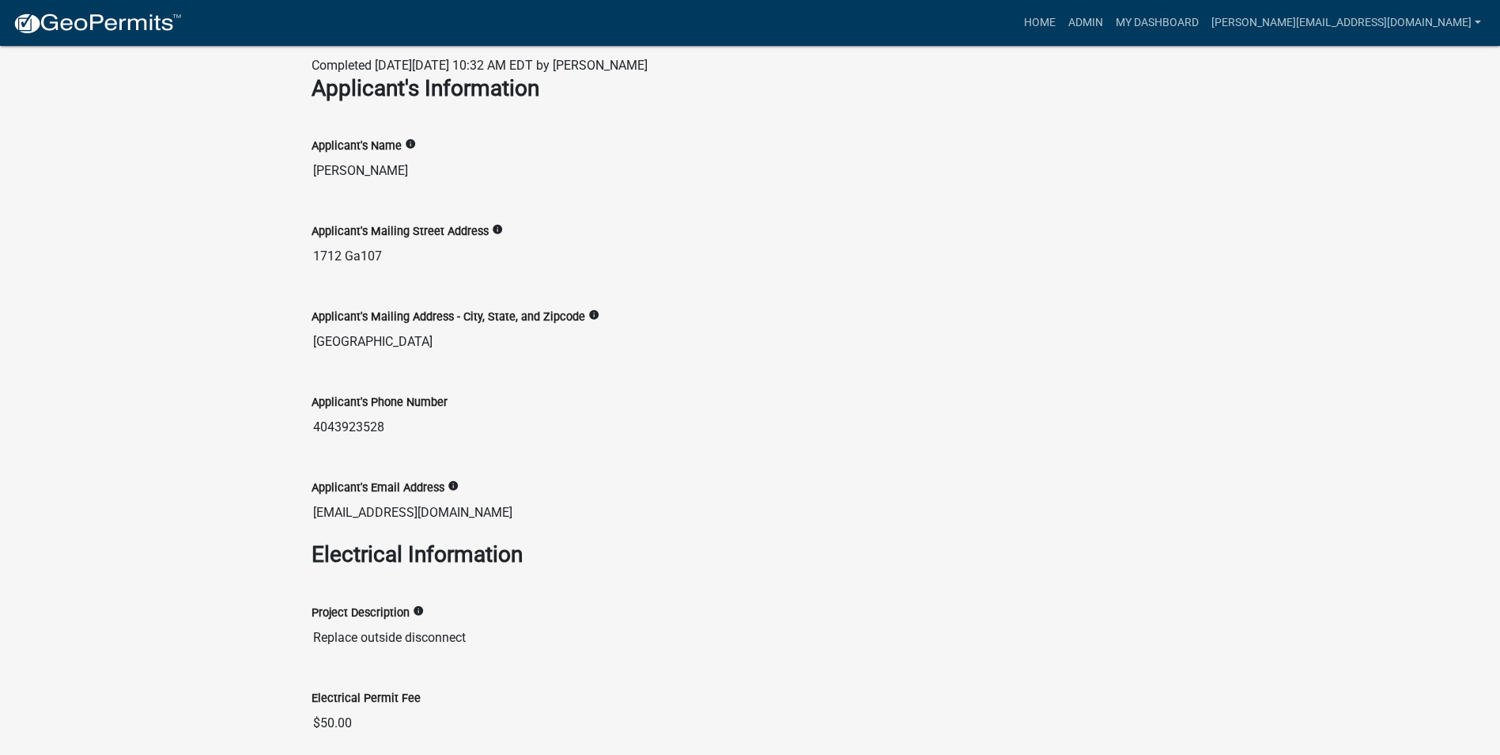
scroll to position [395, 0]
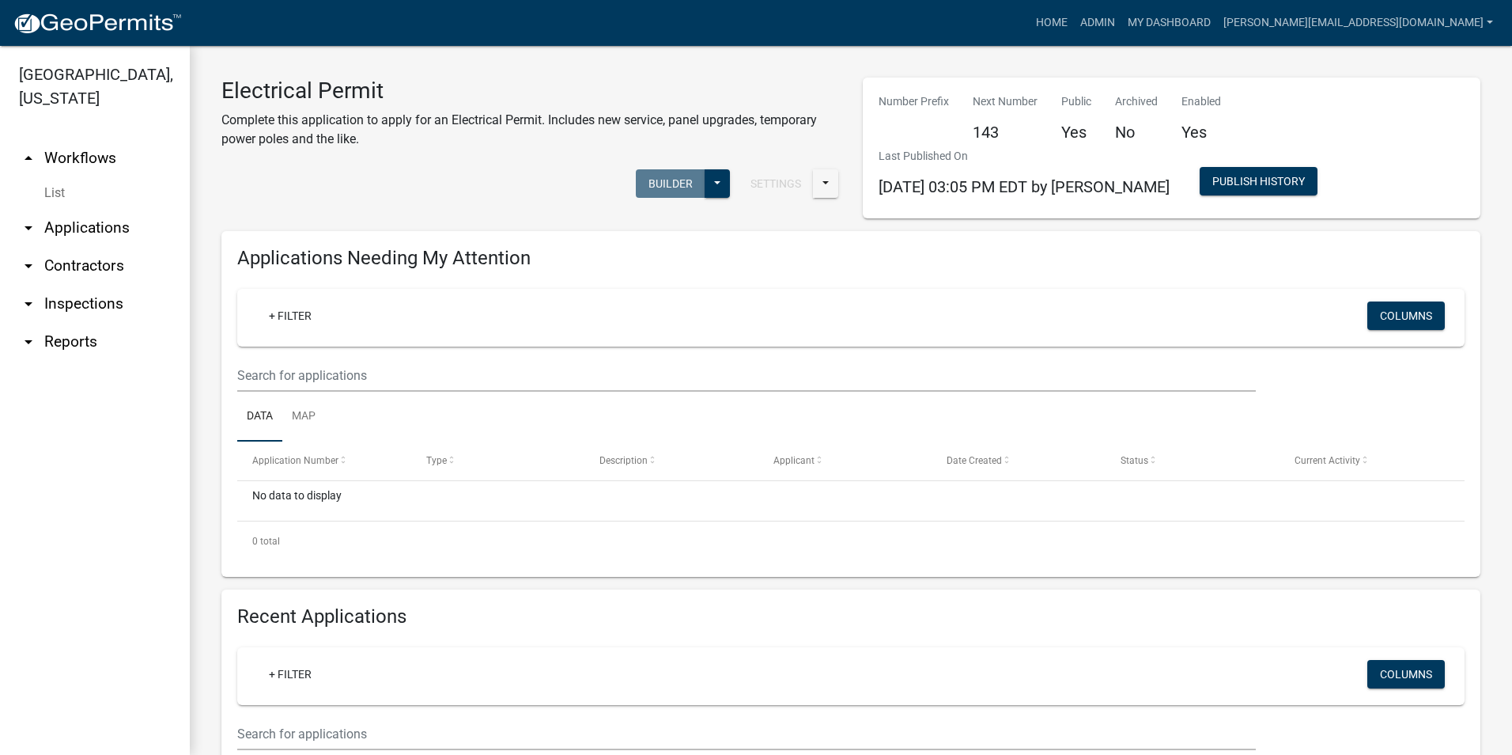
click at [150, 644] on ul "arrow_drop_up Workflows List arrow_drop_down Applications Search by Parcel Sear…" at bounding box center [95, 441] width 190 height 628
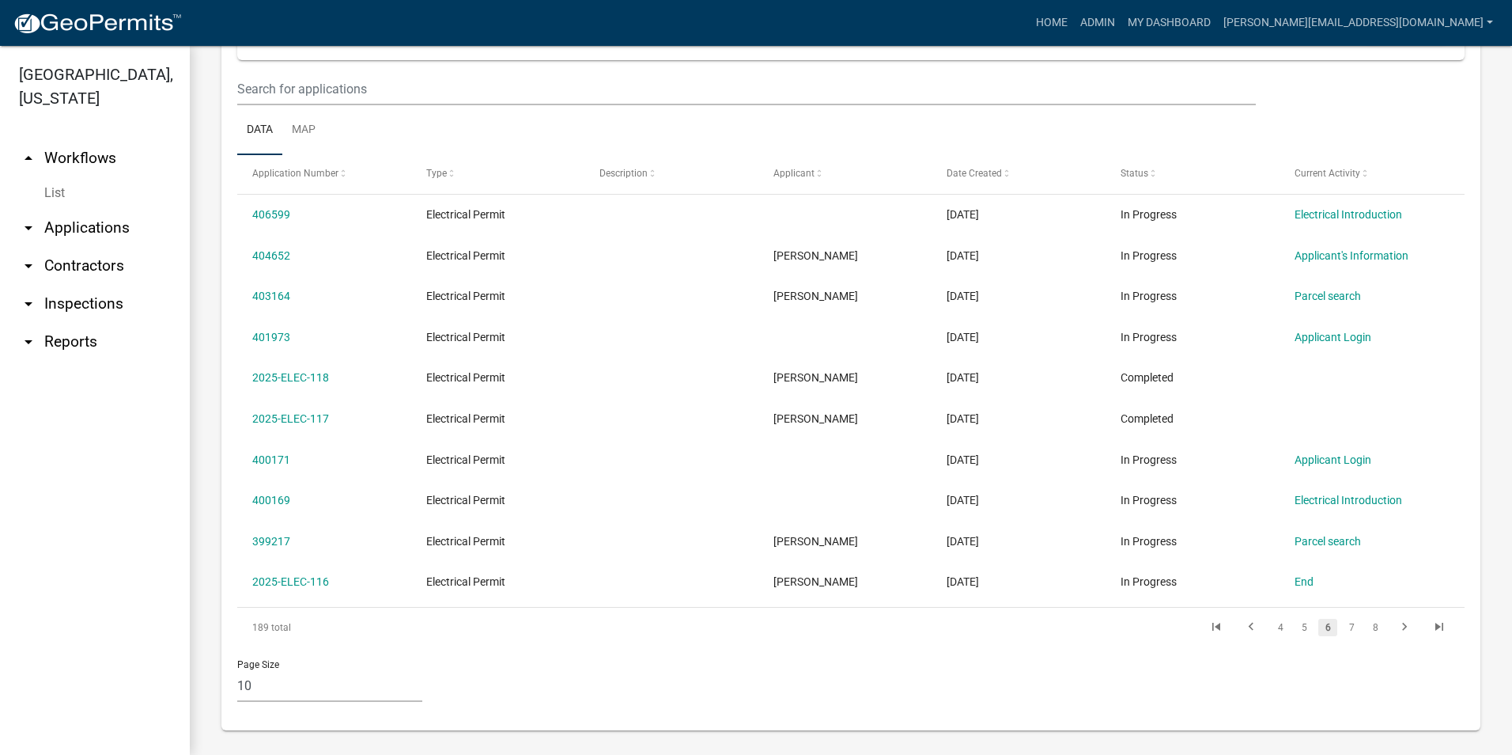
scroll to position [652, 0]
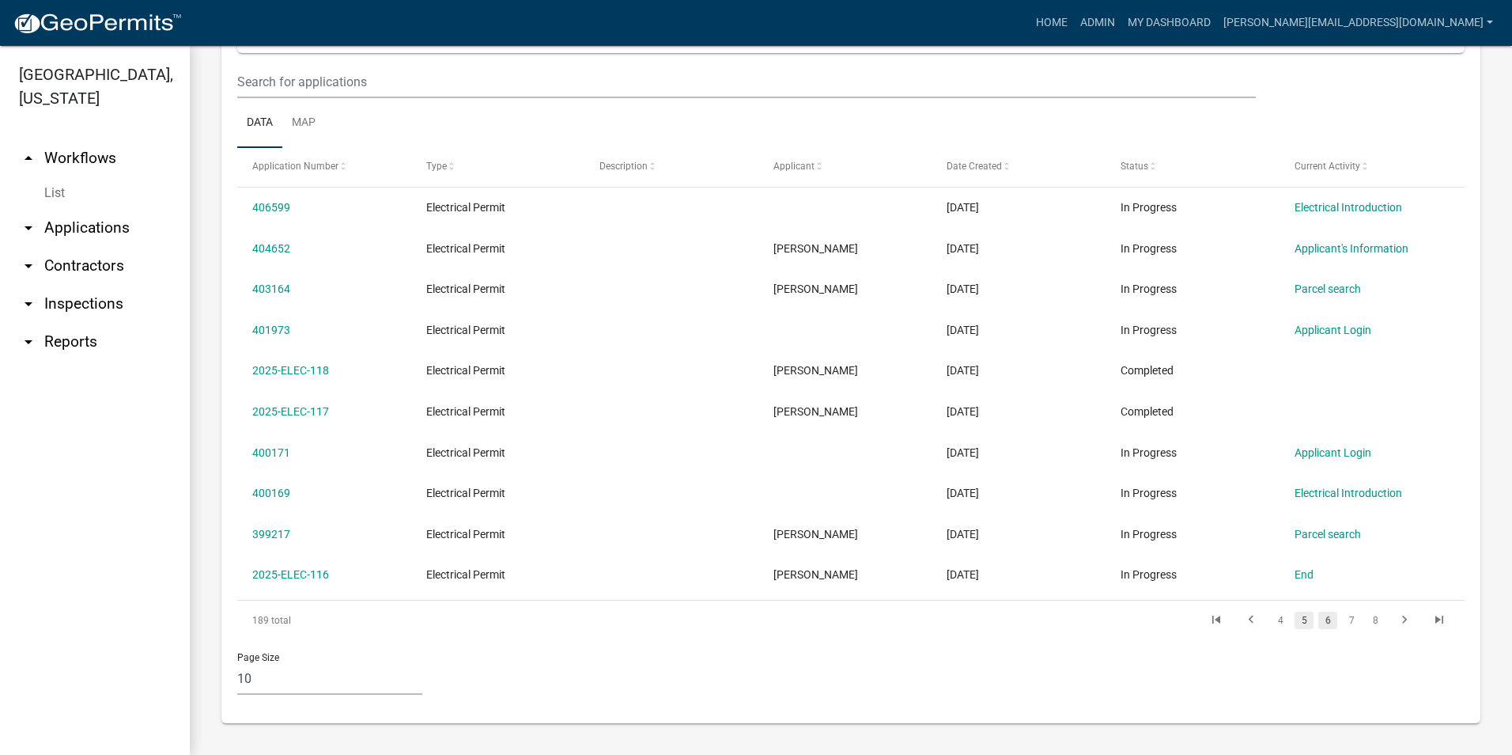
click at [1295, 616] on link "5" at bounding box center [1304, 619] width 19 height 17
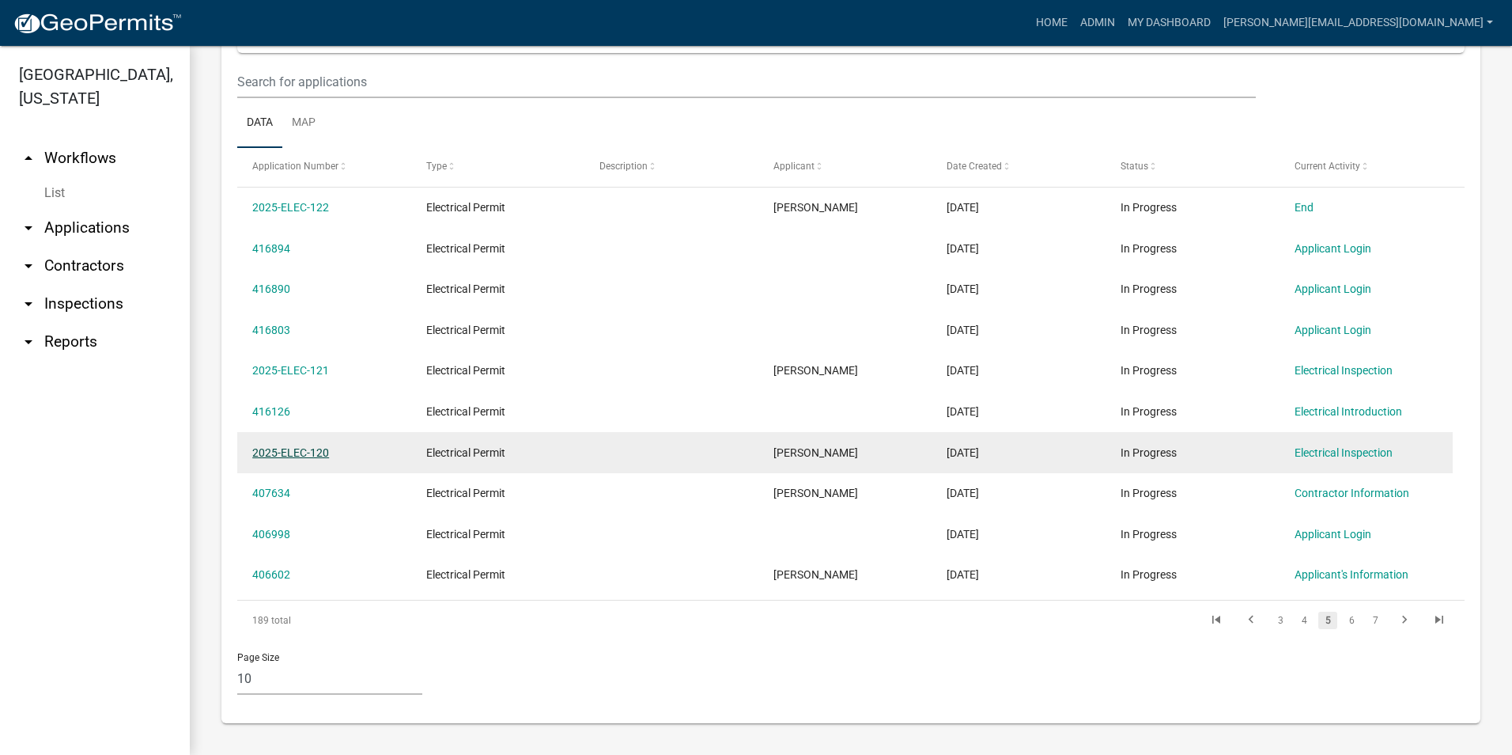
click at [306, 449] on link "2025-ELEC-120" at bounding box center [290, 452] width 77 height 13
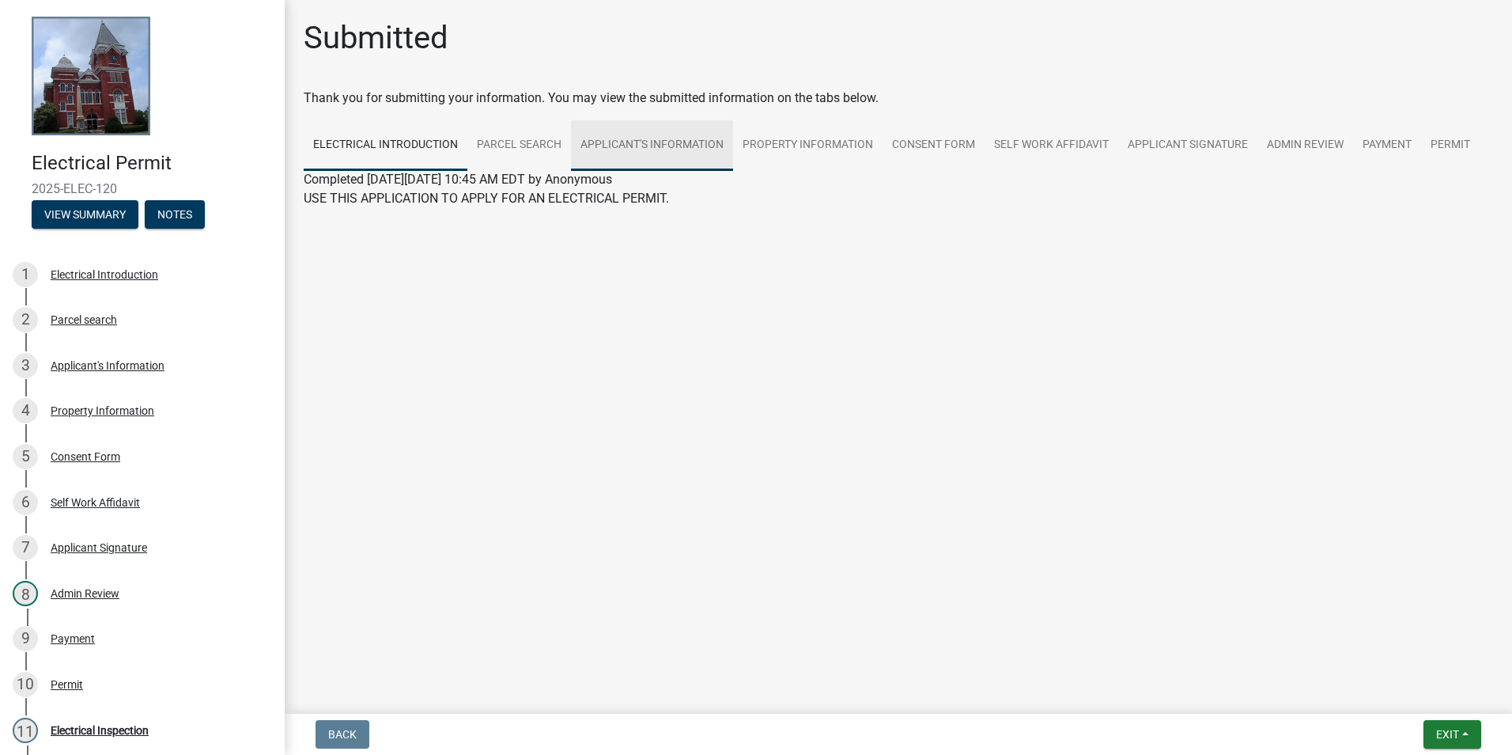
click at [623, 145] on link "Applicant's Information" at bounding box center [652, 145] width 162 height 51
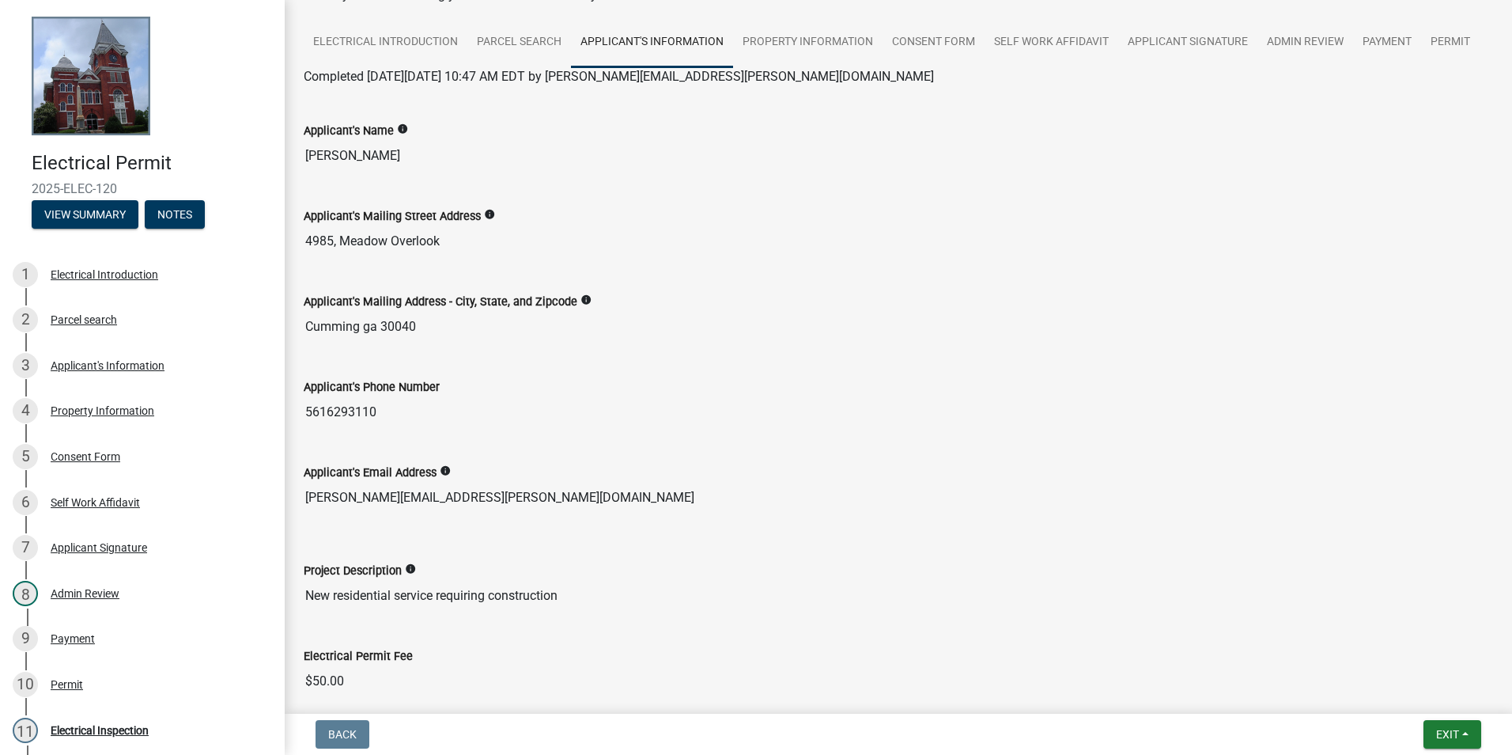
scroll to position [237, 0]
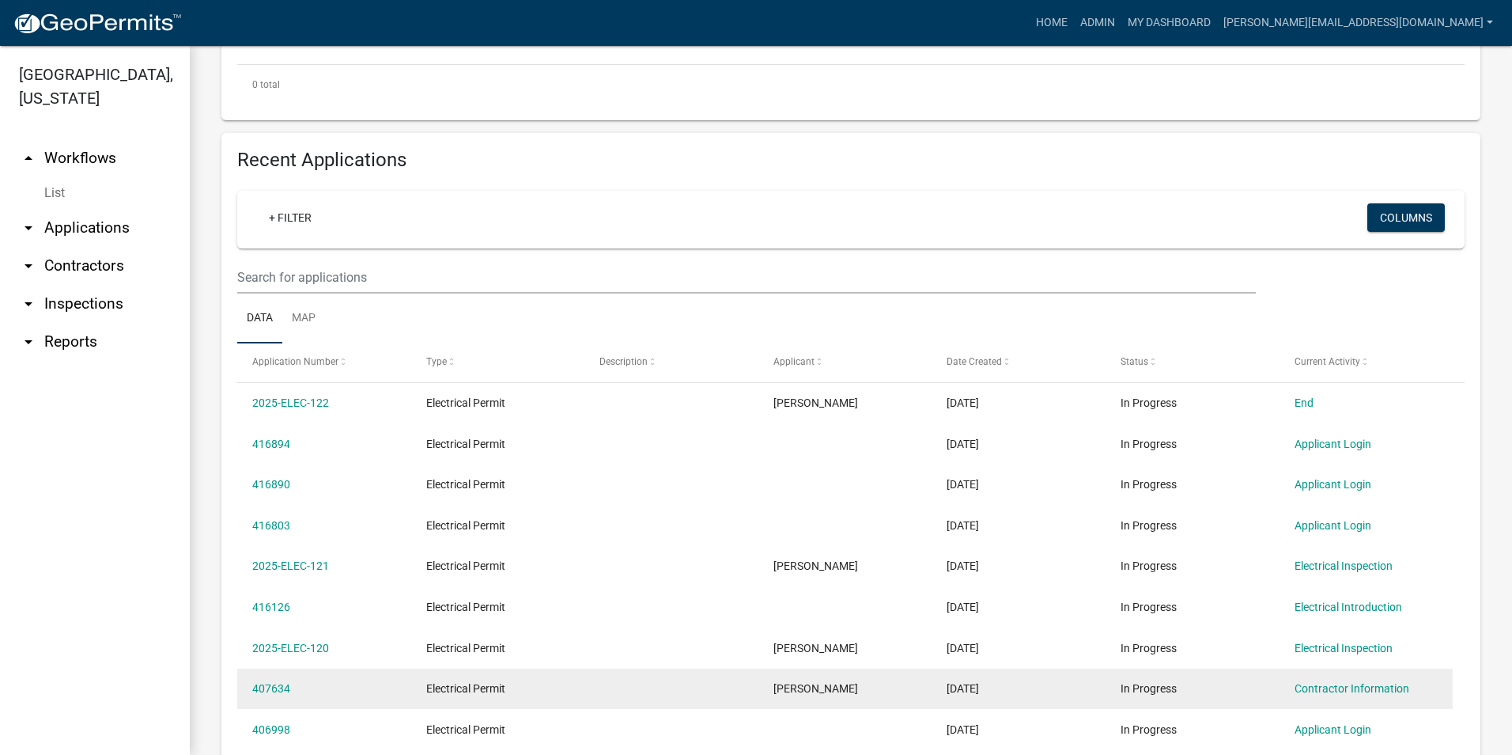
scroll to position [633, 0]
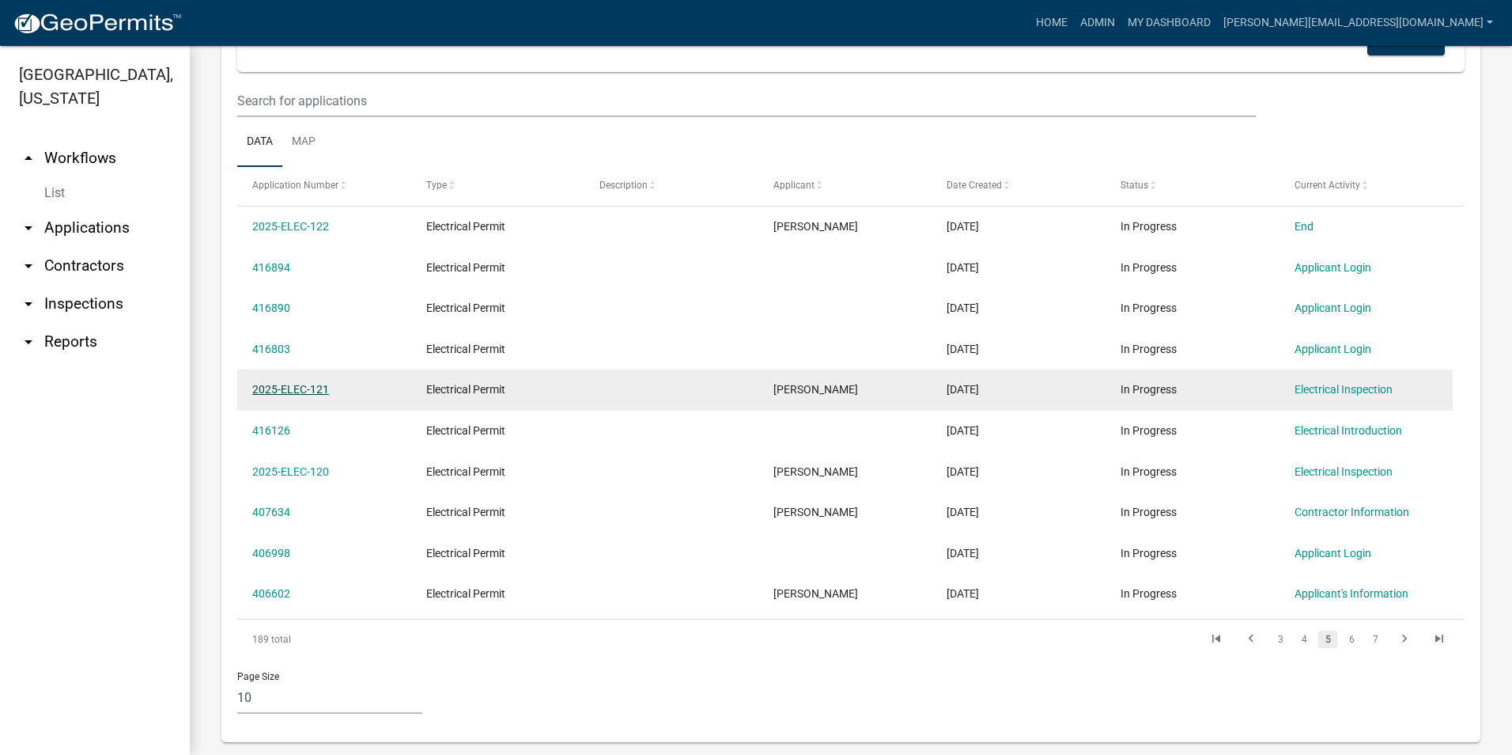
click at [310, 392] on link "2025-ELEC-121" at bounding box center [290, 389] width 77 height 13
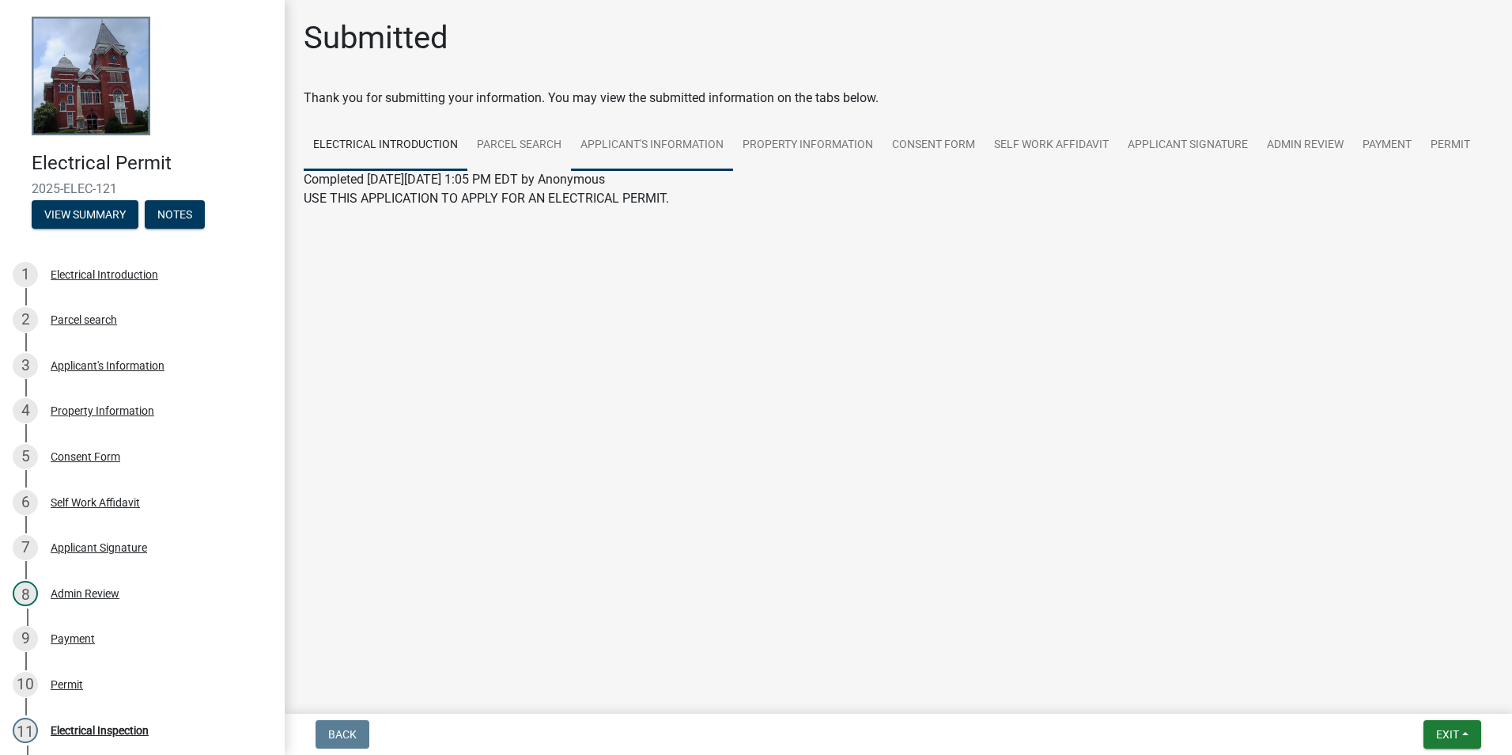
click at [683, 147] on link "Applicant's Information" at bounding box center [652, 145] width 162 height 51
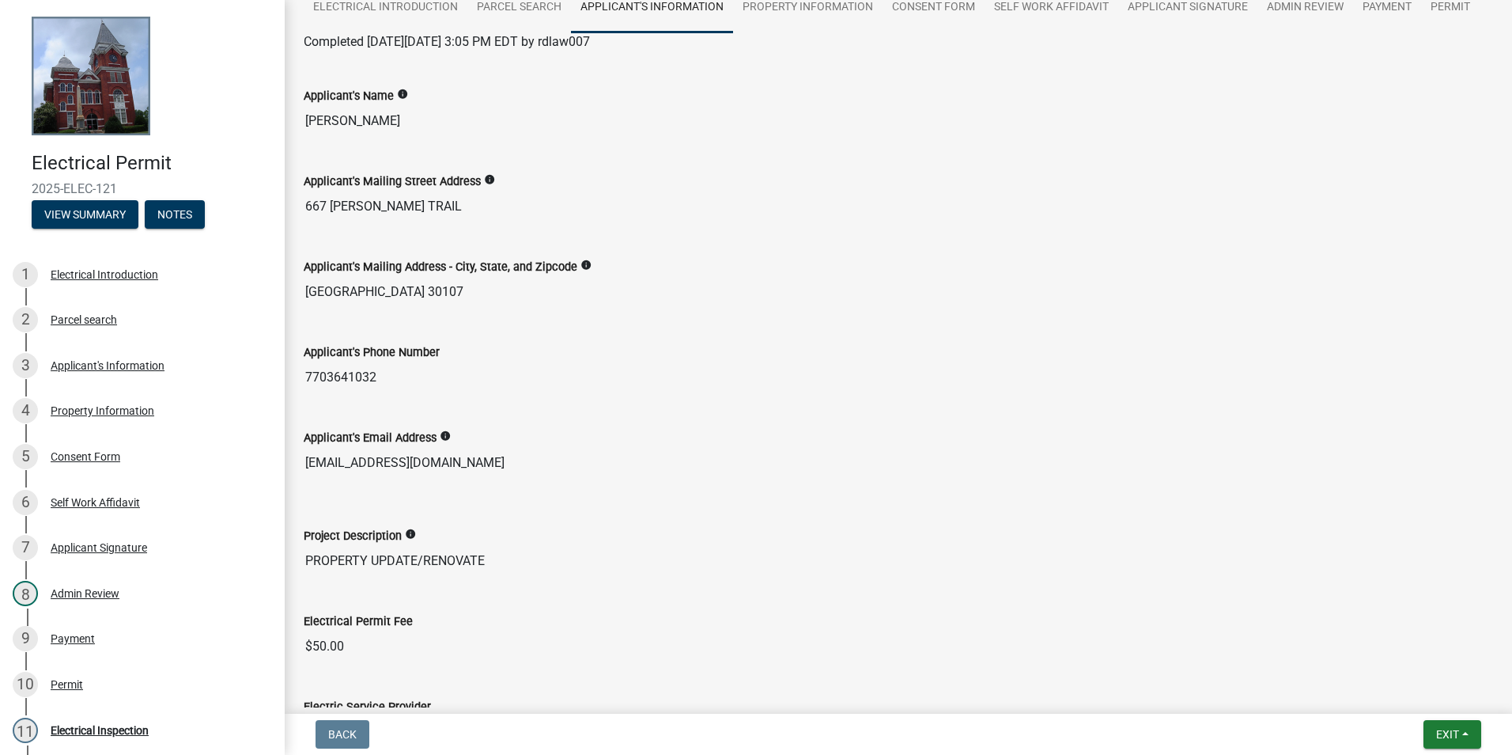
scroll to position [158, 0]
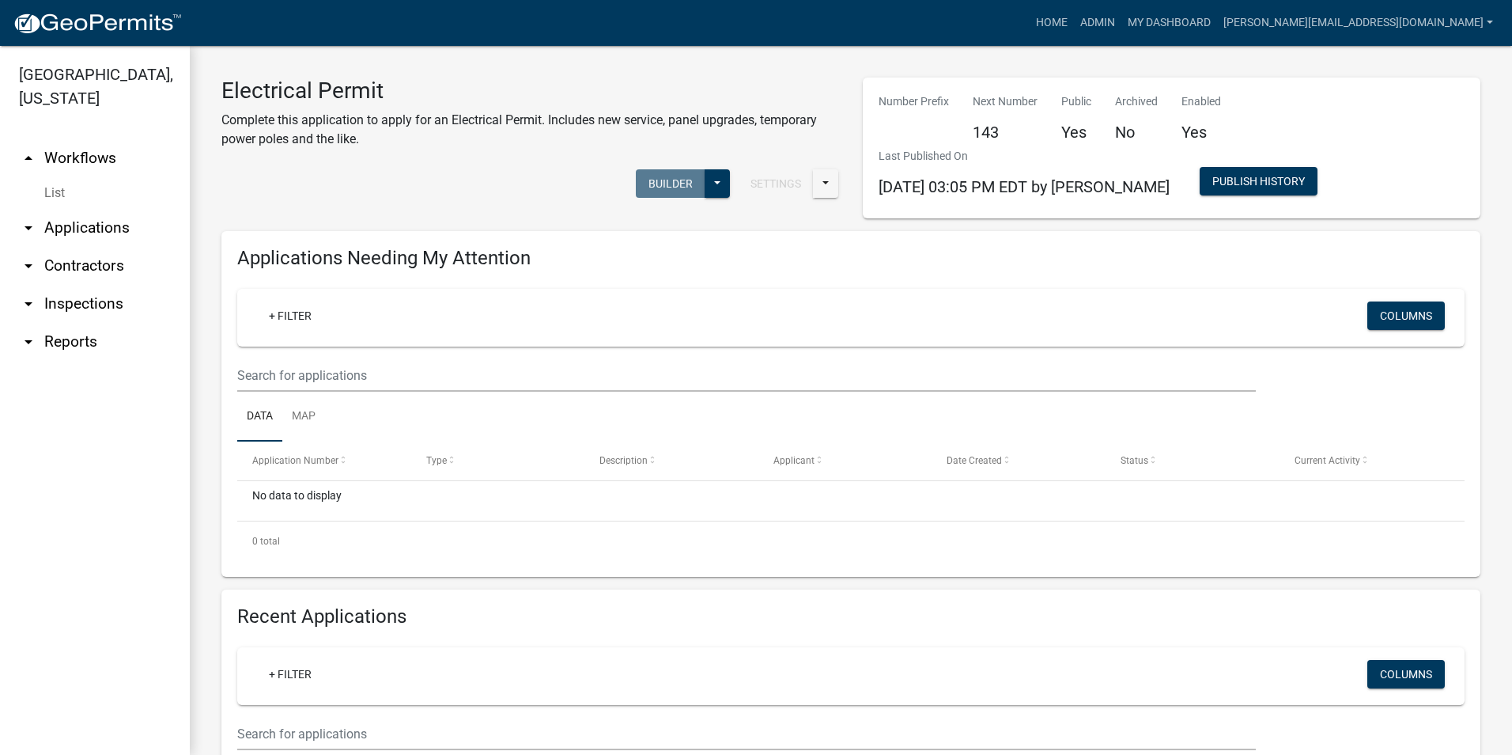
click at [82, 579] on ul "arrow_drop_up Workflows List arrow_drop_down Applications Search by Parcel Sear…" at bounding box center [95, 441] width 190 height 628
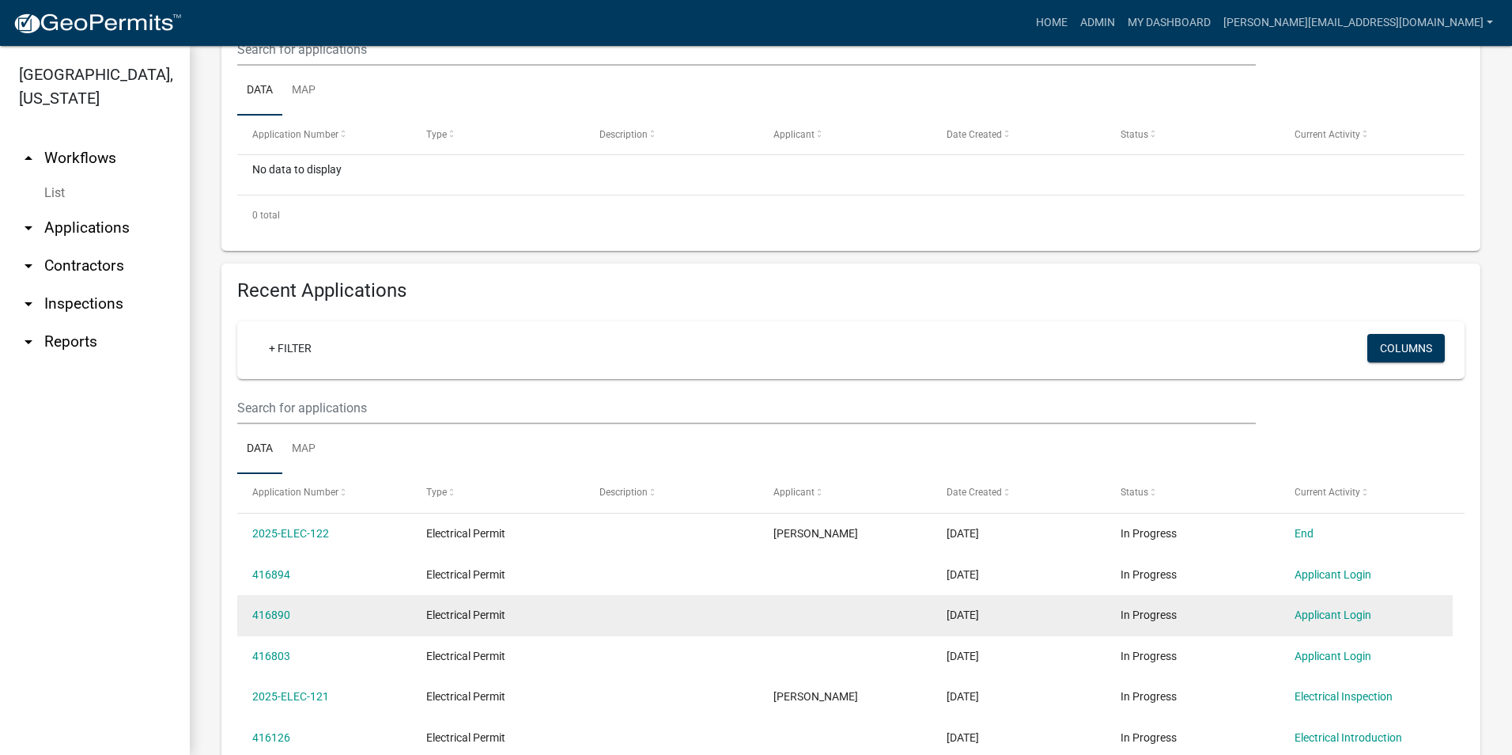
scroll to position [475, 0]
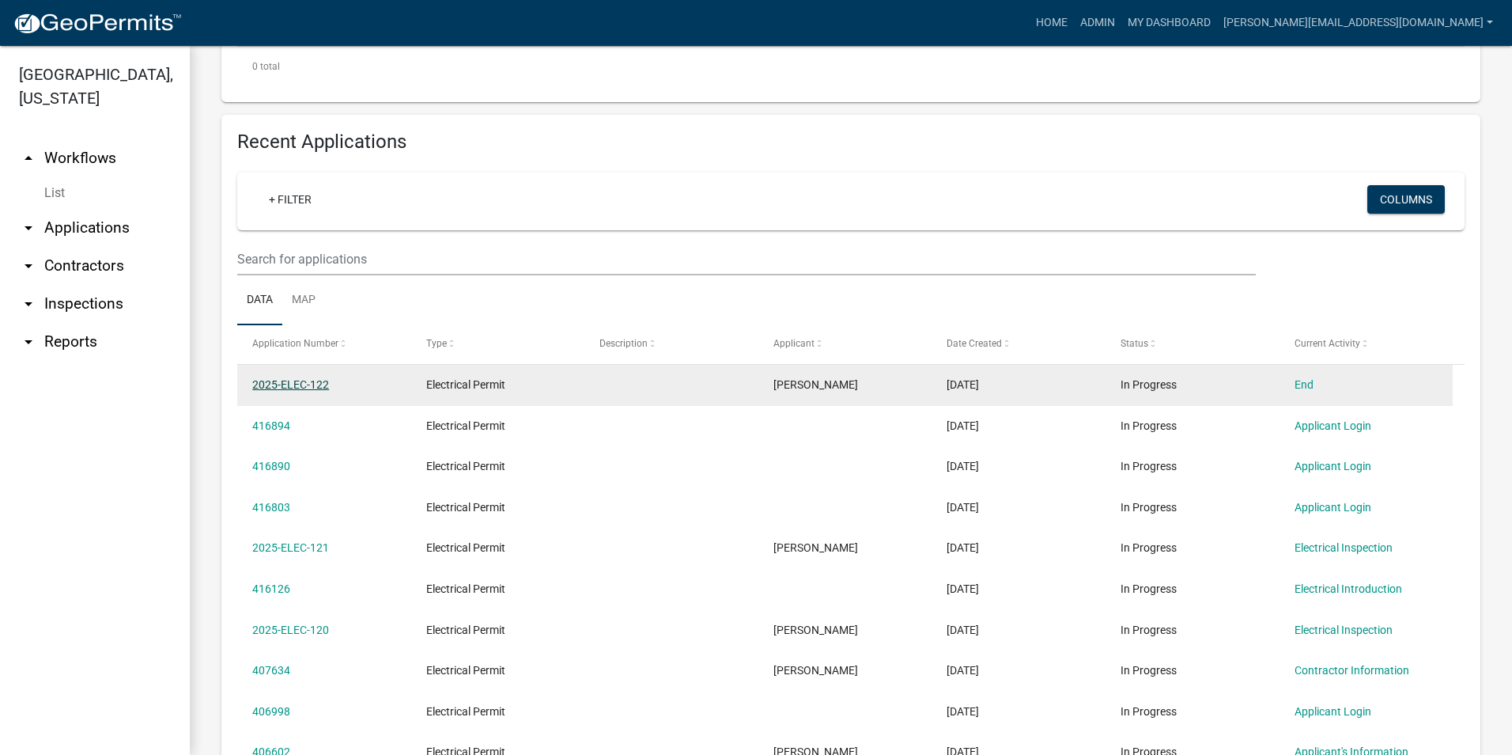
click at [319, 386] on link "2025-ELEC-122" at bounding box center [290, 384] width 77 height 13
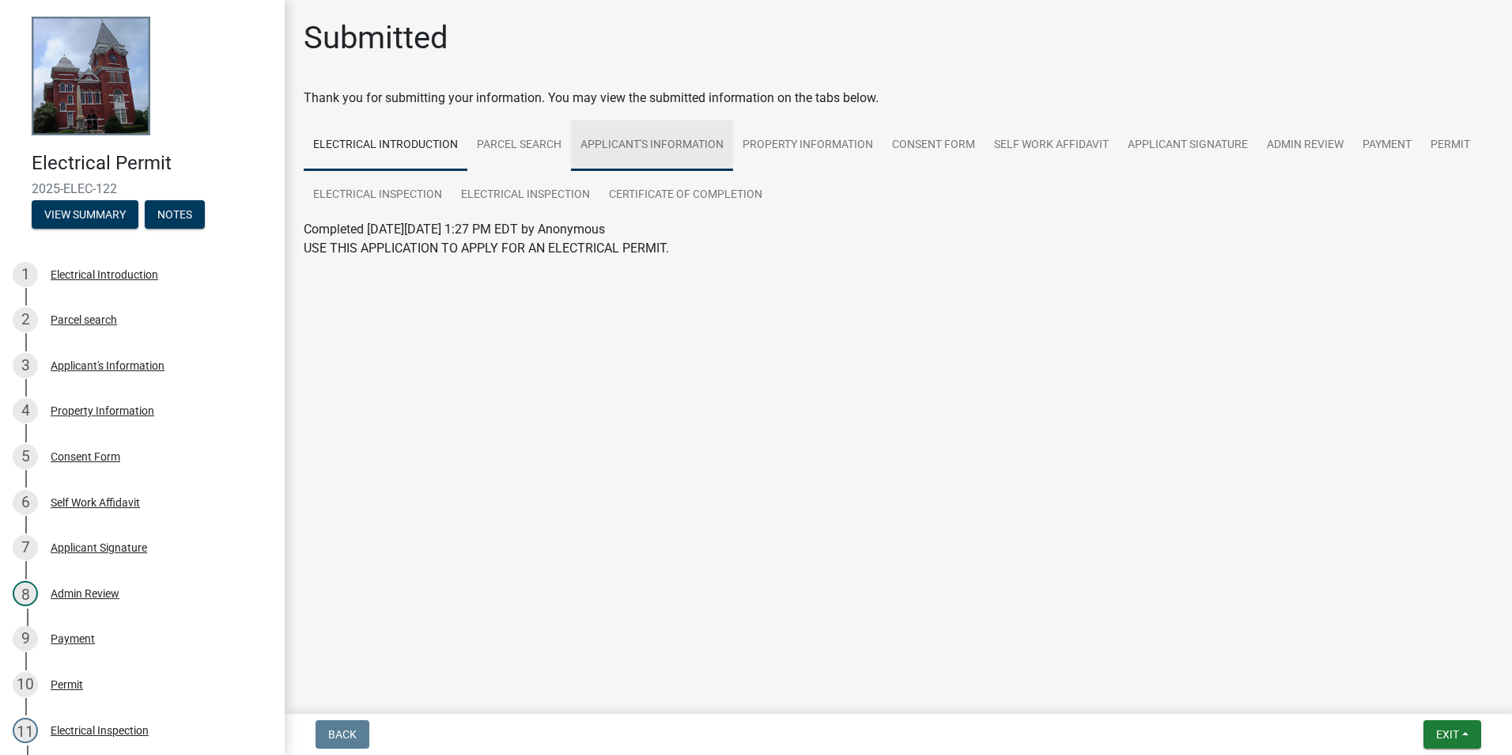
click at [653, 149] on link "Applicant's Information" at bounding box center [652, 145] width 162 height 51
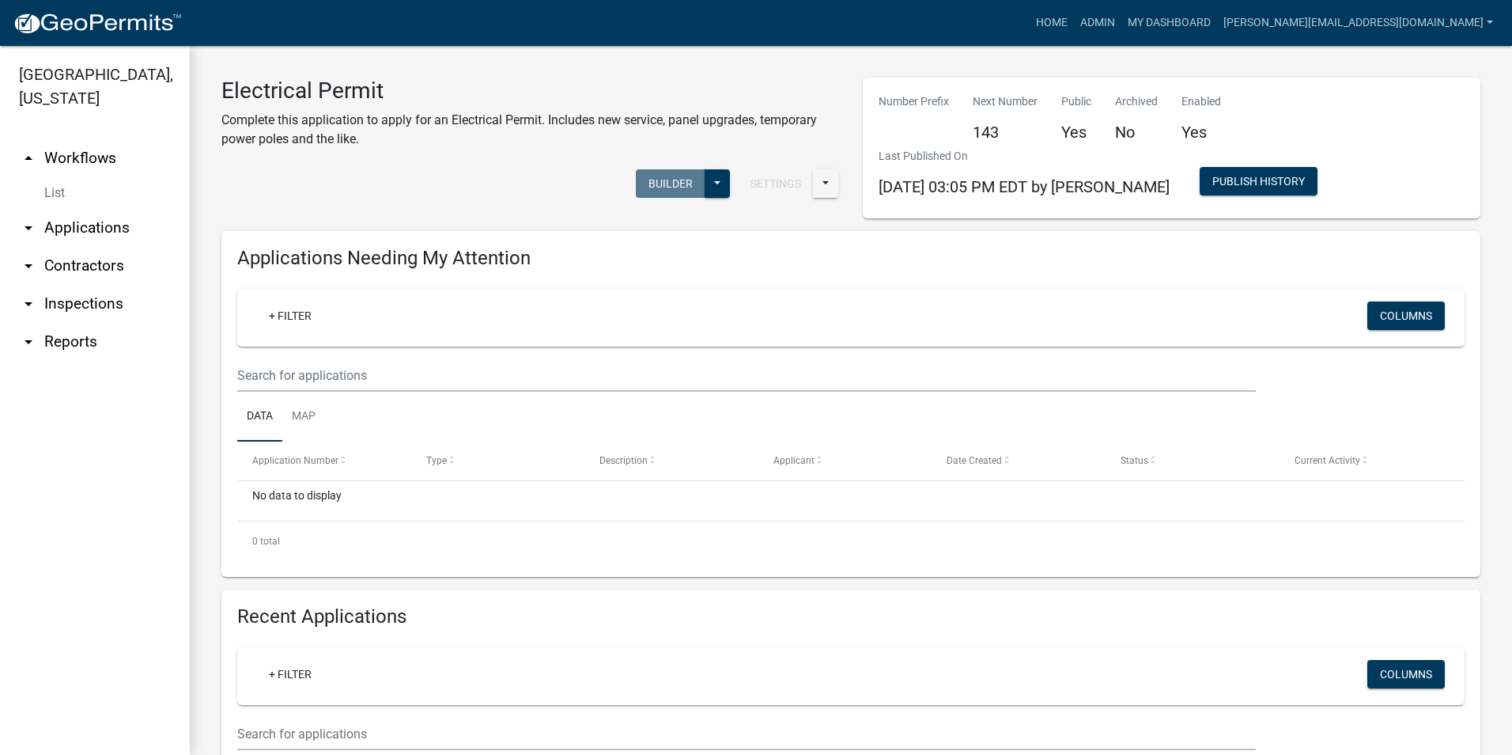
click at [113, 642] on ul "arrow_drop_up Workflows List arrow_drop_down Applications Search by Parcel Sear…" at bounding box center [95, 441] width 190 height 628
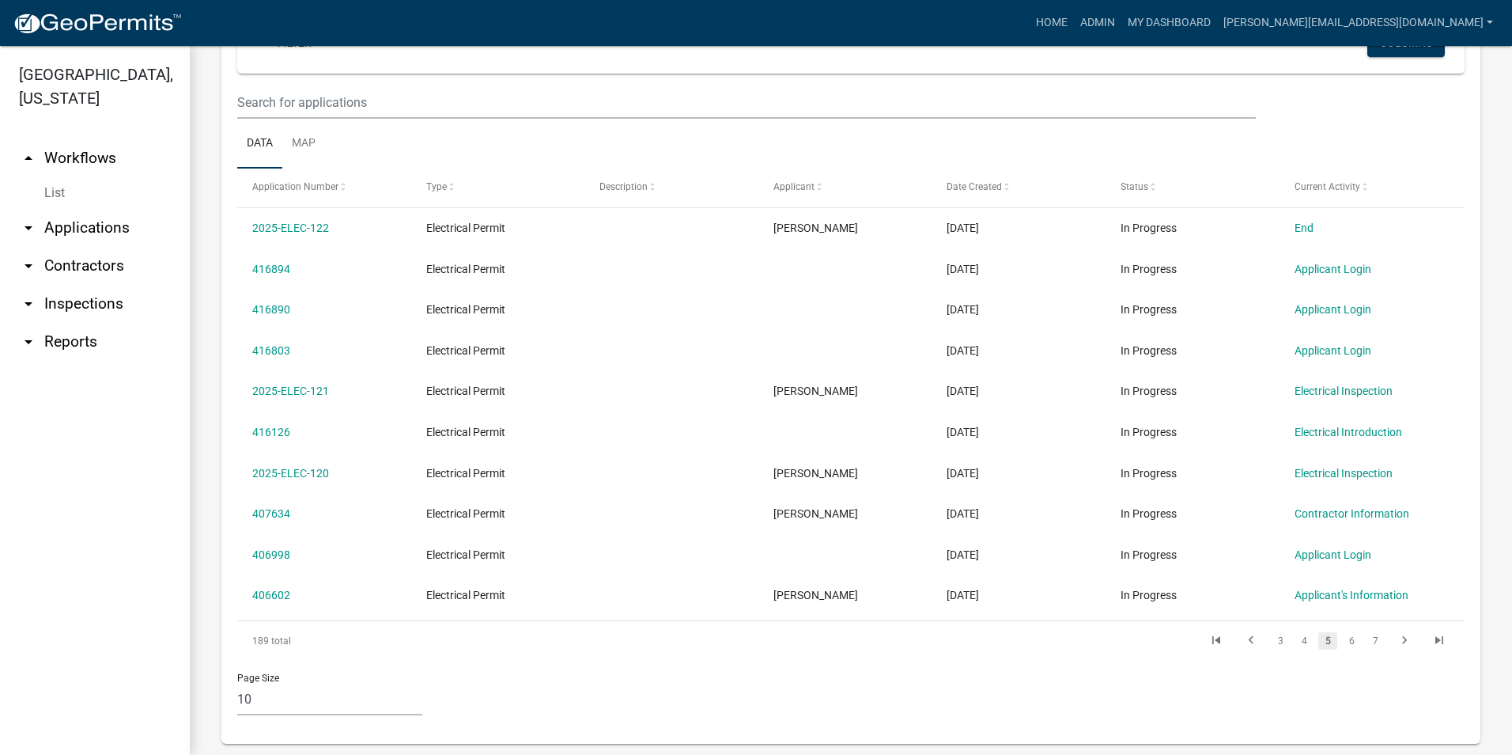
scroll to position [633, 0]
click at [1295, 641] on link "4" at bounding box center [1304, 638] width 19 height 17
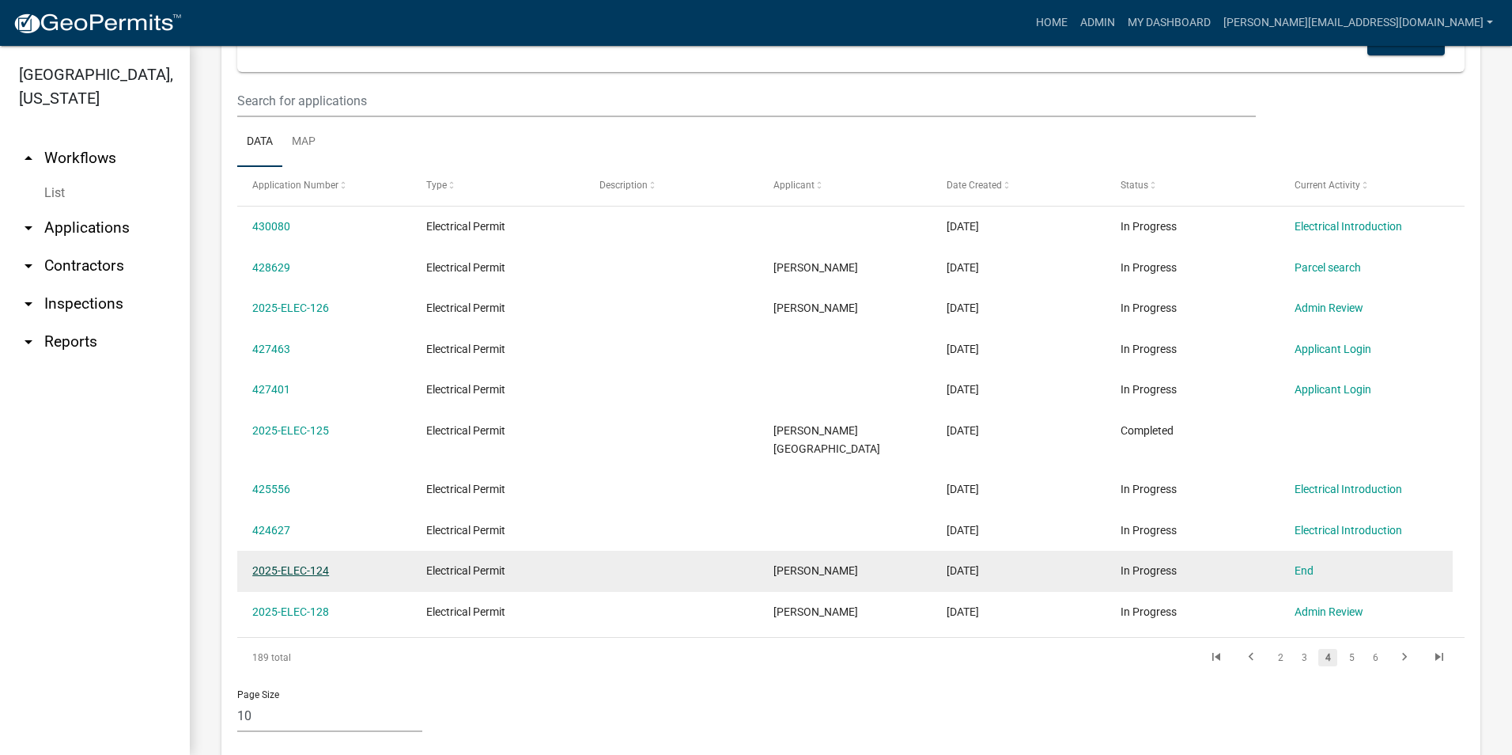
click at [324, 564] on link "2025-ELEC-124" at bounding box center [290, 570] width 77 height 13
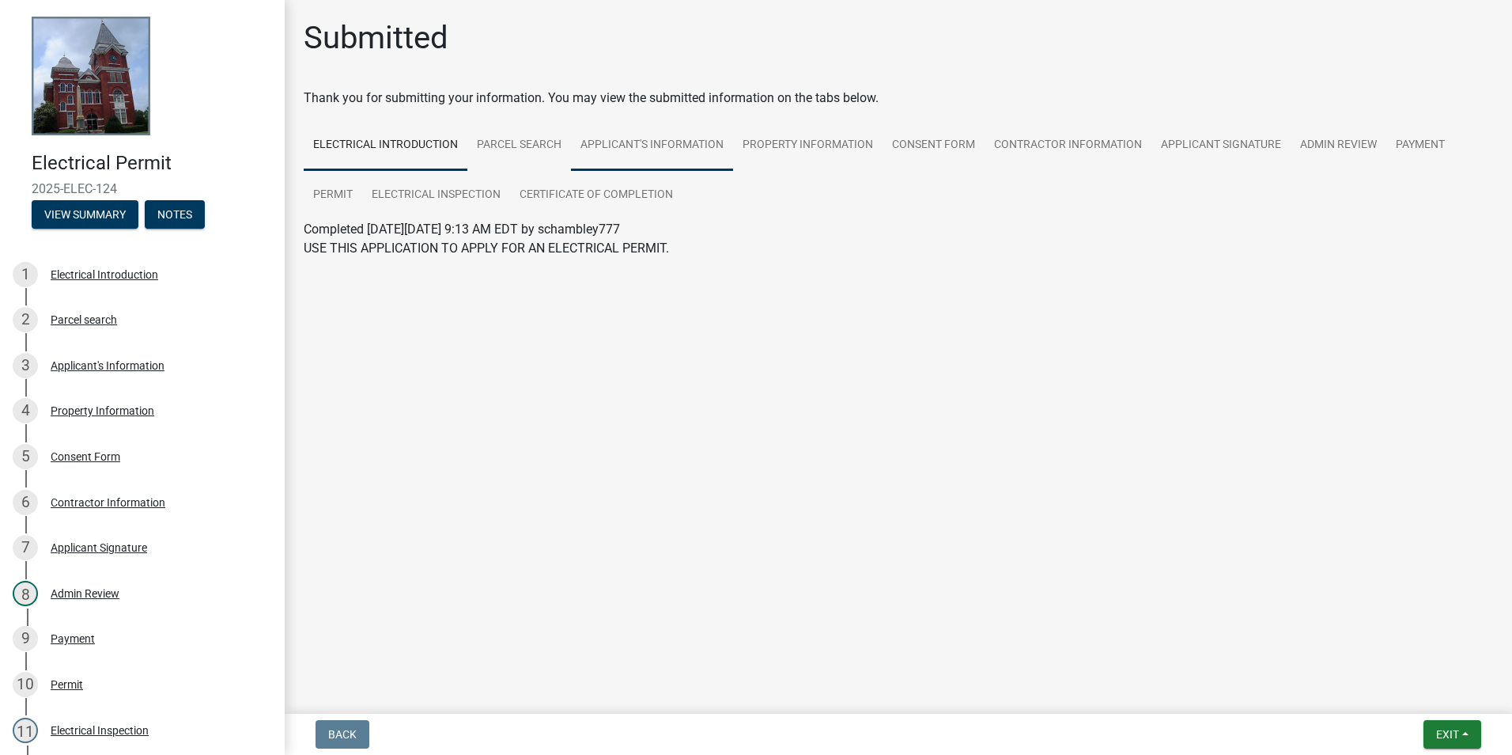
click at [683, 152] on link "Applicant's Information" at bounding box center [652, 145] width 162 height 51
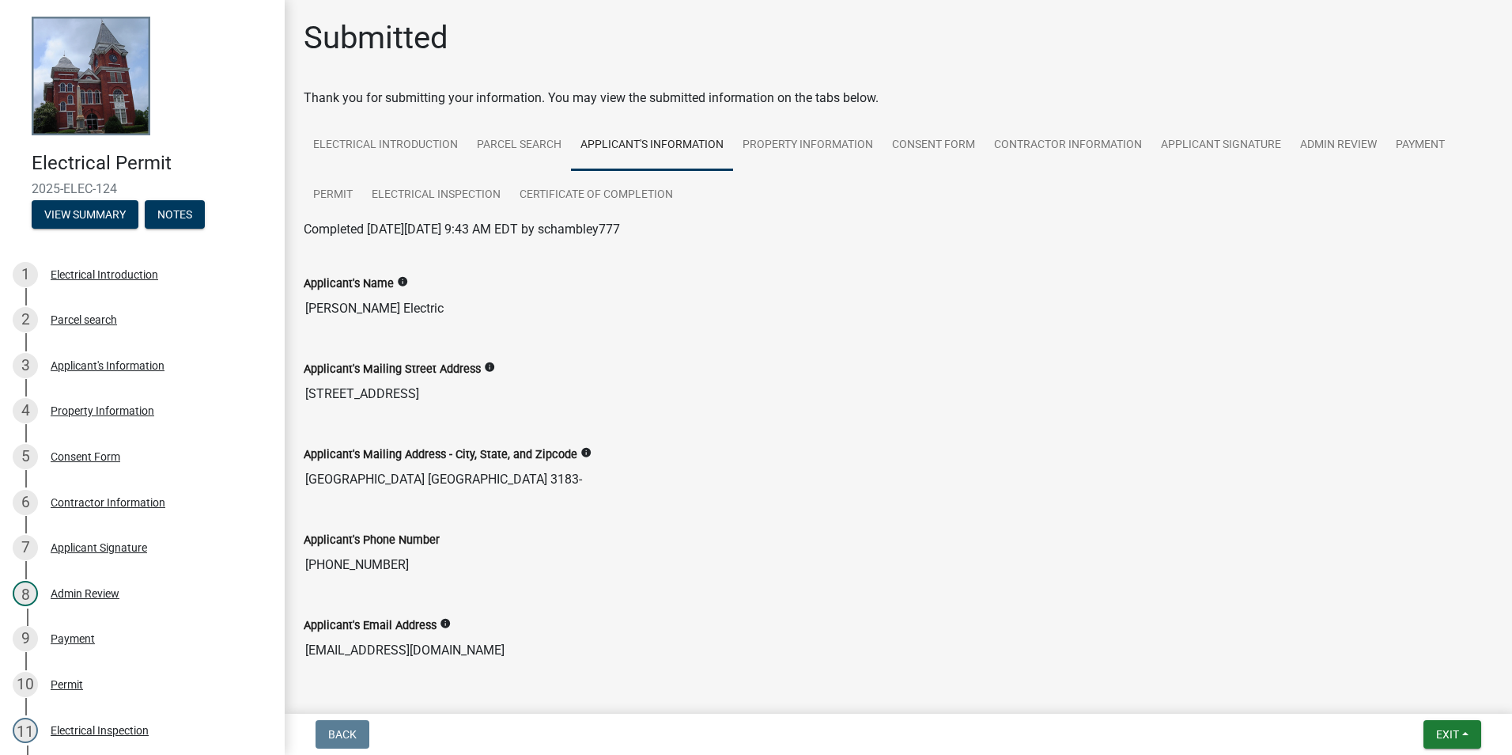
scroll to position [158, 0]
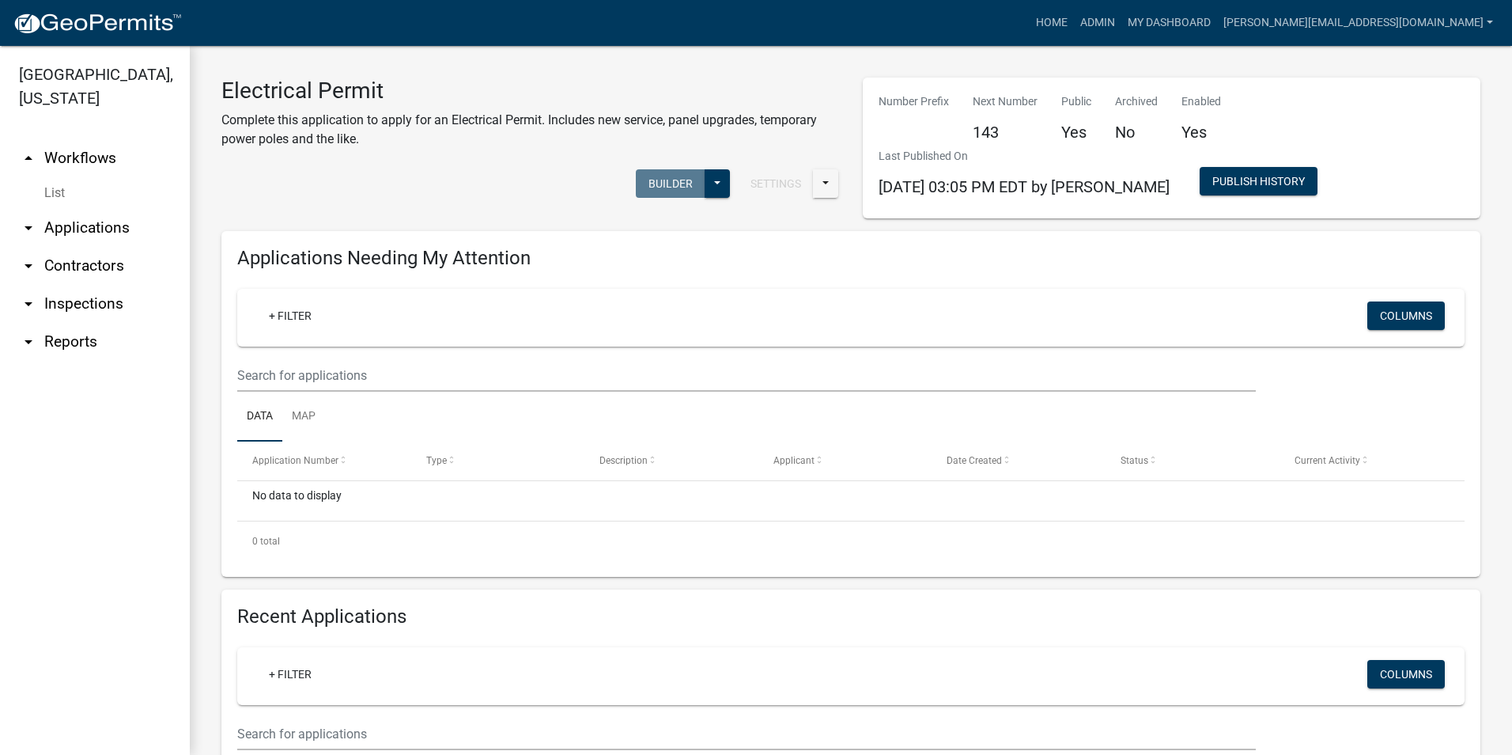
click at [97, 625] on ul "arrow_drop_up Workflows List arrow_drop_down Applications Search by Parcel Sear…" at bounding box center [95, 441] width 190 height 628
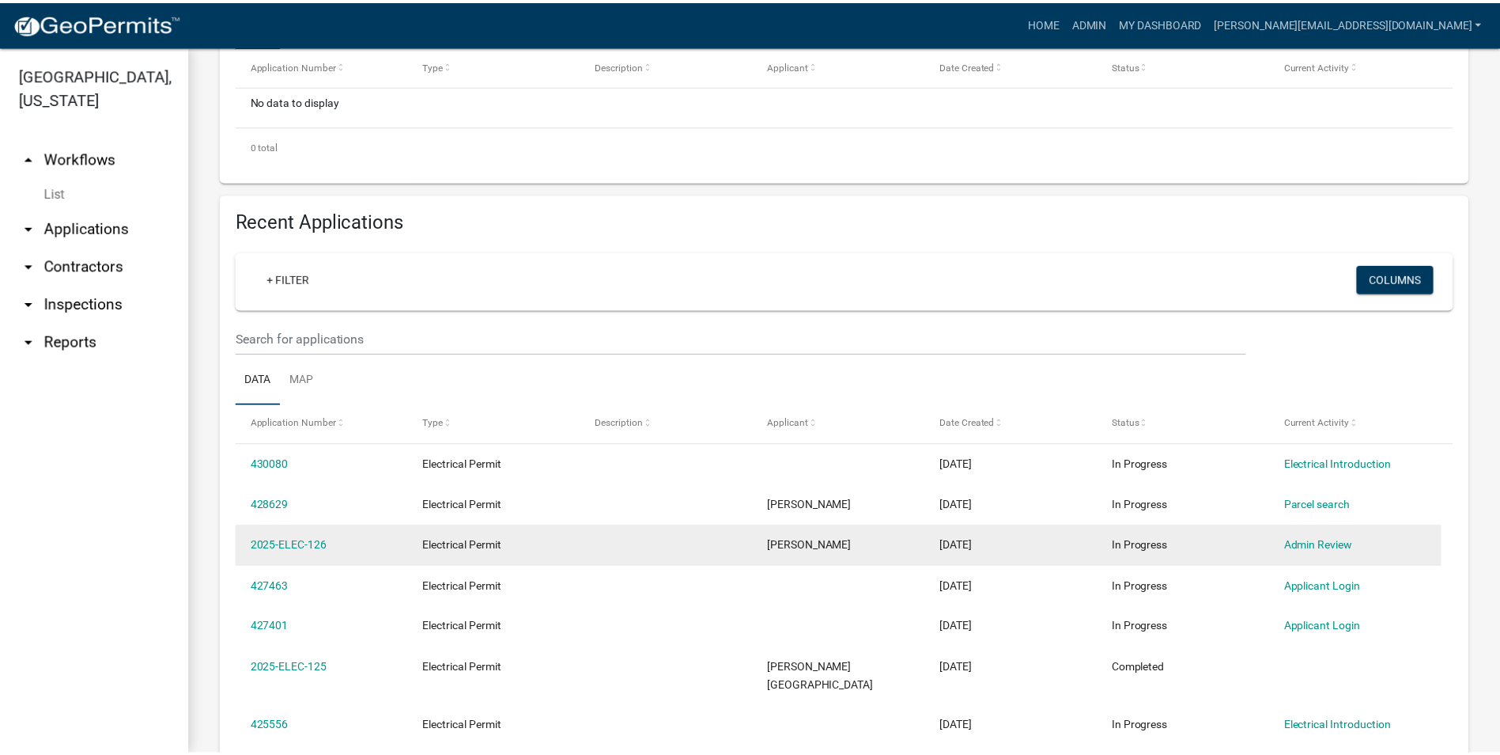
scroll to position [395, 0]
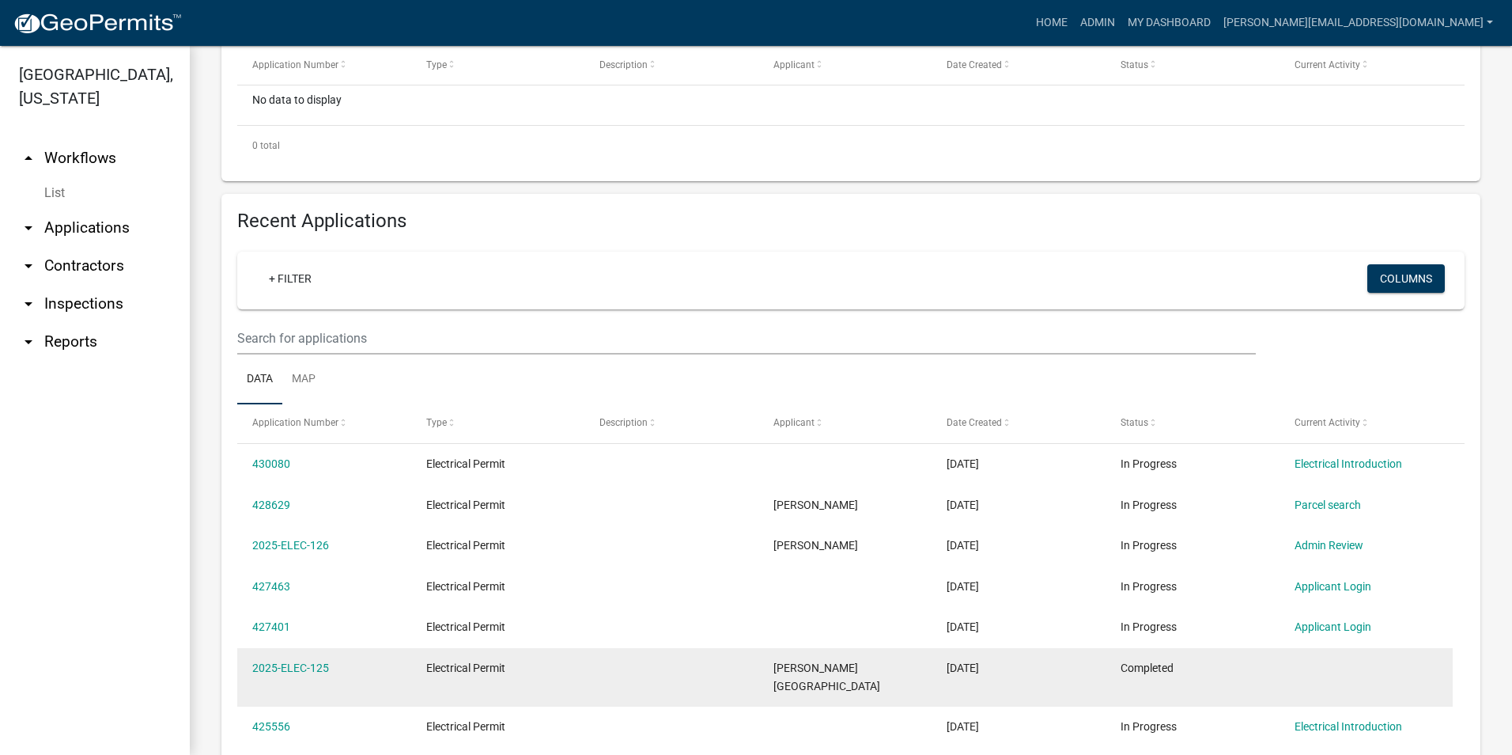
click at [304, 659] on div "2025-ELEC-125" at bounding box center [323, 668] width 143 height 18
click at [311, 661] on link "2025-ELEC-125" at bounding box center [290, 667] width 77 height 13
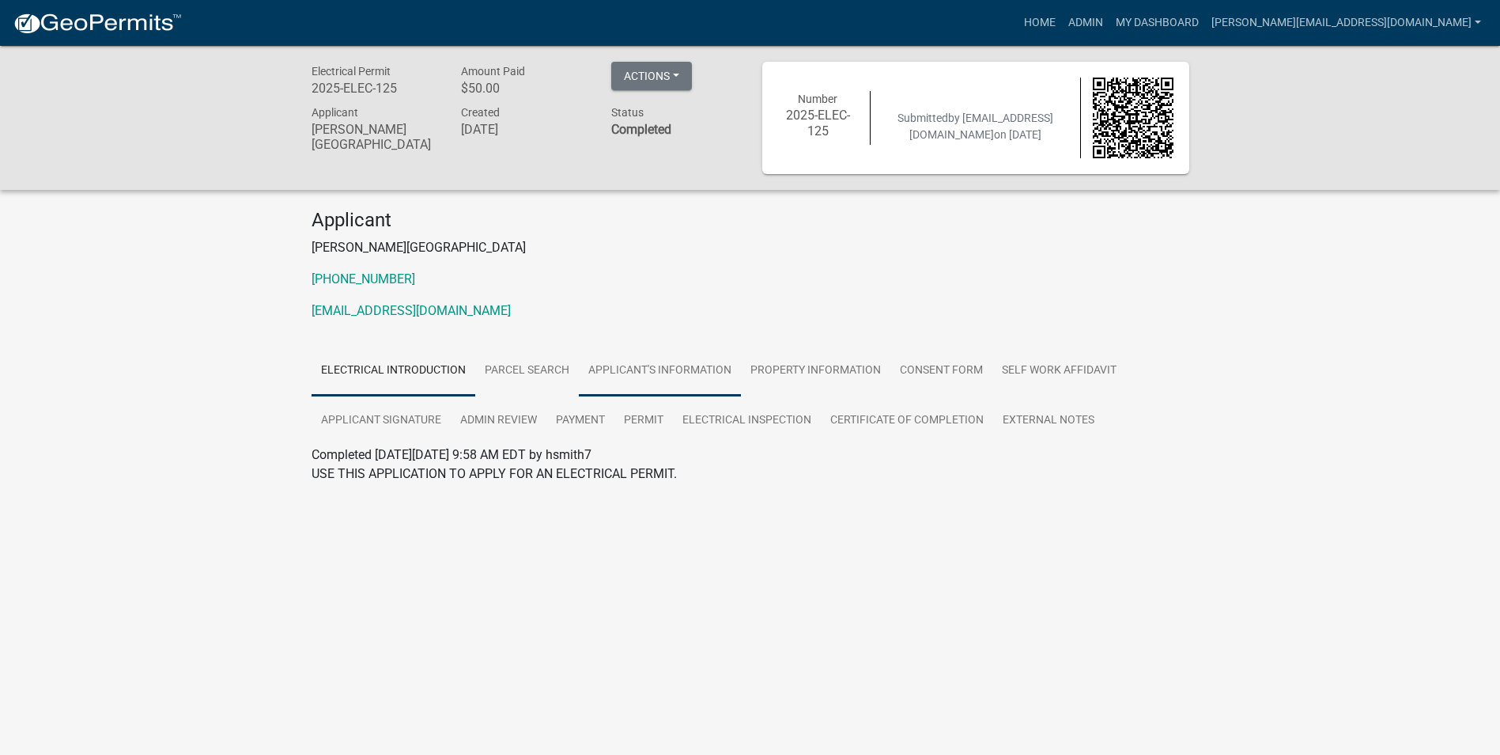
click at [665, 367] on link "Applicant's Information" at bounding box center [660, 371] width 162 height 51
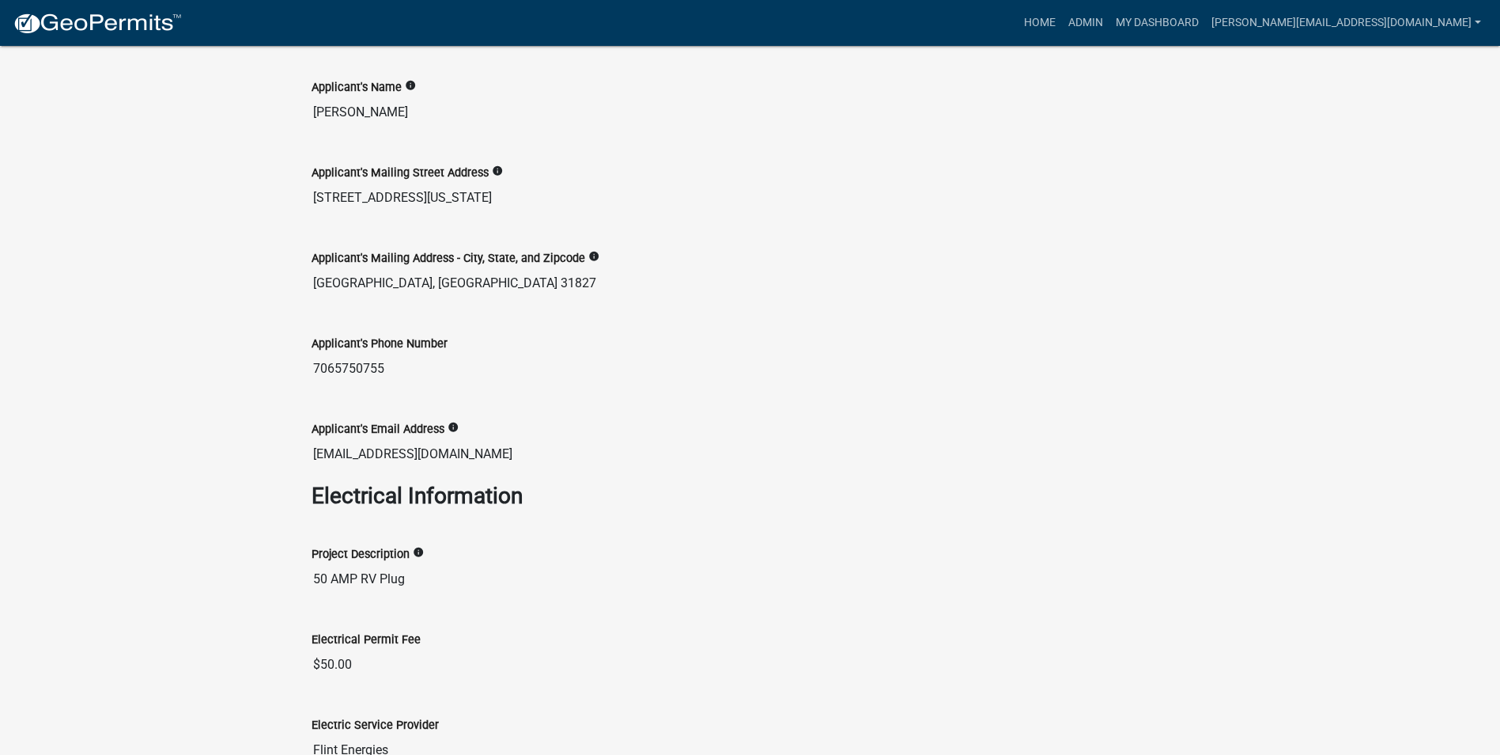
scroll to position [475, 0]
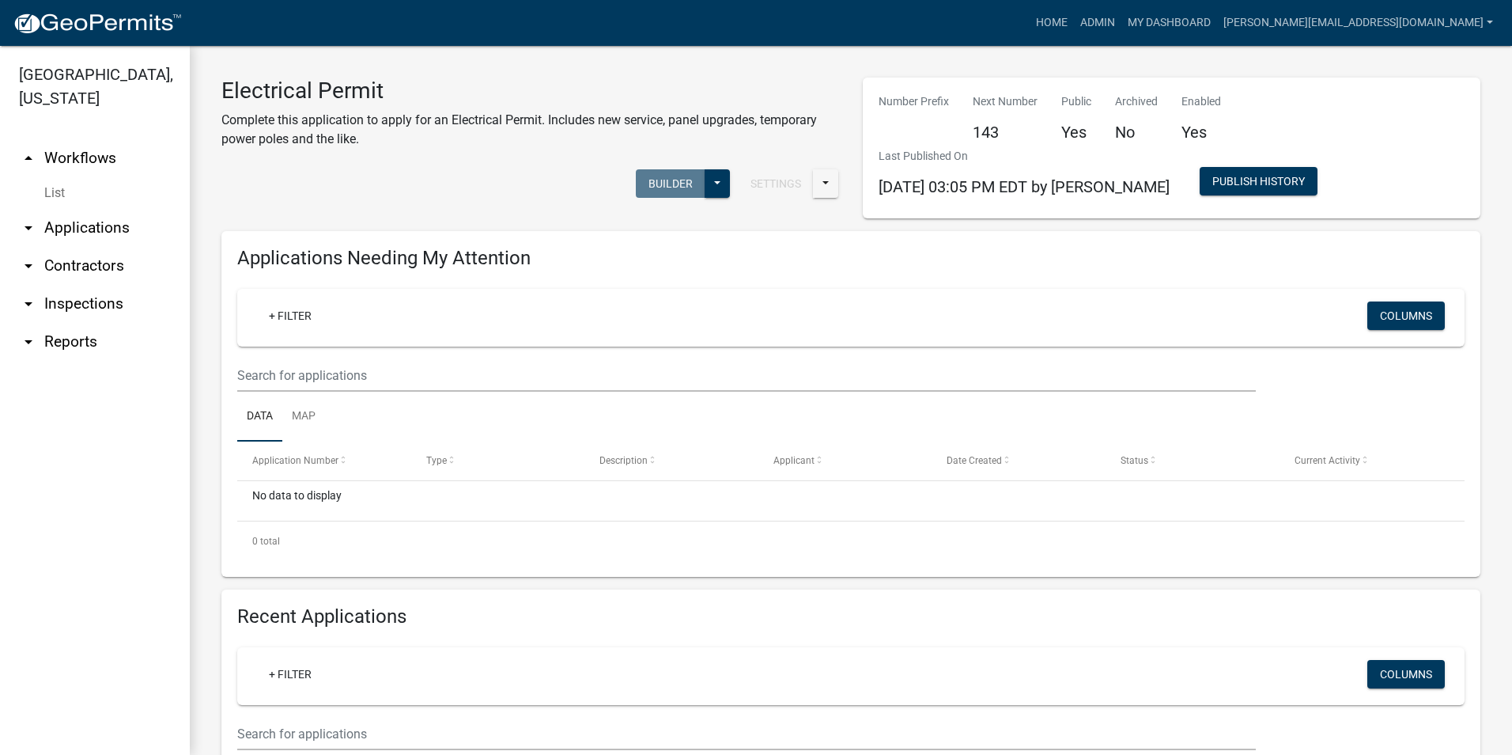
click at [131, 655] on ul "arrow_drop_up Workflows List arrow_drop_down Applications Search by Parcel Sear…" at bounding box center [95, 441] width 190 height 628
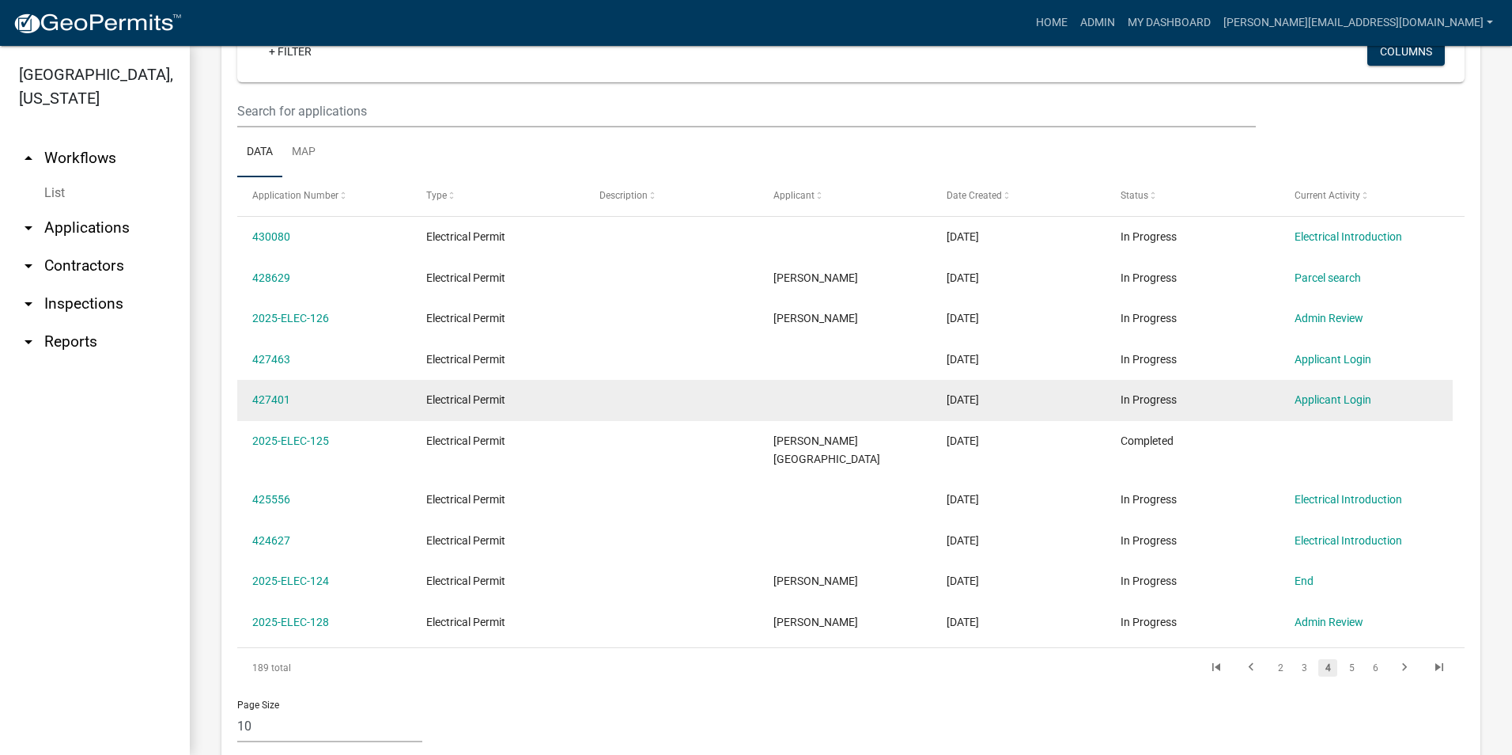
scroll to position [633, 0]
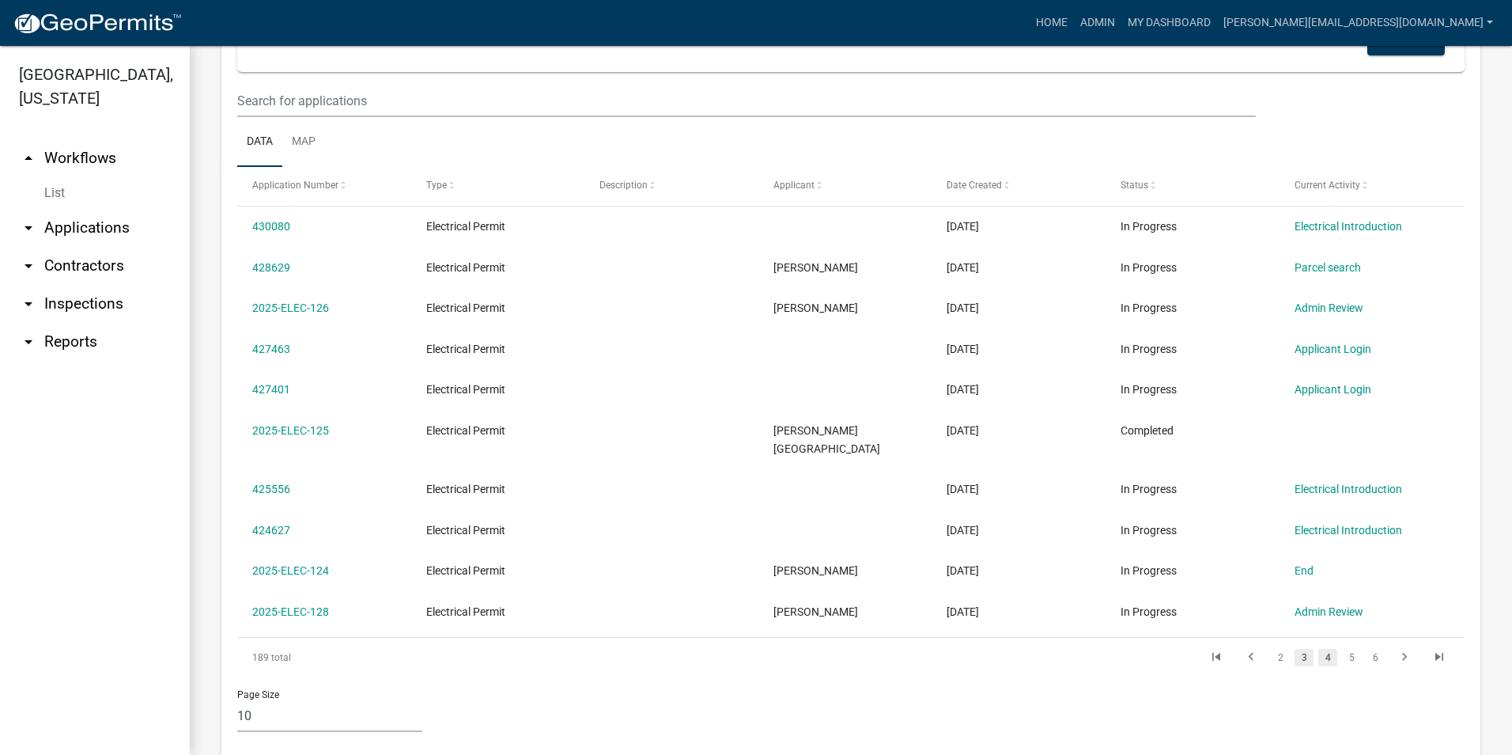
click at [1295, 649] on link "3" at bounding box center [1304, 657] width 19 height 17
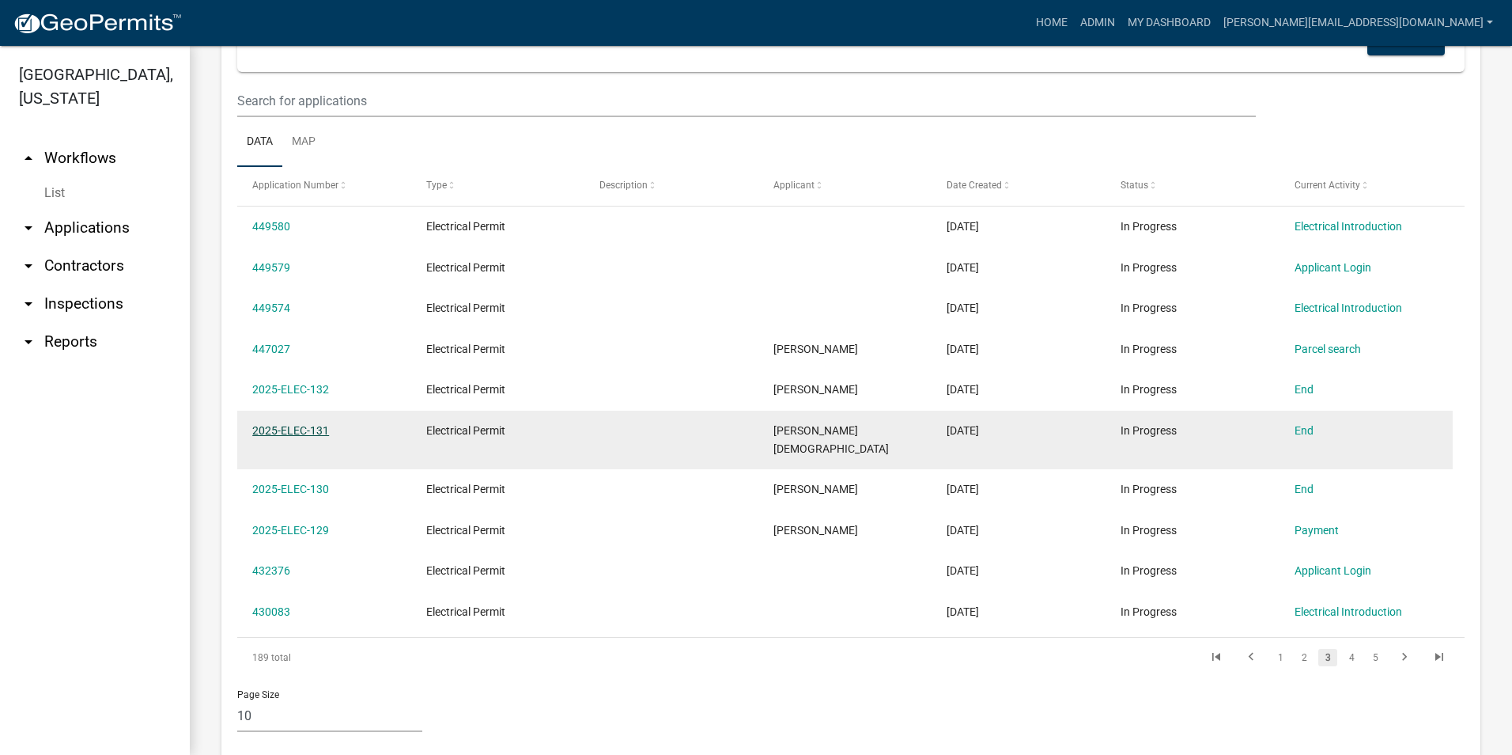
click at [320, 424] on link "2025-ELEC-131" at bounding box center [290, 430] width 77 height 13
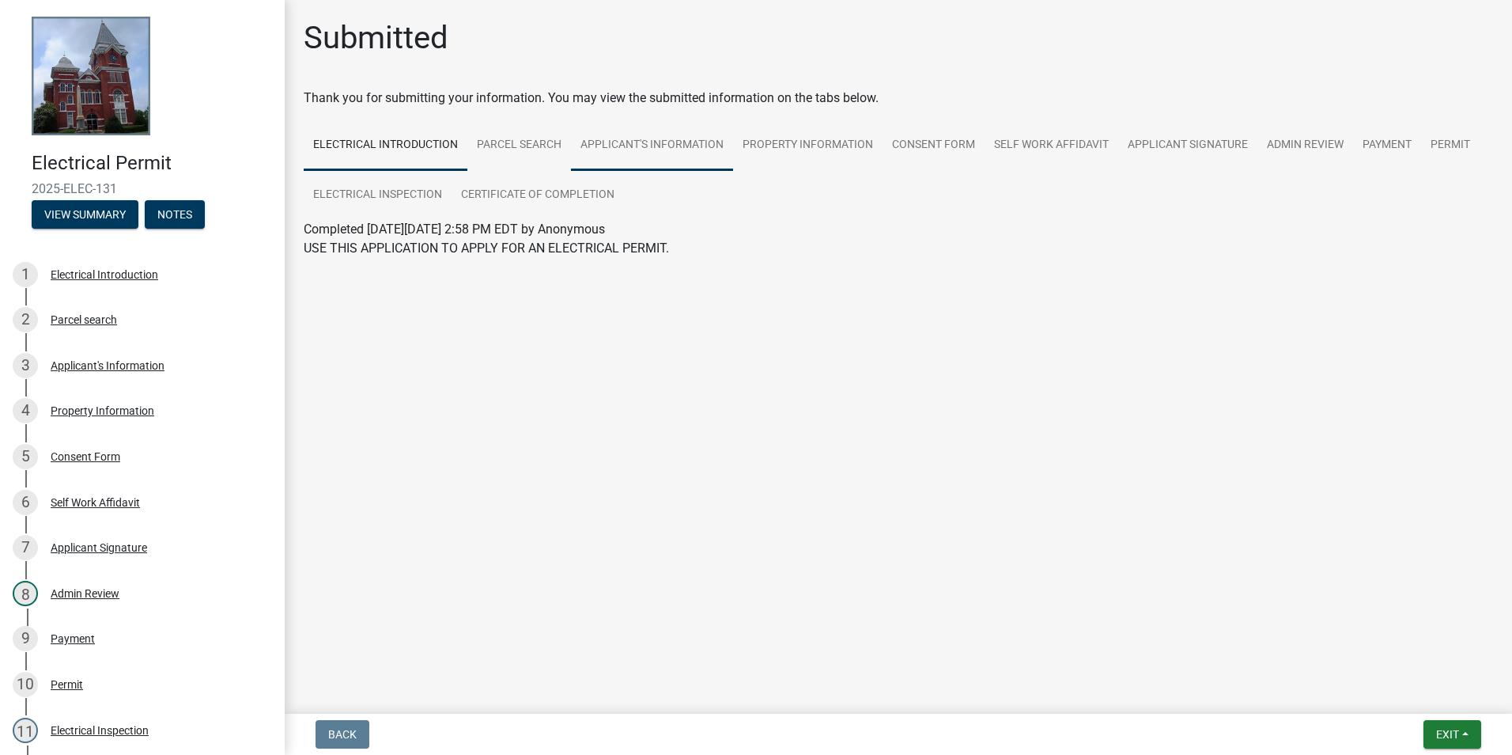
click at [650, 153] on link "Applicant's Information" at bounding box center [652, 145] width 162 height 51
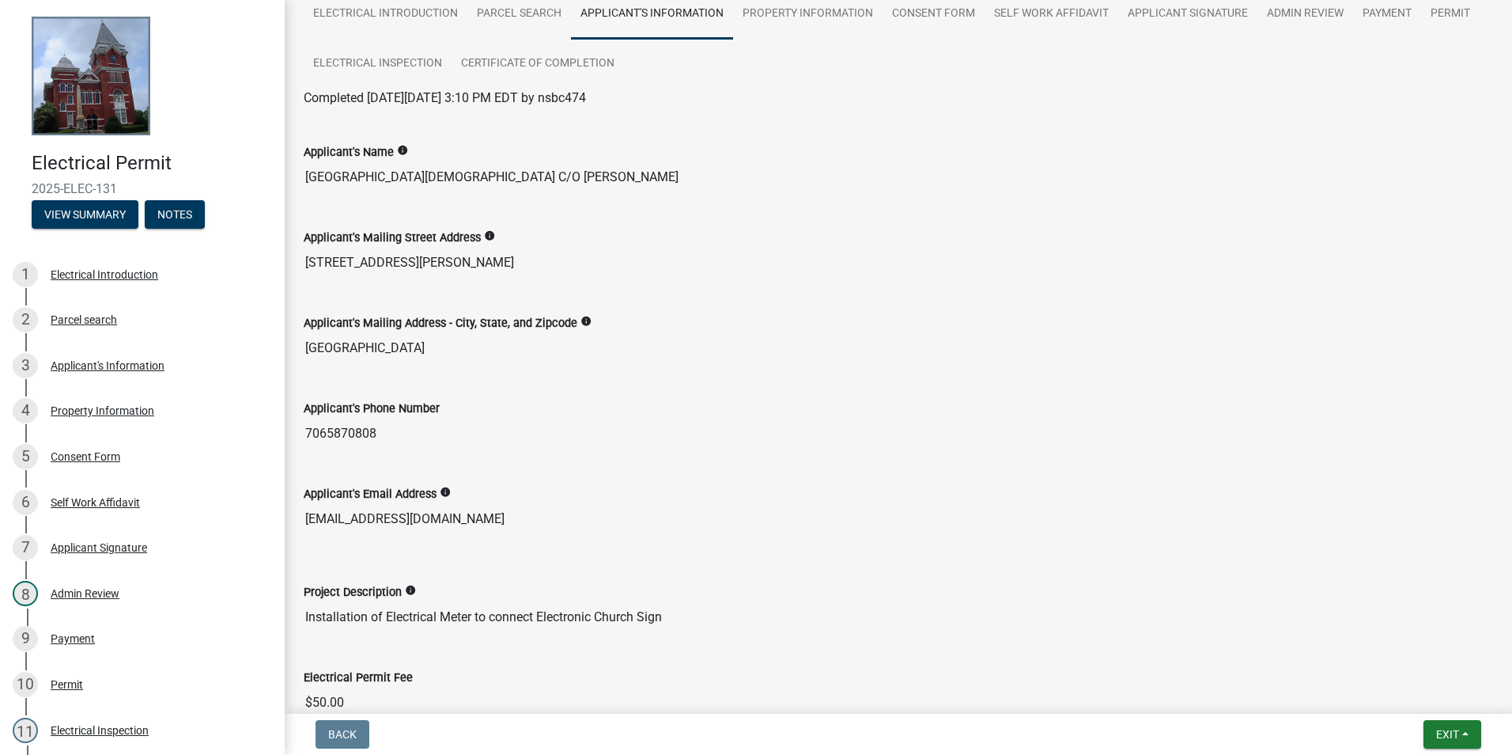
scroll to position [158, 0]
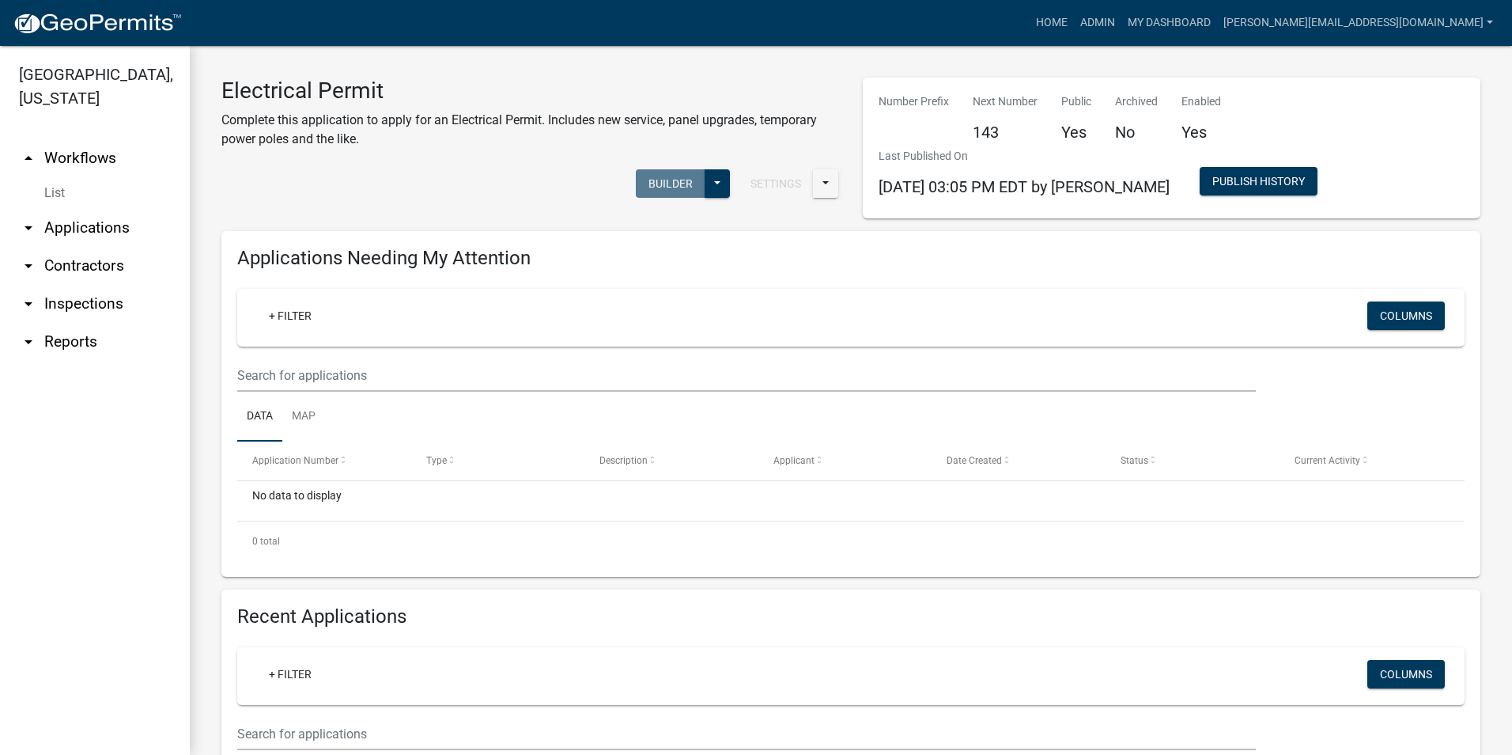
click at [106, 552] on ul "arrow_drop_up Workflows List arrow_drop_down Applications Search by Parcel Sear…" at bounding box center [95, 441] width 190 height 628
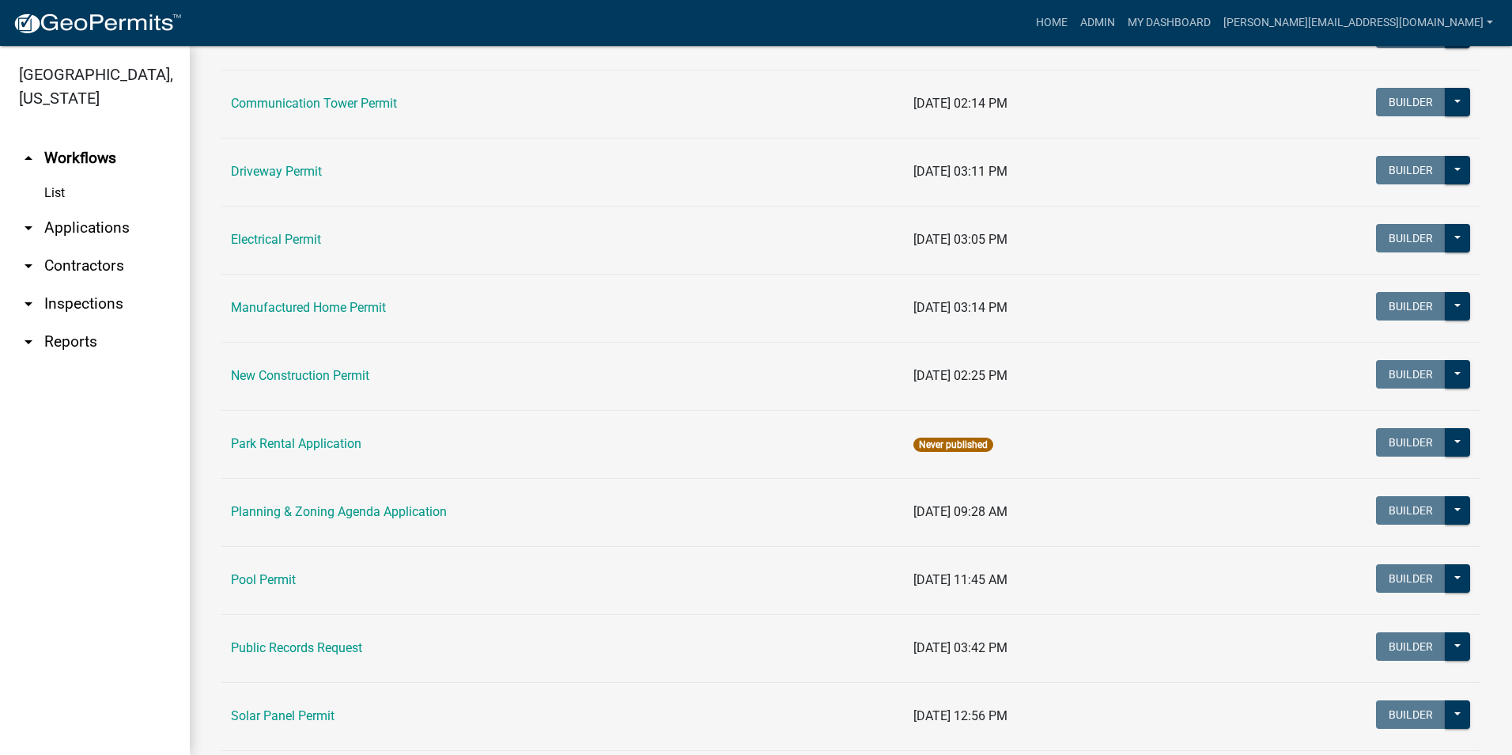
scroll to position [712, 0]
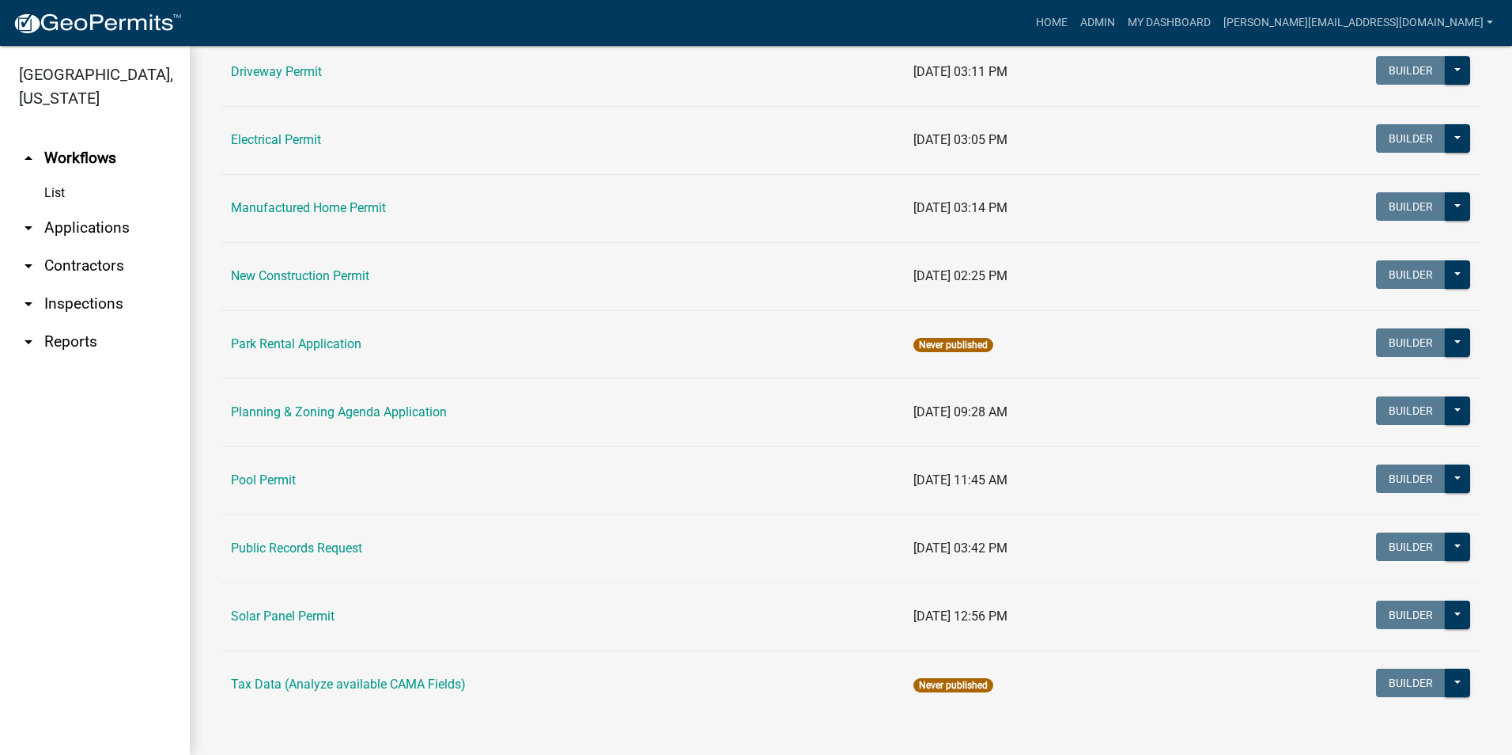
click at [279, 481] on link "Pool Permit" at bounding box center [263, 479] width 65 height 15
click at [278, 482] on main "Workflows Workflows Archive Name Last Published Accessory Building Permit [DATE…" at bounding box center [851, 400] width 1323 height 709
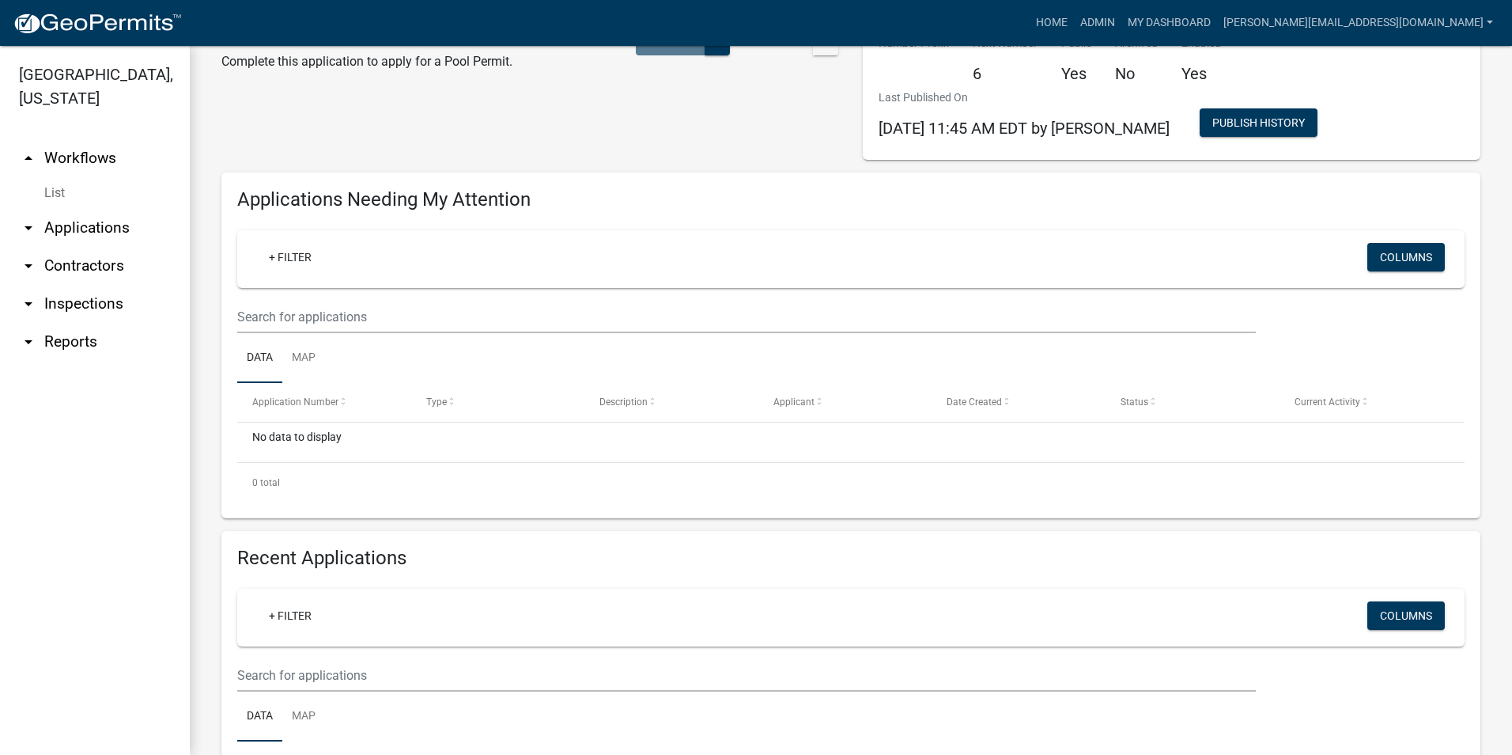
scroll to position [237, 0]
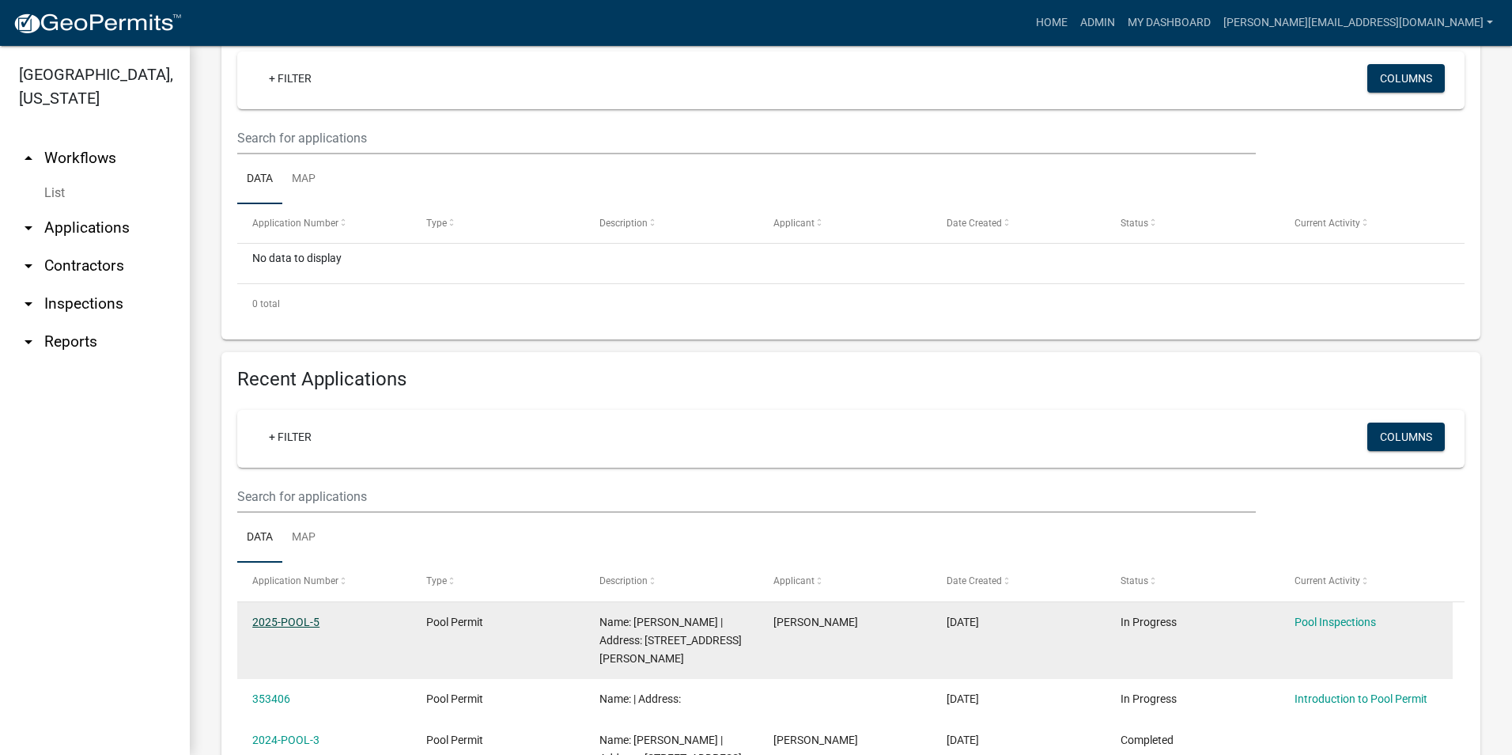
click at [293, 619] on link "2025-POOL-5" at bounding box center [285, 621] width 67 height 13
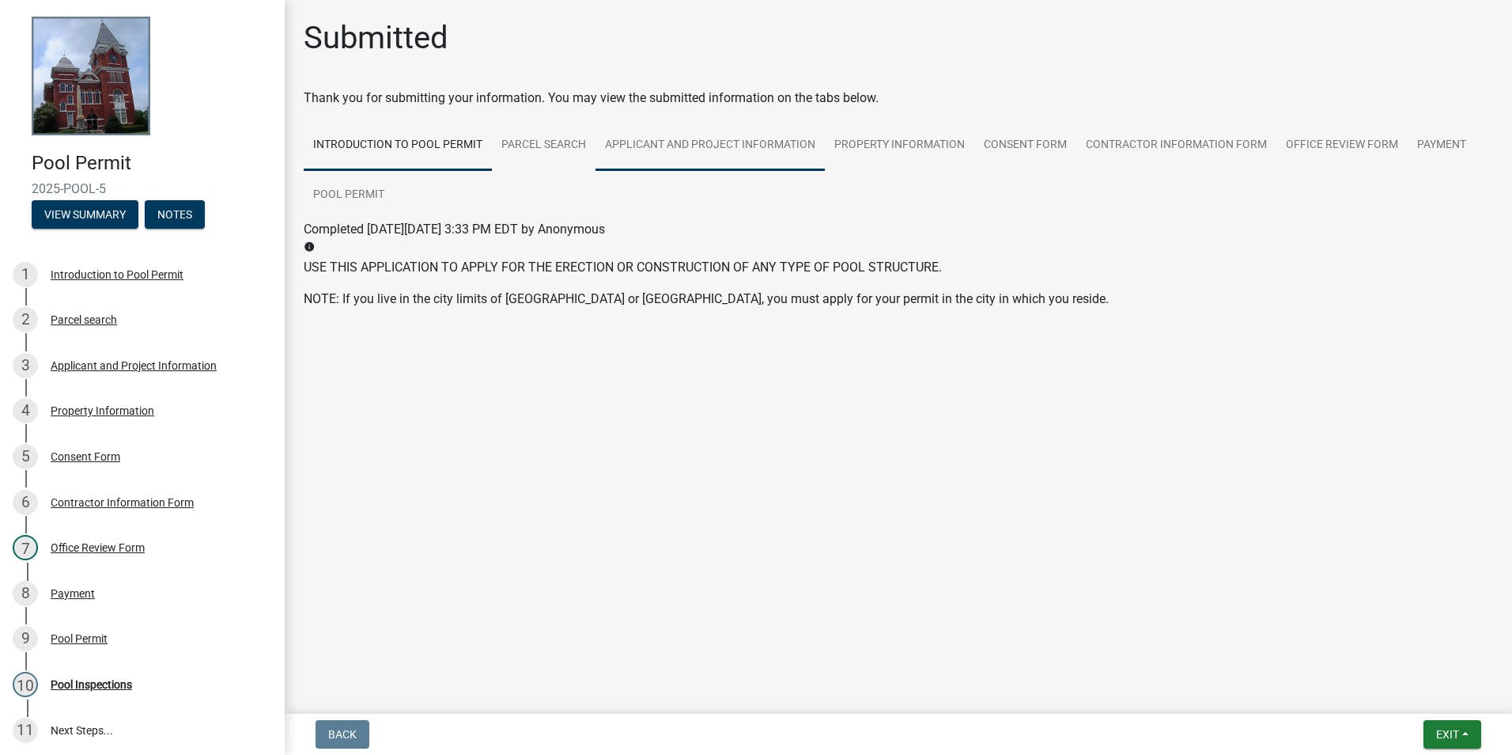
click at [652, 144] on link "Applicant and Project Information" at bounding box center [710, 145] width 229 height 51
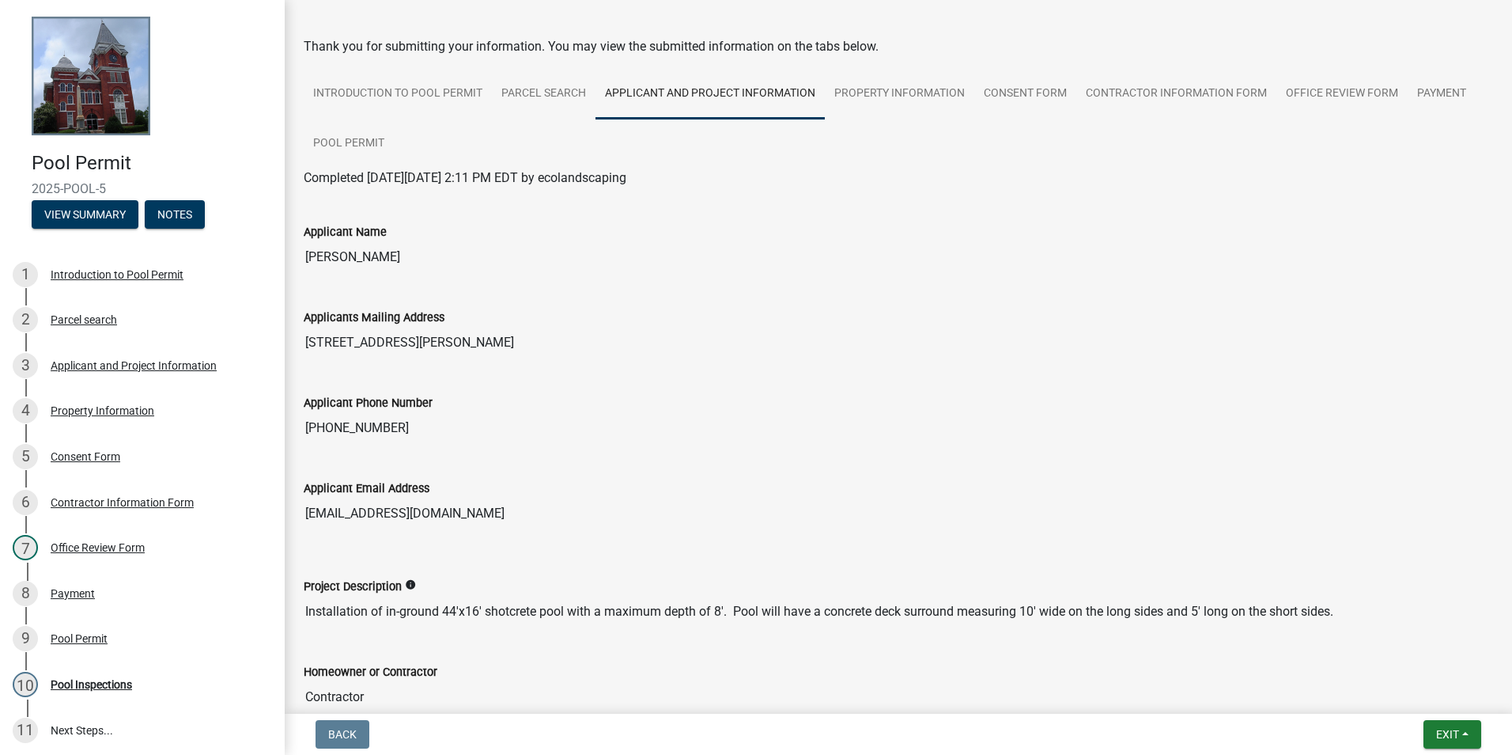
scroll to position [79, 0]
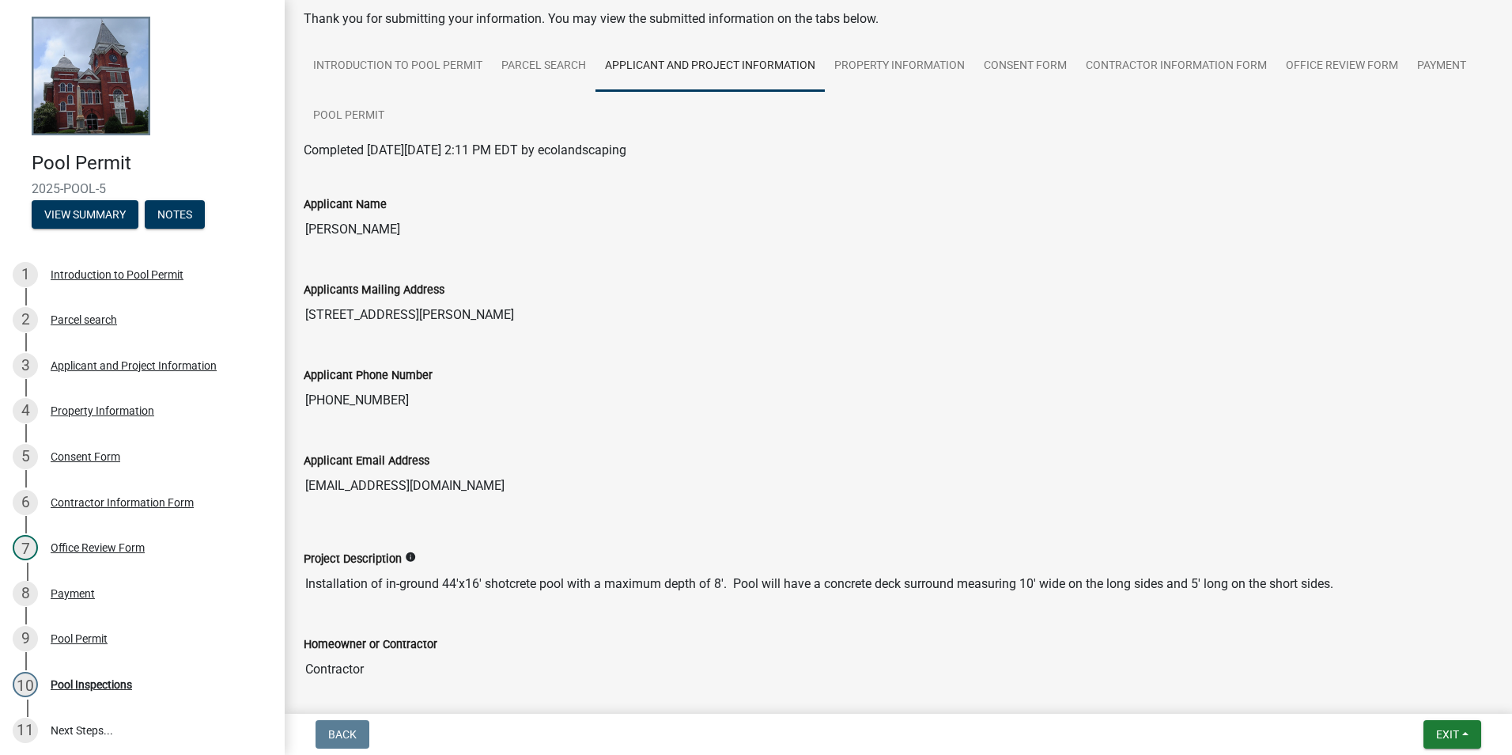
drag, startPoint x: 1338, startPoint y: 585, endPoint x: 307, endPoint y: 591, distance: 1030.6
click at [307, 591] on input "Installation of in-ground 44'x16' shotcrete pool with a maximum depth of 8'. Po…" at bounding box center [899, 584] width 1190 height 32
drag, startPoint x: 307, startPoint y: 591, endPoint x: 310, endPoint y: 581, distance: 10.0
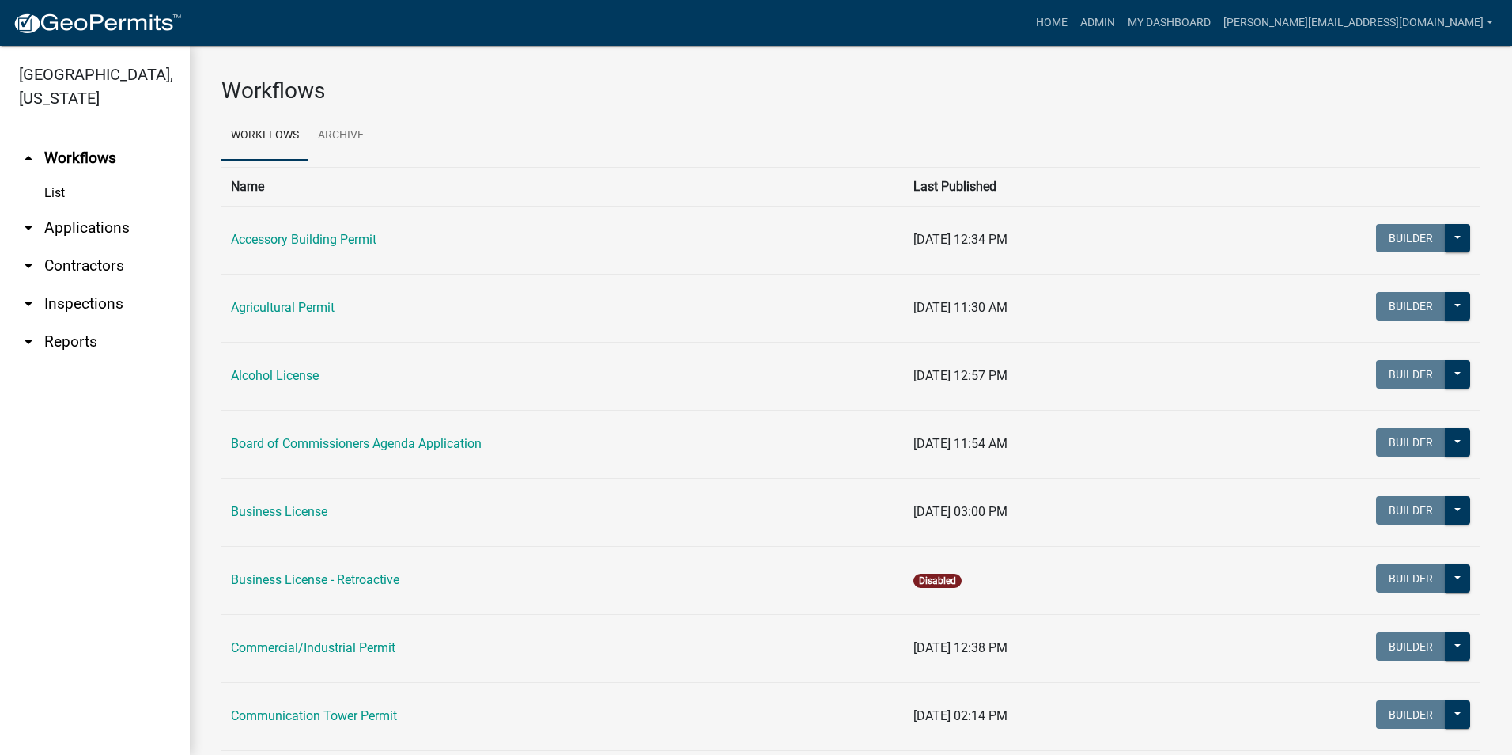
click at [133, 599] on ul "arrow_drop_up Workflows List arrow_drop_down Applications Search by Parcel Sear…" at bounding box center [95, 441] width 190 height 628
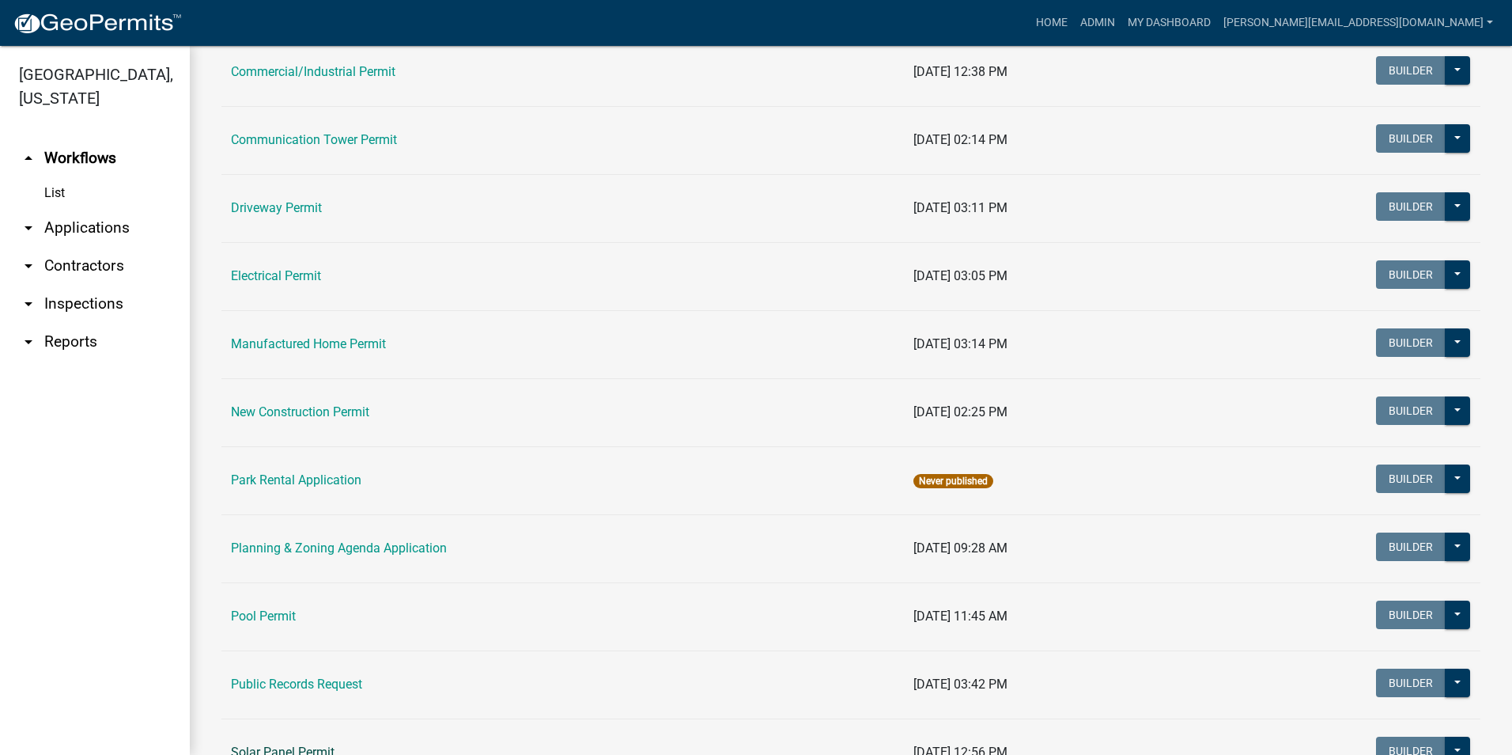
scroll to position [562, 0]
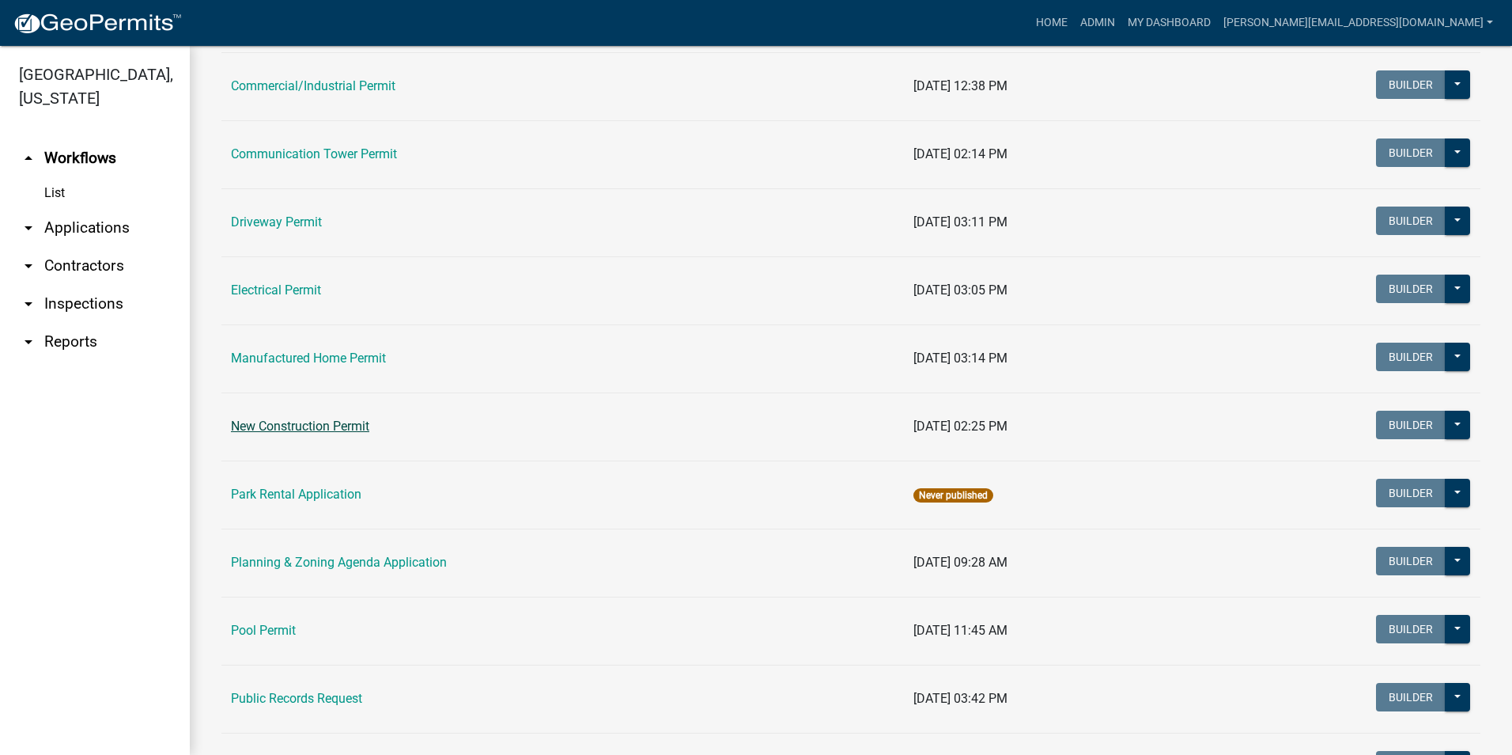
click at [340, 427] on link "New Construction Permit" at bounding box center [300, 425] width 138 height 15
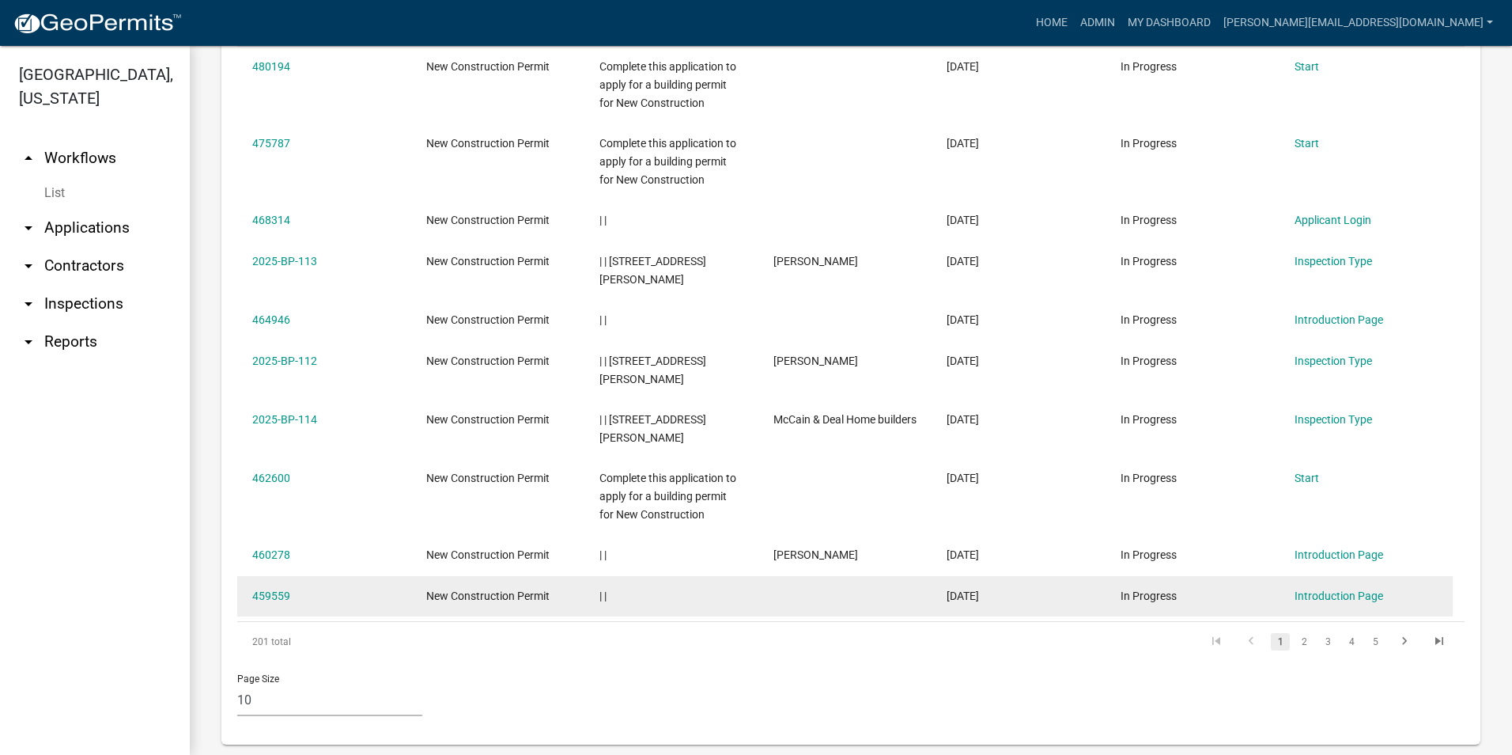
scroll to position [796, 0]
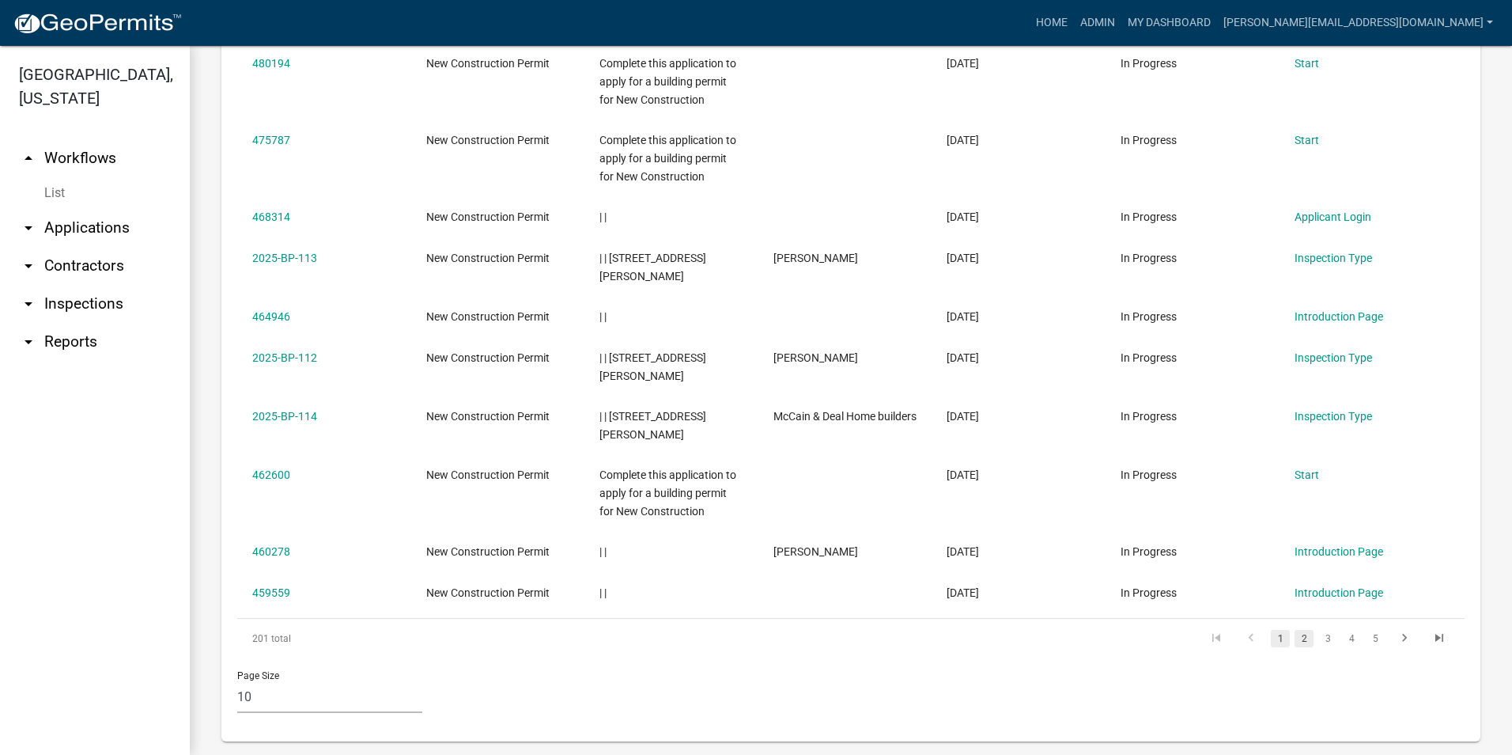
click at [1295, 630] on link "2" at bounding box center [1304, 638] width 19 height 17
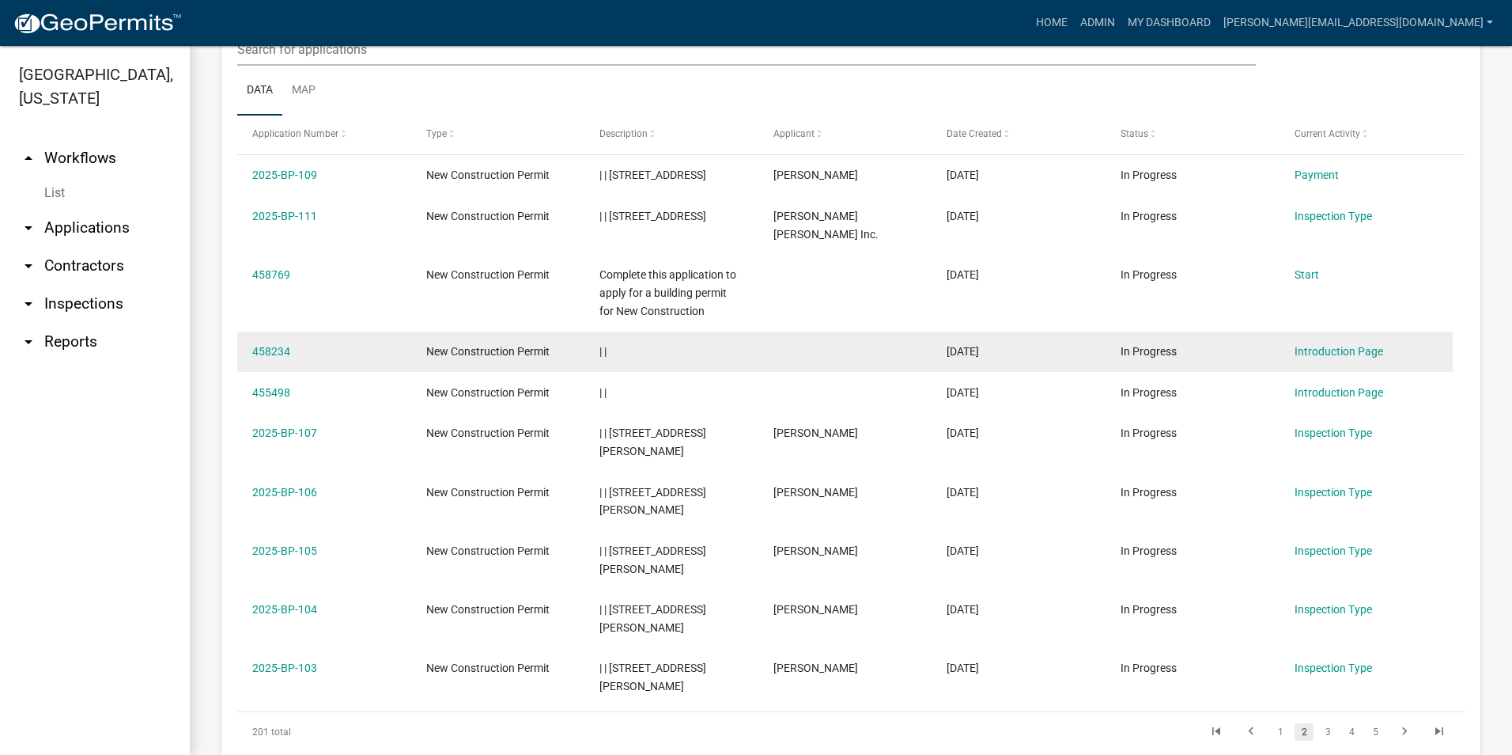
scroll to position [638, 0]
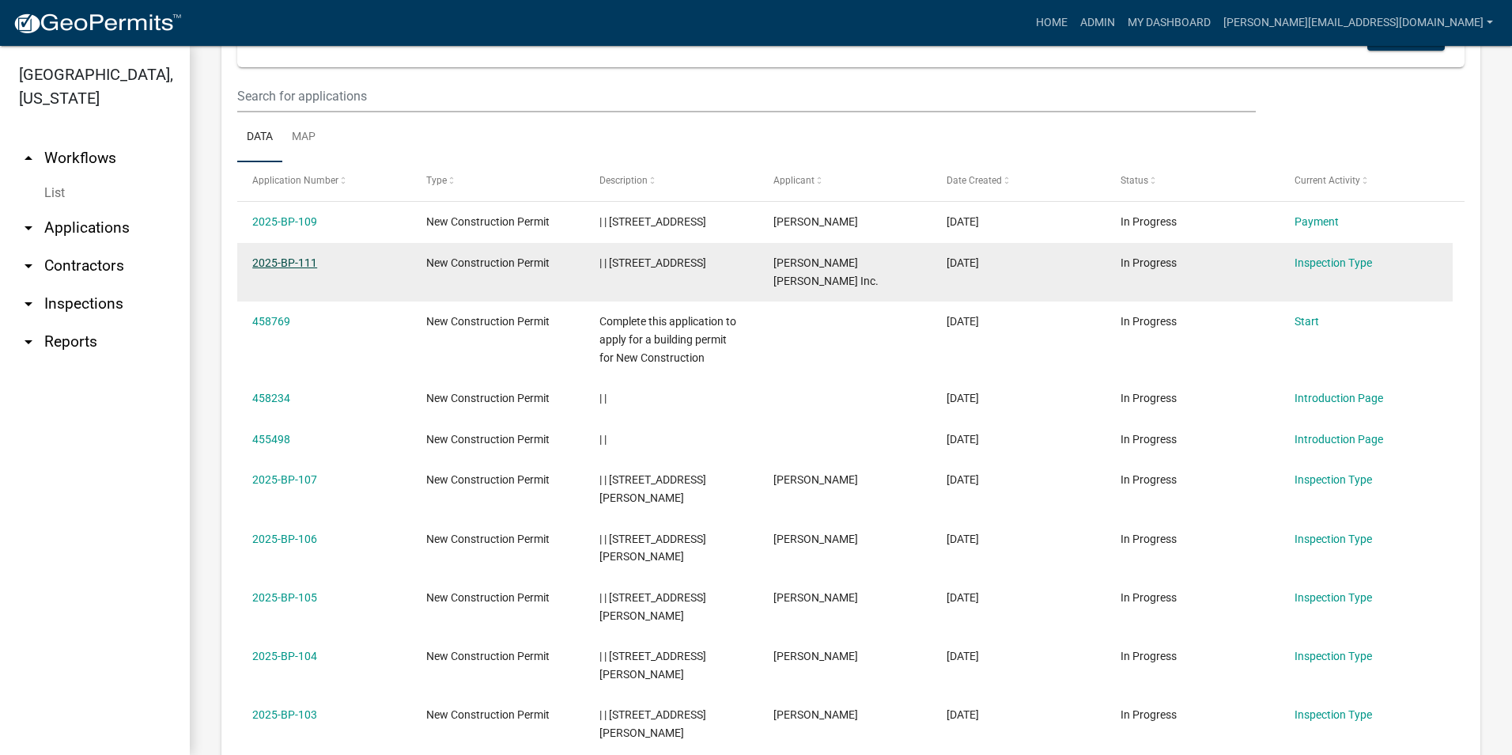
click at [291, 262] on link "2025-BP-111" at bounding box center [284, 262] width 65 height 13
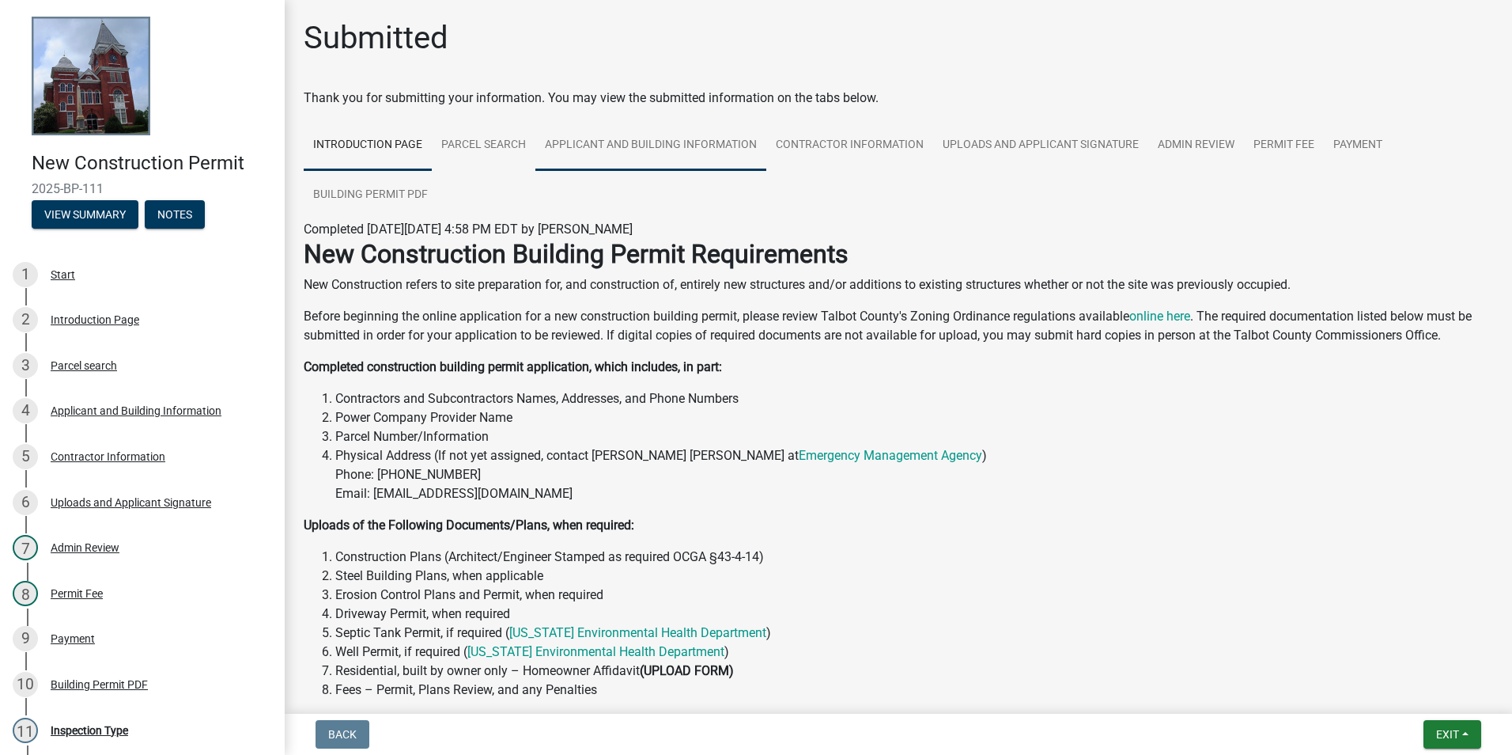
click at [668, 149] on link "Applicant and Building Information" at bounding box center [650, 145] width 231 height 51
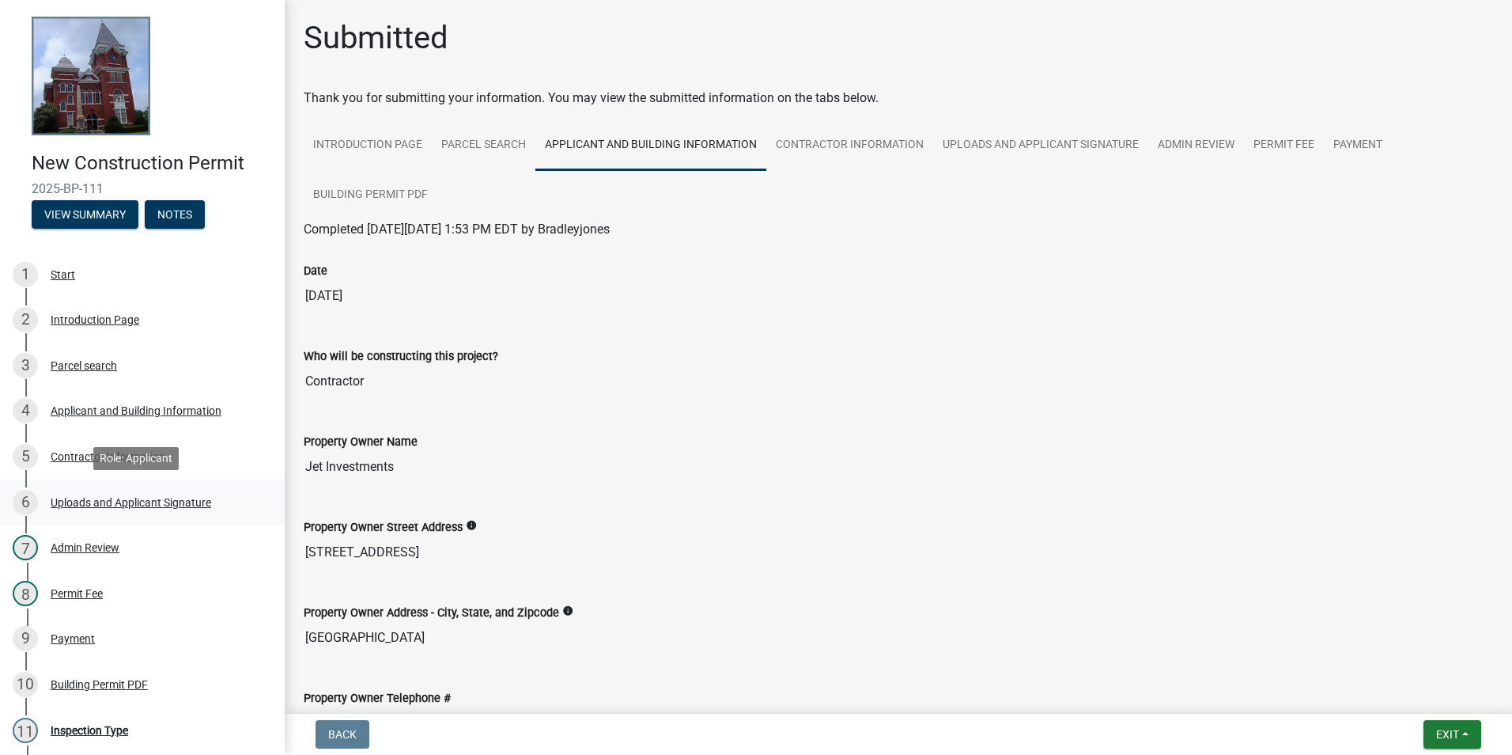
click at [156, 502] on div "Uploads and Applicant Signature" at bounding box center [131, 502] width 161 height 11
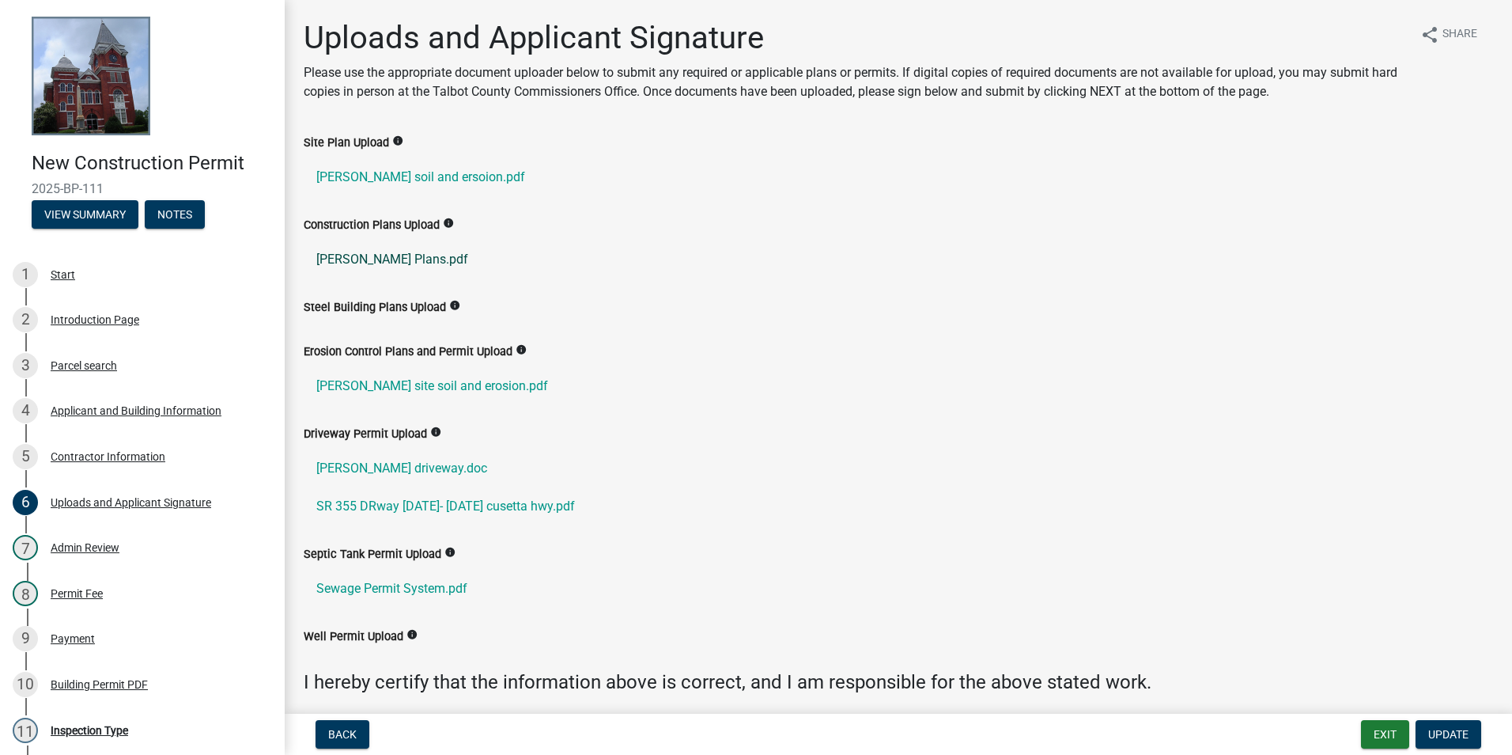
click at [392, 257] on link "[PERSON_NAME] Plans.pdf" at bounding box center [899, 259] width 1190 height 38
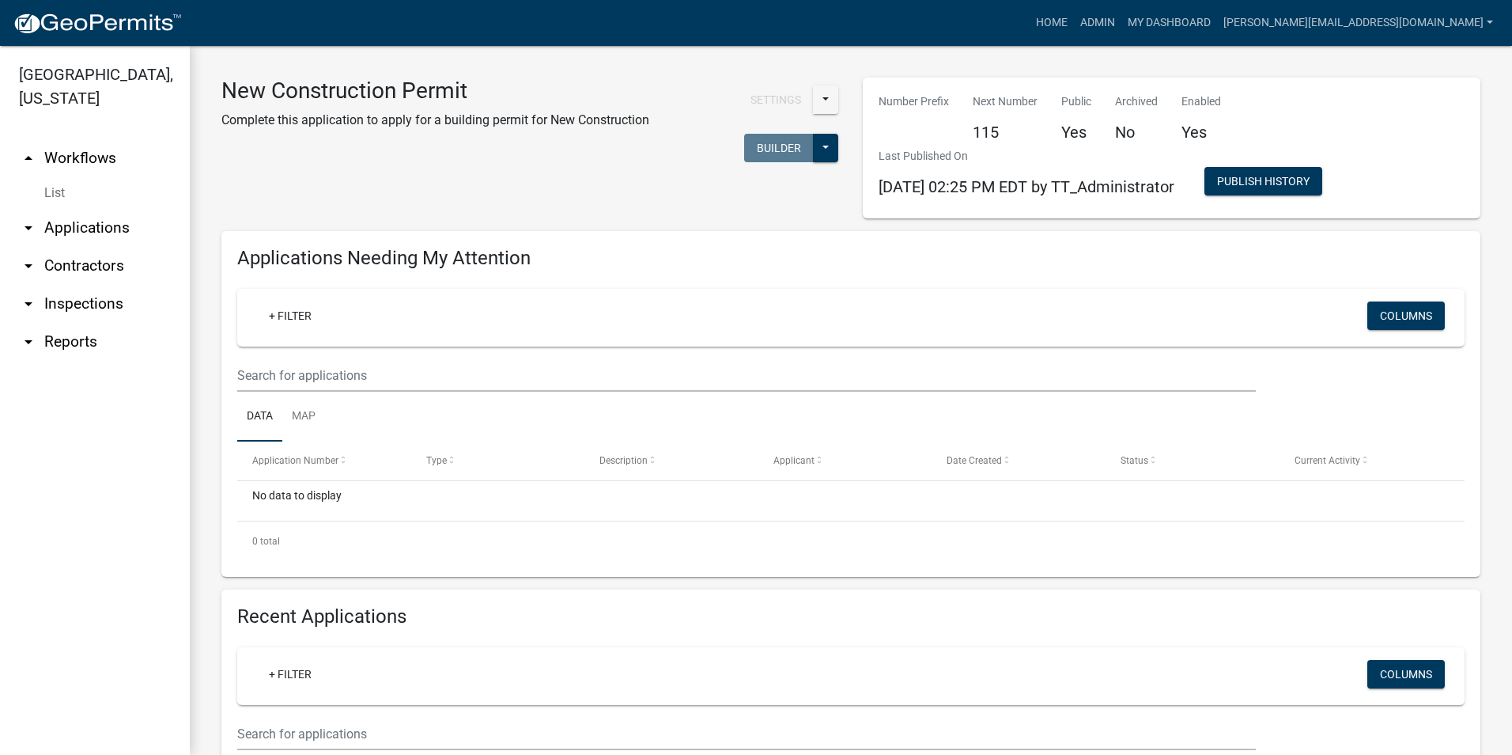
click at [113, 581] on ul "arrow_drop_up Workflows List arrow_drop_down Applications Search by Parcel Sear…" at bounding box center [95, 441] width 190 height 628
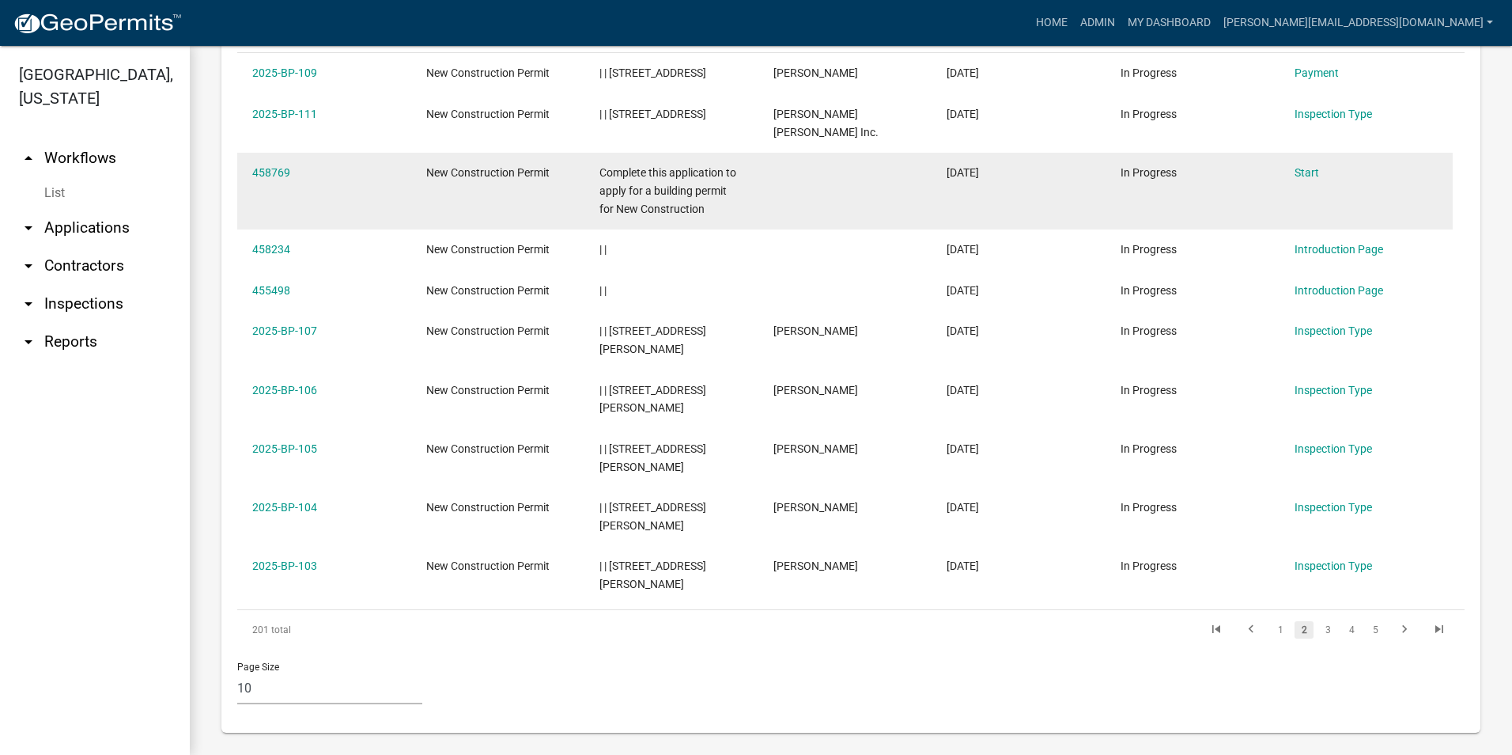
scroll to position [791, 0]
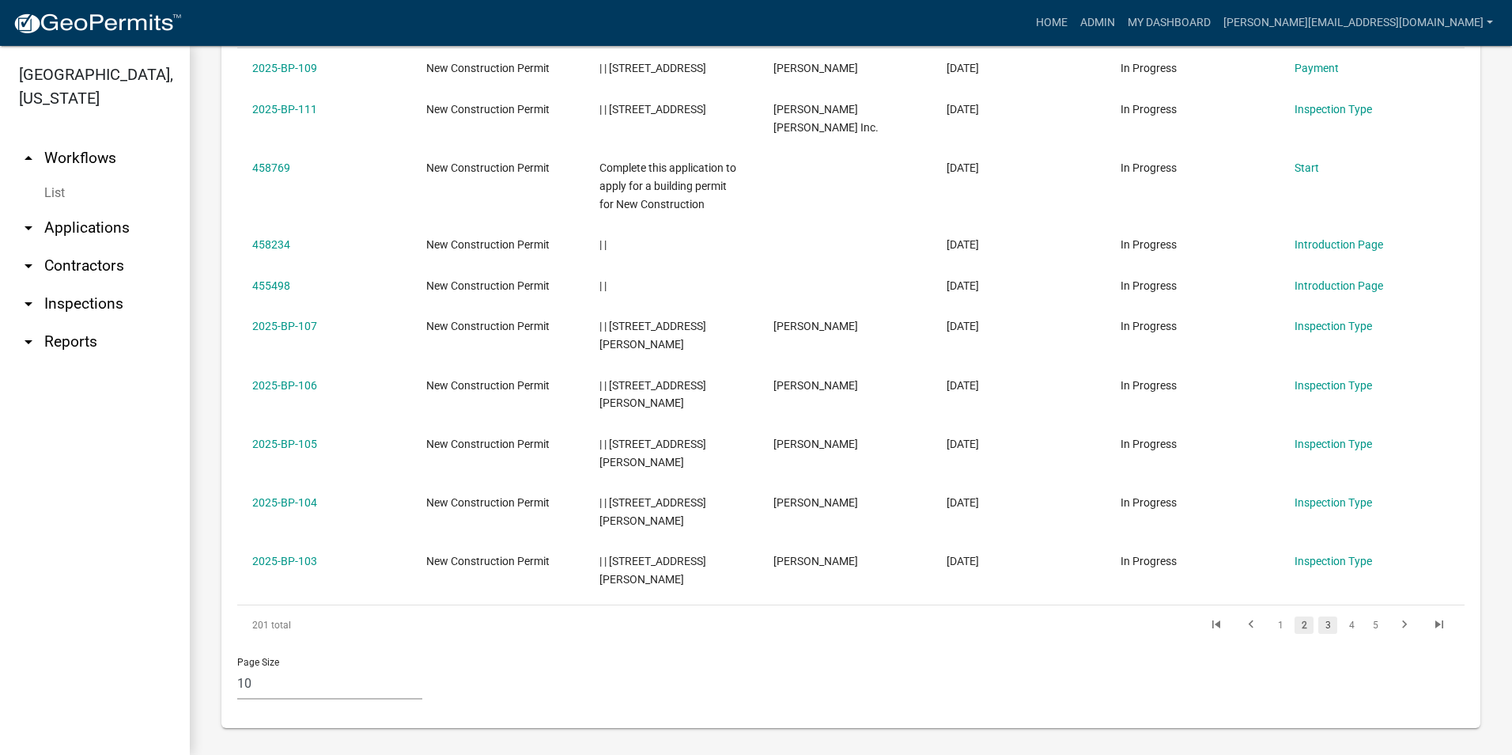
click at [1319, 624] on link "3" at bounding box center [1328, 624] width 19 height 17
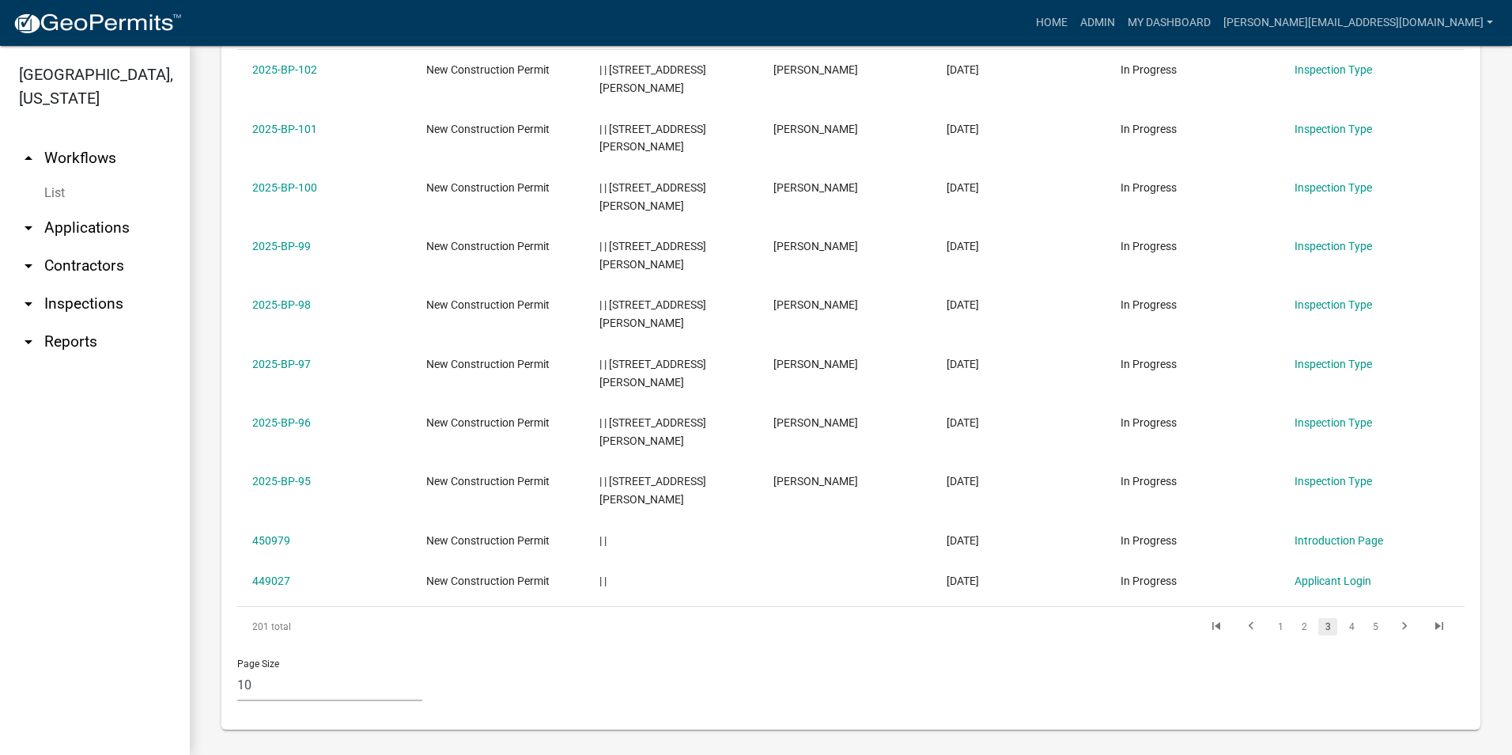
scroll to position [796, 0]
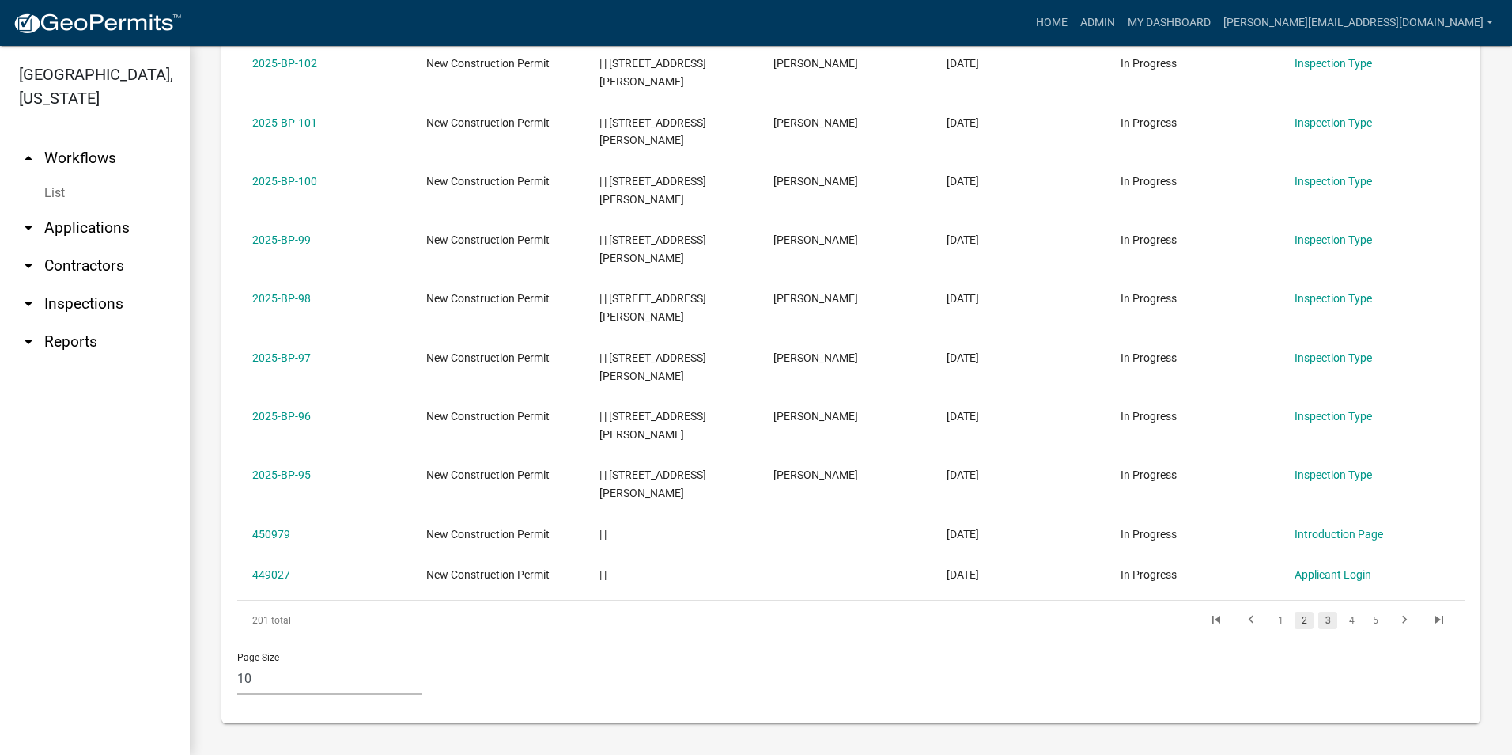
click at [1295, 619] on link "2" at bounding box center [1304, 619] width 19 height 17
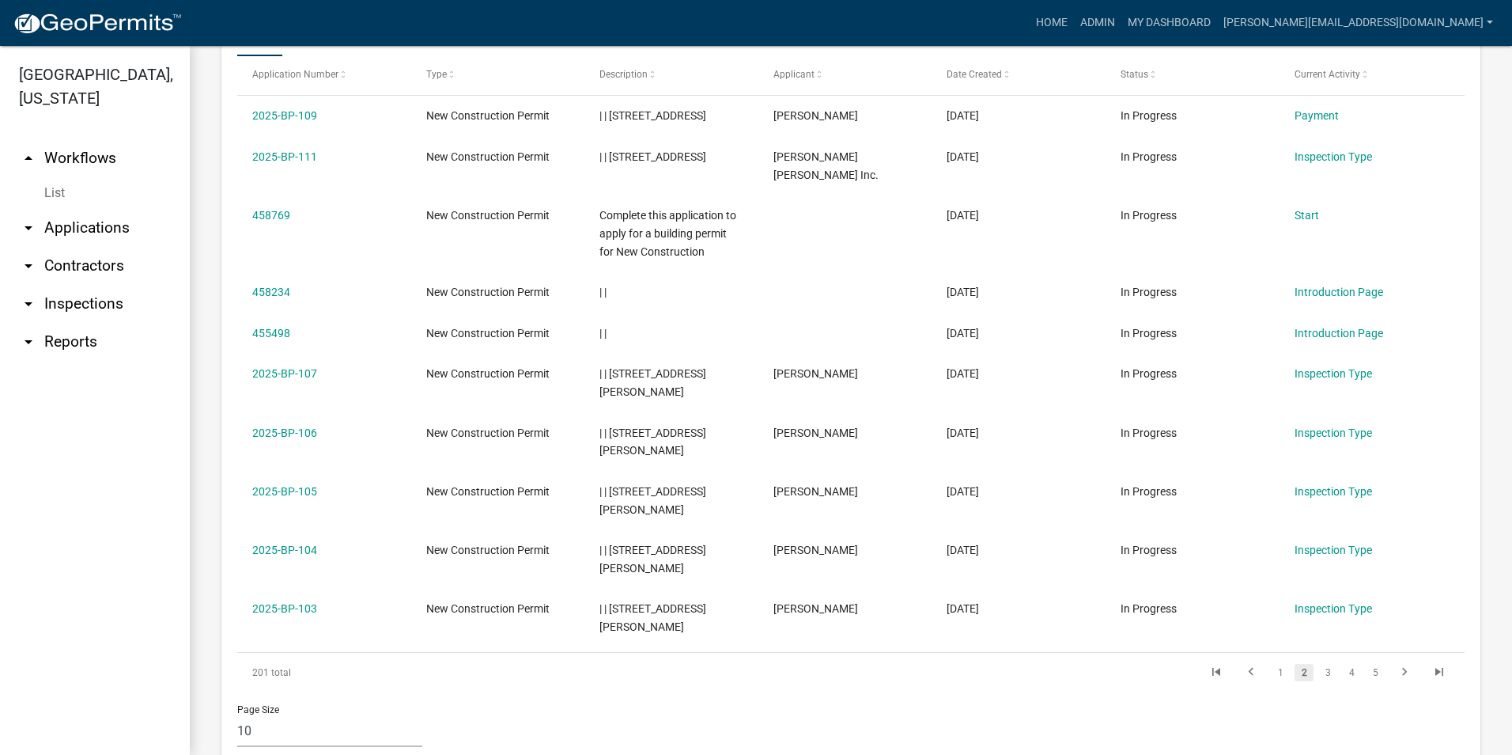
scroll to position [717, 0]
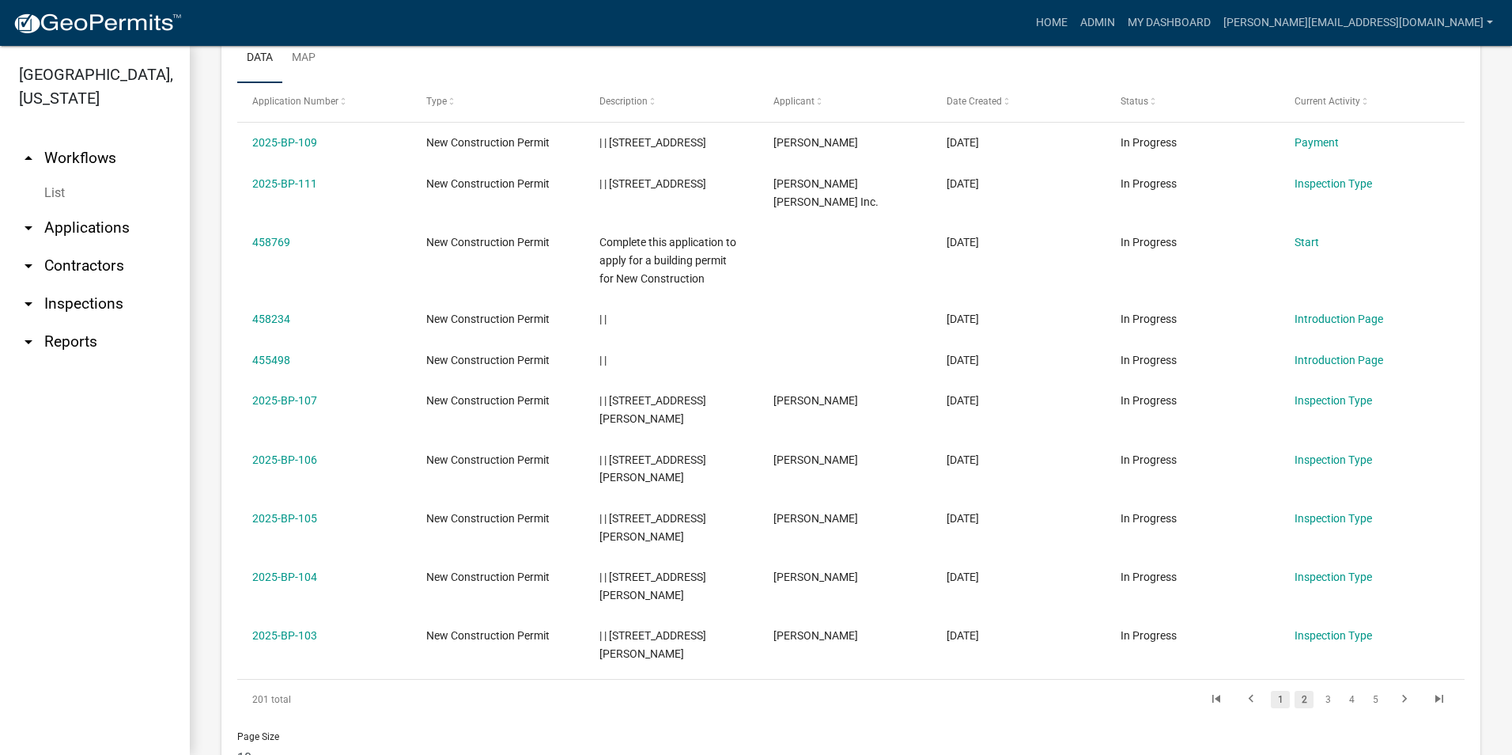
click at [1271, 700] on link "1" at bounding box center [1280, 699] width 19 height 17
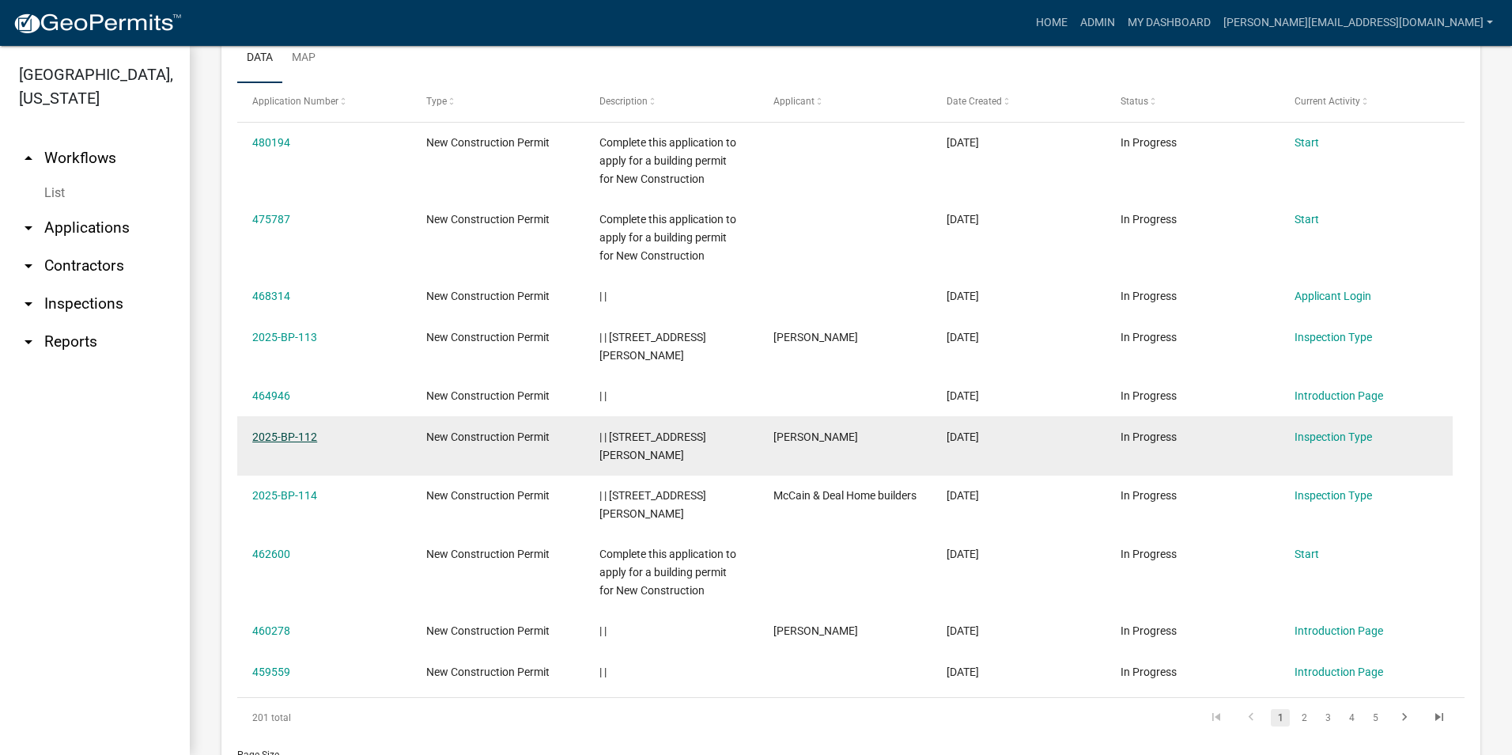
click at [299, 442] on link "2025-BP-112" at bounding box center [284, 436] width 65 height 13
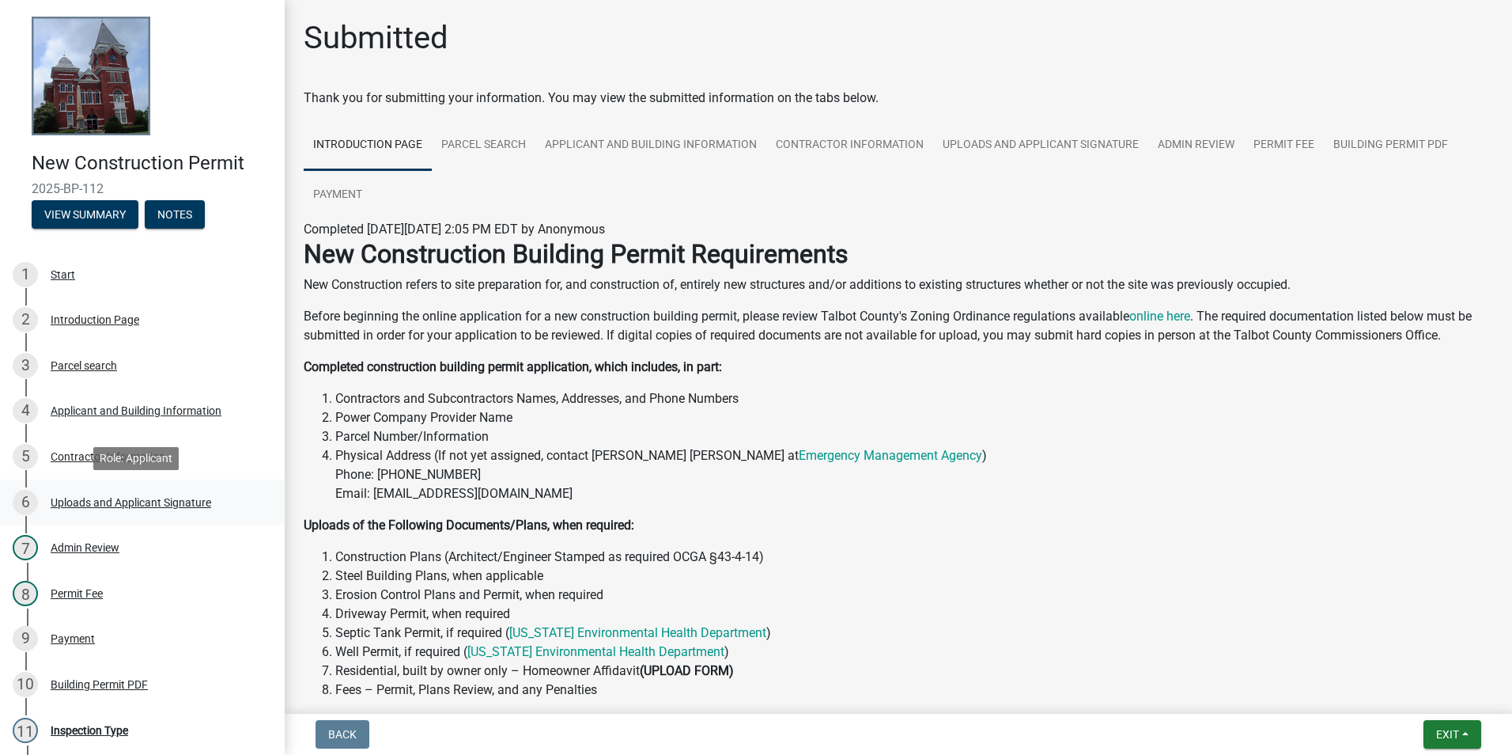
click at [154, 504] on div "Uploads and Applicant Signature" at bounding box center [131, 502] width 161 height 11
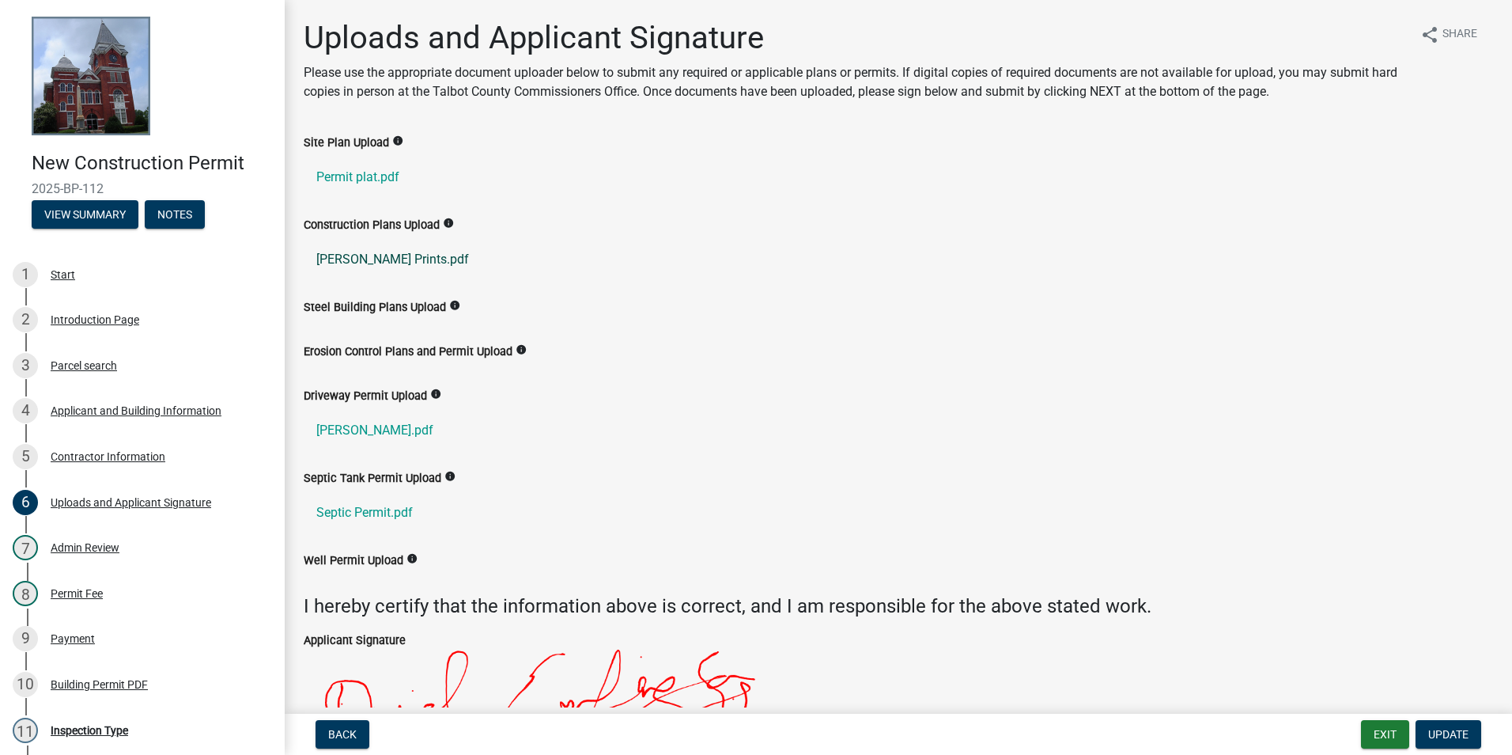
click at [381, 258] on link "[PERSON_NAME] Prints.pdf" at bounding box center [899, 259] width 1190 height 38
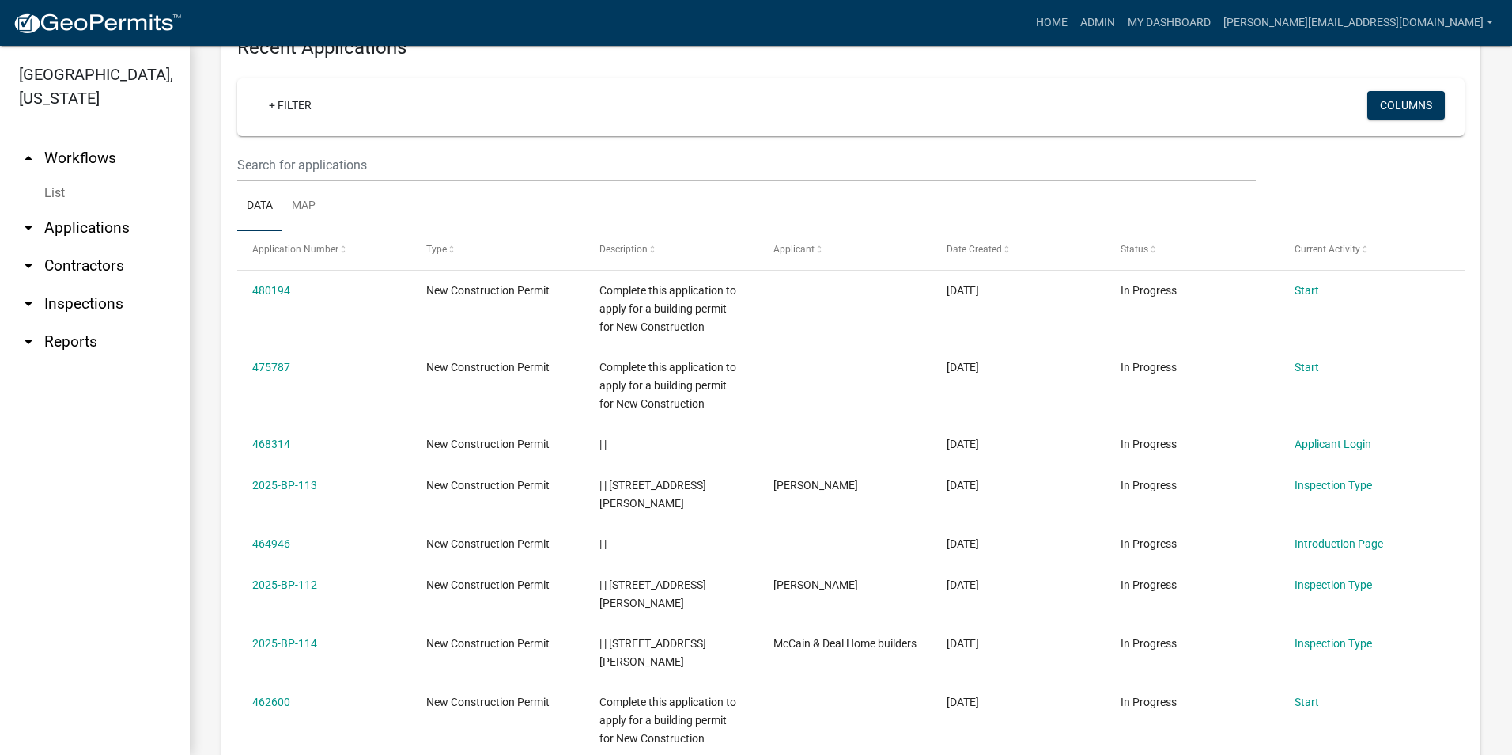
scroll to position [633, 0]
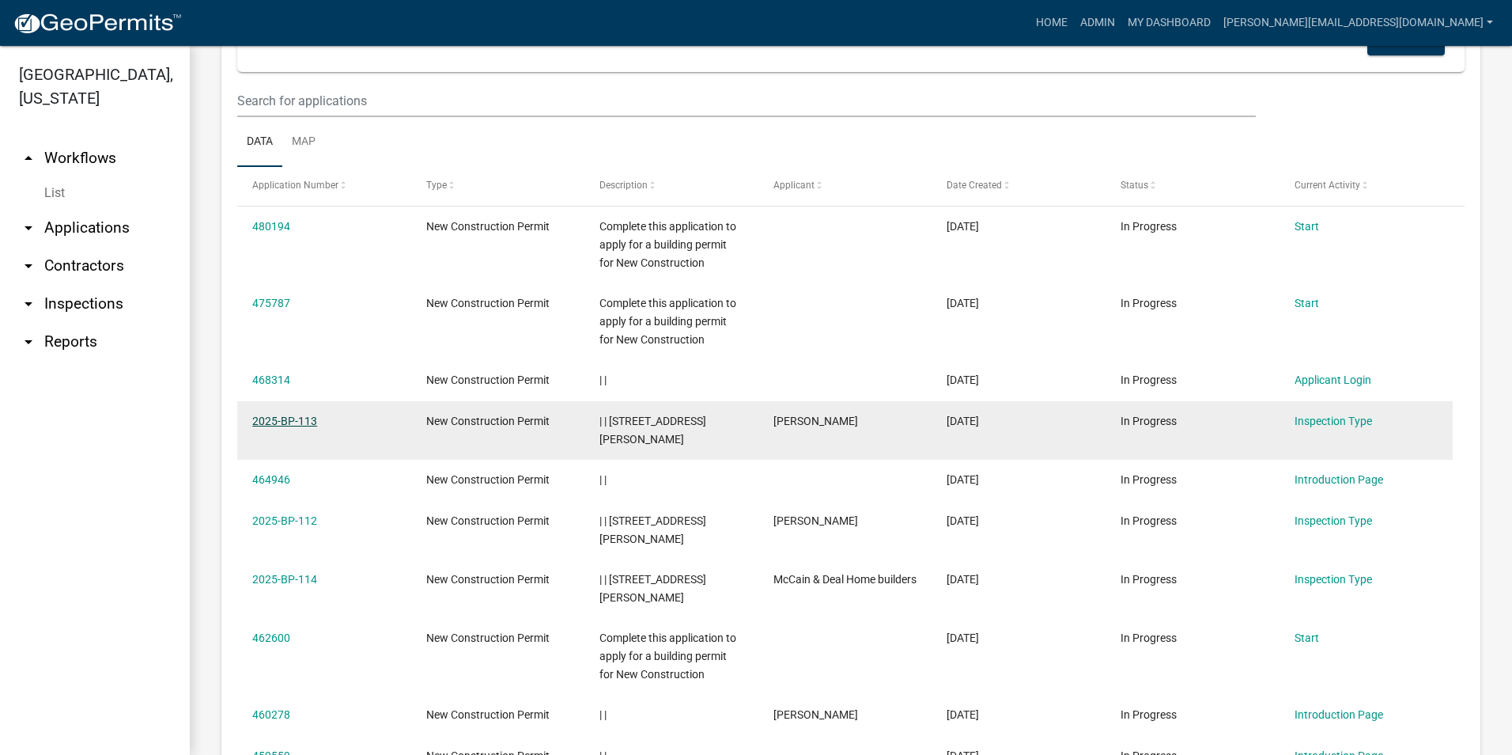
click at [306, 423] on link "2025-BP-113" at bounding box center [284, 420] width 65 height 13
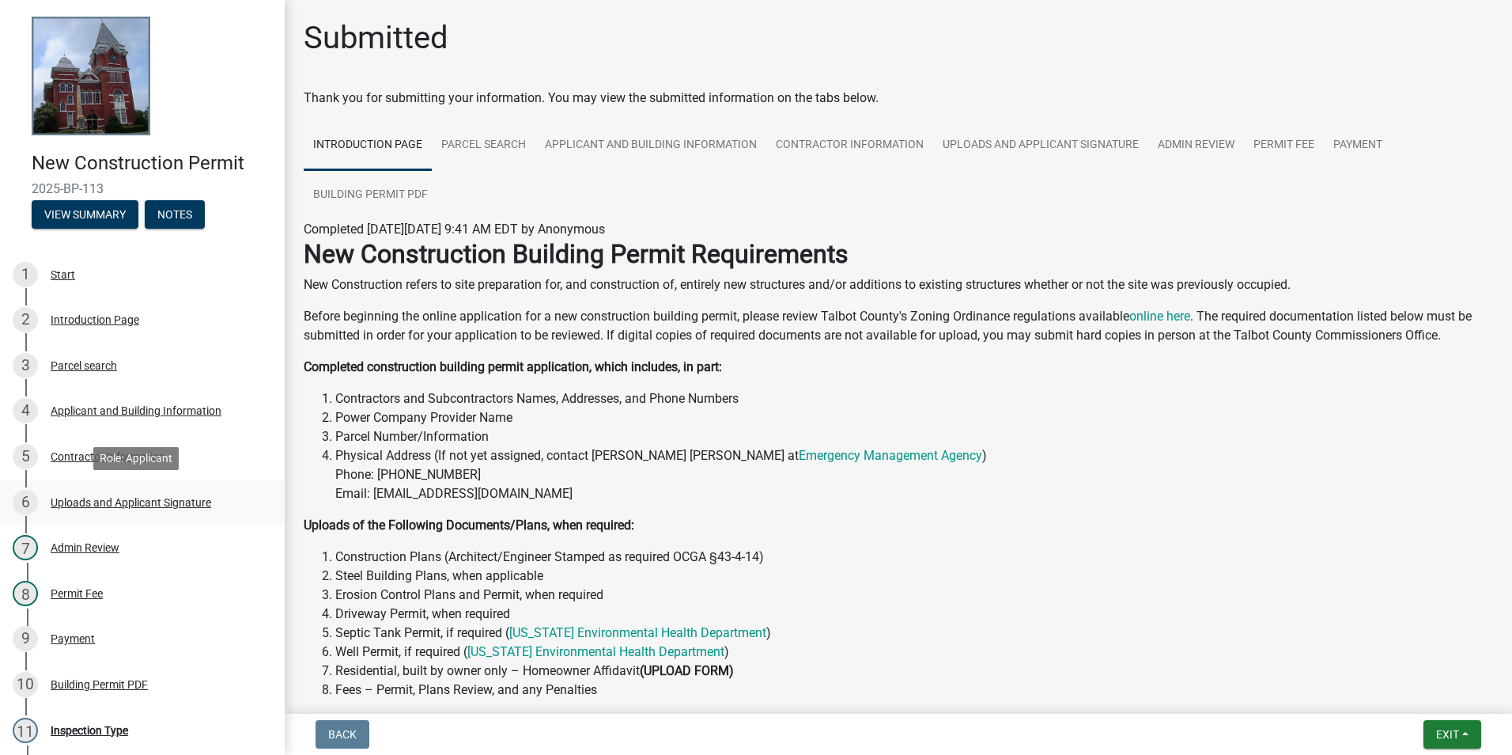
click at [126, 503] on div "Uploads and Applicant Signature" at bounding box center [131, 502] width 161 height 11
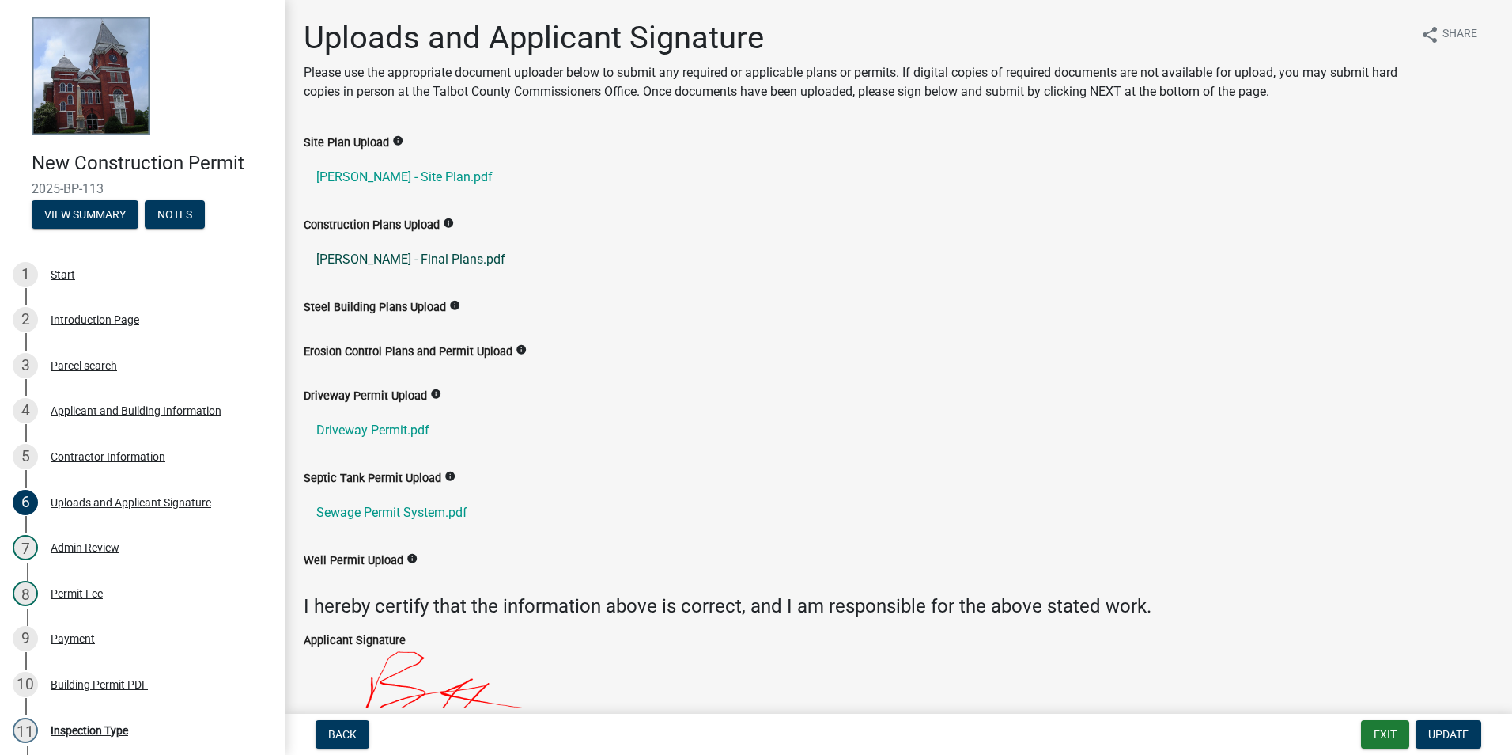
click at [400, 261] on link "[PERSON_NAME] - Final Plans.pdf" at bounding box center [899, 259] width 1190 height 38
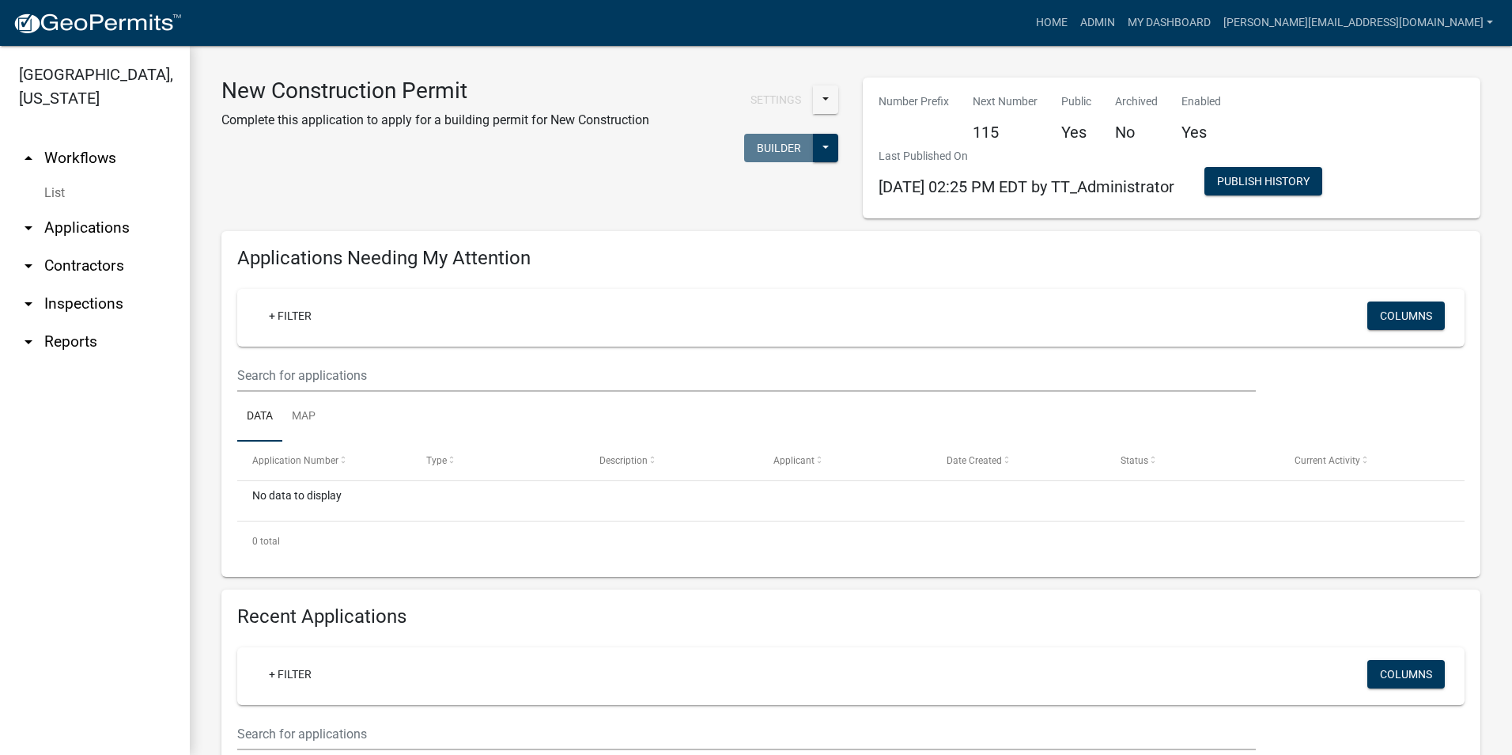
click at [43, 543] on ul "arrow_drop_up Workflows List arrow_drop_down Applications Search by Parcel Sear…" at bounding box center [95, 441] width 190 height 628
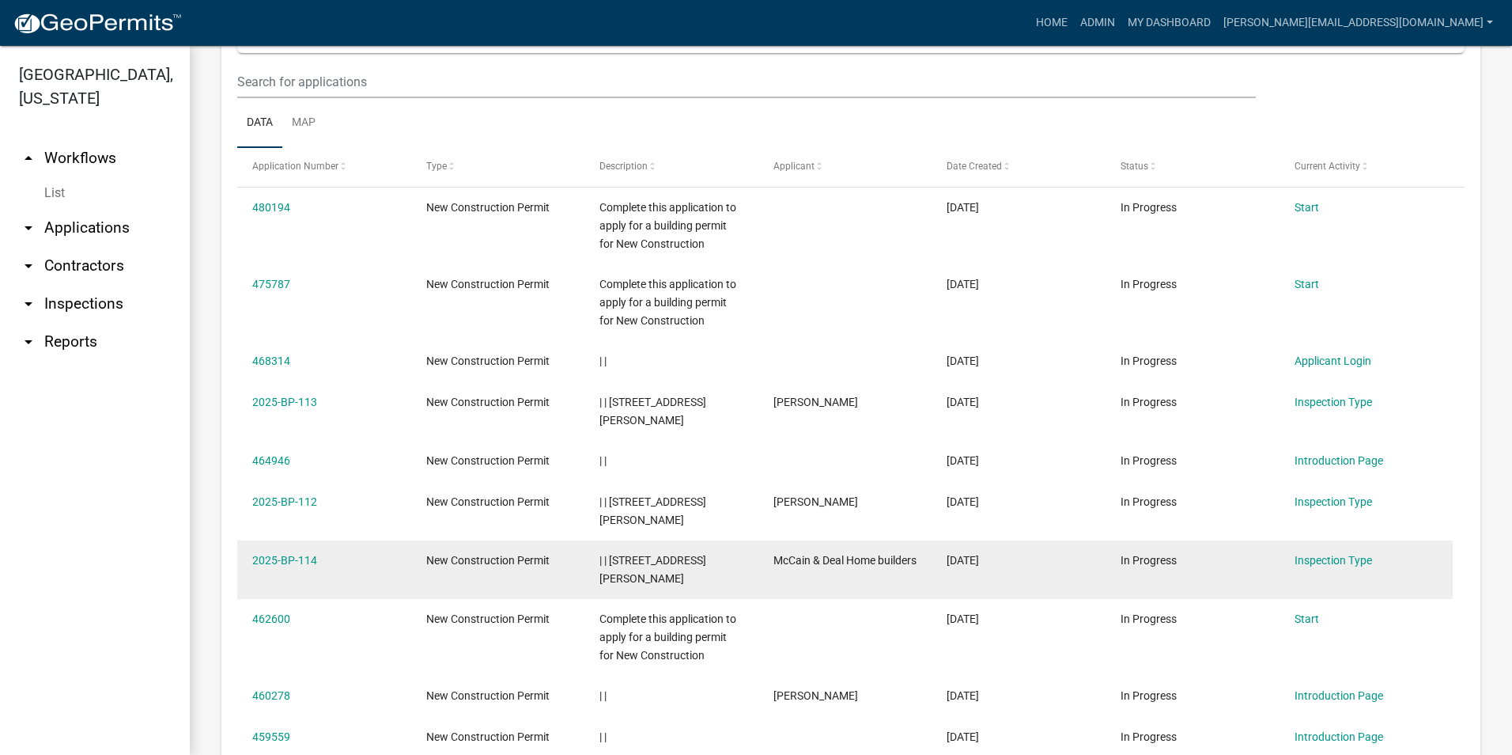
scroll to position [796, 0]
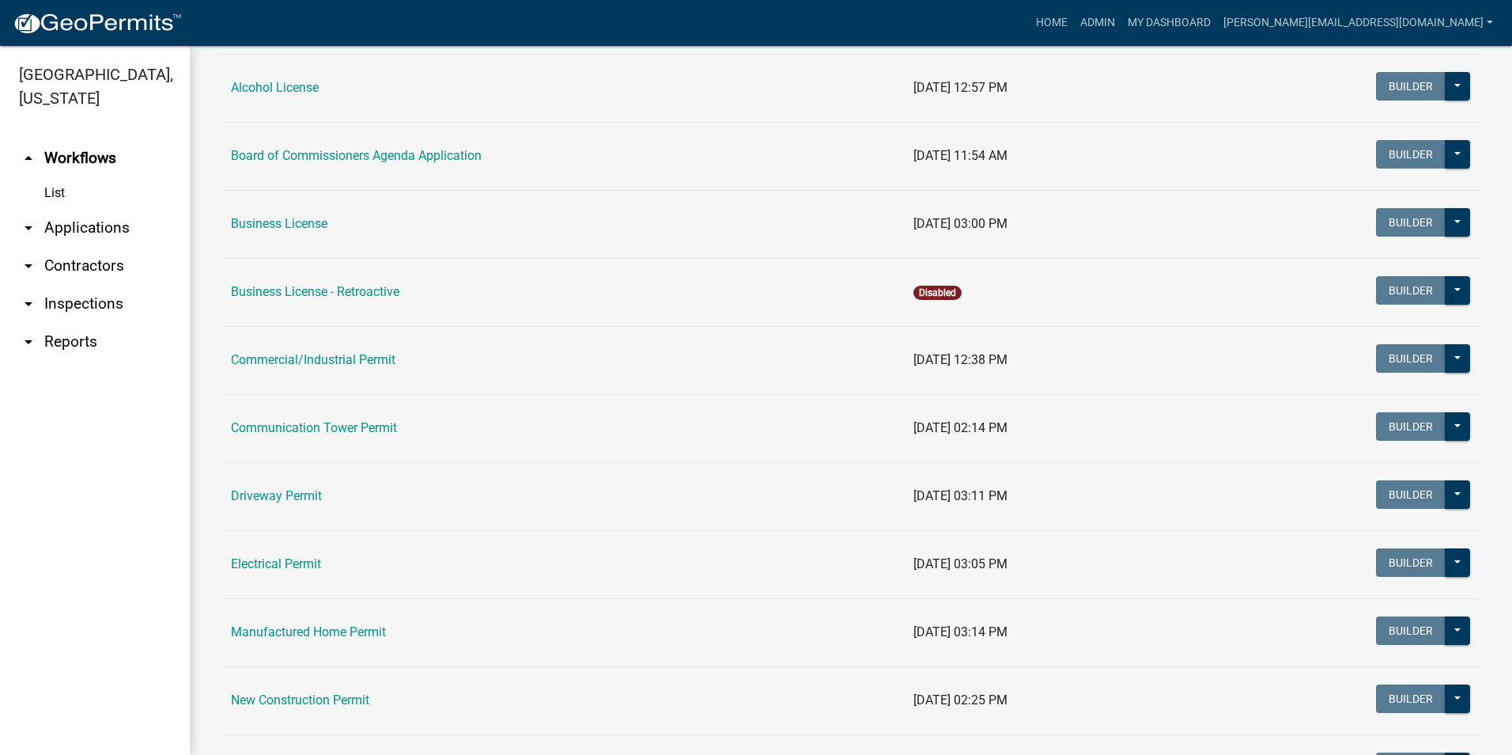
scroll to position [316, 0]
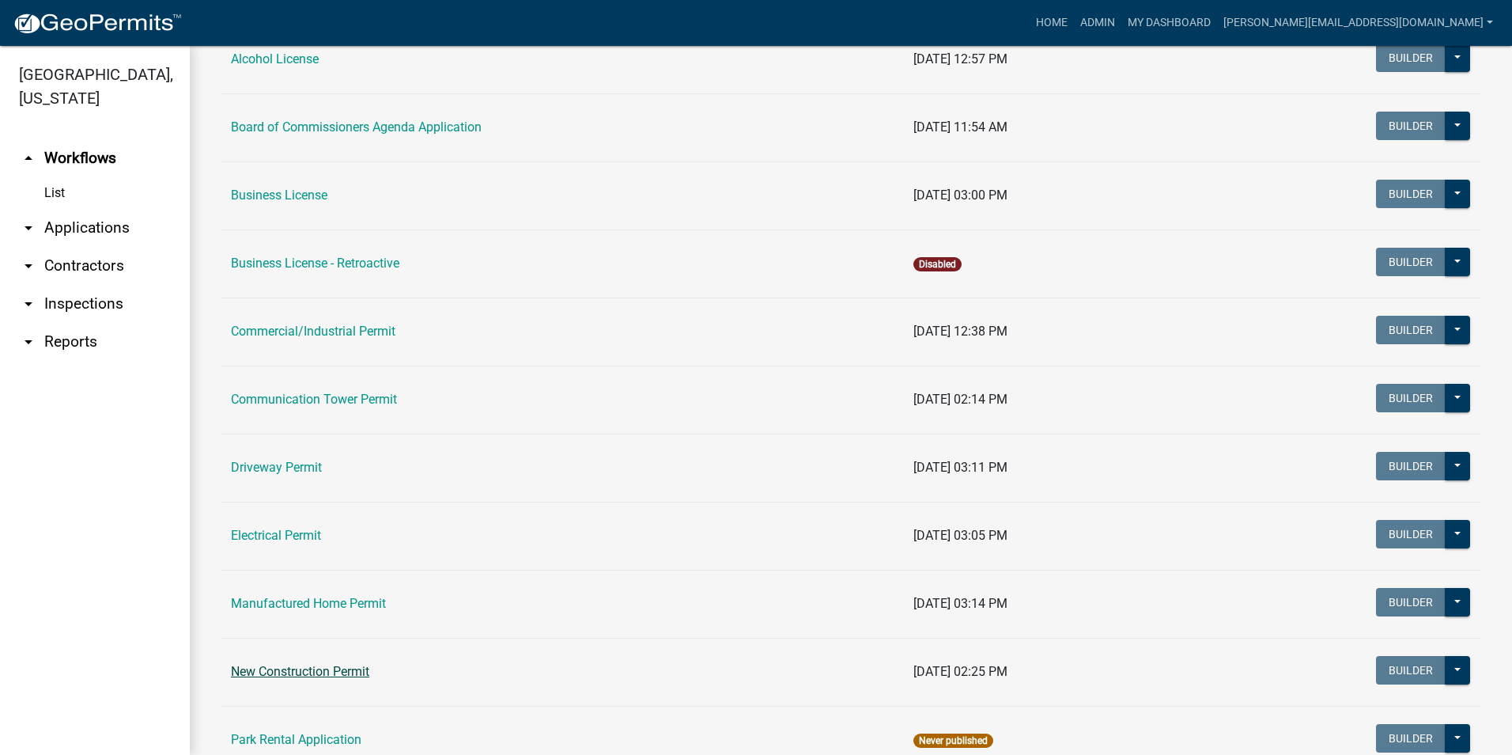
click at [299, 671] on link "New Construction Permit" at bounding box center [300, 671] width 138 height 15
